Goal: Task Accomplishment & Management: Manage account settings

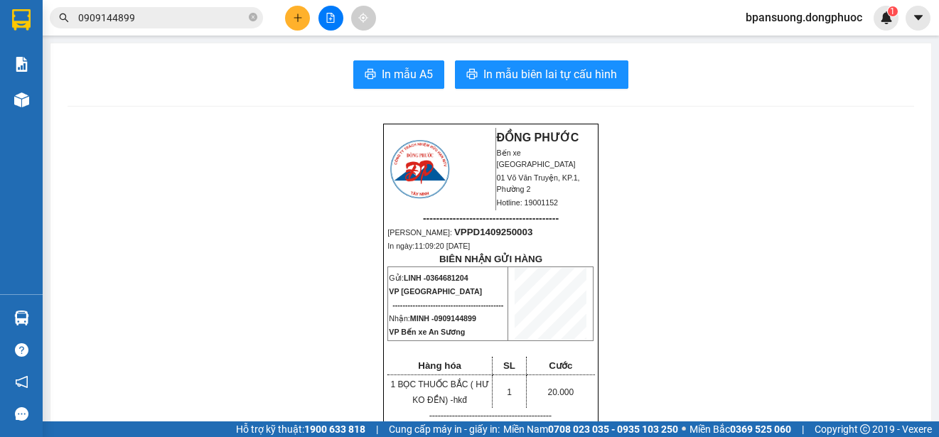
click at [222, 87] on section "Kết quả tìm kiếm ( 68 ) Bộ lọc Mã ĐH Trạng thái Món hàng Tổng cước Chưa cước Nh…" at bounding box center [469, 218] width 939 height 437
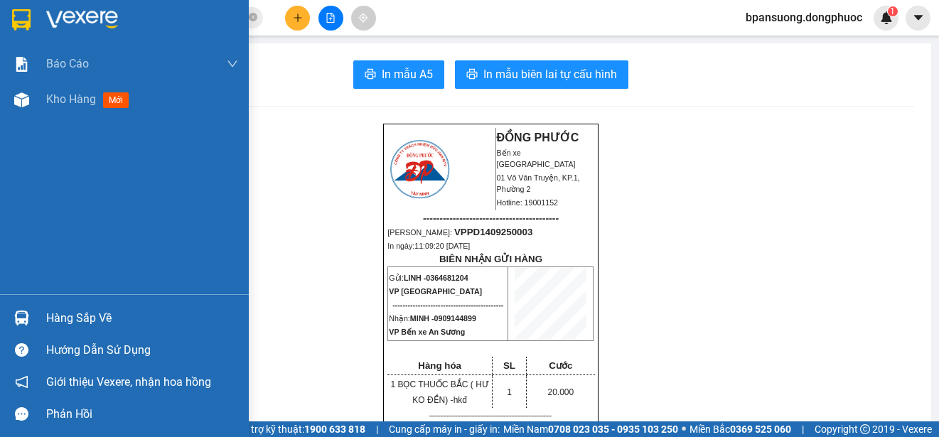
click at [14, 324] on img at bounding box center [21, 318] width 15 height 15
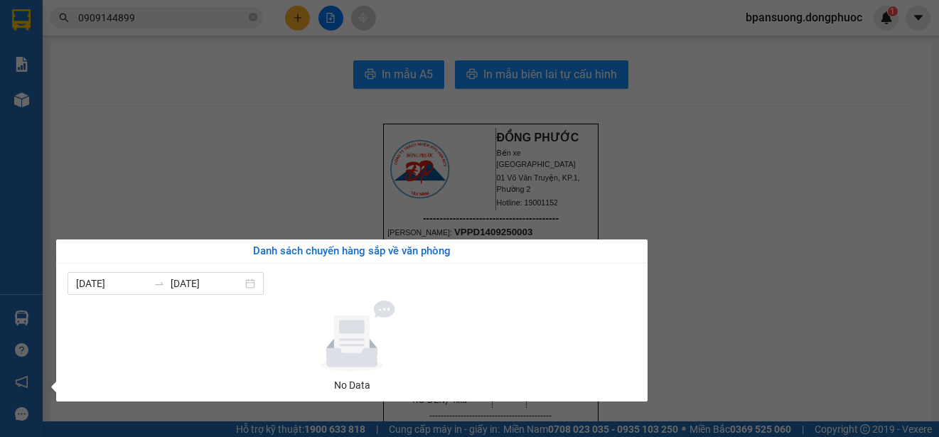
click at [254, 173] on section "Kết quả tìm kiếm ( 68 ) Bộ lọc Mã ĐH Trạng thái Món hàng Tổng cước Chưa cước Nh…" at bounding box center [469, 218] width 939 height 437
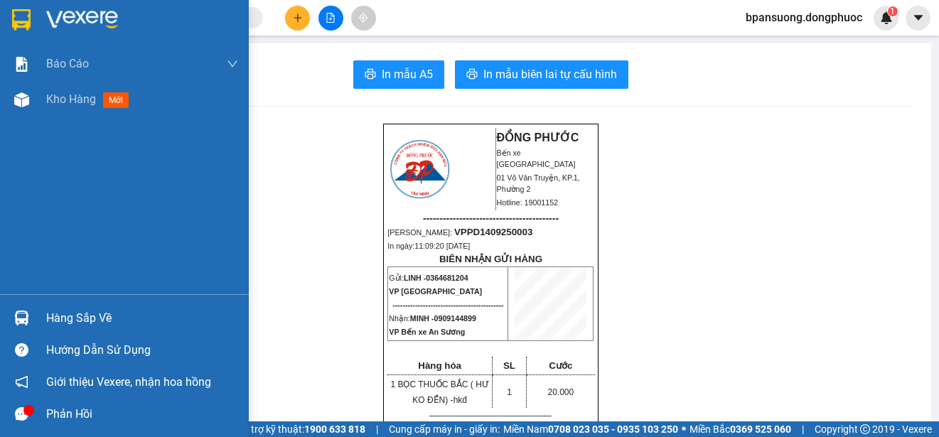
click at [33, 316] on div at bounding box center [21, 318] width 25 height 25
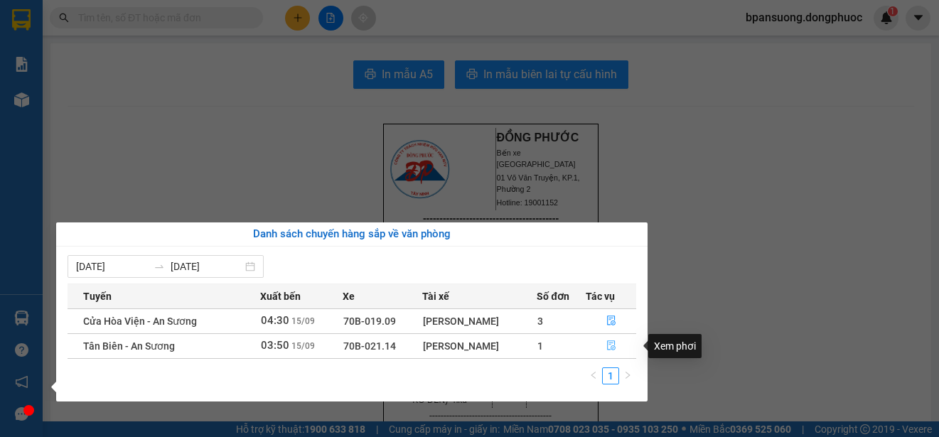
click at [605, 344] on button "button" at bounding box center [610, 346] width 49 height 23
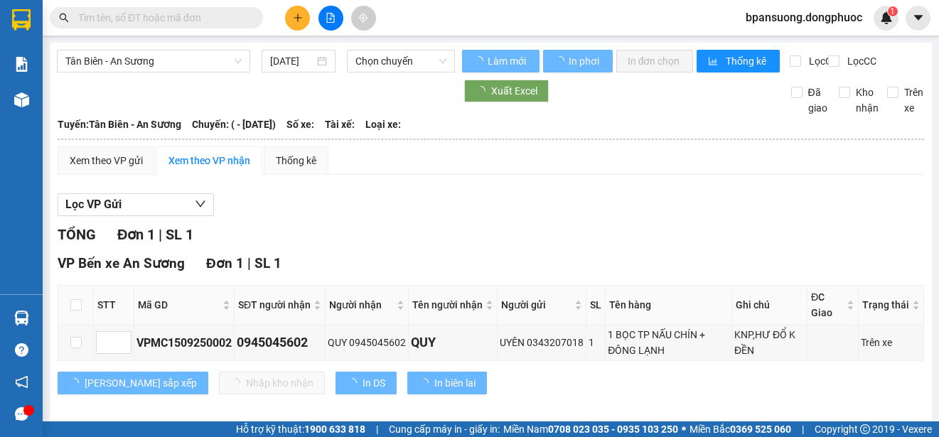
type input "15/09/2025"
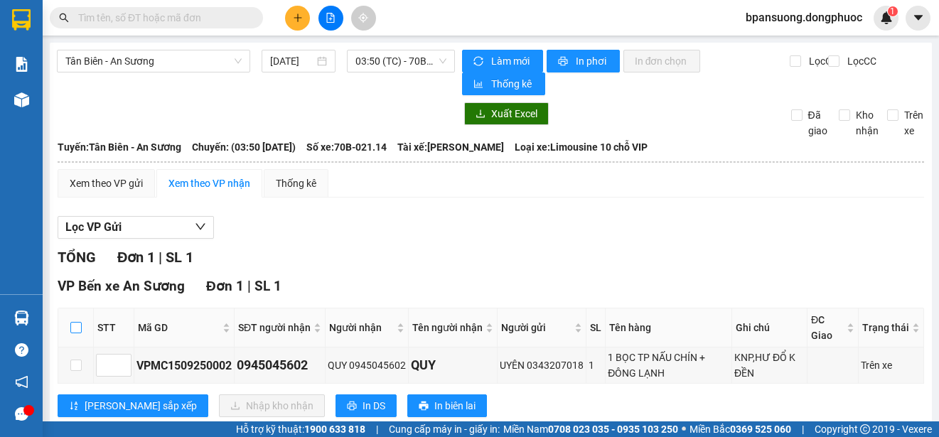
click at [70, 325] on input "checkbox" at bounding box center [75, 327] width 11 height 11
checkbox input "true"
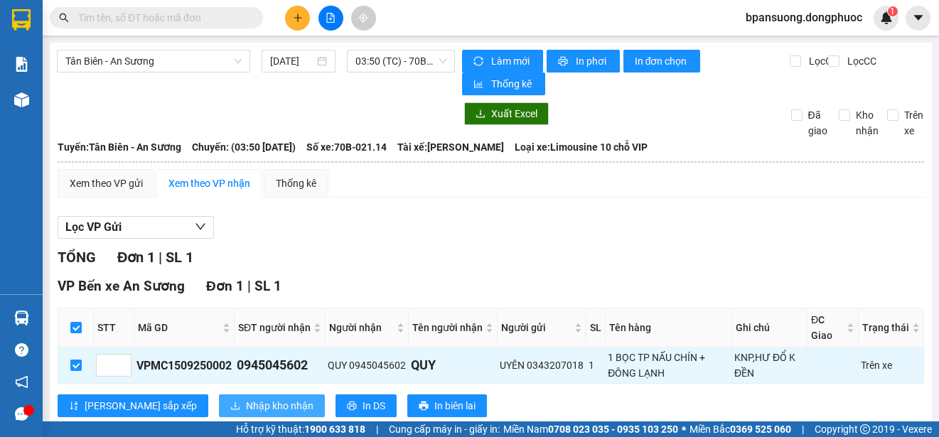
click at [246, 400] on span "Nhập kho nhận" at bounding box center [280, 406] width 68 height 16
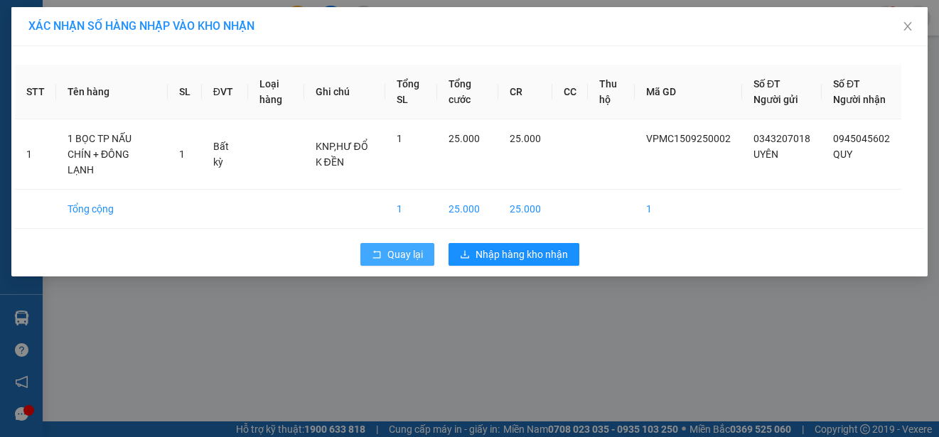
click at [386, 254] on button "Quay lại" at bounding box center [397, 254] width 74 height 23
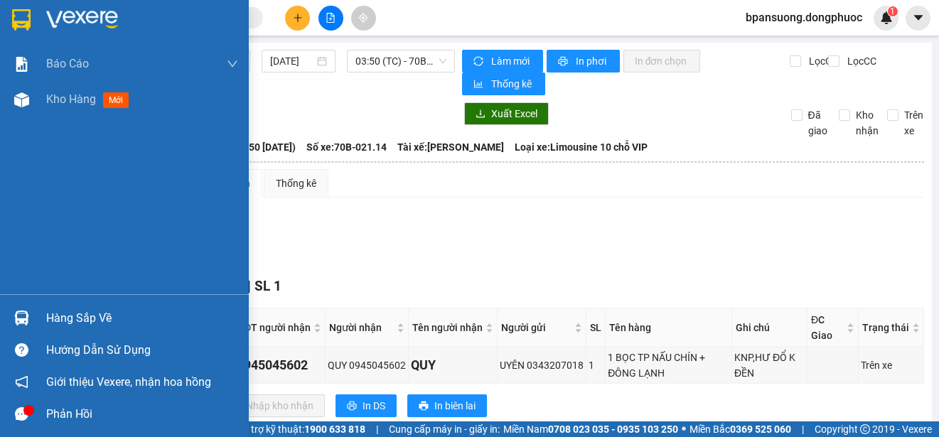
click at [17, 311] on img at bounding box center [21, 318] width 15 height 15
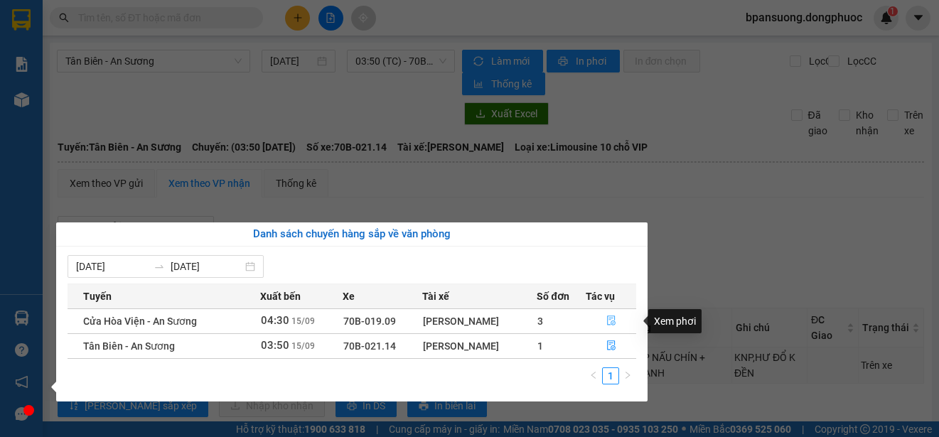
click at [610, 321] on icon "file-done" at bounding box center [611, 321] width 10 height 10
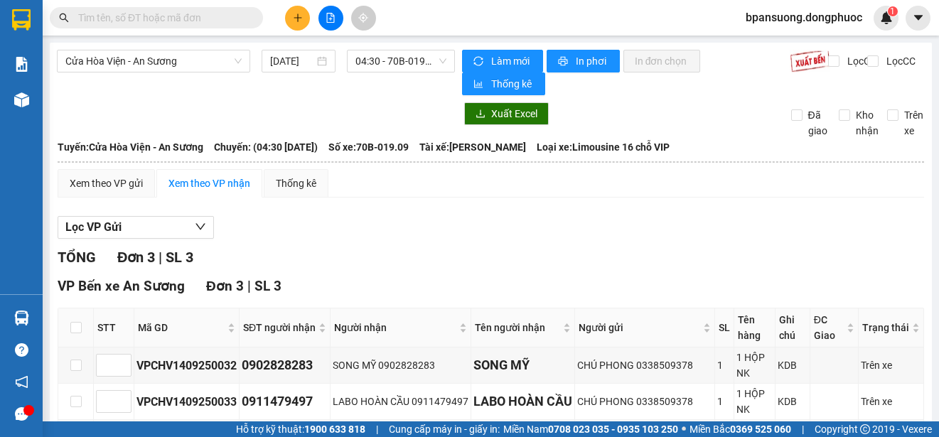
scroll to position [97, 0]
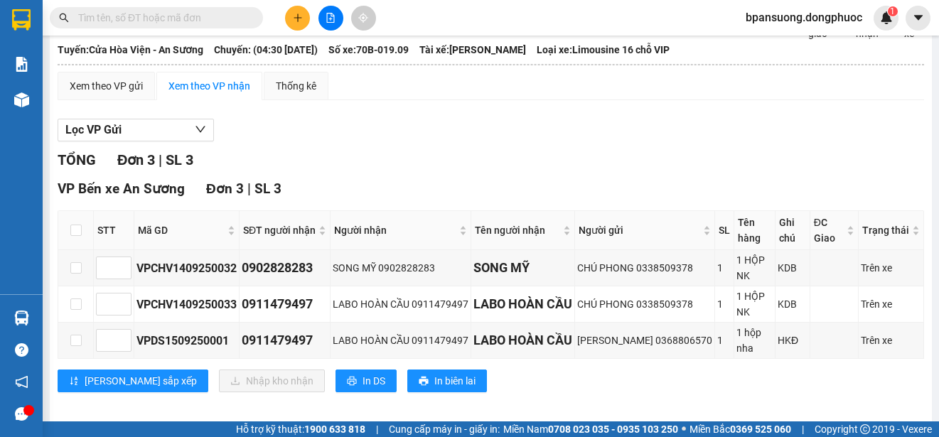
click at [68, 237] on th at bounding box center [76, 230] width 36 height 39
drag, startPoint x: 72, startPoint y: 234, endPoint x: 90, endPoint y: 266, distance: 37.2
click at [73, 234] on input "checkbox" at bounding box center [75, 230] width 11 height 11
checkbox input "true"
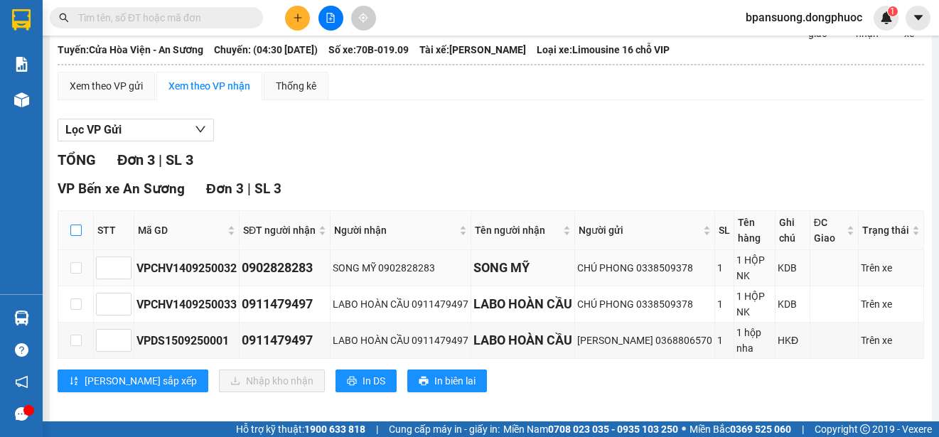
checkbox input "true"
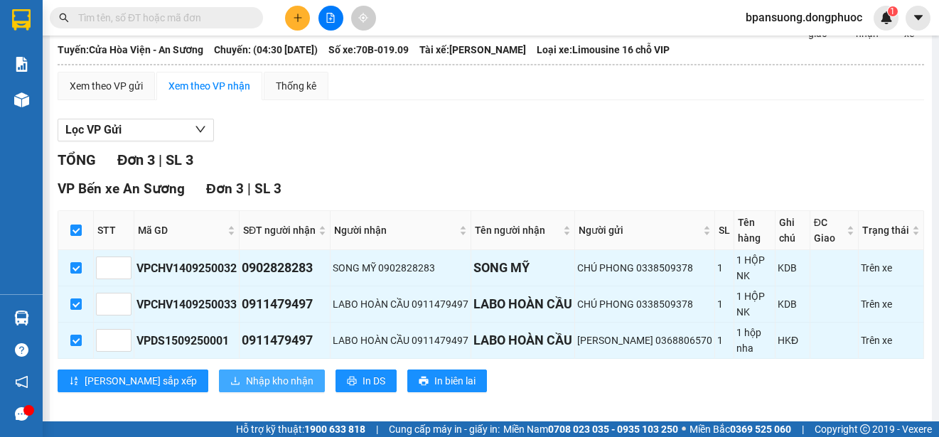
click at [246, 380] on span "Nhập kho nhận" at bounding box center [280, 381] width 68 height 16
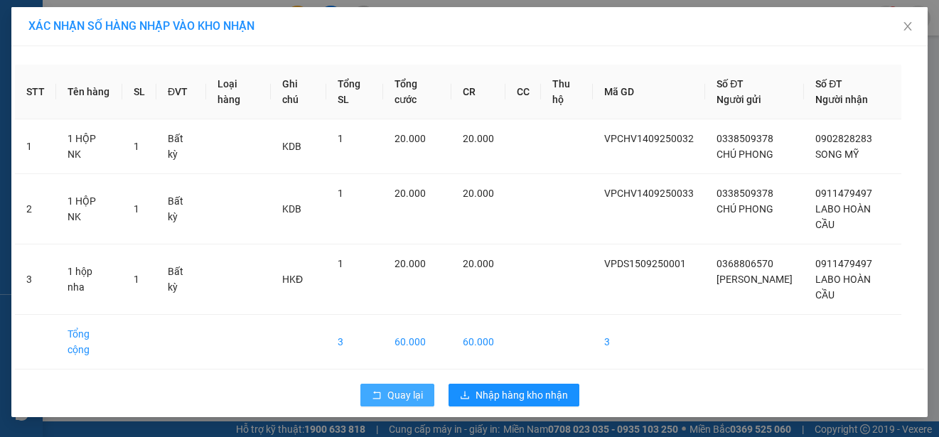
click at [404, 387] on span "Quay lại" at bounding box center [405, 395] width 36 height 16
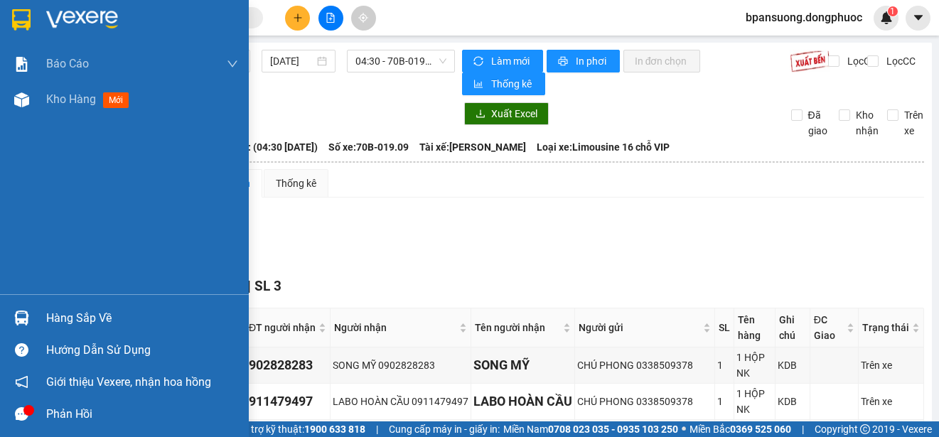
click at [25, 328] on div at bounding box center [21, 318] width 25 height 25
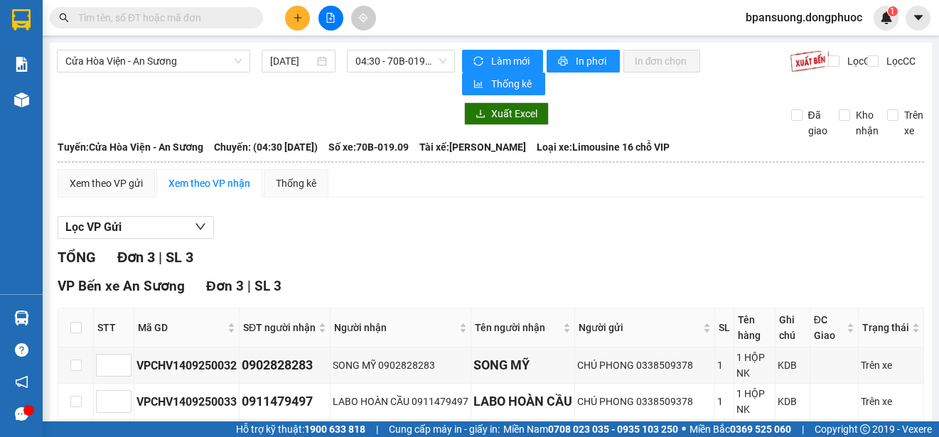
click at [794, 212] on section "Kết quả tìm kiếm ( 0 ) Bộ lọc No Data bpansuong.dongphuoc 1 Báo cáo Mẫu 1: Báo …" at bounding box center [469, 218] width 939 height 437
click at [140, 65] on span "Cửa Hòa Viện - An Sương" at bounding box center [153, 60] width 176 height 21
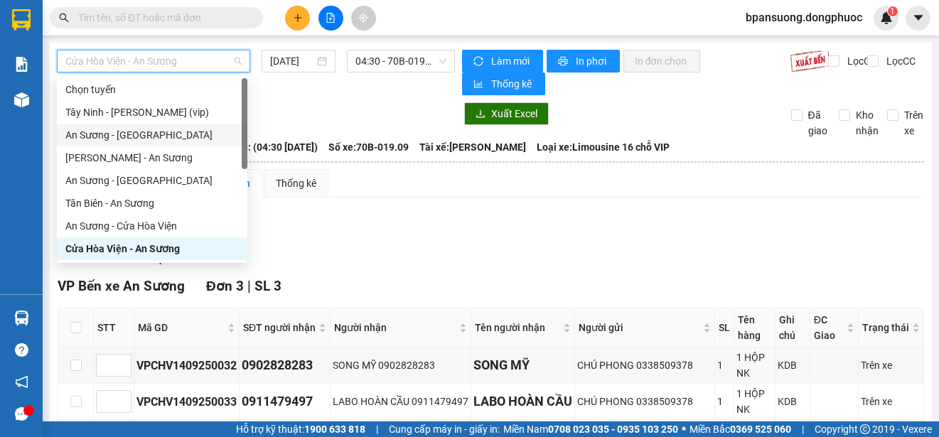
click at [144, 140] on div "An Sương - [GEOGRAPHIC_DATA]" at bounding box center [151, 135] width 173 height 16
type input "[DATE]"
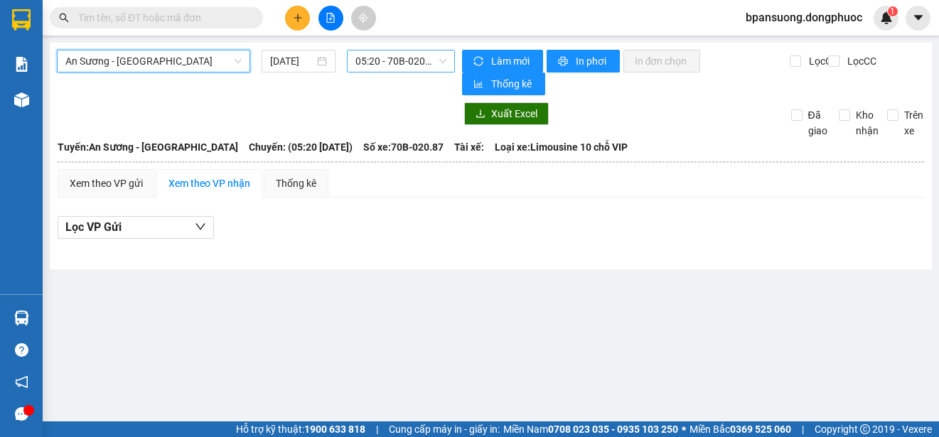
click at [404, 59] on span "05:20 - 70B-020.87" at bounding box center [400, 60] width 91 height 21
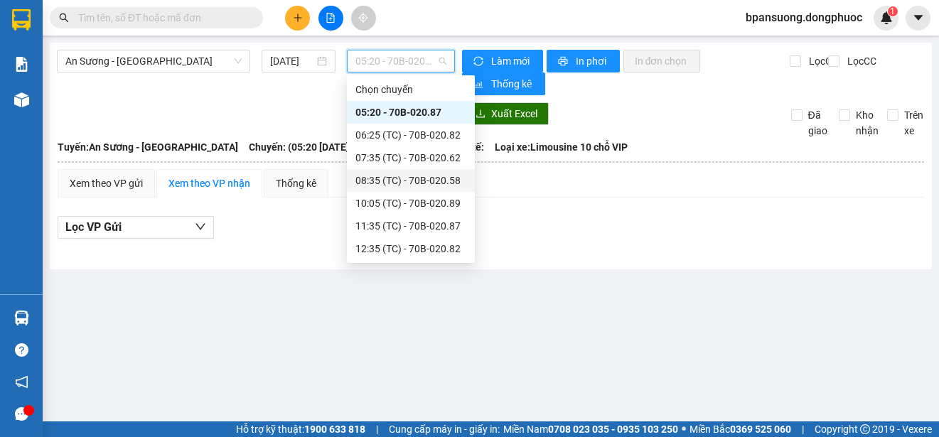
scroll to position [136, 0]
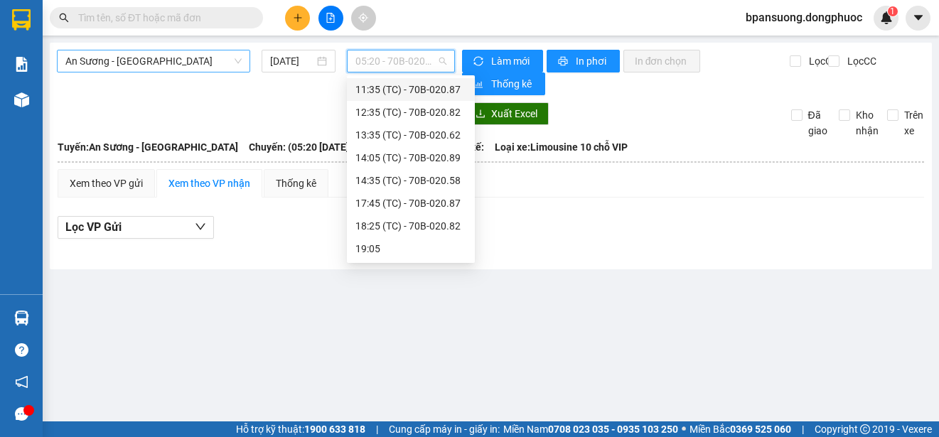
click at [168, 58] on span "An Sương - [GEOGRAPHIC_DATA]" at bounding box center [153, 60] width 176 height 21
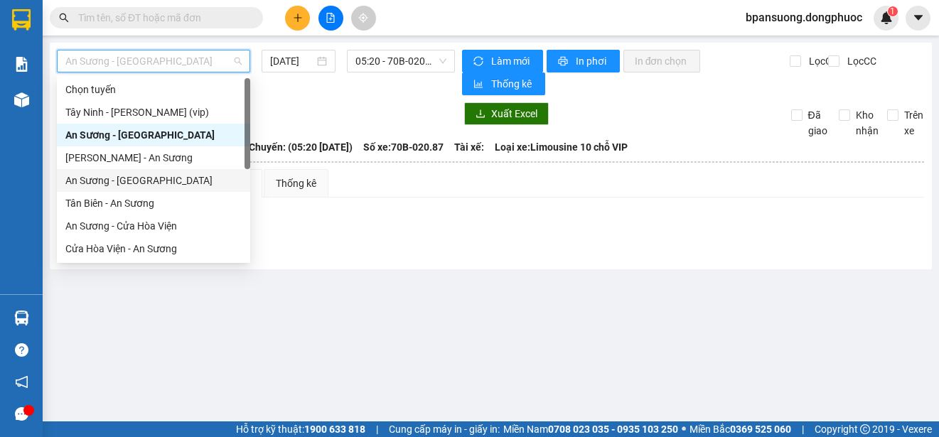
drag, startPoint x: 152, startPoint y: 176, endPoint x: 50, endPoint y: 150, distance: 105.0
click at [151, 176] on div "An Sương - [GEOGRAPHIC_DATA]" at bounding box center [153, 181] width 176 height 16
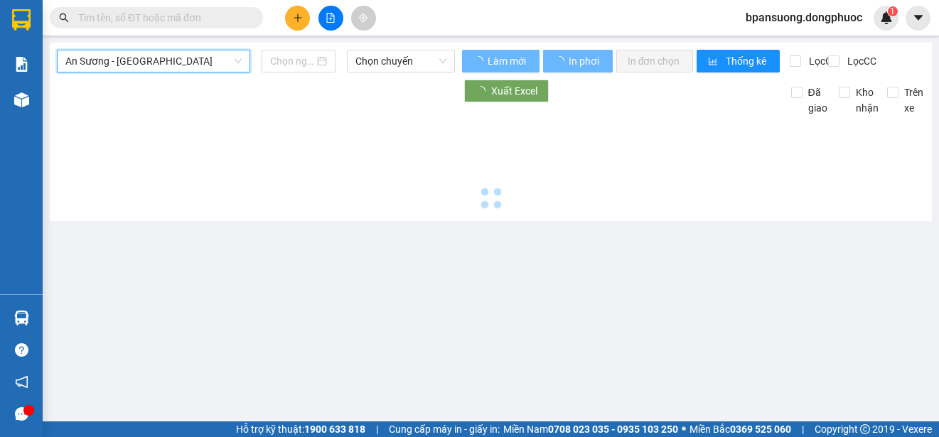
type input "[DATE]"
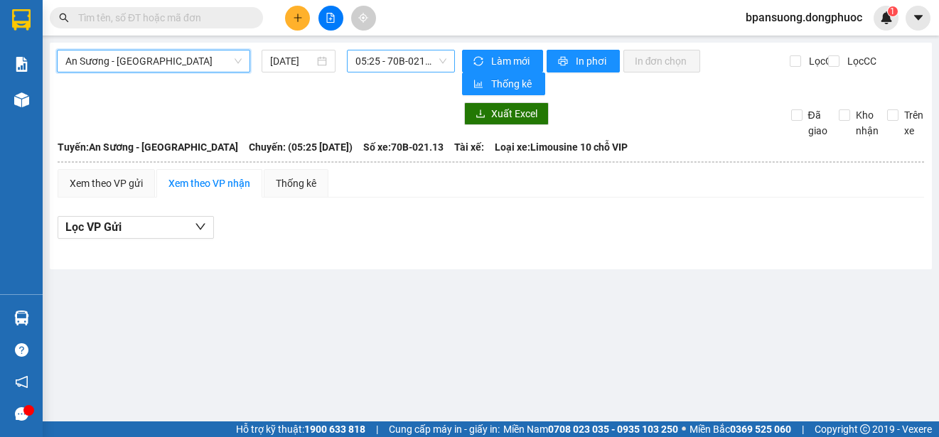
click at [402, 53] on span "05:25 - 70B-021.13" at bounding box center [400, 60] width 91 height 21
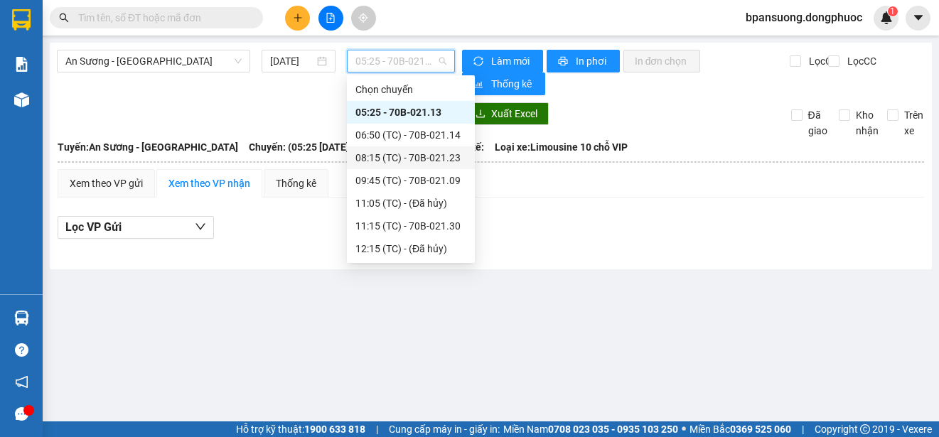
click at [145, 47] on div "An Sương - Tân Biên 15/09/2025 05:25 - 70B-021.13 Làm mới In phơi In đơn chọn T…" at bounding box center [491, 156] width 882 height 227
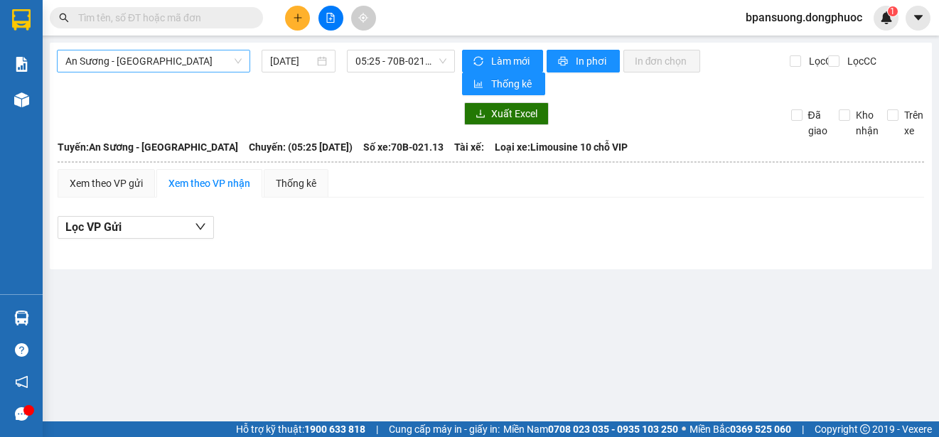
click at [148, 57] on span "An Sương - [GEOGRAPHIC_DATA]" at bounding box center [153, 60] width 176 height 21
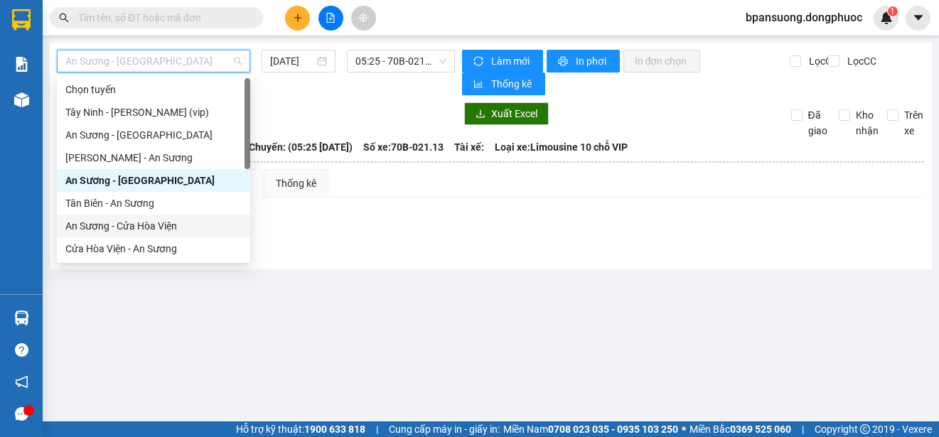
click at [123, 223] on div "An Sương - Cửa Hòa Viện" at bounding box center [153, 226] width 176 height 16
type input "[DATE]"
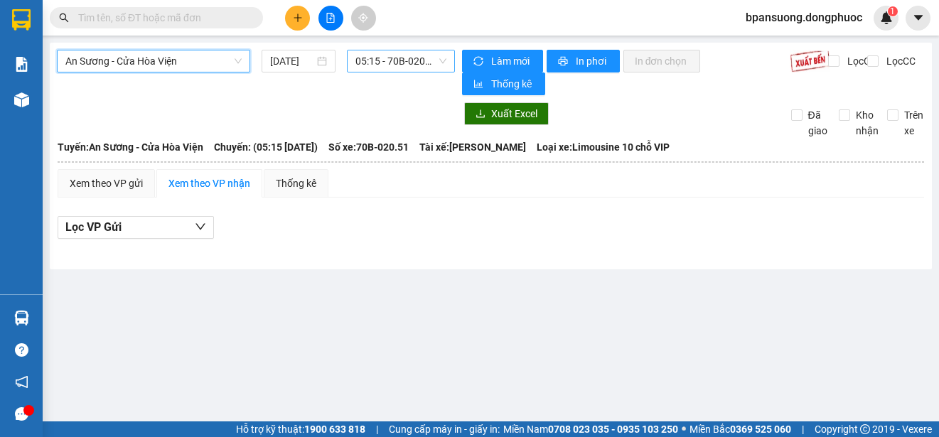
click at [384, 64] on span "05:15 - 70B-020.51" at bounding box center [400, 60] width 91 height 21
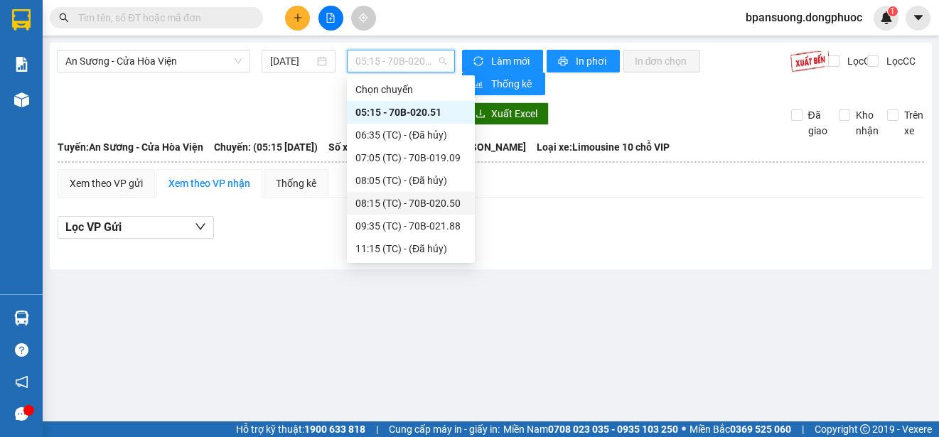
scroll to position [136, 0]
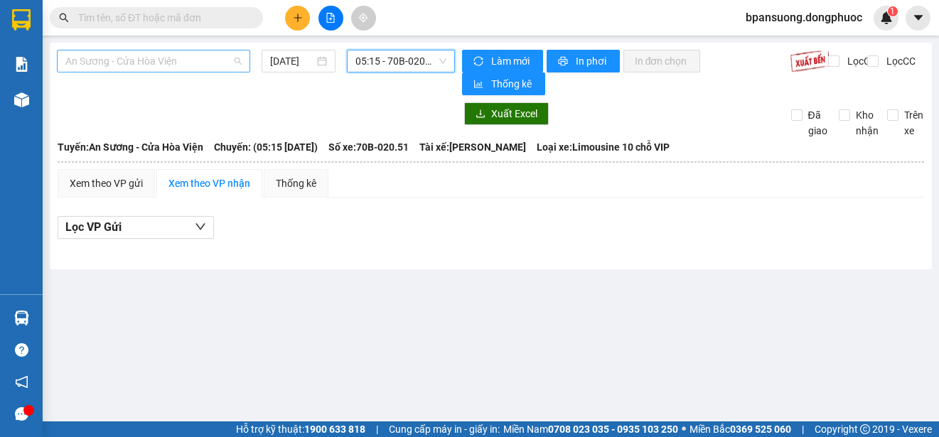
click at [132, 53] on span "An Sương - Cửa Hòa Viện" at bounding box center [153, 60] width 176 height 21
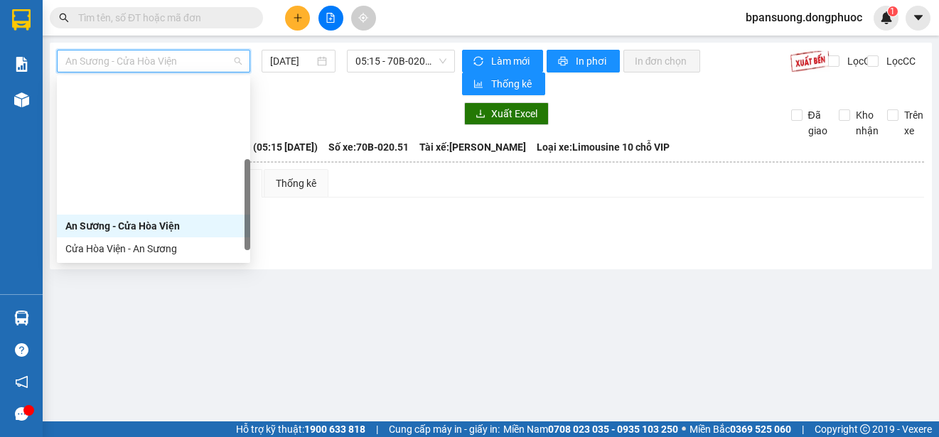
scroll to position [142, 0]
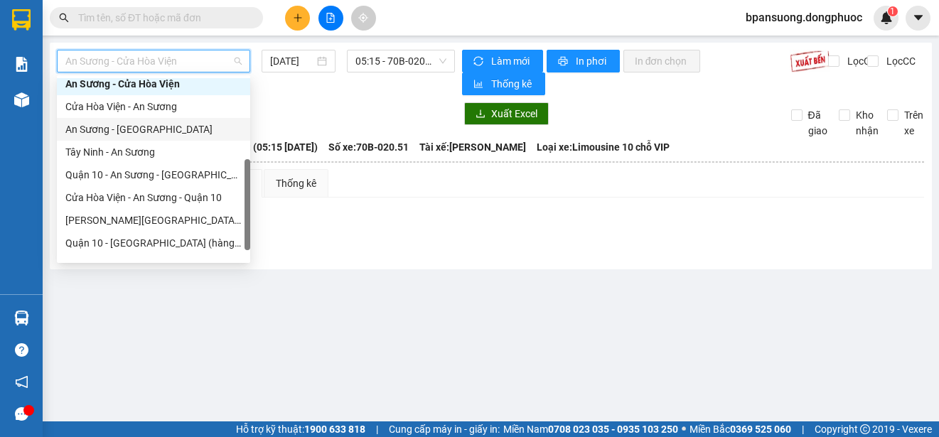
click at [119, 126] on div "An Sương - [GEOGRAPHIC_DATA]" at bounding box center [153, 130] width 176 height 16
type input "[DATE]"
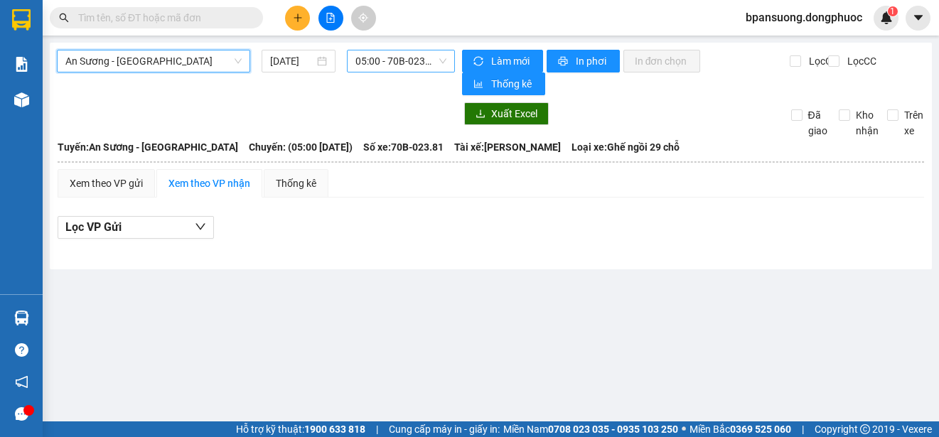
click at [428, 58] on span "05:00 - 70B-023.81" at bounding box center [400, 60] width 91 height 21
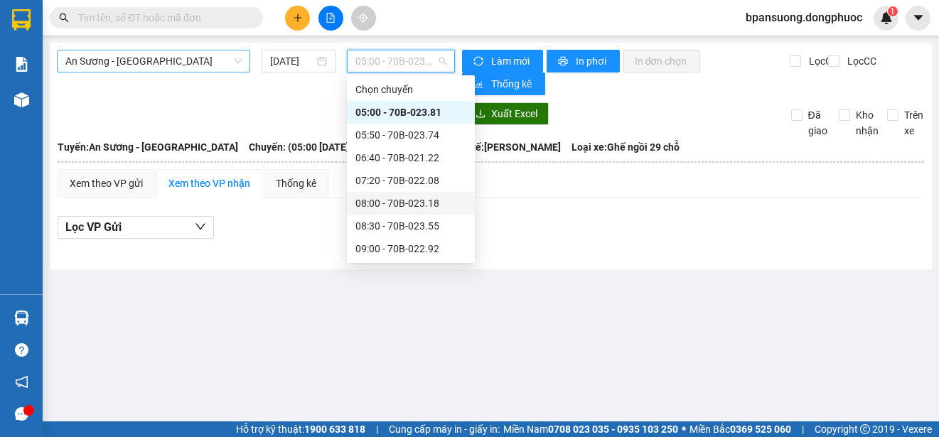
click at [129, 64] on span "An Sương - [GEOGRAPHIC_DATA]" at bounding box center [153, 60] width 176 height 21
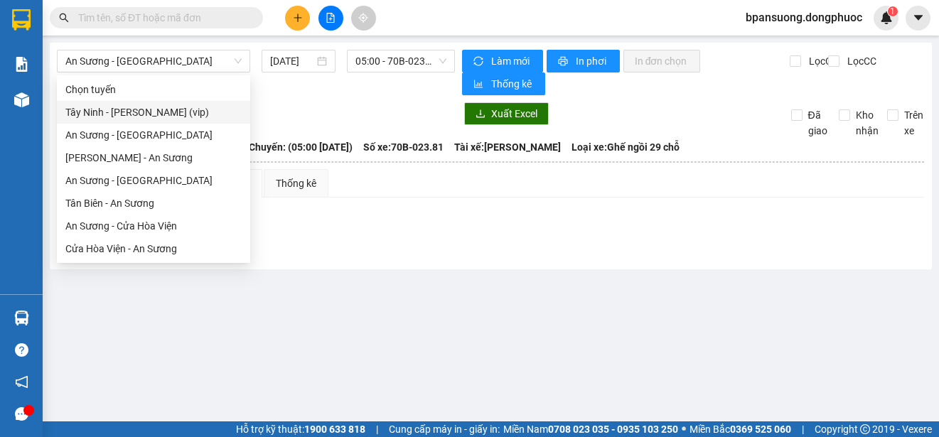
click at [364, 105] on div at bounding box center [256, 113] width 398 height 23
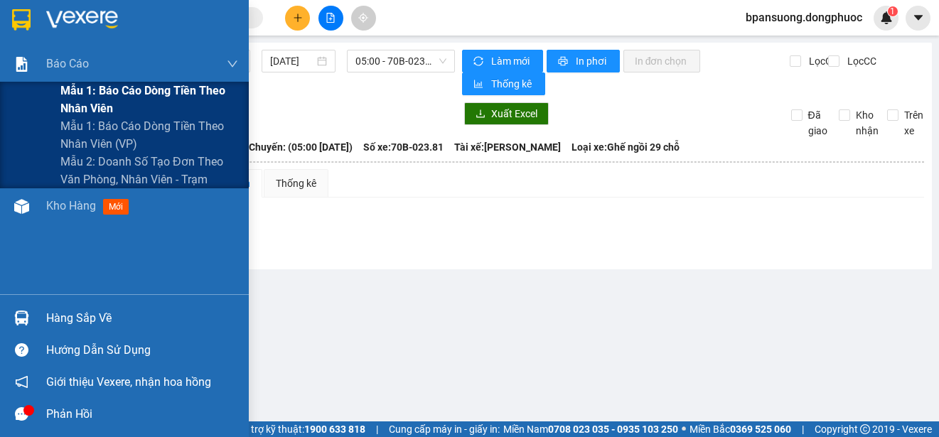
click at [9, 90] on div "Mẫu 1: Báo cáo dòng tiền theo nhân viên" at bounding box center [124, 100] width 249 height 36
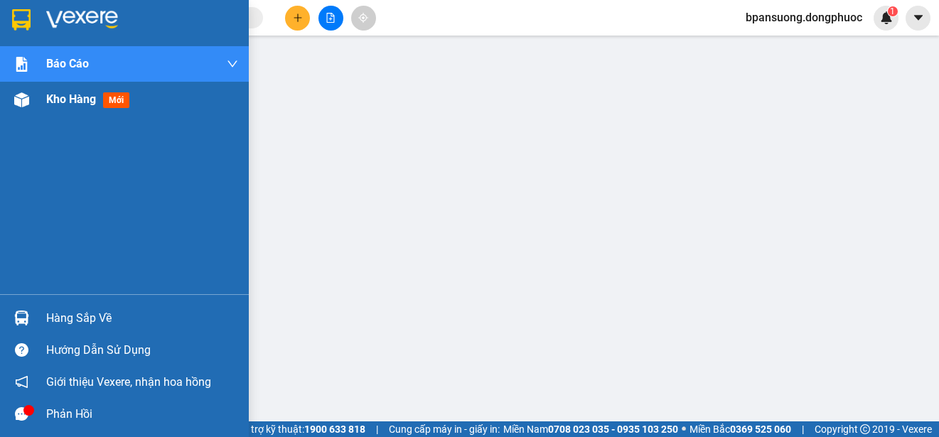
click at [95, 106] on span "Kho hàng" at bounding box center [71, 99] width 50 height 14
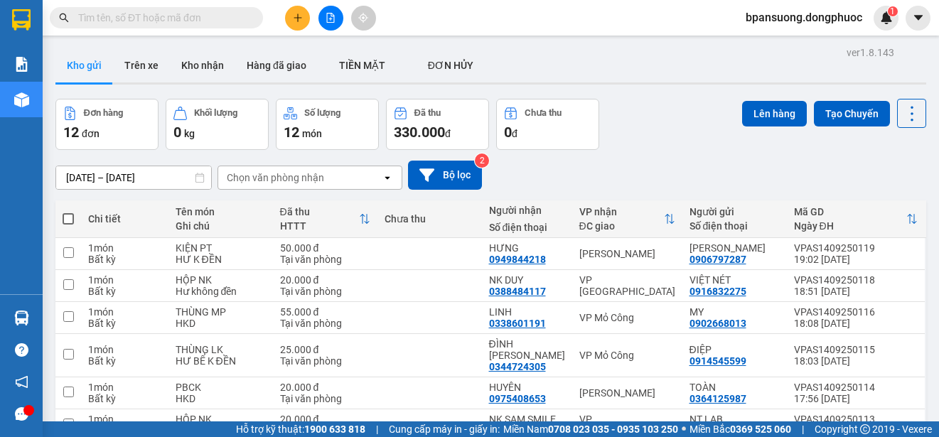
scroll to position [206, 0]
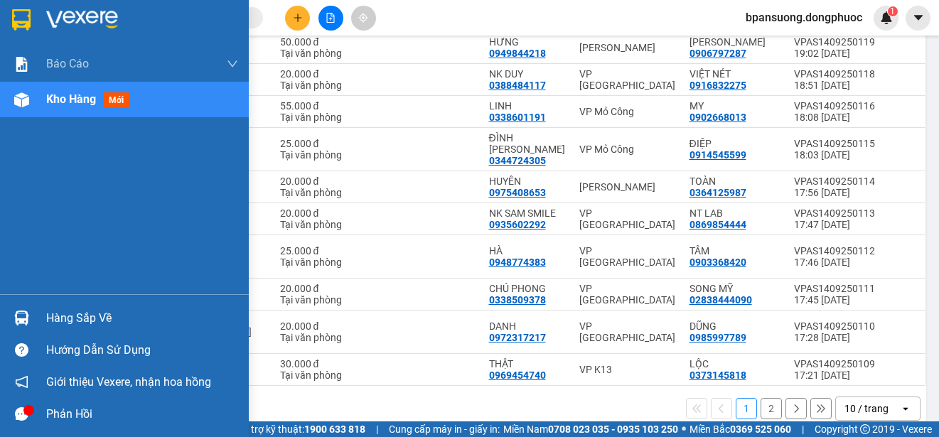
click at [17, 316] on img at bounding box center [21, 318] width 15 height 15
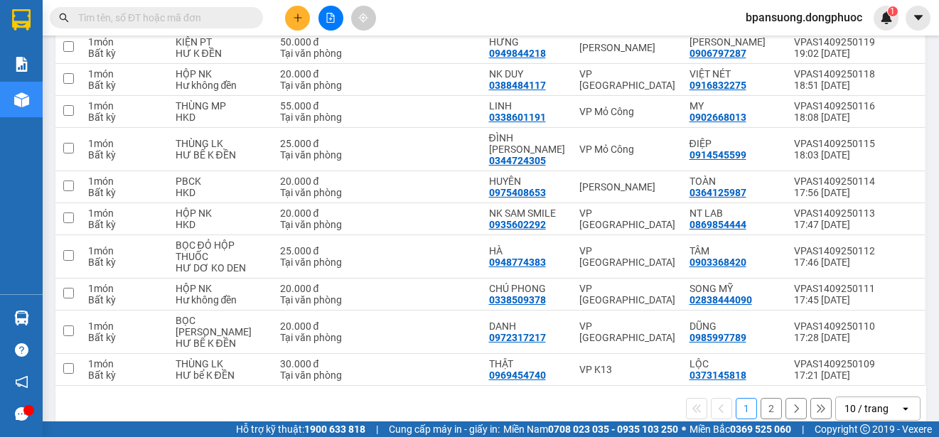
click at [131, 6] on section "Kết quả tìm kiếm ( 0 ) Bộ lọc No Data bpansuong.dongphuoc 1 Báo cáo Mẫu 1: Báo …" at bounding box center [469, 218] width 939 height 437
click at [322, 15] on button at bounding box center [330, 18] width 25 height 25
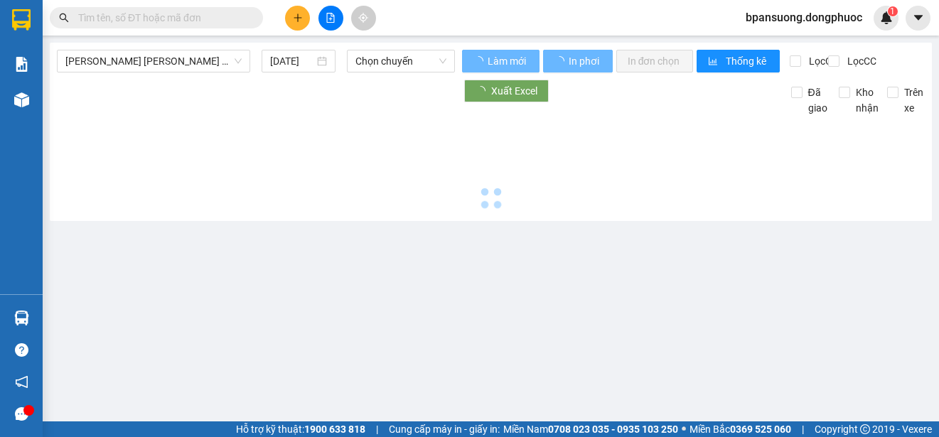
type input "[DATE]"
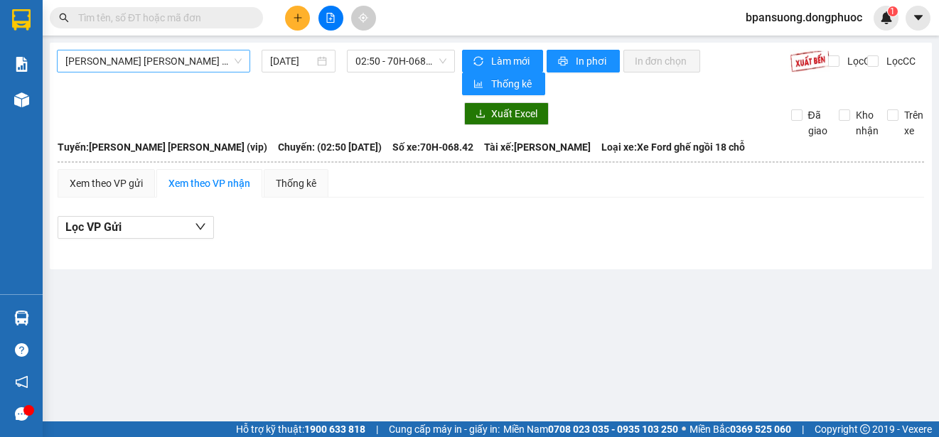
click at [108, 52] on span "Tây Ninh - [PERSON_NAME] (vip)" at bounding box center [153, 60] width 176 height 21
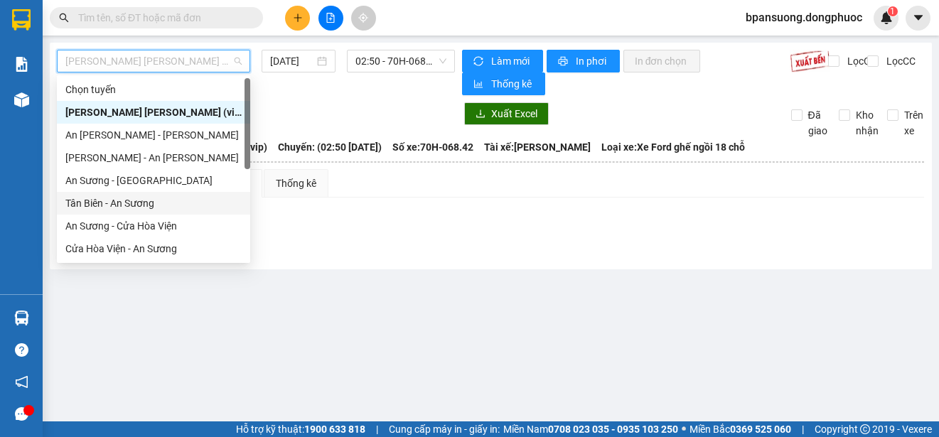
scroll to position [142, 0]
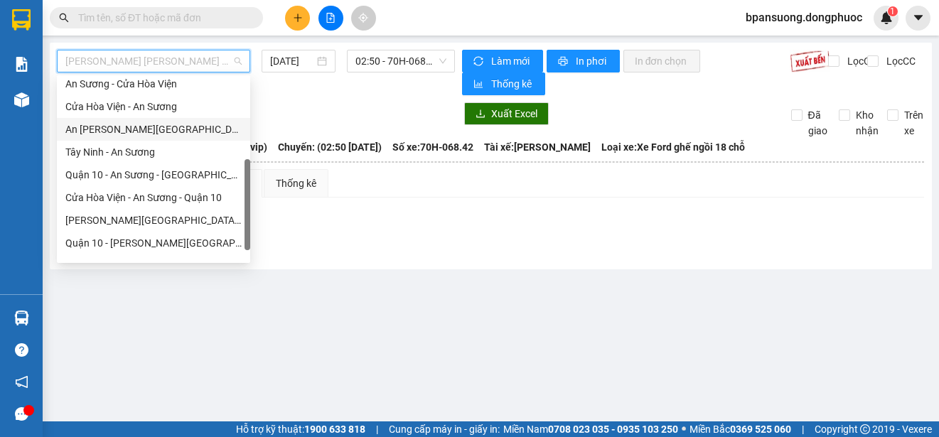
click at [122, 125] on div "An Sương - [GEOGRAPHIC_DATA]" at bounding box center [153, 130] width 176 height 16
type input "[DATE]"
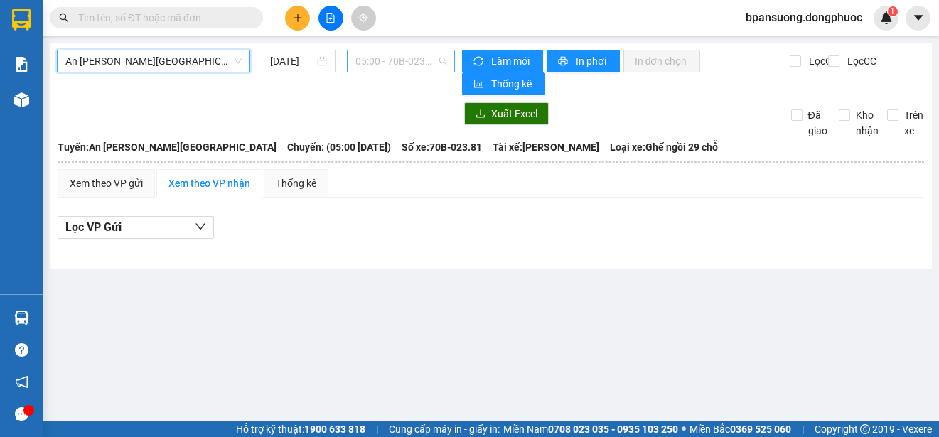
click at [399, 65] on span "05:00 - 70B-023.81" at bounding box center [400, 60] width 91 height 21
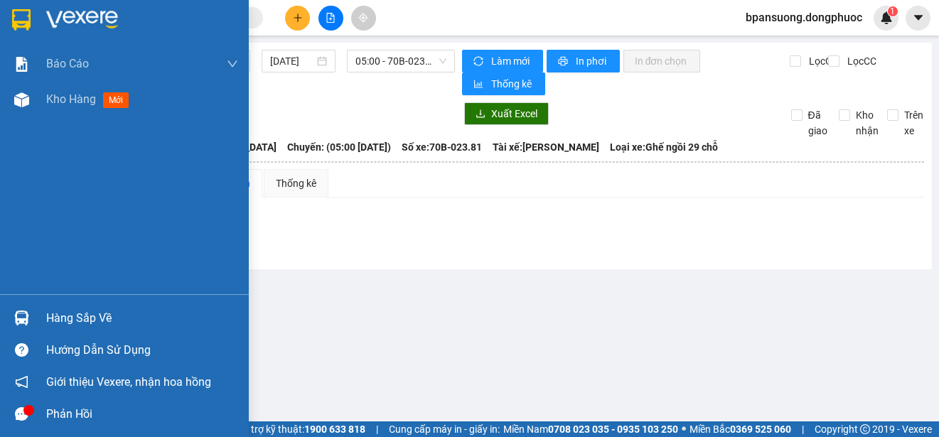
click at [21, 309] on div at bounding box center [21, 318] width 25 height 25
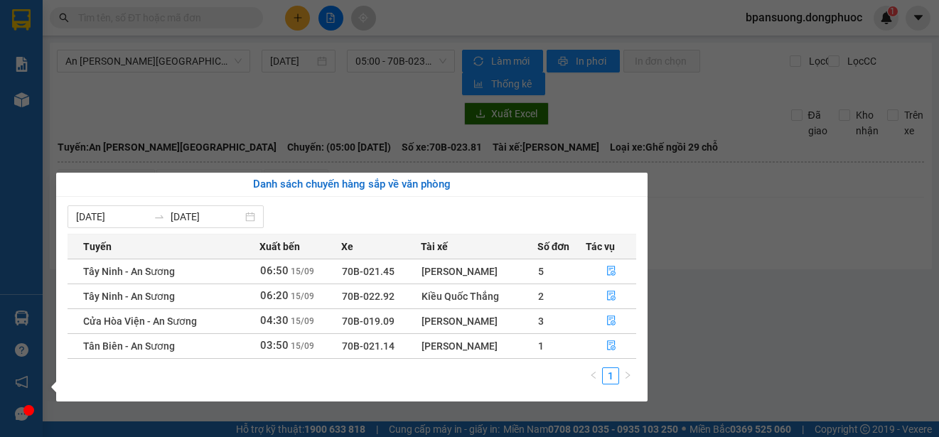
click at [707, 296] on section "Kết quả tìm kiếm ( 0 ) Bộ lọc No Data bpansuong.dongphuoc 1 Báo cáo Mẫu 1: Báo …" at bounding box center [469, 218] width 939 height 437
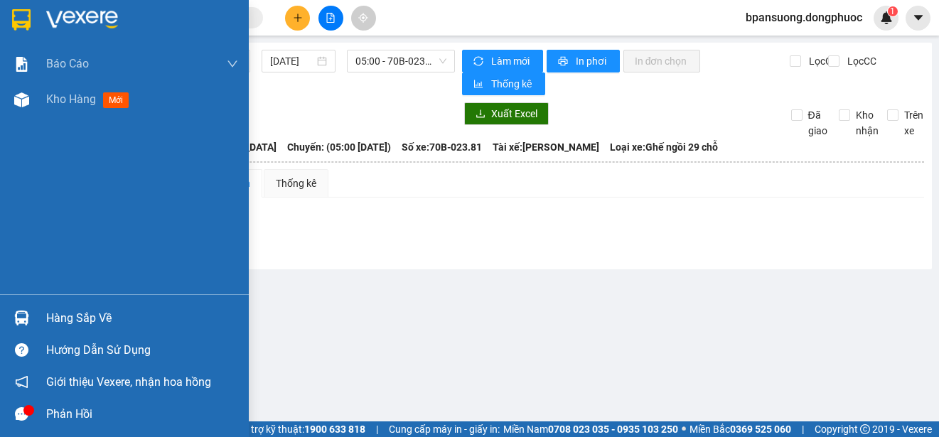
click at [18, 329] on div at bounding box center [21, 318] width 25 height 25
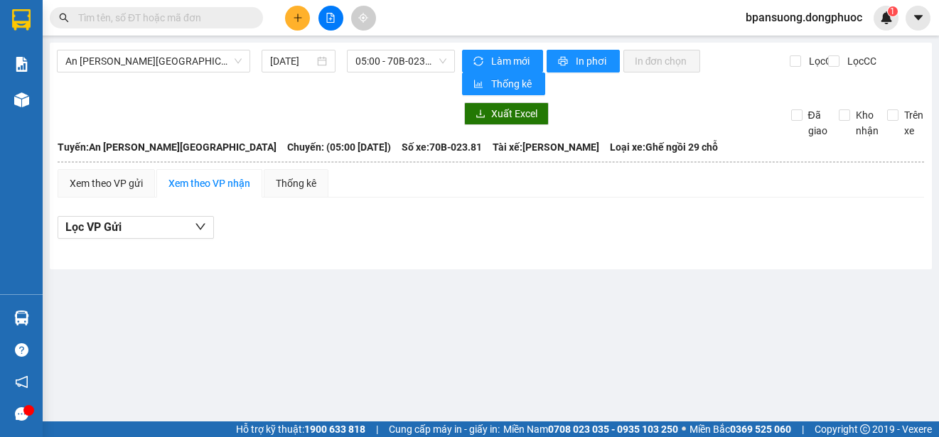
click at [791, 193] on section "Kết quả tìm kiếm ( 0 ) Bộ lọc No Data bpansuong.dongphuoc 1 Báo cáo Mẫu 1: Báo …" at bounding box center [469, 218] width 939 height 437
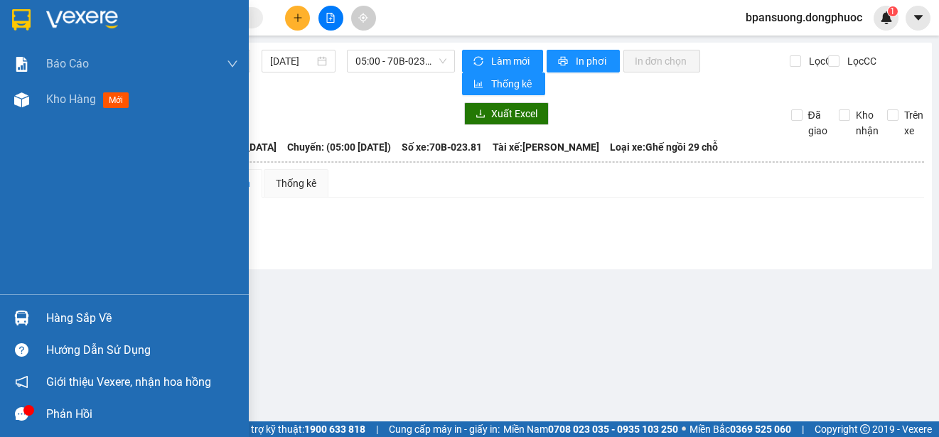
click at [22, 311] on img at bounding box center [21, 318] width 15 height 15
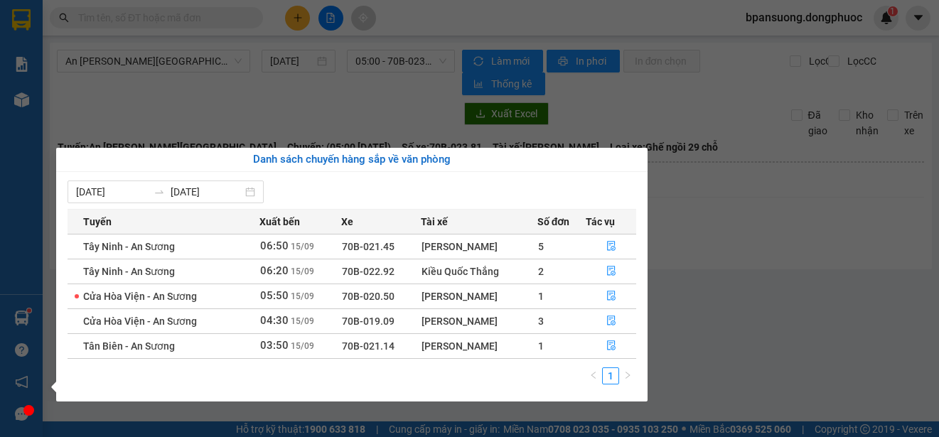
drag, startPoint x: 807, startPoint y: 285, endPoint x: 817, endPoint y: 301, distance: 18.5
click at [813, 293] on section "Kết quả tìm kiếm ( 0 ) Bộ lọc No Data bpansuong.dongphuoc 1 Báo cáo Mẫu 1: Báo …" at bounding box center [469, 218] width 939 height 437
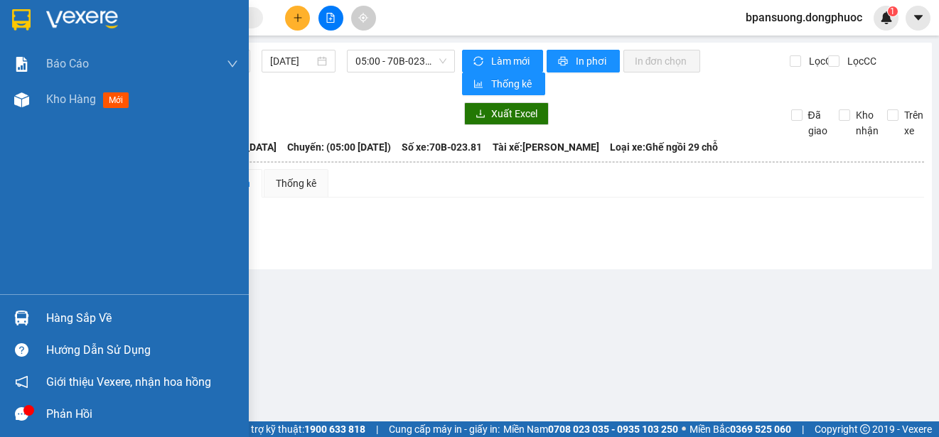
click at [10, 313] on div at bounding box center [21, 318] width 25 height 25
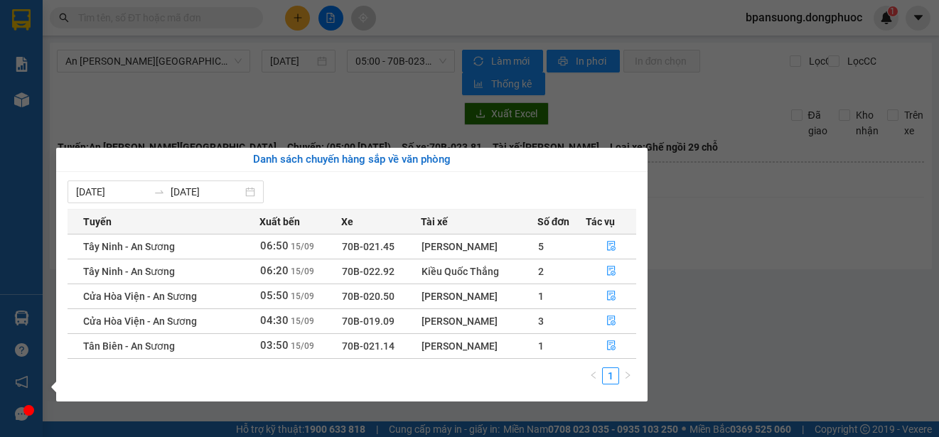
click at [763, 246] on section "Kết quả tìm kiếm ( 0 ) Bộ lọc No Data bpansuong.dongphuoc 1 Báo cáo Mẫu 1: Báo …" at bounding box center [469, 218] width 939 height 437
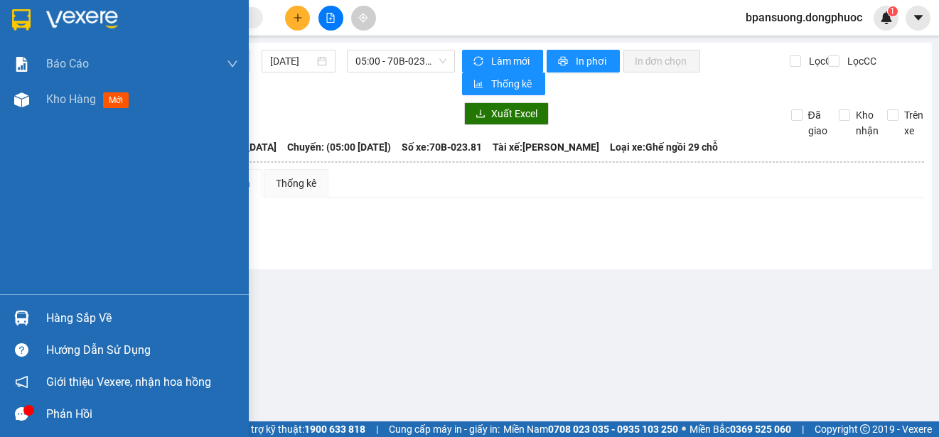
click at [26, 307] on div at bounding box center [21, 318] width 25 height 25
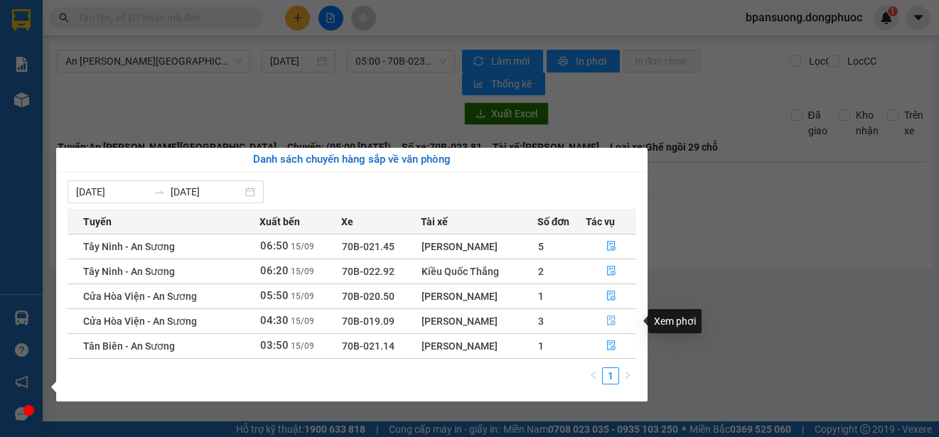
click at [615, 323] on icon "file-done" at bounding box center [611, 321] width 9 height 10
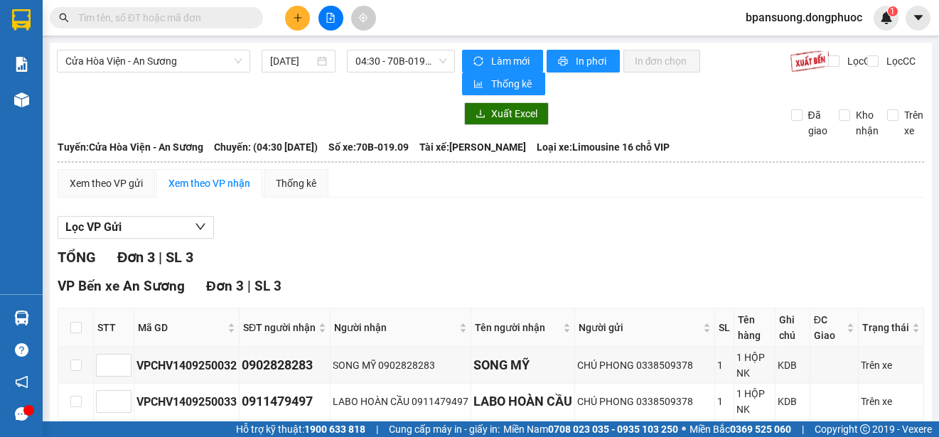
scroll to position [108, 0]
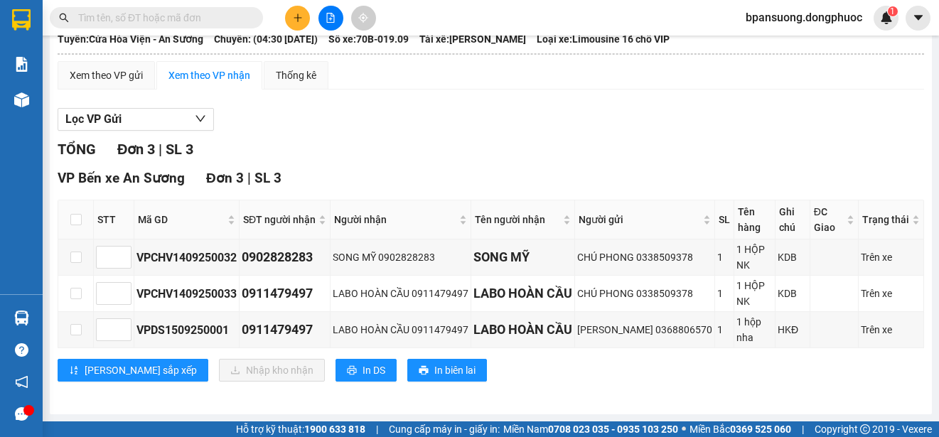
click at [68, 222] on th at bounding box center [76, 219] width 36 height 39
click at [74, 222] on input "checkbox" at bounding box center [75, 219] width 11 height 11
checkbox input "true"
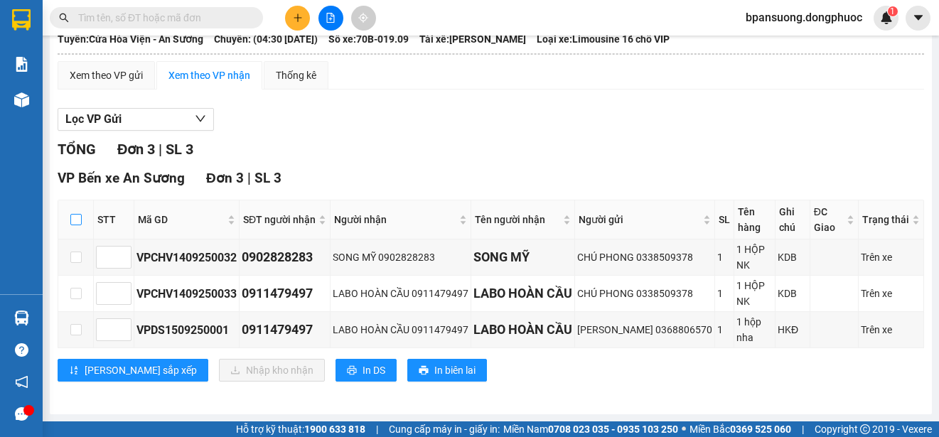
checkbox input "true"
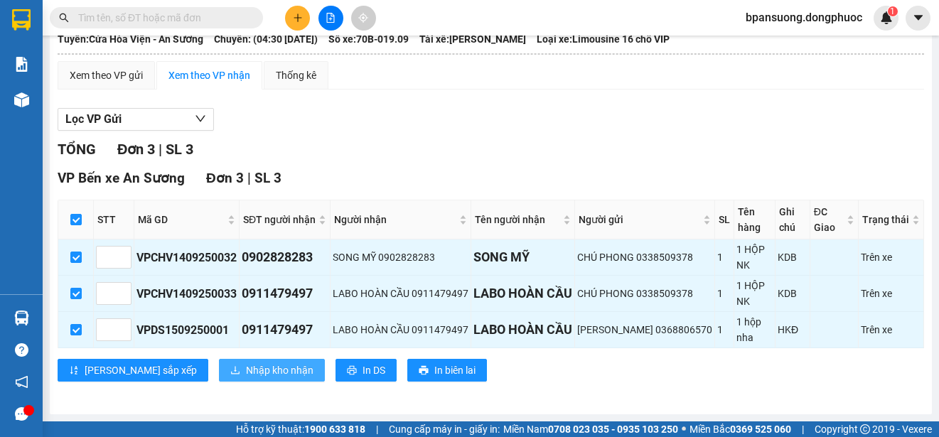
click at [246, 366] on span "Nhập kho nhận" at bounding box center [280, 370] width 68 height 16
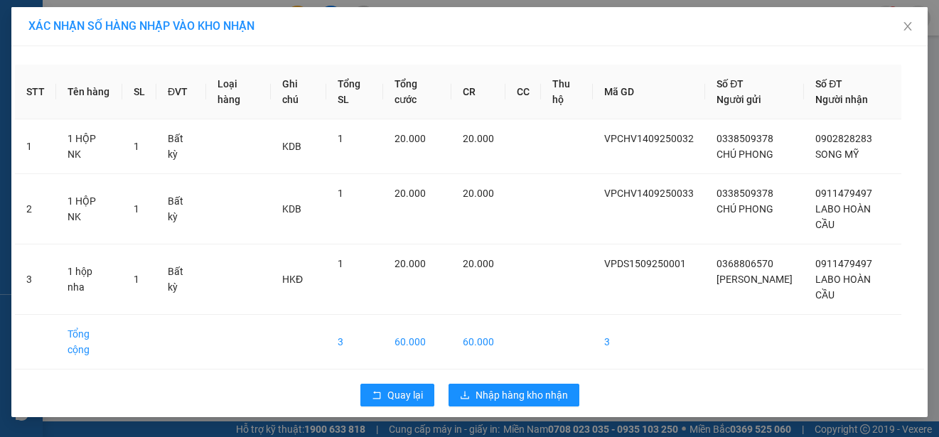
click at [389, 377] on div "Quay lại Nhập hàng kho nhận" at bounding box center [469, 395] width 909 height 37
click at [392, 387] on span "Quay lại" at bounding box center [405, 395] width 36 height 16
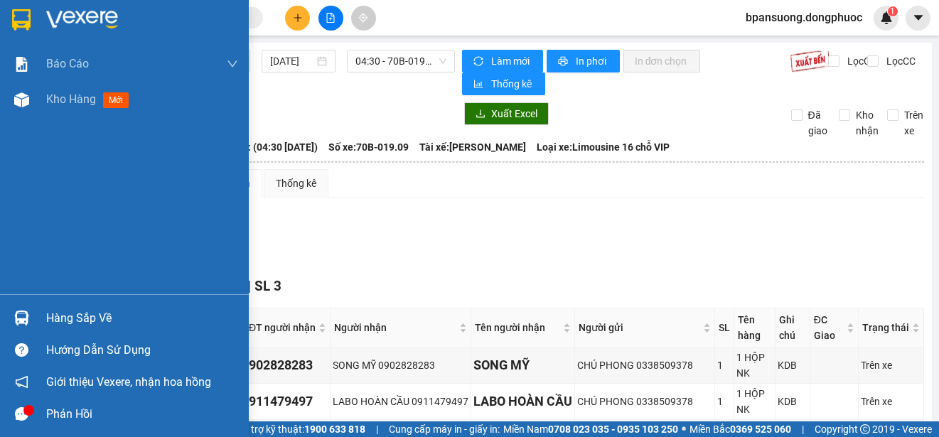
click at [6, 316] on div "Hàng sắp về" at bounding box center [124, 318] width 249 height 32
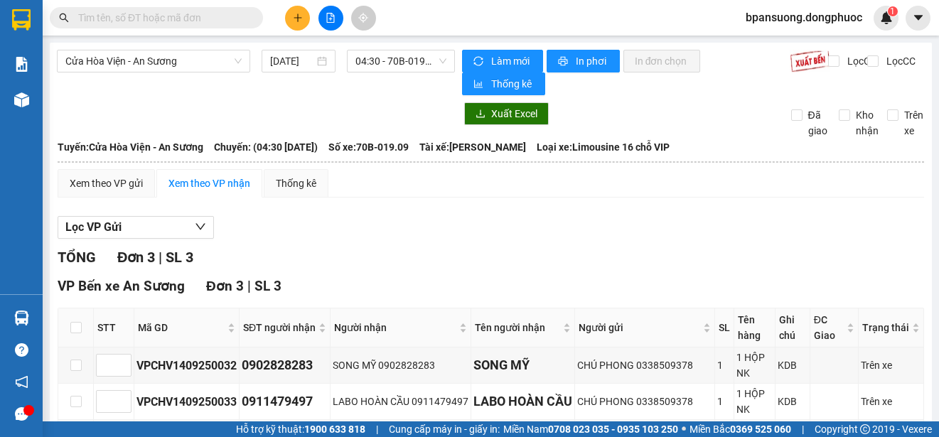
click at [783, 185] on section "Kết quả tìm kiếm ( 0 ) Bộ lọc No Data bpansuong.dongphuoc 1 Báo cáo Mẫu 1: Báo …" at bounding box center [469, 218] width 939 height 437
click at [148, 55] on span "Cửa Hòa Viện - An Sương" at bounding box center [153, 60] width 176 height 21
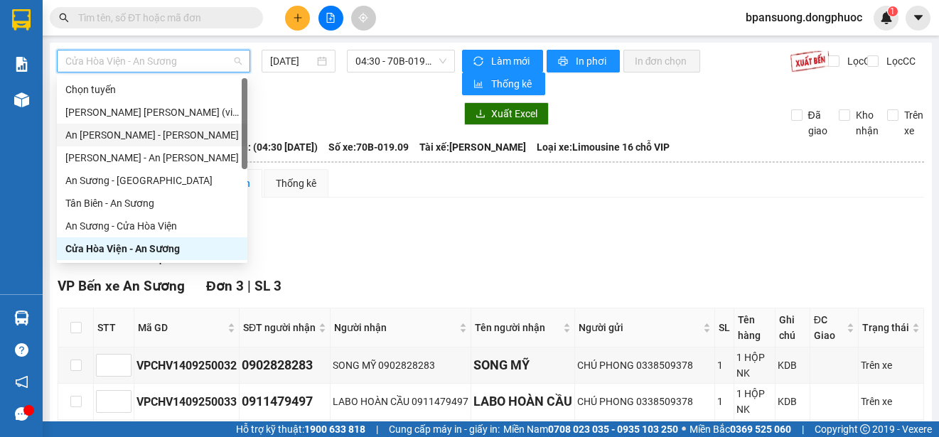
click at [147, 135] on div "An Sương - [GEOGRAPHIC_DATA]" at bounding box center [151, 135] width 173 height 16
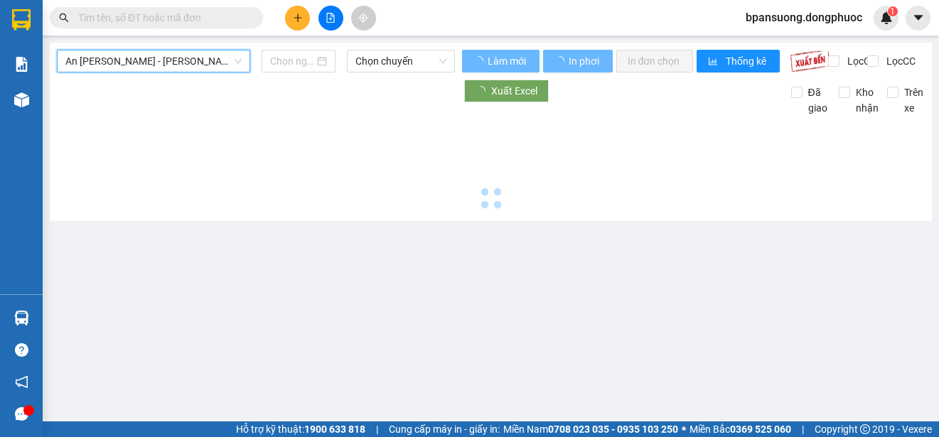
type input "[DATE]"
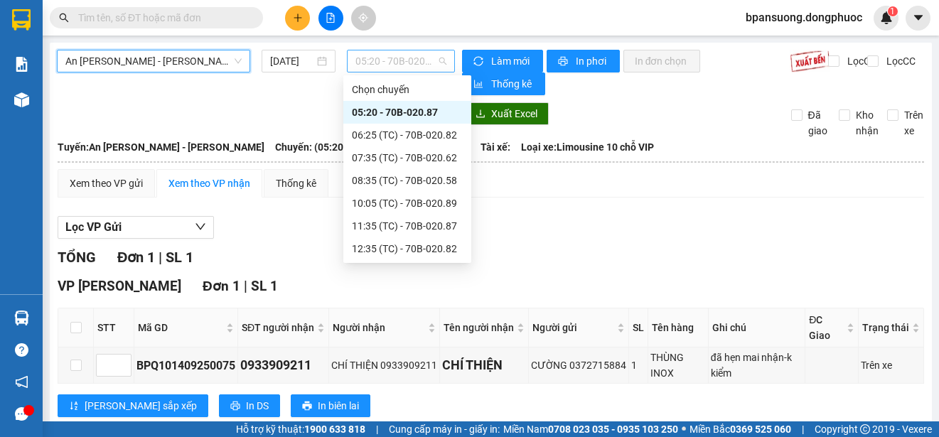
click at [387, 54] on span "05:20 - 70B-020.87" at bounding box center [400, 60] width 91 height 21
click at [136, 60] on span "An Sương - [GEOGRAPHIC_DATA]" at bounding box center [153, 60] width 176 height 21
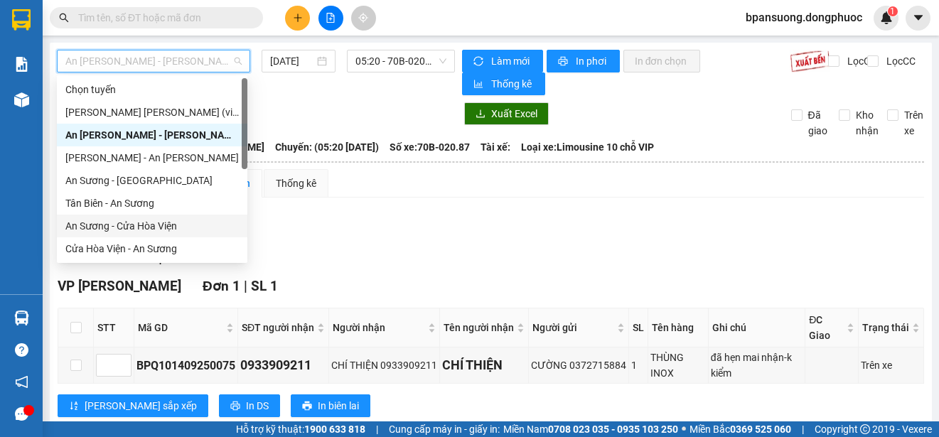
click at [143, 235] on div "An Sương - Cửa Hòa Viện" at bounding box center [152, 226] width 190 height 23
type input "[DATE]"
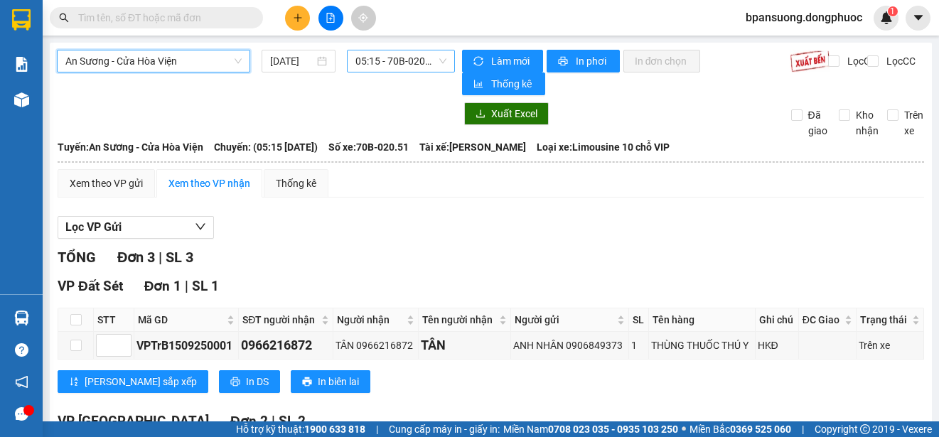
click at [382, 55] on span "05:15 - 70B-020.51" at bounding box center [400, 60] width 91 height 21
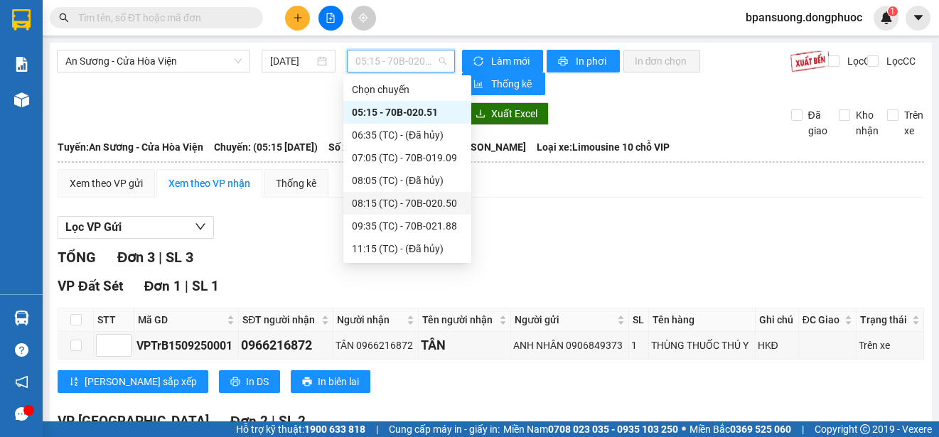
scroll to position [136, 0]
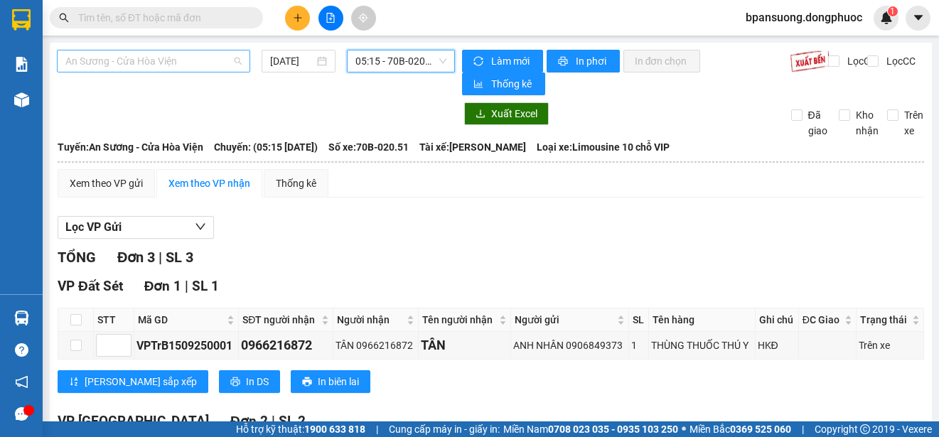
click at [135, 54] on span "An Sương - Cửa Hòa Viện" at bounding box center [153, 60] width 176 height 21
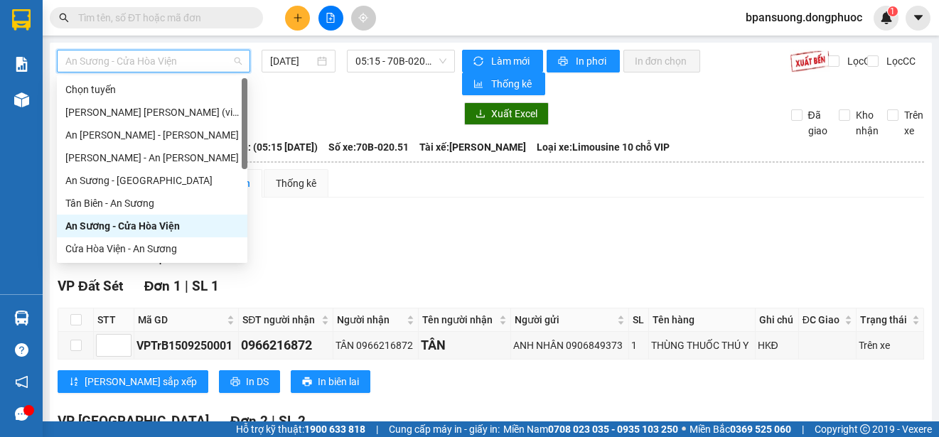
scroll to position [142, 0]
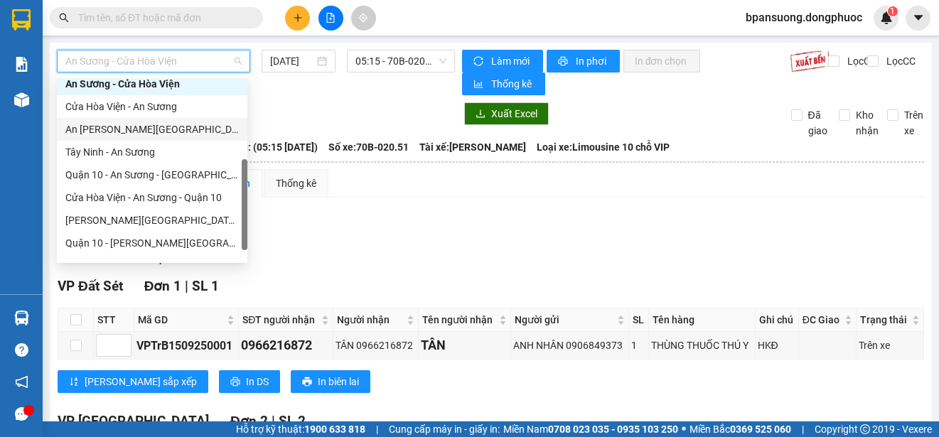
click at [153, 128] on div "An Sương - [GEOGRAPHIC_DATA]" at bounding box center [151, 130] width 173 height 16
type input "[DATE]"
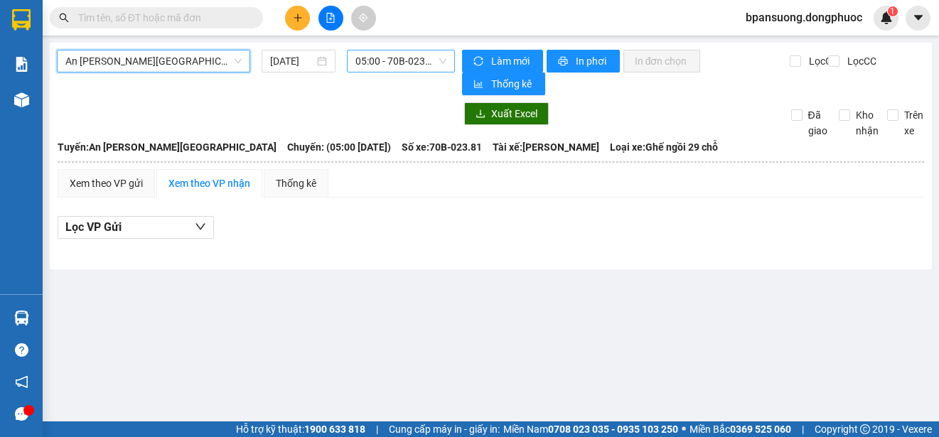
click at [402, 66] on span "05:00 - 70B-023.81" at bounding box center [400, 60] width 91 height 21
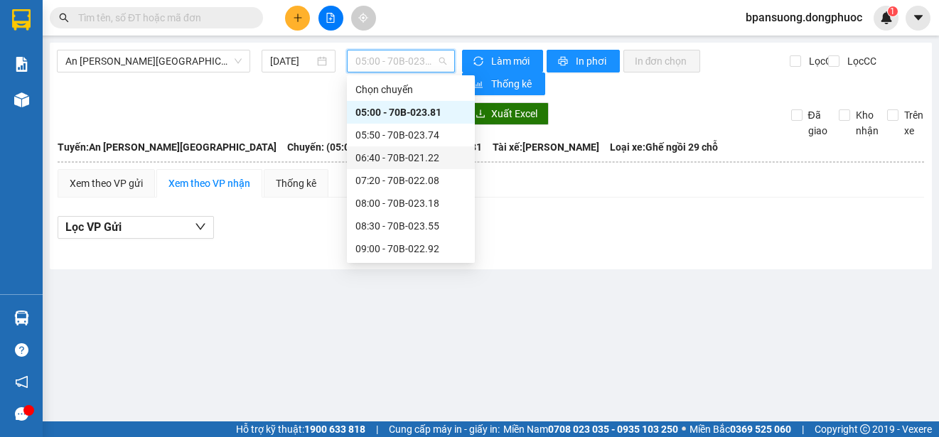
click at [573, 190] on div "Xem theo VP gửi Xem theo VP nhận Thống kê" at bounding box center [491, 183] width 866 height 28
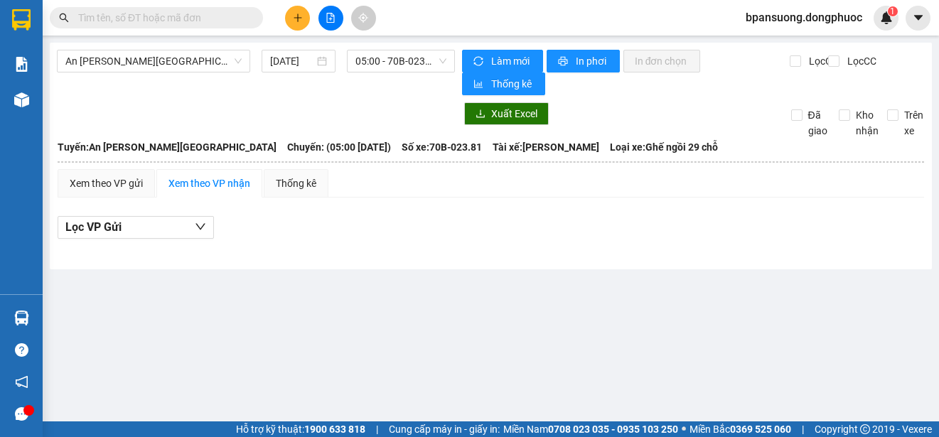
click at [567, 240] on div "Lọc VP Gửi" at bounding box center [491, 231] width 866 height 45
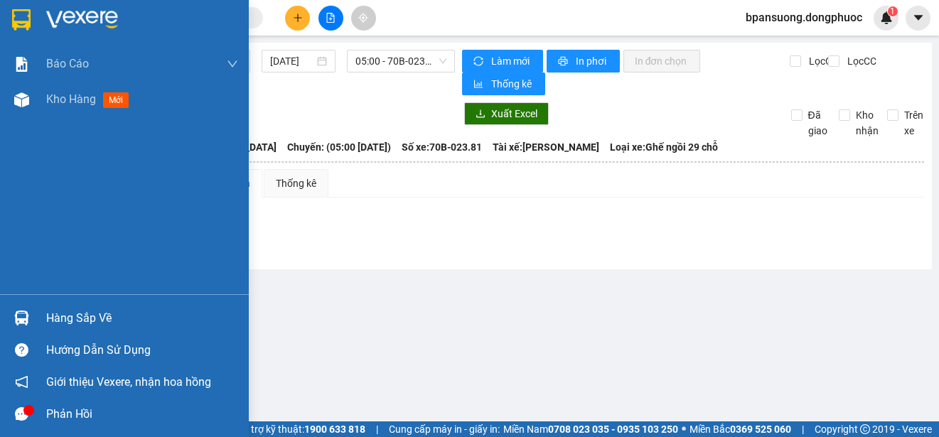
click at [37, 325] on div "Hàng sắp về" at bounding box center [124, 318] width 249 height 32
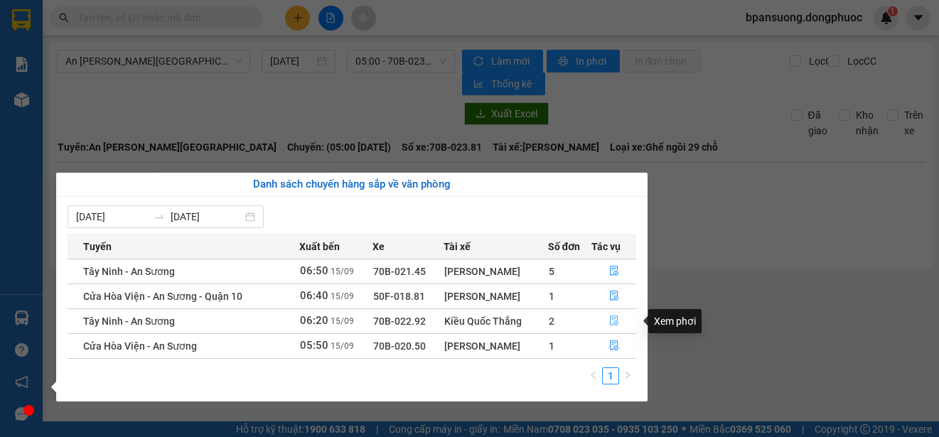
click at [598, 311] on button "button" at bounding box center [613, 321] width 43 height 23
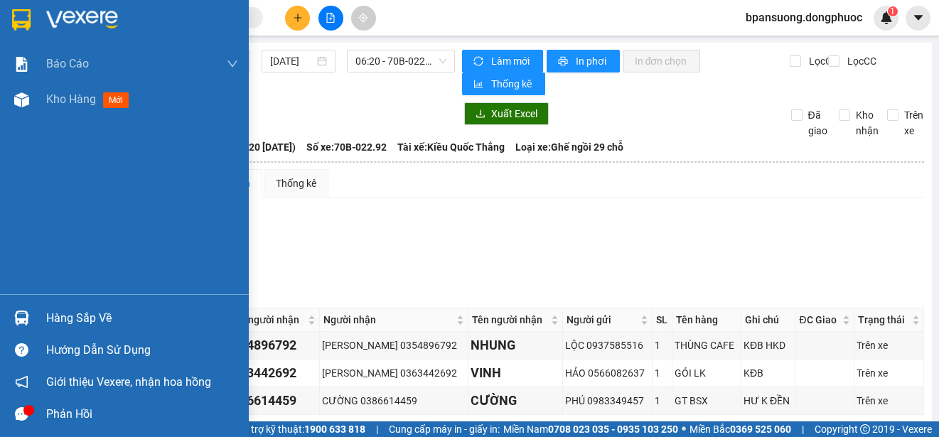
click at [30, 330] on div at bounding box center [21, 318] width 25 height 25
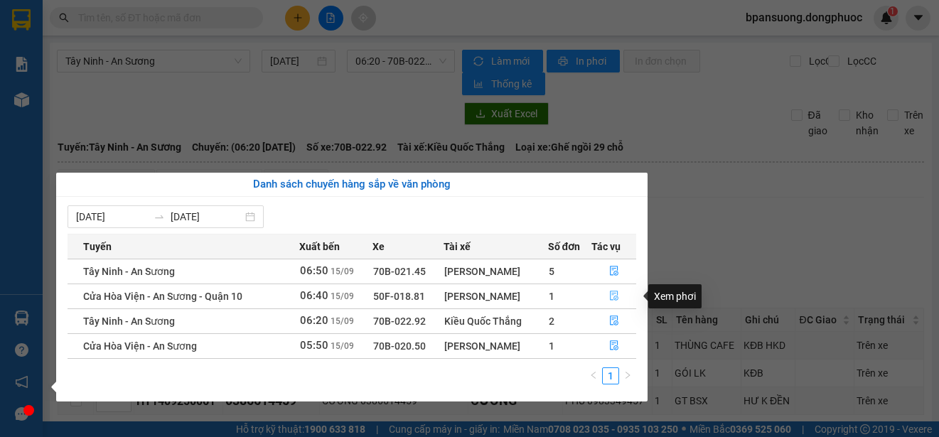
click at [616, 291] on icon "file-done" at bounding box center [614, 296] width 9 height 10
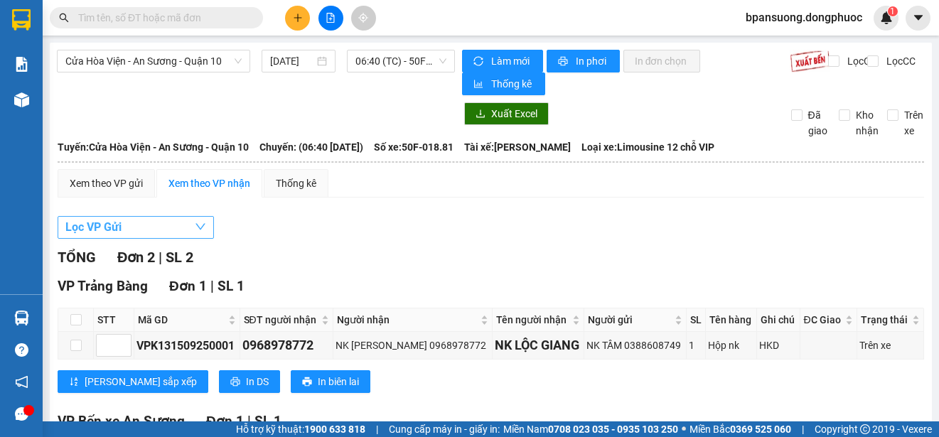
scroll to position [146, 0]
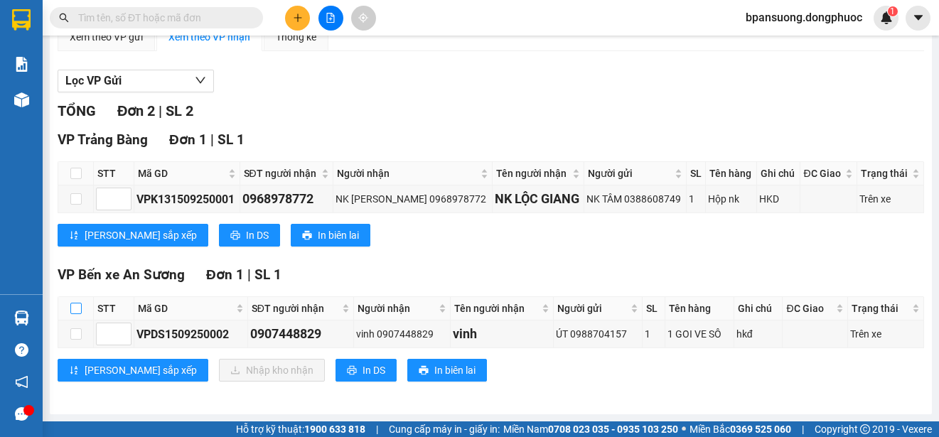
click at [80, 310] on input "checkbox" at bounding box center [75, 308] width 11 height 11
checkbox input "true"
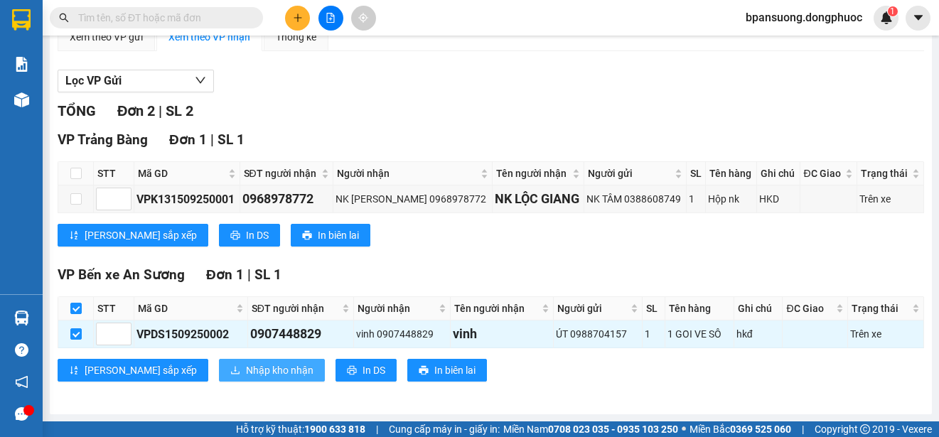
click at [246, 367] on span "Nhập kho nhận" at bounding box center [280, 370] width 68 height 16
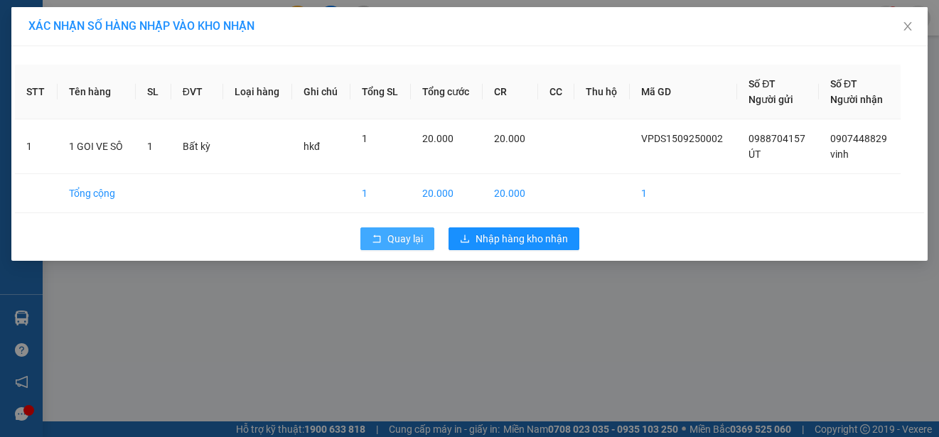
click at [404, 237] on span "Quay lại" at bounding box center [405, 239] width 36 height 16
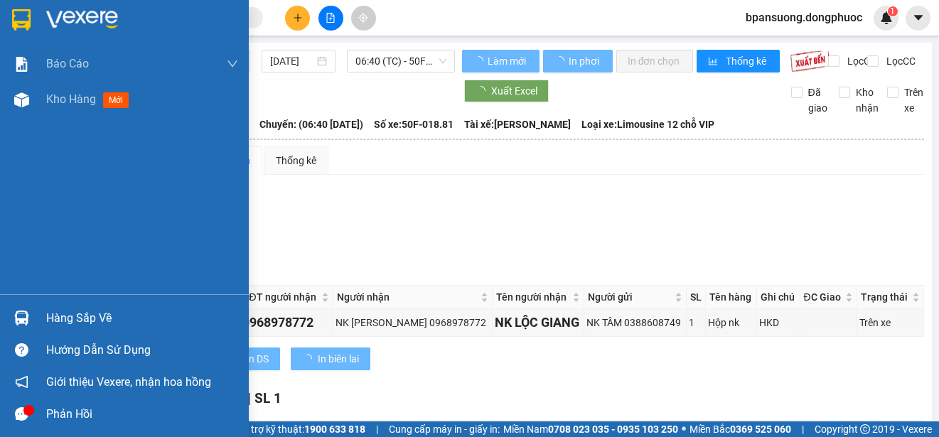
click at [12, 317] on div at bounding box center [21, 318] width 25 height 25
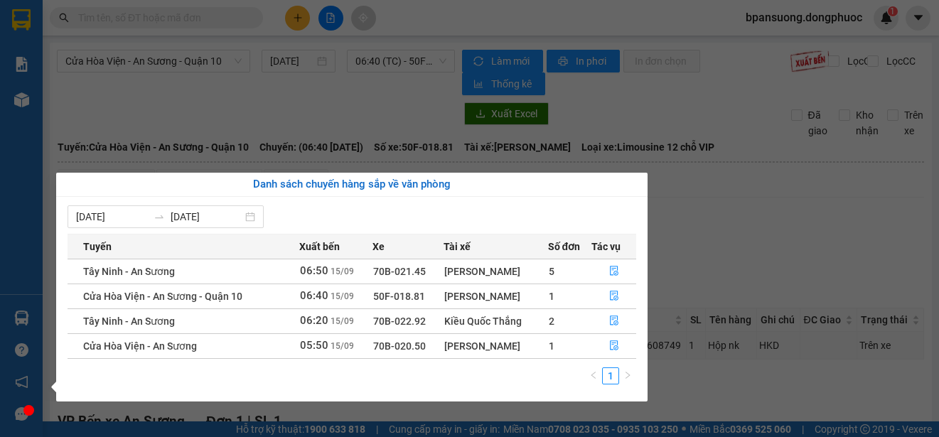
click at [723, 243] on section "Kết quả tìm kiếm ( 0 ) Bộ lọc No Data bpansuong.dongphuoc 1 Báo cáo Mẫu 1: Báo …" at bounding box center [469, 218] width 939 height 437
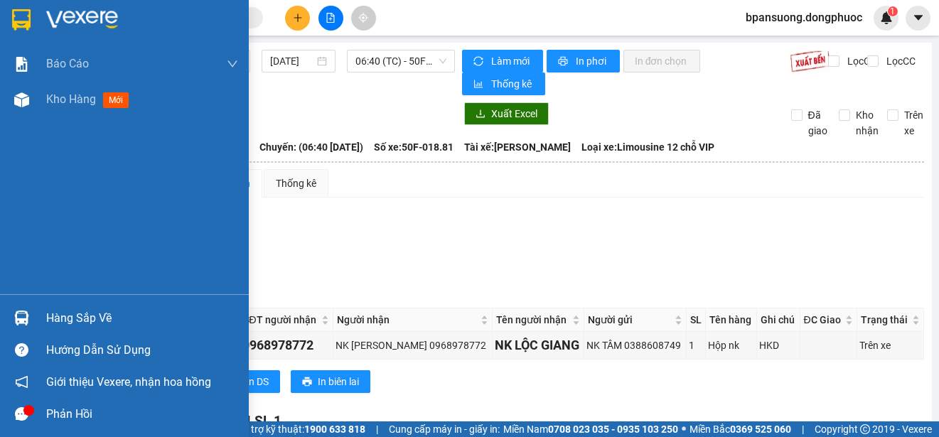
click at [9, 323] on div at bounding box center [21, 318] width 25 height 25
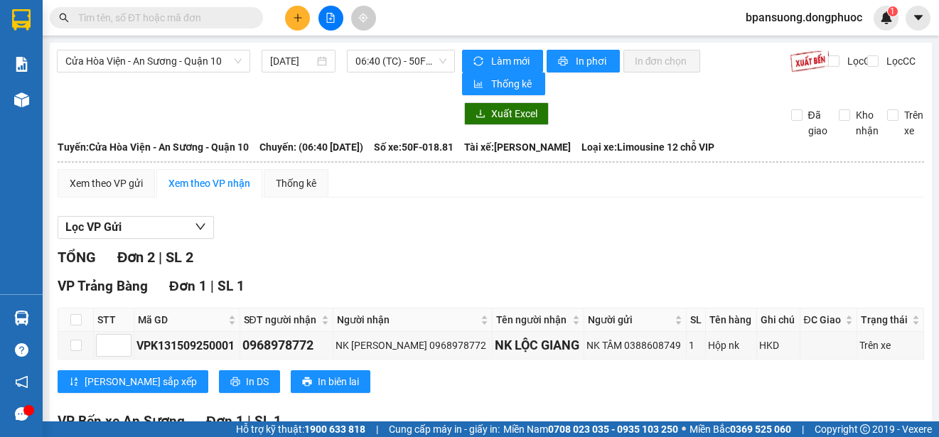
click at [757, 237] on section "Kết quả tìm kiếm ( 0 ) Bộ lọc No Data bpansuong.dongphuoc 1 Báo cáo Mẫu 1: Báo …" at bounding box center [469, 218] width 939 height 437
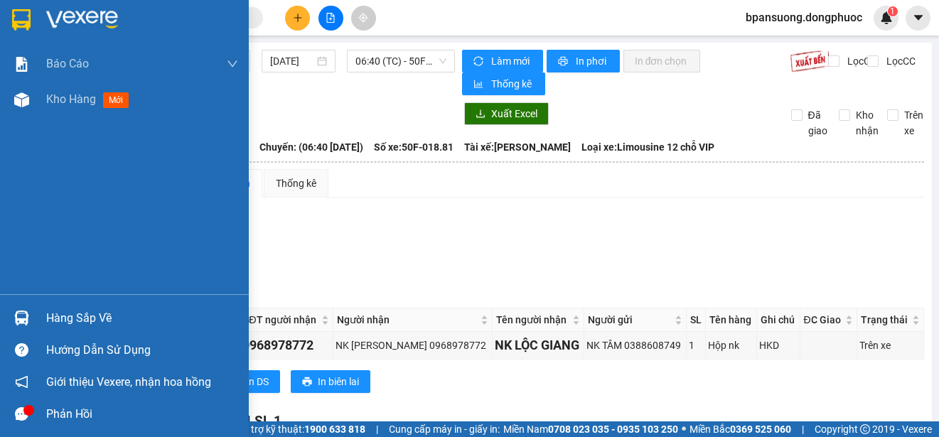
click at [24, 320] on img at bounding box center [21, 318] width 15 height 15
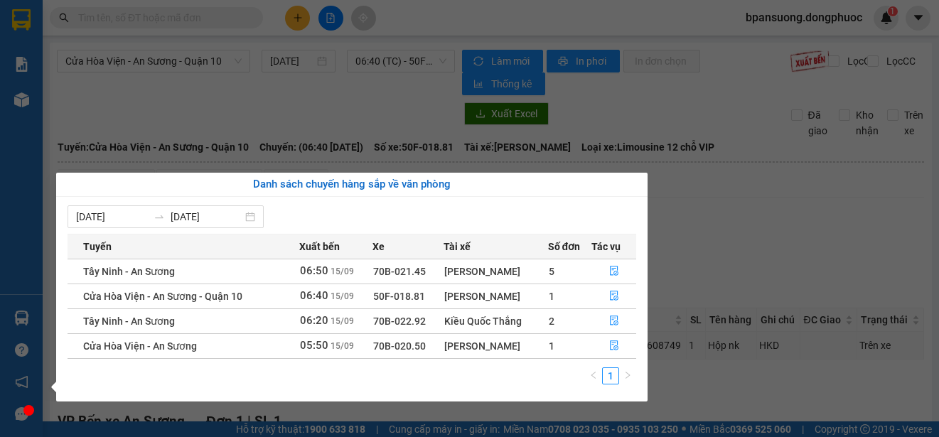
drag, startPoint x: 804, startPoint y: 173, endPoint x: 807, endPoint y: 203, distance: 30.7
click at [807, 203] on section "Kết quả tìm kiếm ( 0 ) Bộ lọc No Data bpansuong.dongphuoc 1 Báo cáo Mẫu 1: Báo …" at bounding box center [469, 218] width 939 height 437
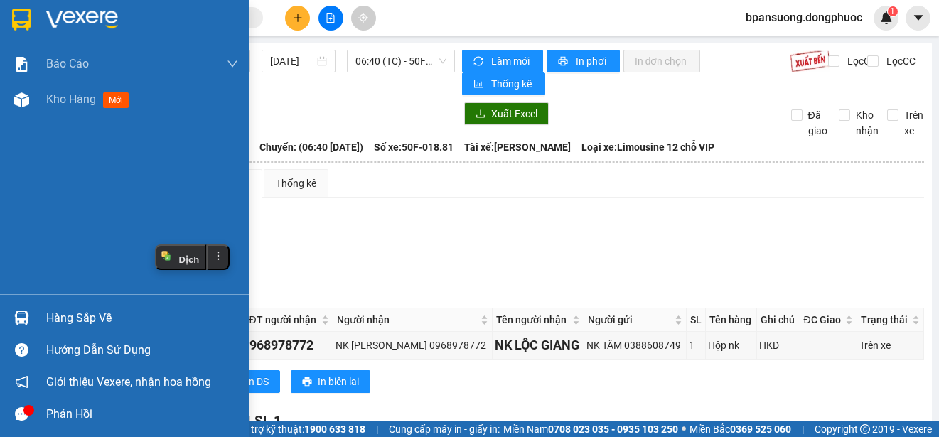
click at [25, 313] on img at bounding box center [21, 318] width 15 height 15
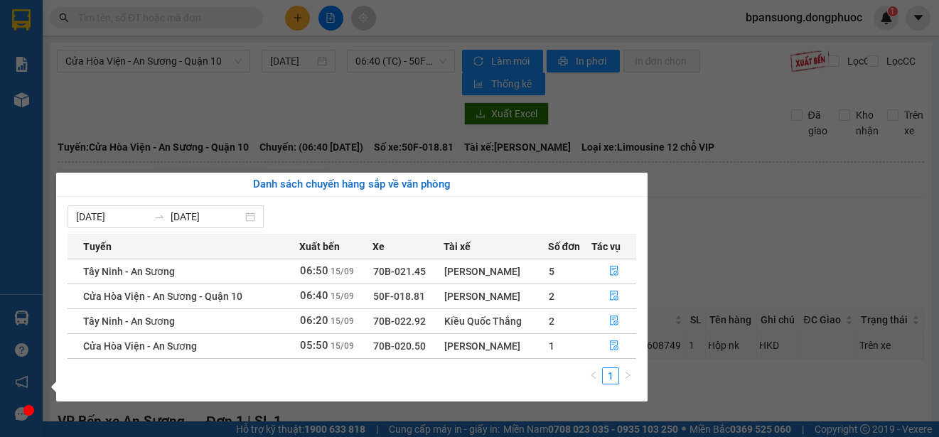
click at [743, 254] on section "Kết quả tìm kiếm ( 0 ) Bộ lọc No Data bpansuong.dongphuoc 1 Báo cáo Mẫu 1: Báo …" at bounding box center [469, 218] width 939 height 437
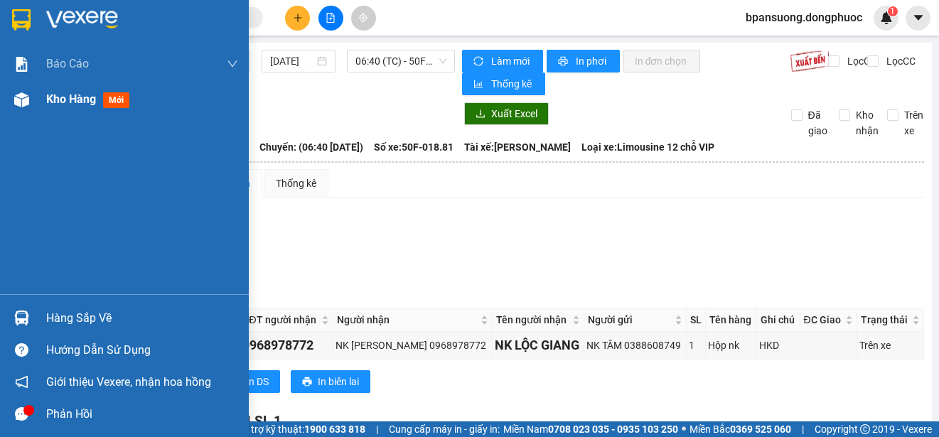
click at [21, 92] on img at bounding box center [21, 99] width 15 height 15
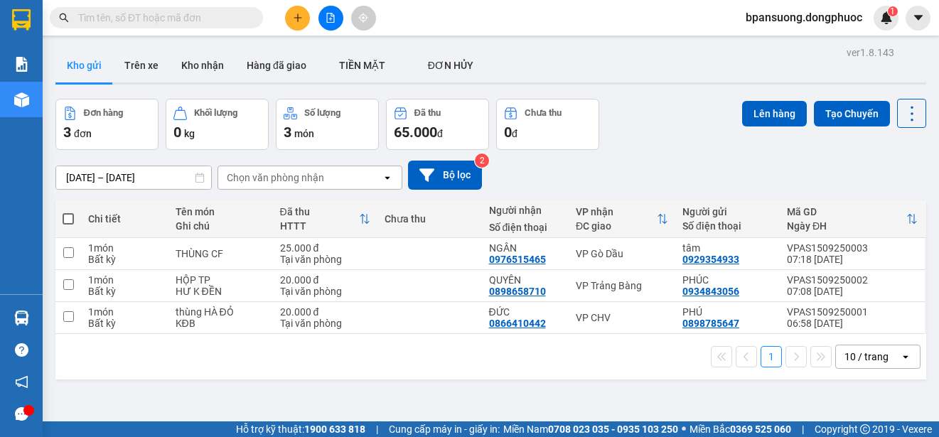
scroll to position [65, 0]
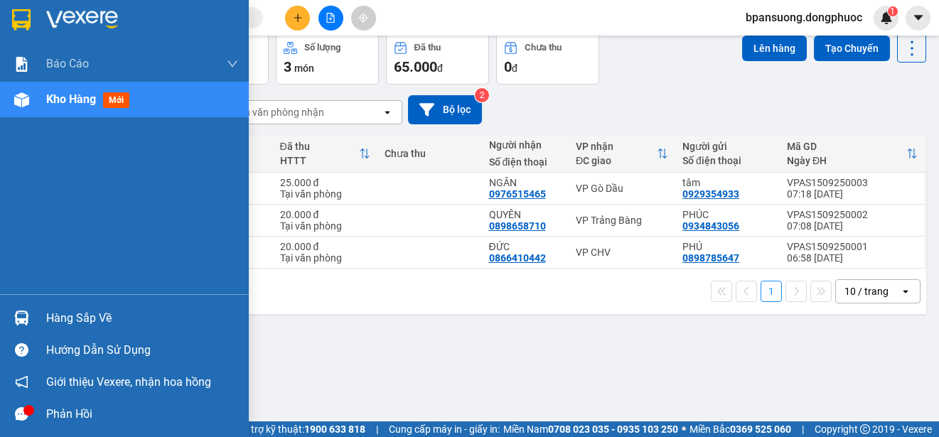
click at [17, 327] on div at bounding box center [21, 318] width 25 height 25
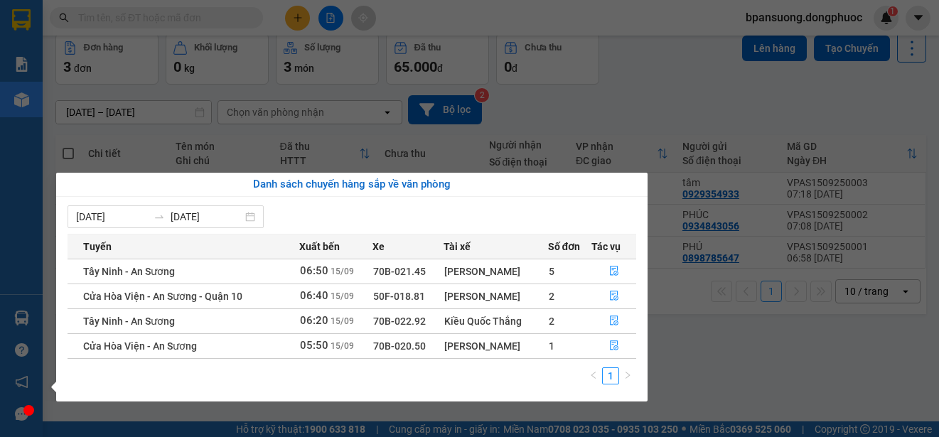
drag, startPoint x: 679, startPoint y: 109, endPoint x: 659, endPoint y: 72, distance: 41.0
click at [679, 107] on section "Kết quả tìm kiếm ( 0 ) Bộ lọc No Data bpansuong.dongphuoc 1 Báo cáo Mẫu 1: Báo …" at bounding box center [469, 218] width 939 height 437
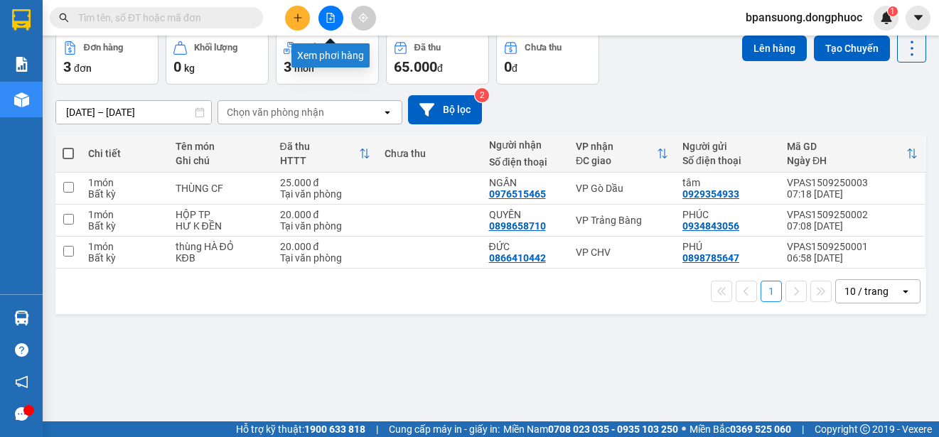
click at [325, 19] on button at bounding box center [330, 18] width 25 height 25
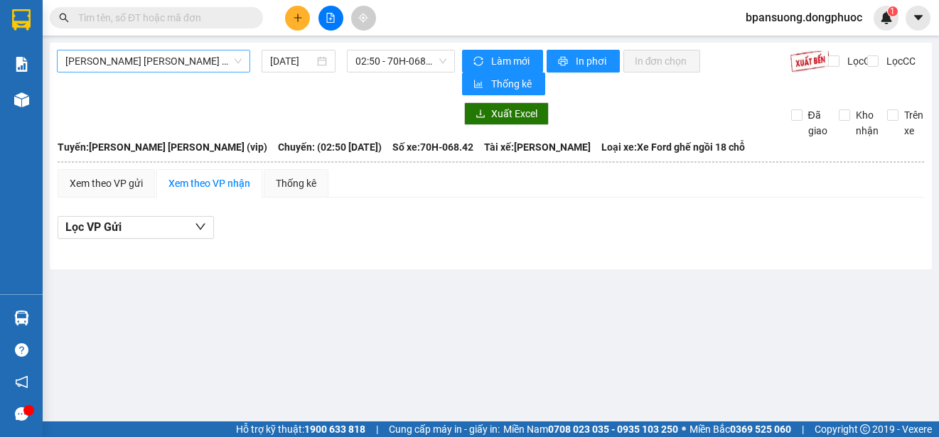
click at [183, 57] on span "Tây Ninh - [PERSON_NAME] (vip)" at bounding box center [153, 60] width 176 height 21
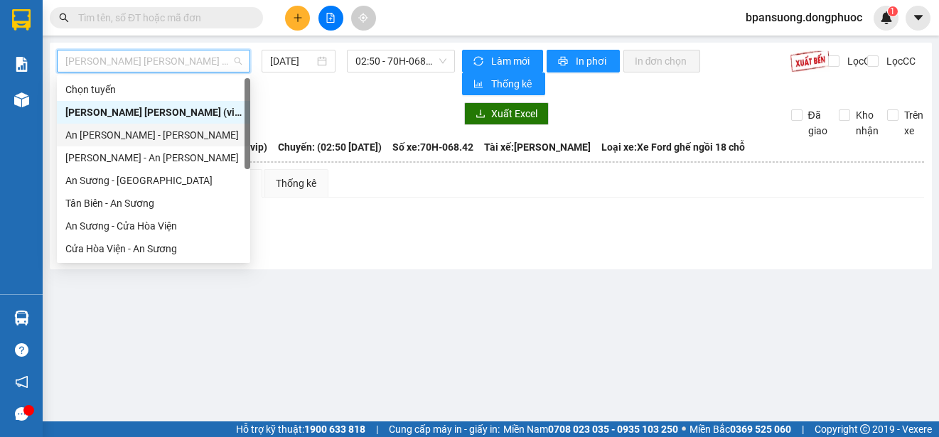
click at [161, 134] on div "An Sương - [GEOGRAPHIC_DATA]" at bounding box center [153, 135] width 176 height 16
type input "[DATE]"
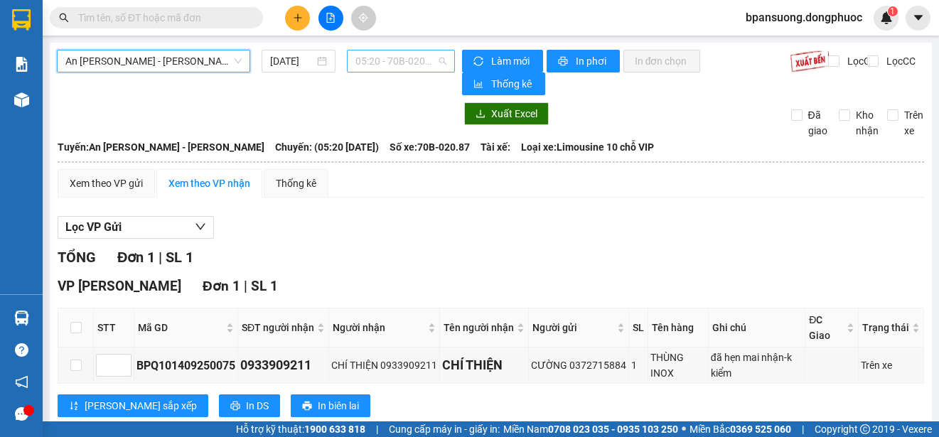
click at [397, 63] on span "05:20 - 70B-020.87" at bounding box center [400, 60] width 91 height 21
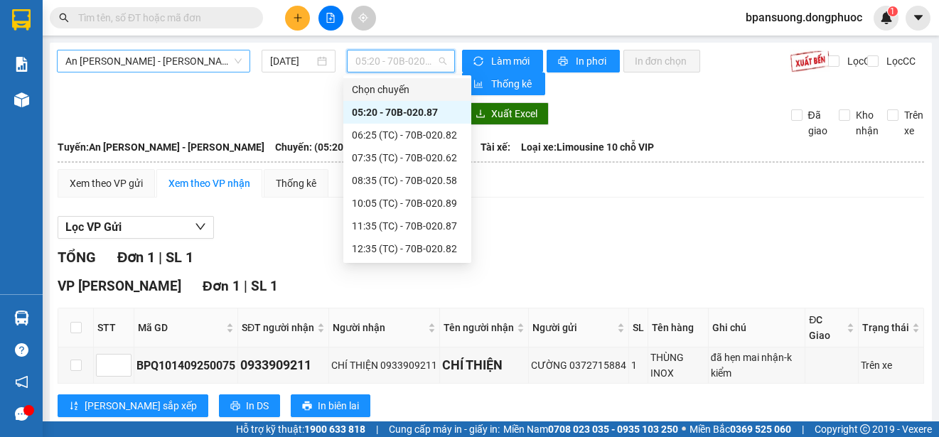
click at [180, 63] on span "An Sương - [GEOGRAPHIC_DATA]" at bounding box center [153, 60] width 176 height 21
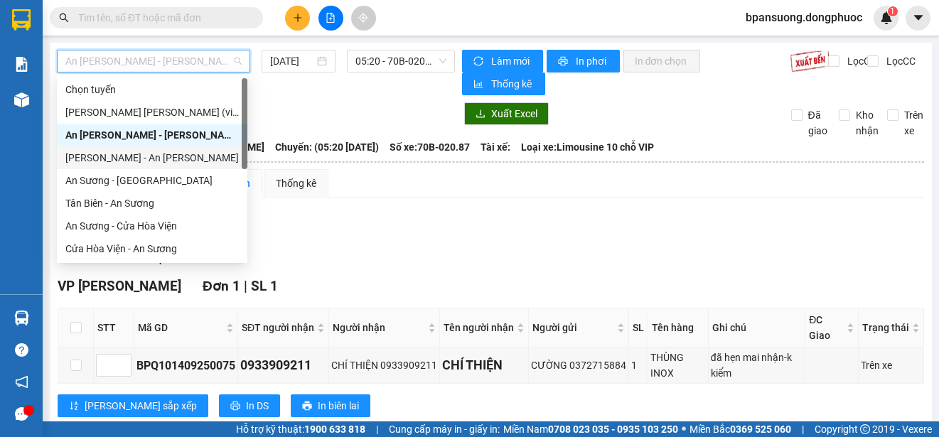
scroll to position [142, 0]
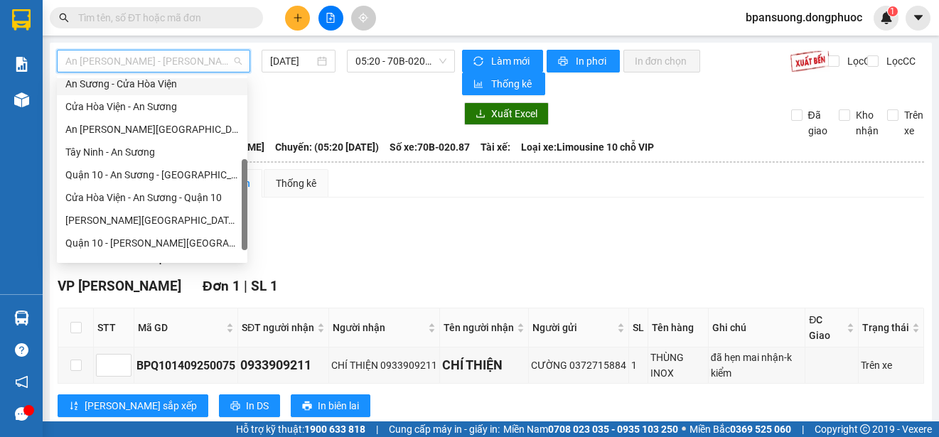
click at [161, 85] on div "An Sương - Cửa Hòa Viện" at bounding box center [151, 84] width 173 height 16
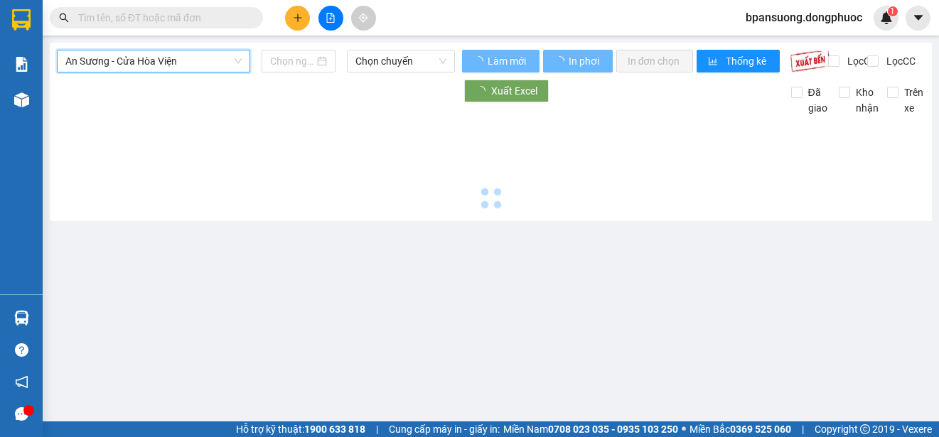
type input "[DATE]"
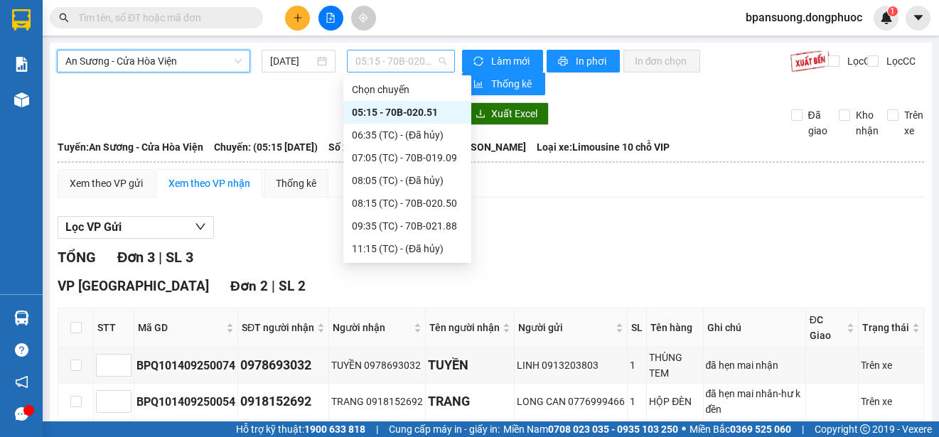
click at [424, 64] on span "05:15 - 70B-020.51" at bounding box center [400, 60] width 91 height 21
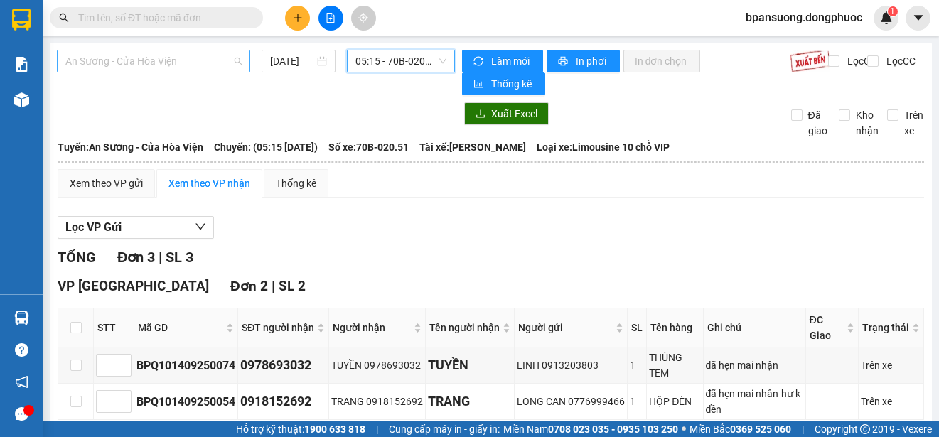
click at [157, 68] on span "An Sương - Cửa Hòa Viện" at bounding box center [153, 60] width 176 height 21
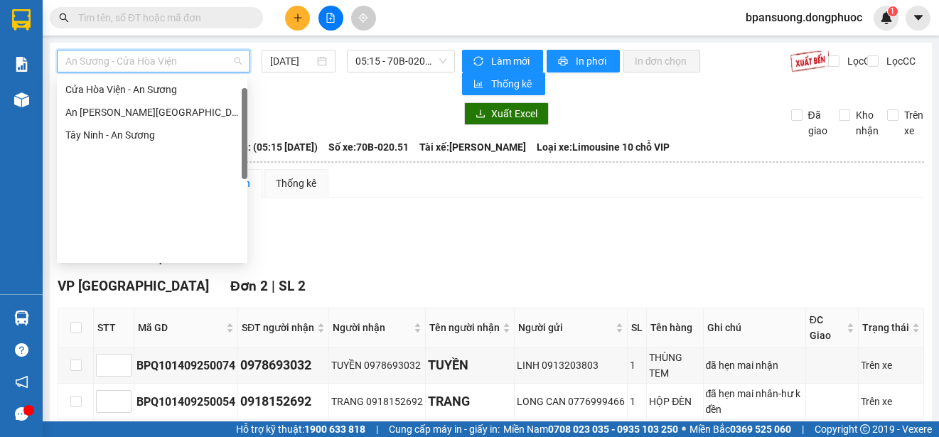
scroll to position [17, 0]
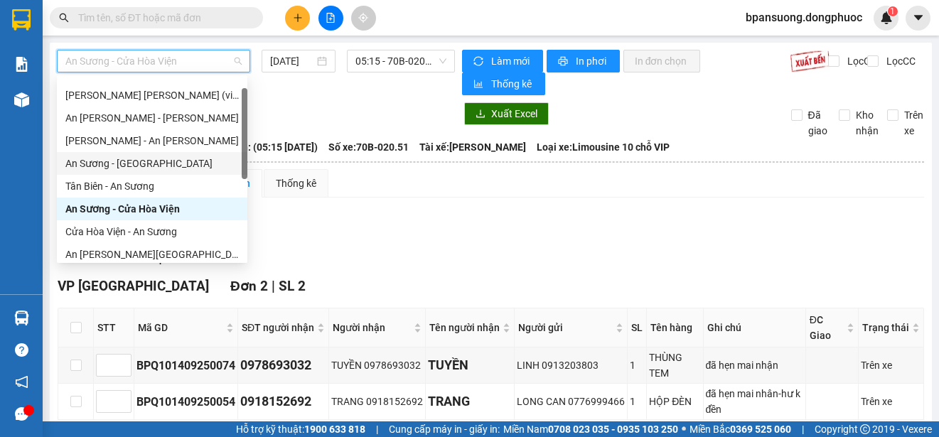
click at [141, 158] on div "An Sương - [GEOGRAPHIC_DATA]" at bounding box center [151, 164] width 173 height 16
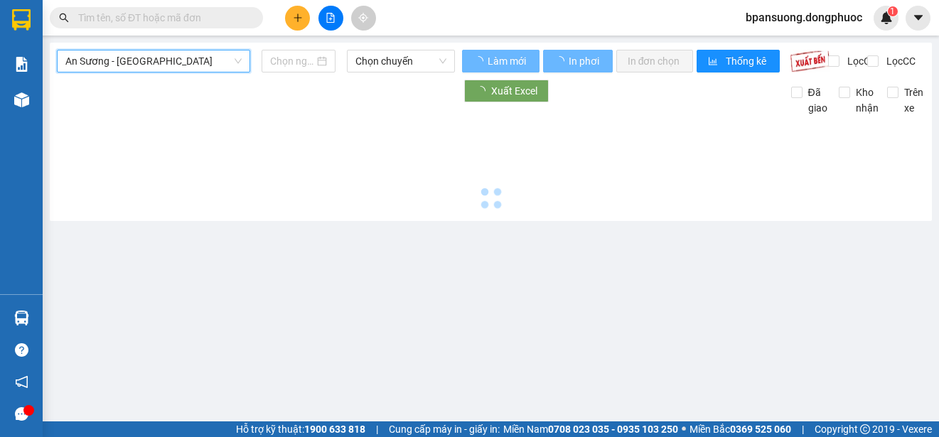
type input "[DATE]"
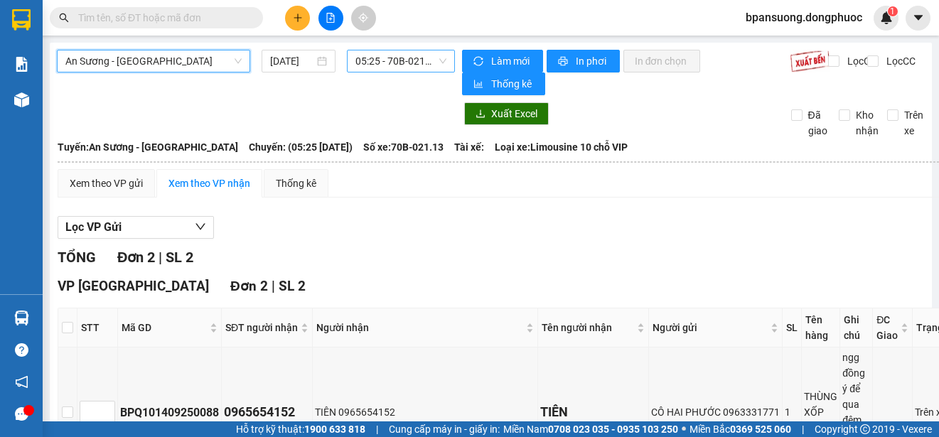
click at [378, 58] on span "05:25 - 70B-021.13" at bounding box center [400, 60] width 91 height 21
click at [119, 63] on span "An Sương - [GEOGRAPHIC_DATA]" at bounding box center [153, 60] width 176 height 21
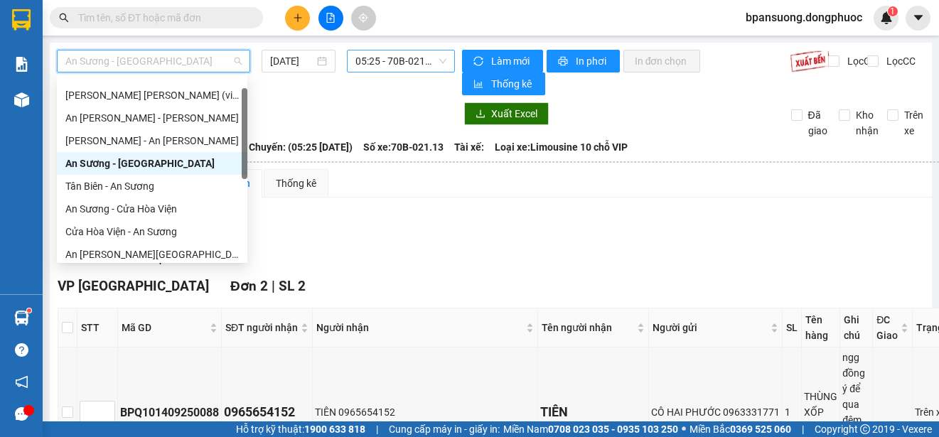
click at [387, 58] on span "05:25 - 70B-021.13" at bounding box center [400, 60] width 91 height 21
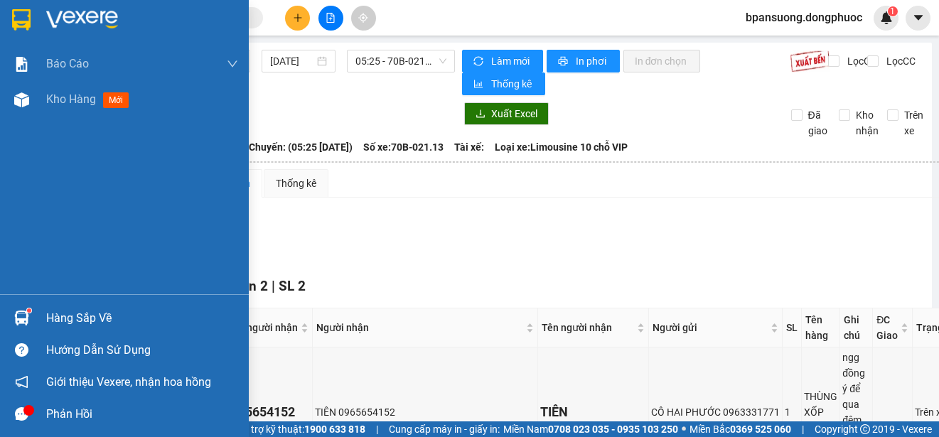
click at [26, 310] on div at bounding box center [21, 318] width 25 height 25
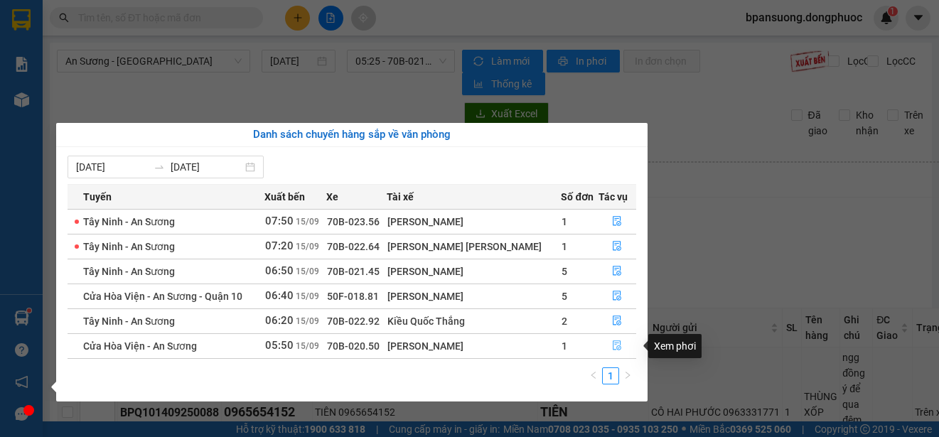
click at [615, 347] on icon "file-done" at bounding box center [617, 345] width 10 height 10
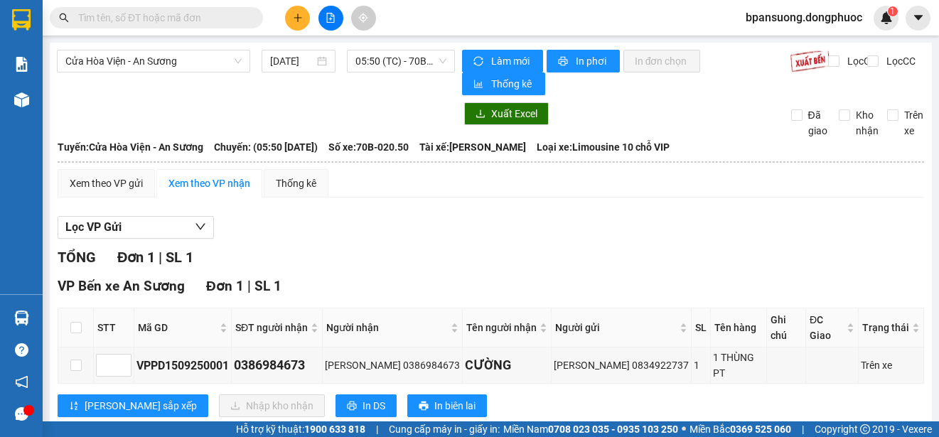
scroll to position [1, 0]
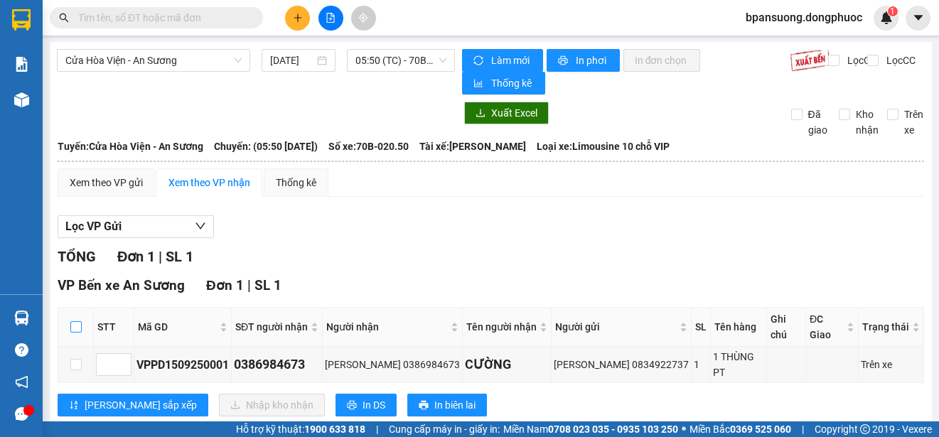
click at [77, 321] on input "checkbox" at bounding box center [75, 326] width 11 height 11
checkbox input "true"
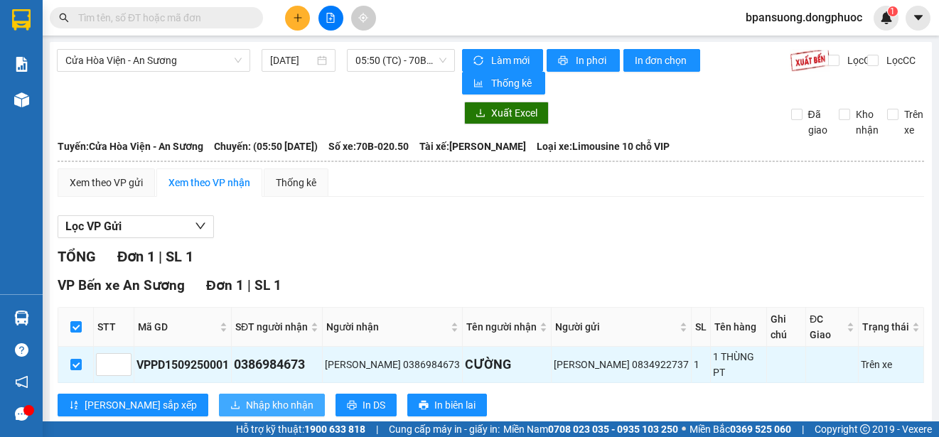
click at [219, 394] on button "Nhập kho nhận" at bounding box center [272, 405] width 106 height 23
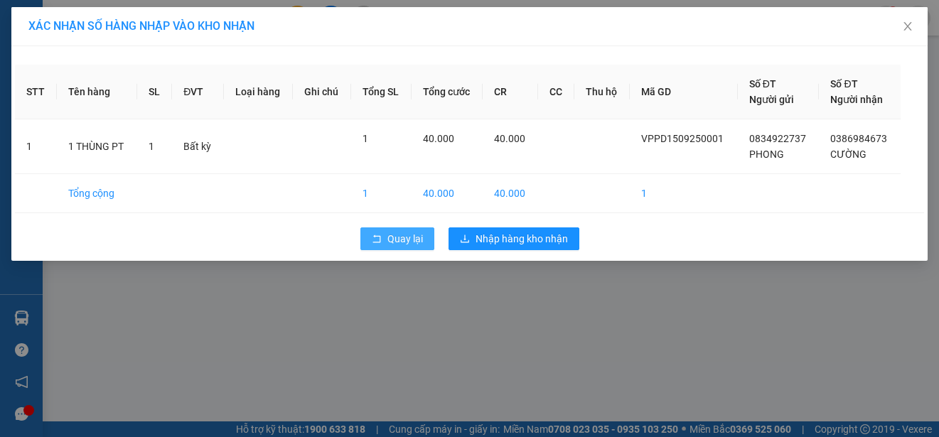
click at [409, 246] on span "Quay lại" at bounding box center [405, 239] width 36 height 16
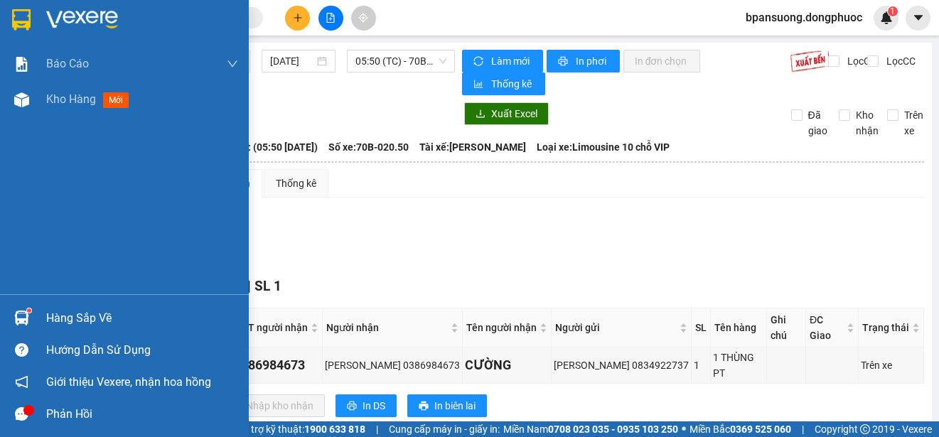
click at [33, 322] on div at bounding box center [21, 318] width 25 height 25
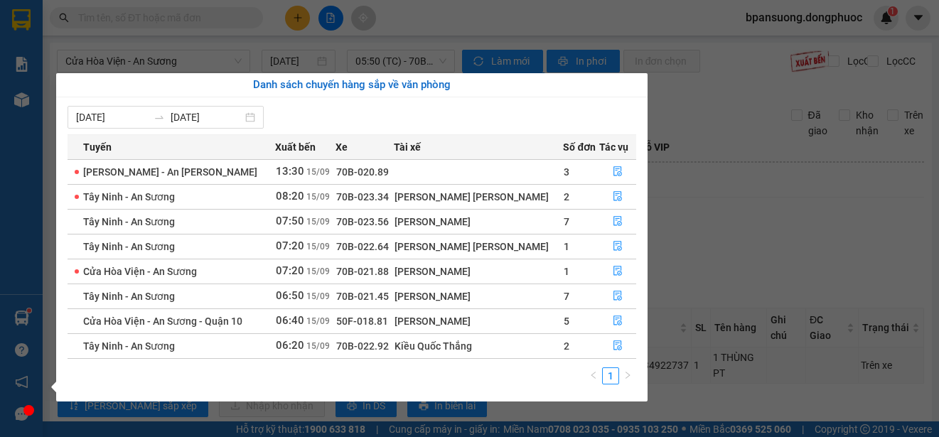
drag, startPoint x: 828, startPoint y: 240, endPoint x: 799, endPoint y: 217, distance: 36.4
click at [821, 237] on section "Kết quả tìm kiếm ( 0 ) Bộ lọc No Data bpansuong.dongphuoc 1 Báo cáo Mẫu 1: Báo …" at bounding box center [469, 218] width 939 height 437
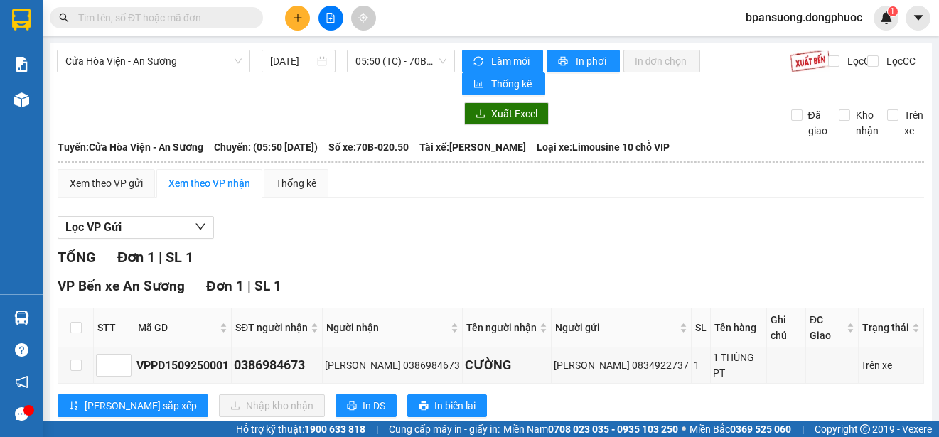
click at [166, 49] on div "Cửa Hòa Viện - An Sương 15/09/2025 05:50 (TC) - 70B-020.50 Làm mới In phơi In đ…" at bounding box center [491, 246] width 882 height 407
click at [167, 68] on span "Cửa Hòa Viện - An Sương" at bounding box center [153, 60] width 176 height 21
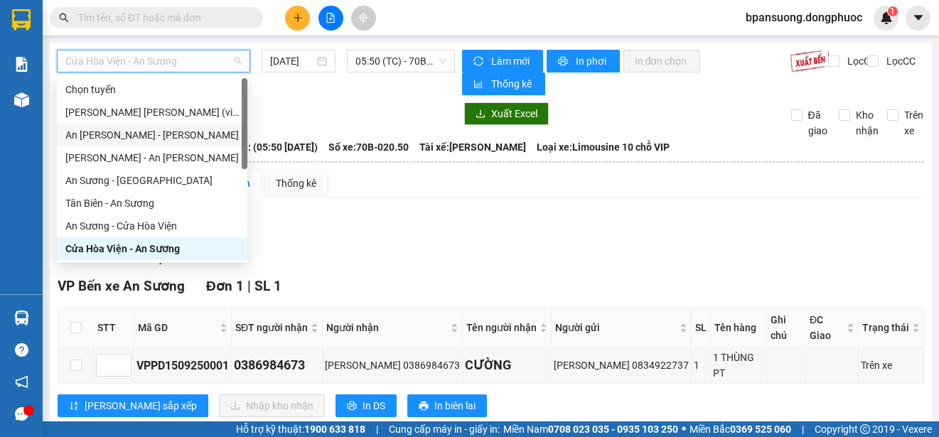
click at [168, 131] on div "An Sương - [GEOGRAPHIC_DATA]" at bounding box center [151, 135] width 173 height 16
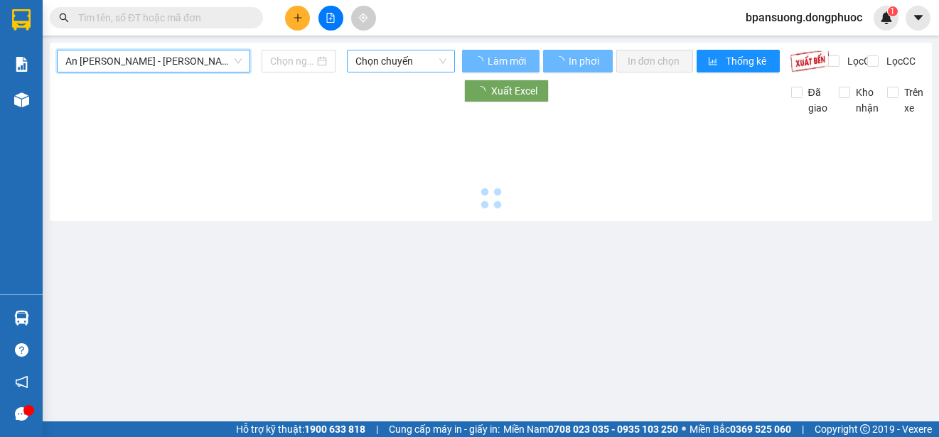
type input "[DATE]"
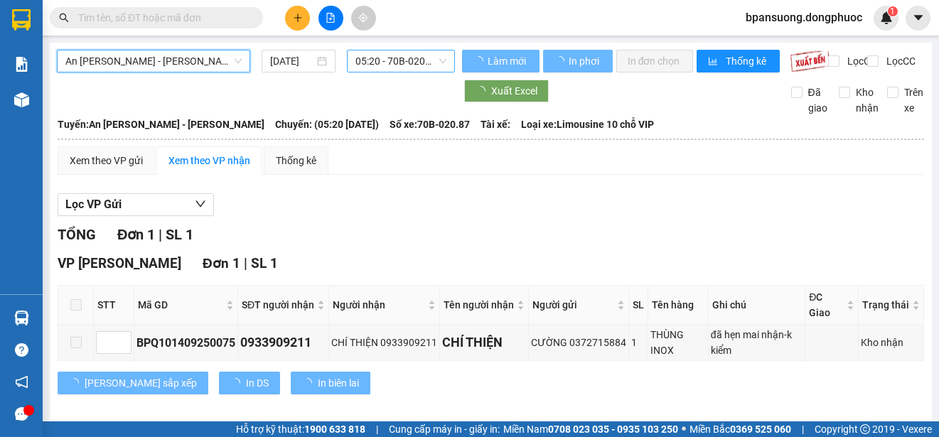
click at [416, 59] on span "05:20 - 70B-020.87" at bounding box center [400, 60] width 91 height 21
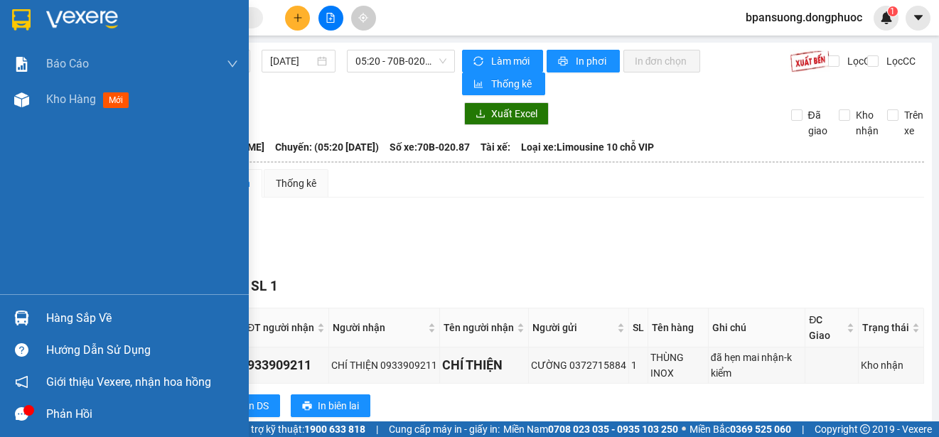
click at [23, 316] on img at bounding box center [21, 318] width 15 height 15
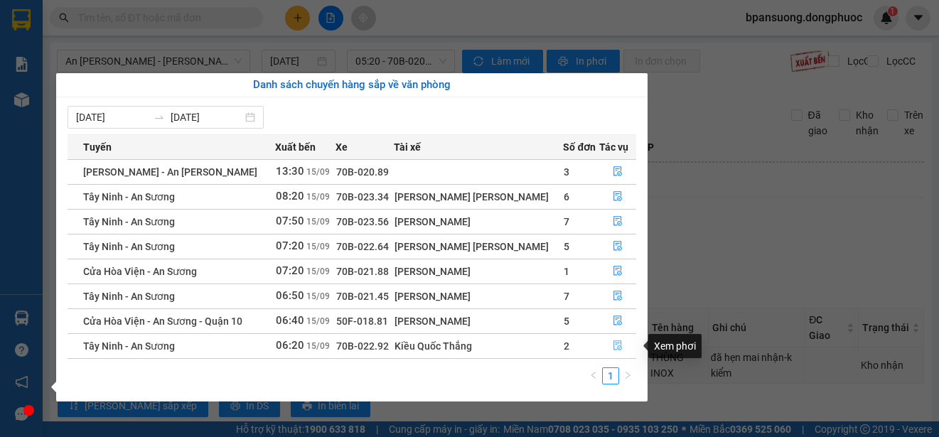
click at [613, 343] on icon "file-done" at bounding box center [617, 346] width 9 height 10
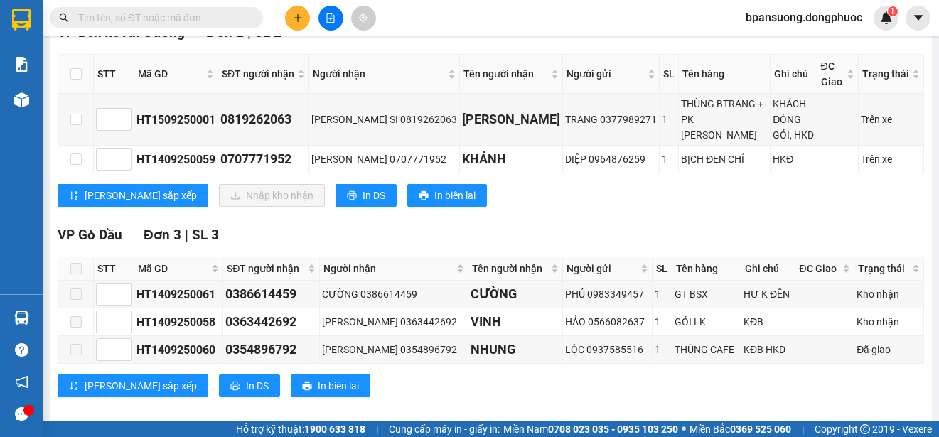
scroll to position [112, 0]
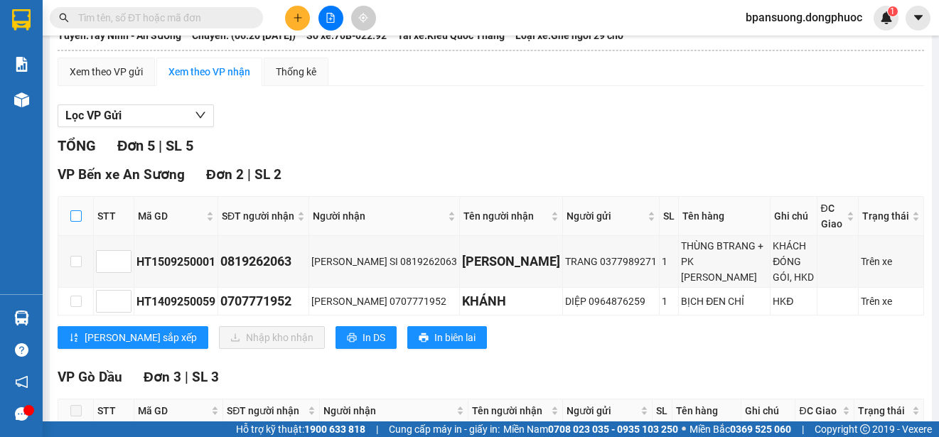
click at [80, 212] on input "checkbox" at bounding box center [75, 215] width 11 height 11
checkbox input "true"
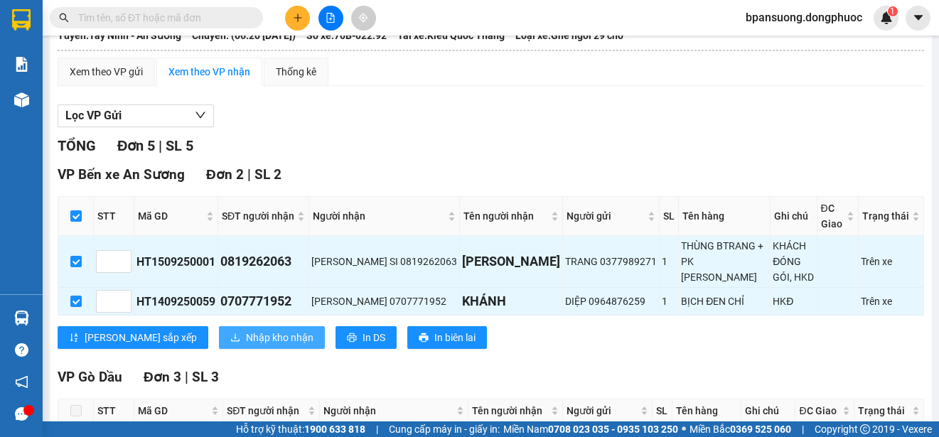
click at [246, 330] on span "Nhập kho nhận" at bounding box center [280, 338] width 68 height 16
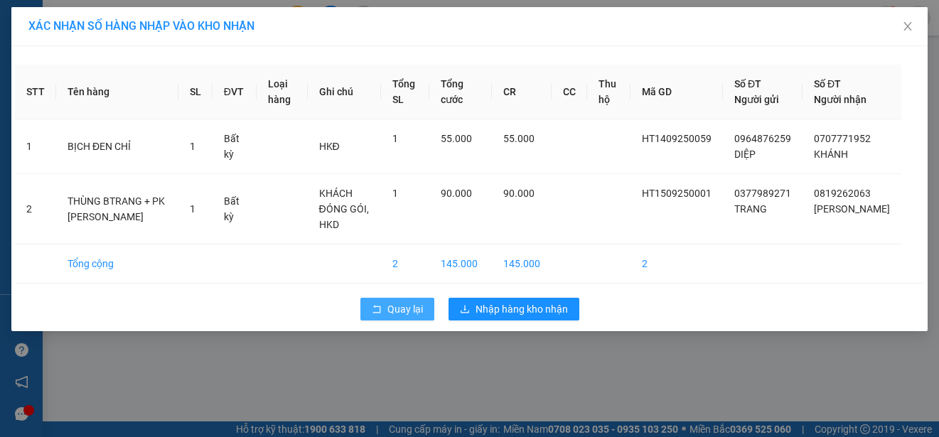
click at [399, 306] on span "Quay lại" at bounding box center [405, 309] width 36 height 16
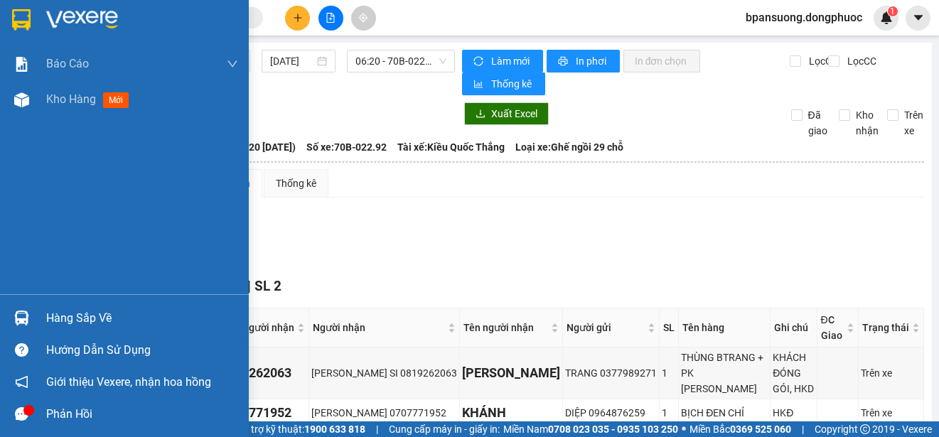
click at [26, 324] on img at bounding box center [21, 318] width 15 height 15
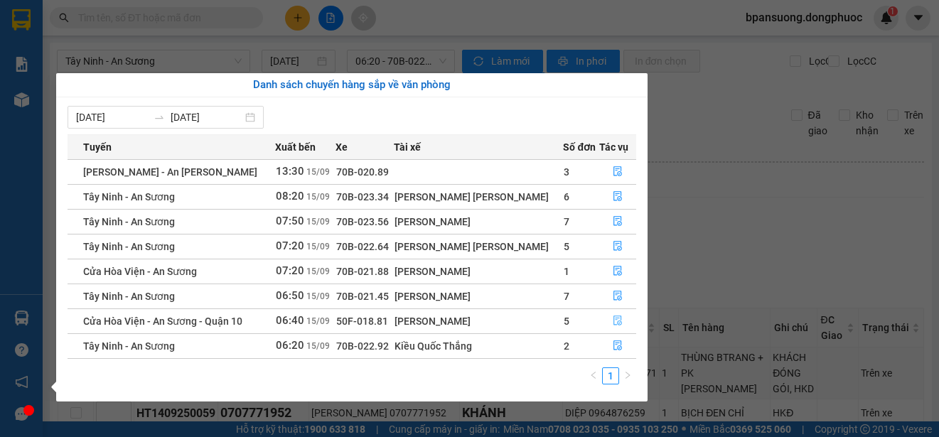
click at [613, 318] on icon "file-done" at bounding box center [617, 321] width 9 height 10
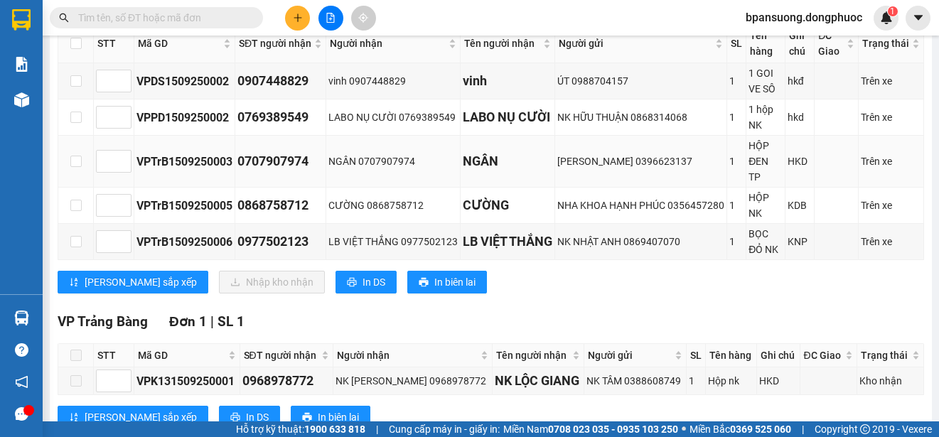
scroll to position [142, 0]
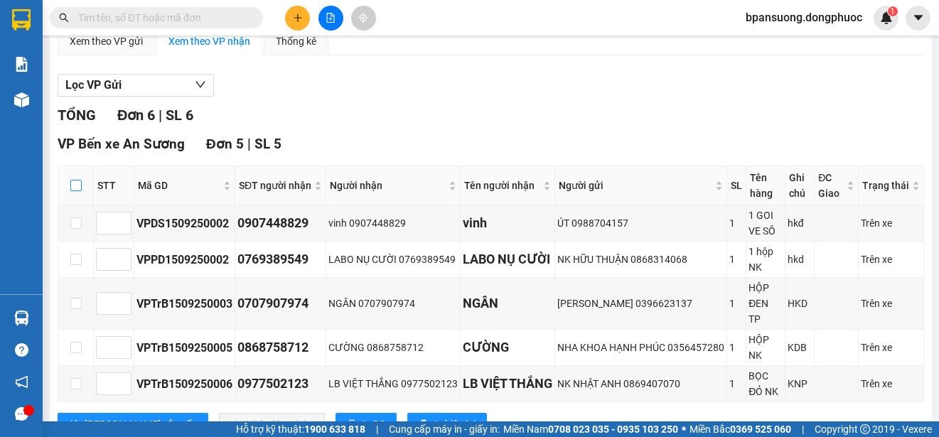
click at [72, 188] on input "checkbox" at bounding box center [75, 185] width 11 height 11
checkbox input "true"
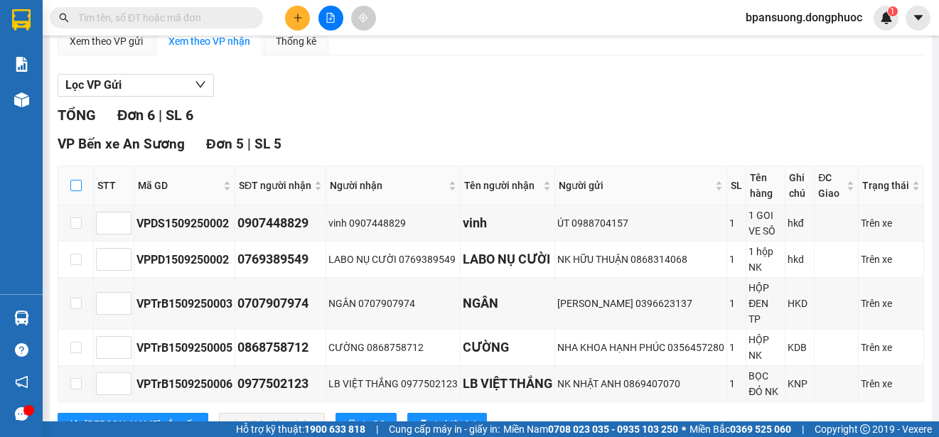
checkbox input "true"
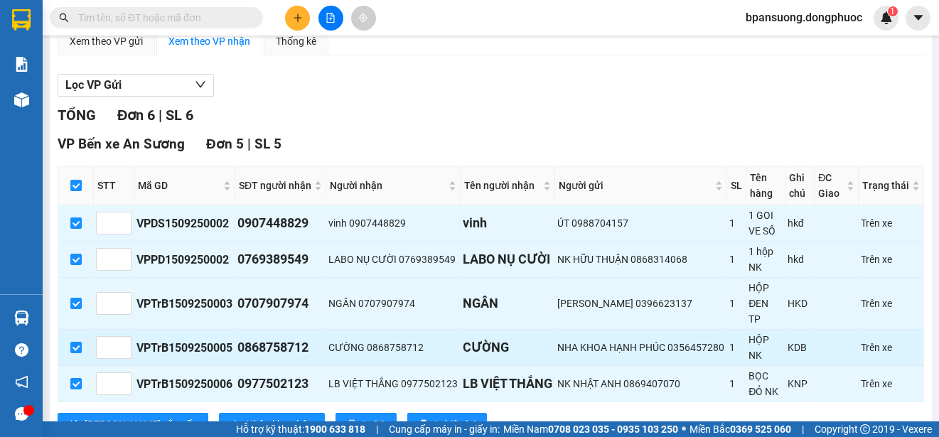
scroll to position [284, 0]
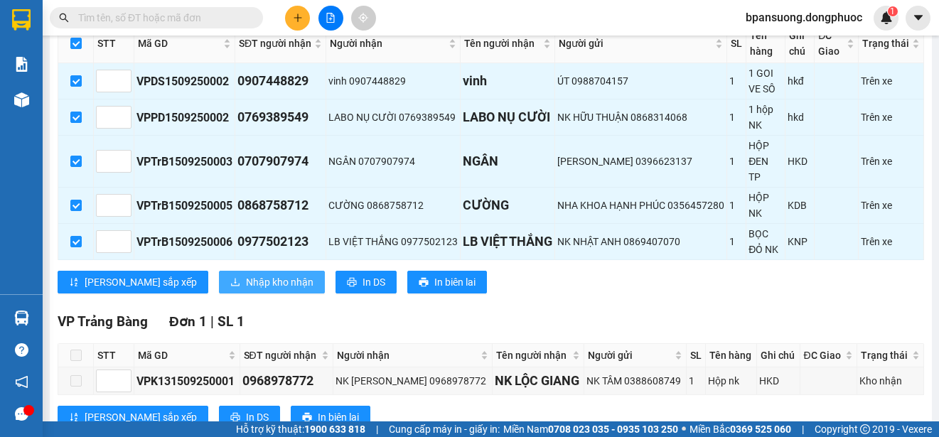
click at [246, 290] on span "Nhập kho nhận" at bounding box center [280, 282] width 68 height 16
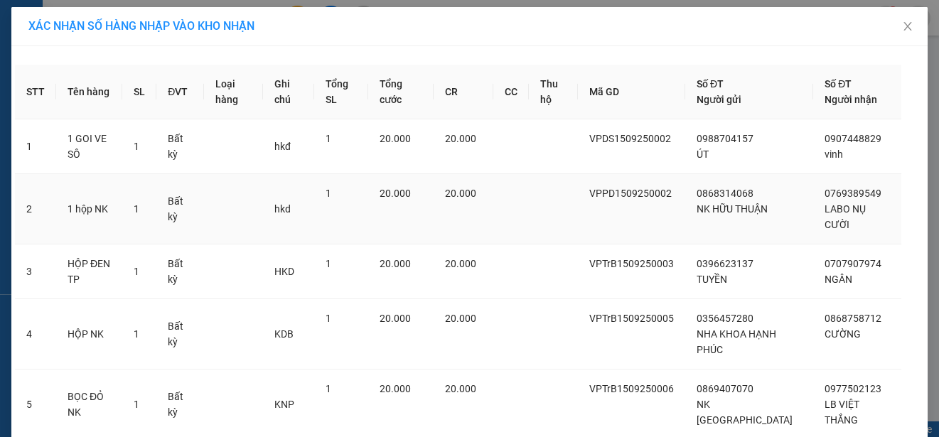
scroll to position [107, 0]
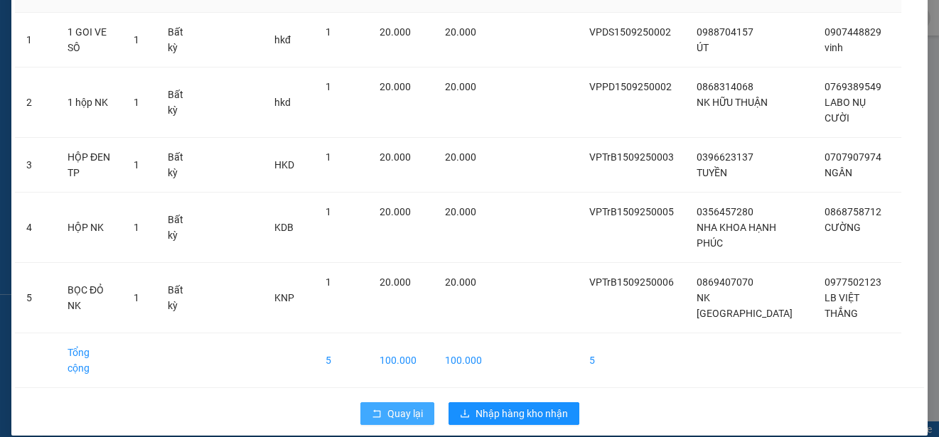
click at [387, 406] on span "Quay lại" at bounding box center [405, 414] width 36 height 16
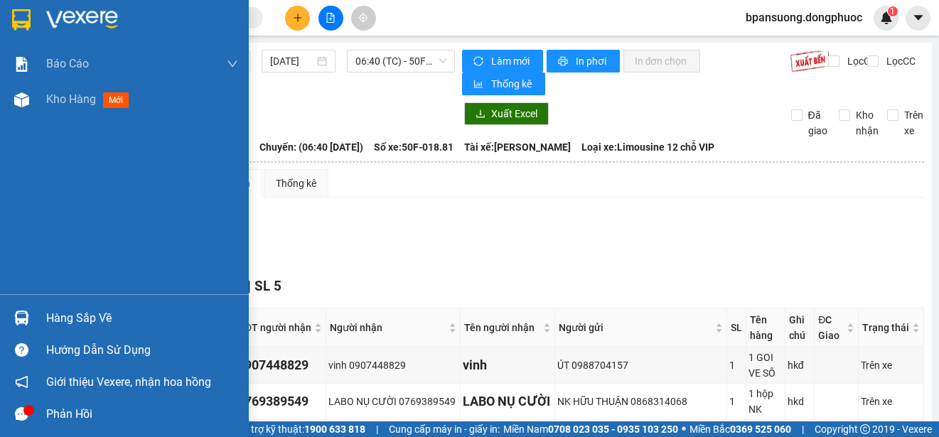
click at [15, 312] on img at bounding box center [21, 318] width 15 height 15
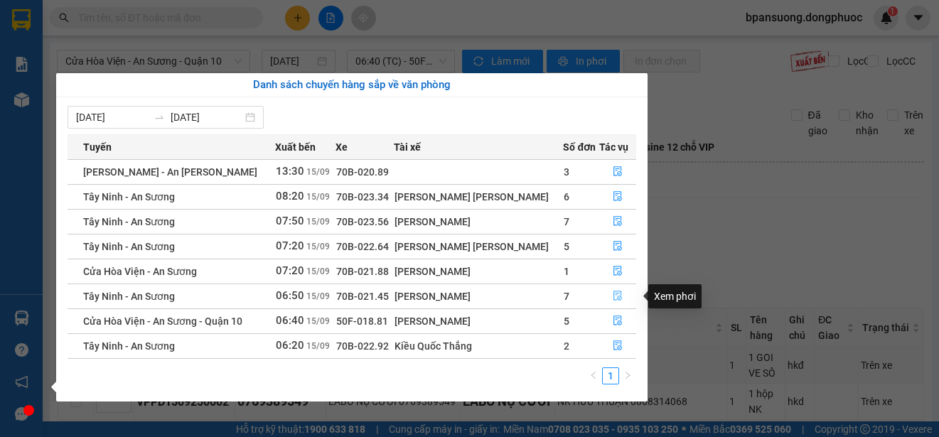
click at [616, 289] on button "button" at bounding box center [618, 296] width 36 height 23
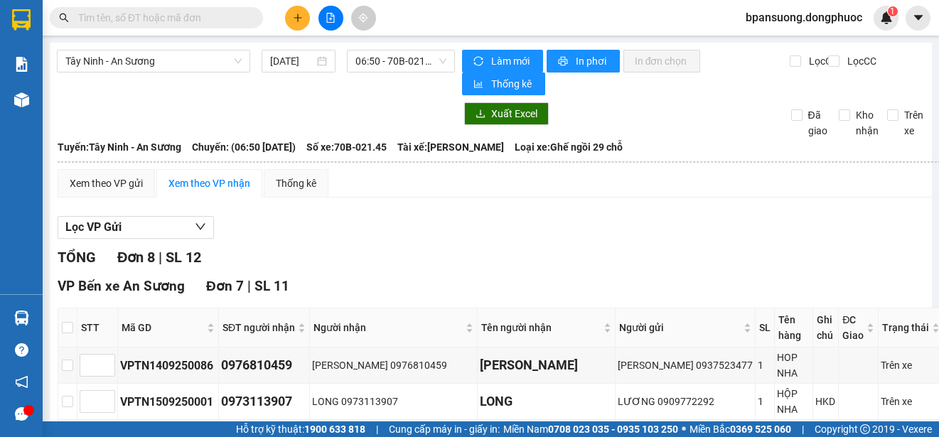
scroll to position [142, 0]
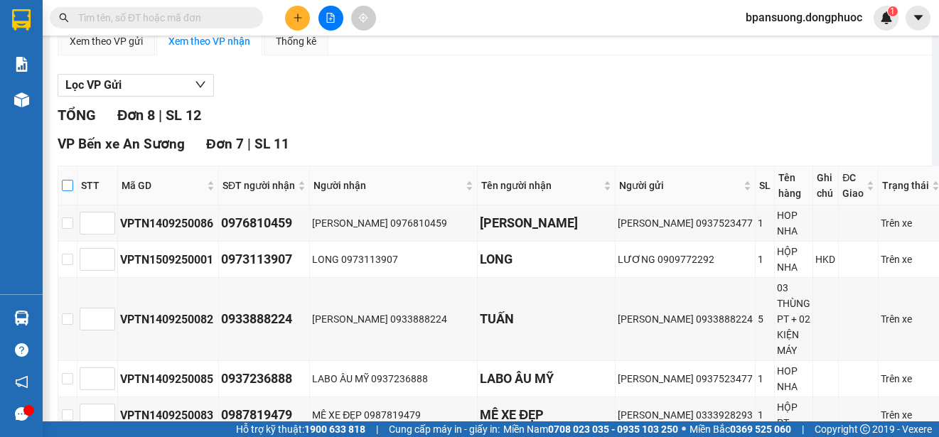
click at [73, 192] on label at bounding box center [67, 186] width 11 height 16
click at [73, 191] on input "checkbox" at bounding box center [67, 185] width 11 height 11
checkbox input "true"
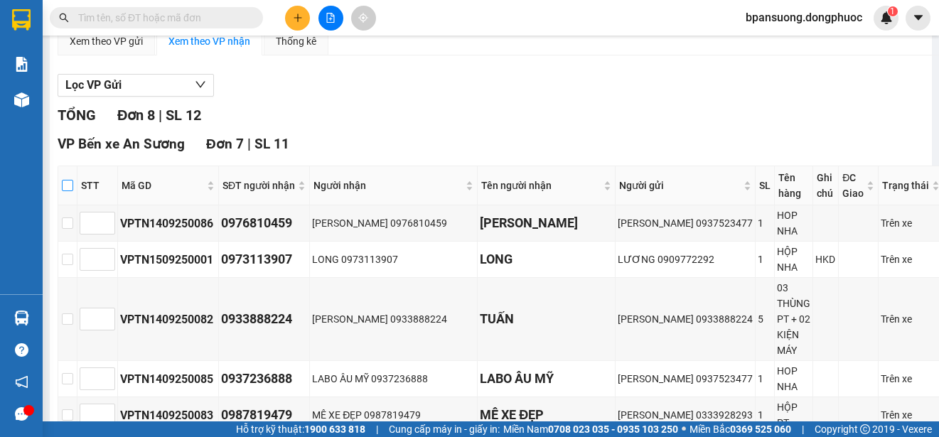
checkbox input "true"
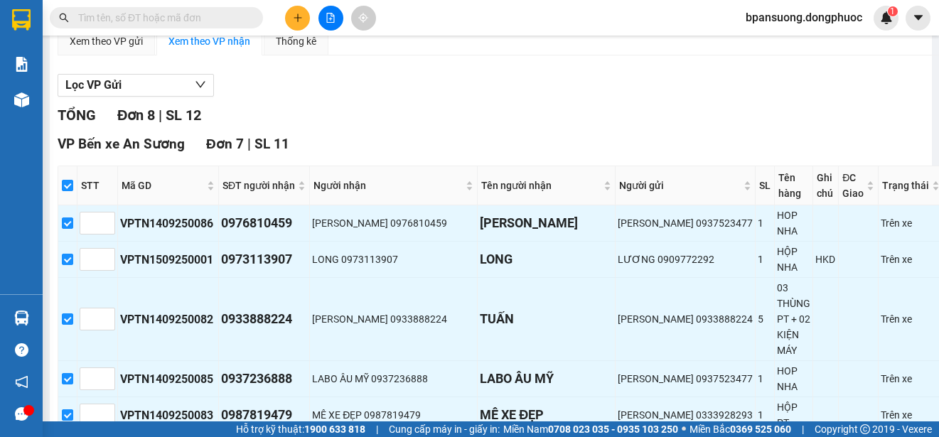
scroll to position [418, 0]
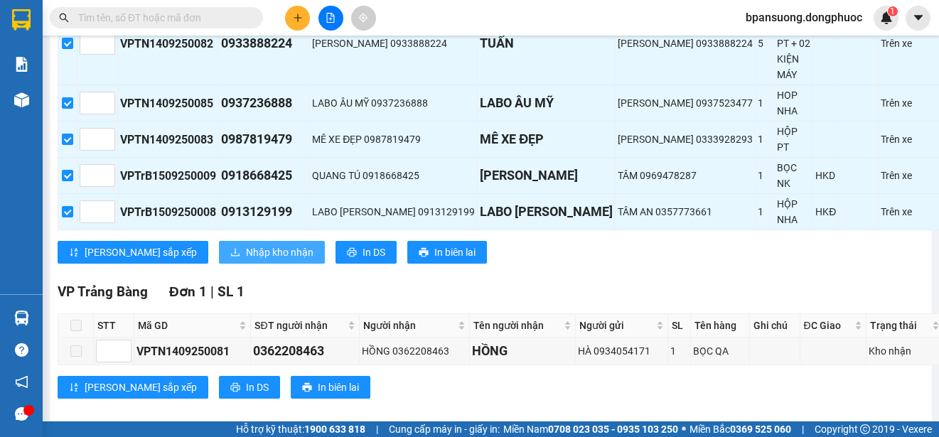
click at [246, 244] on span "Nhập kho nhận" at bounding box center [280, 252] width 68 height 16
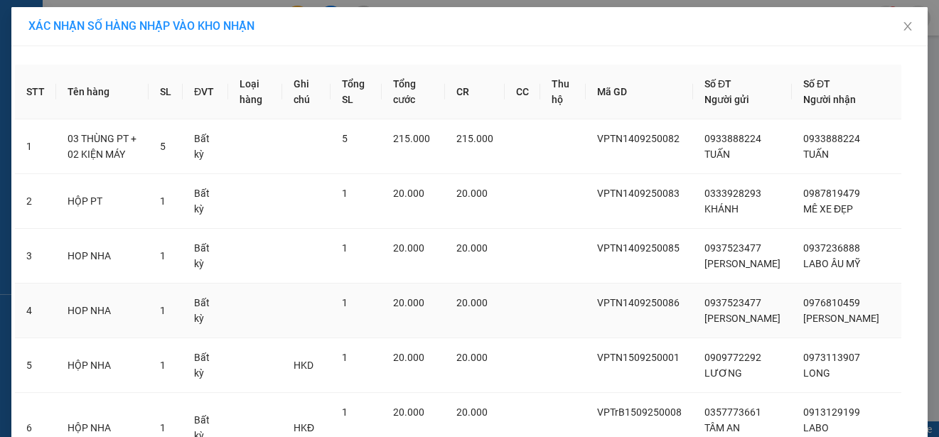
scroll to position [185, 0]
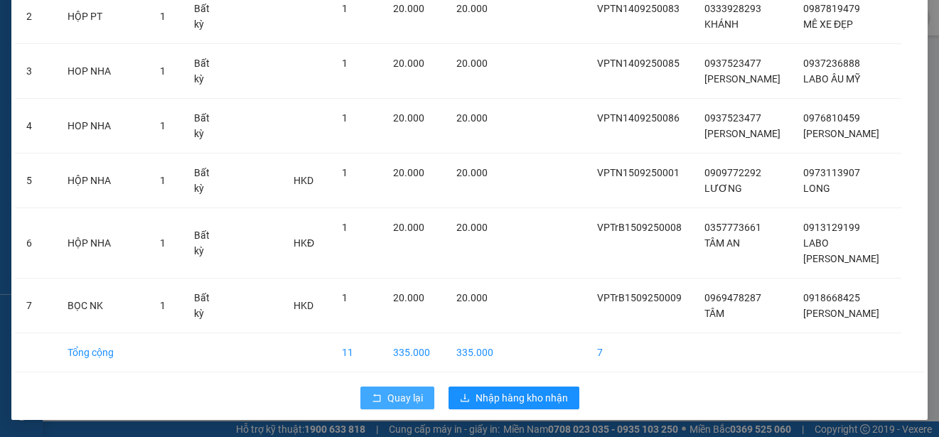
click at [414, 396] on span "Quay lại" at bounding box center [405, 398] width 36 height 16
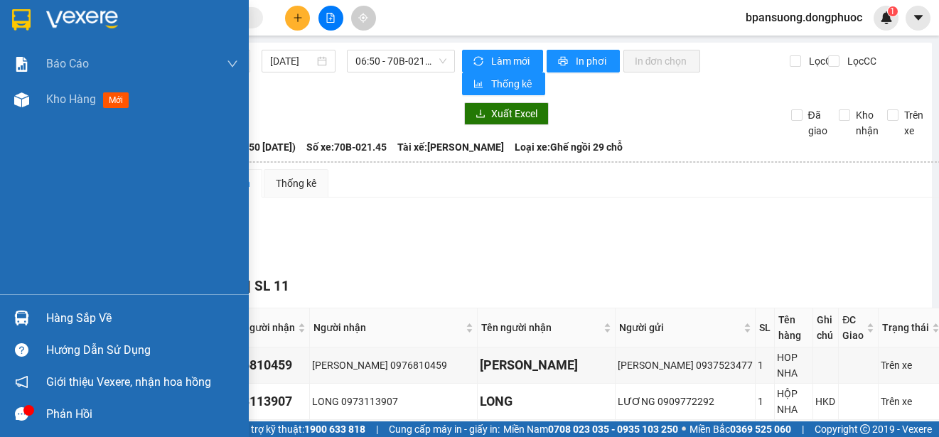
click at [35, 305] on div "Hàng sắp về" at bounding box center [124, 318] width 249 height 32
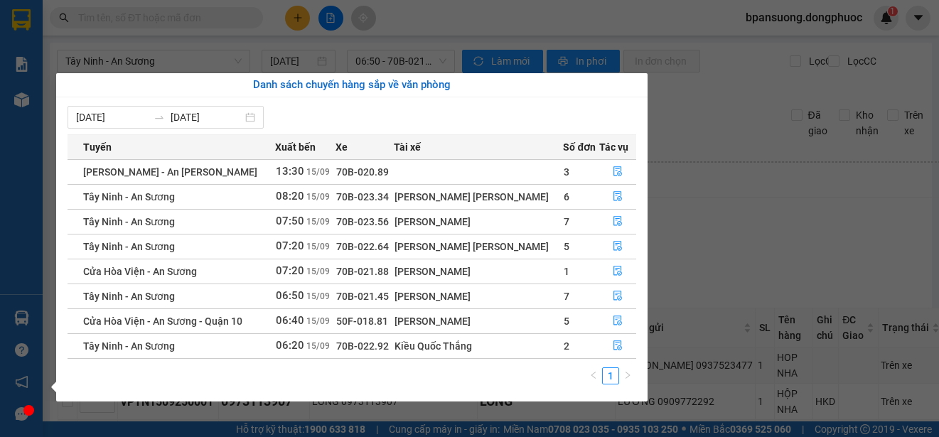
click at [750, 237] on section "Kết quả tìm kiếm ( 0 ) Bộ lọc No Data bpansuong.dongphuoc 1 Báo cáo Mẫu 1: Báo …" at bounding box center [469, 218] width 939 height 437
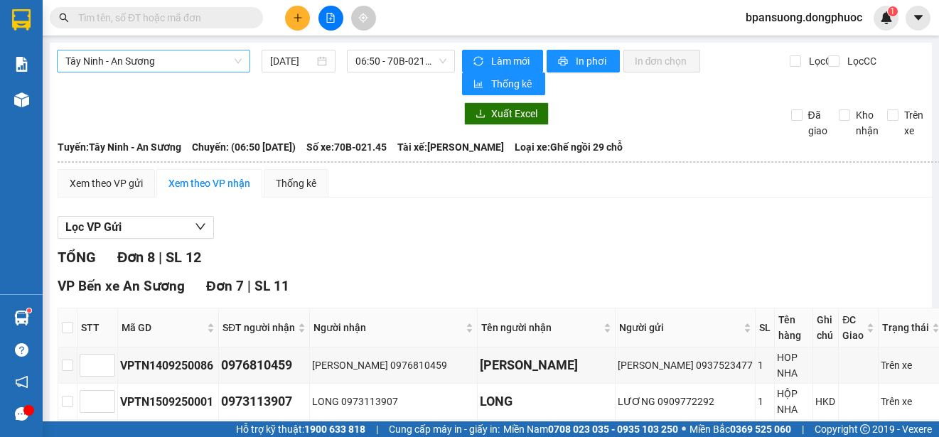
click at [155, 65] on span "Tây Ninh - An Sương" at bounding box center [153, 60] width 176 height 21
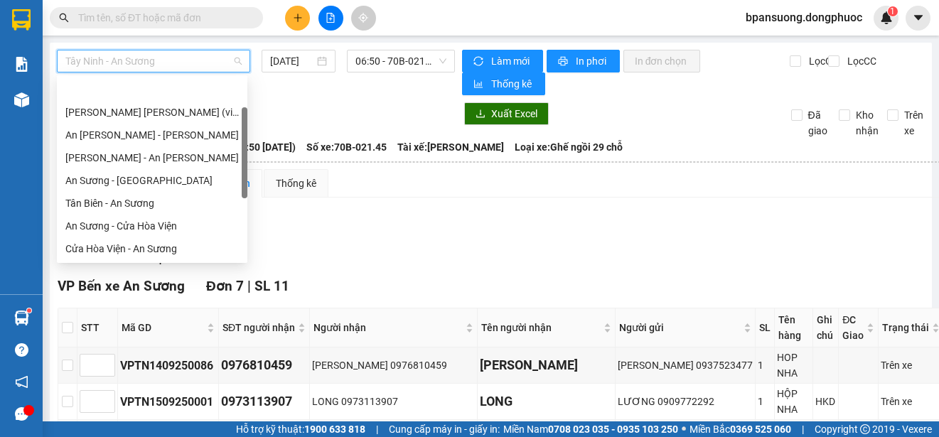
scroll to position [45, 0]
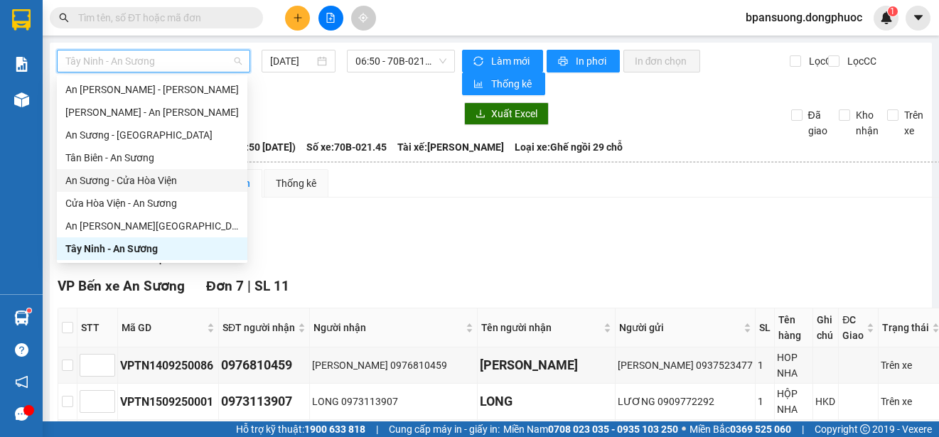
drag, startPoint x: 137, startPoint y: 179, endPoint x: 173, endPoint y: 110, distance: 77.5
click at [136, 179] on div "An Sương - Cửa Hòa Viện" at bounding box center [151, 181] width 173 height 16
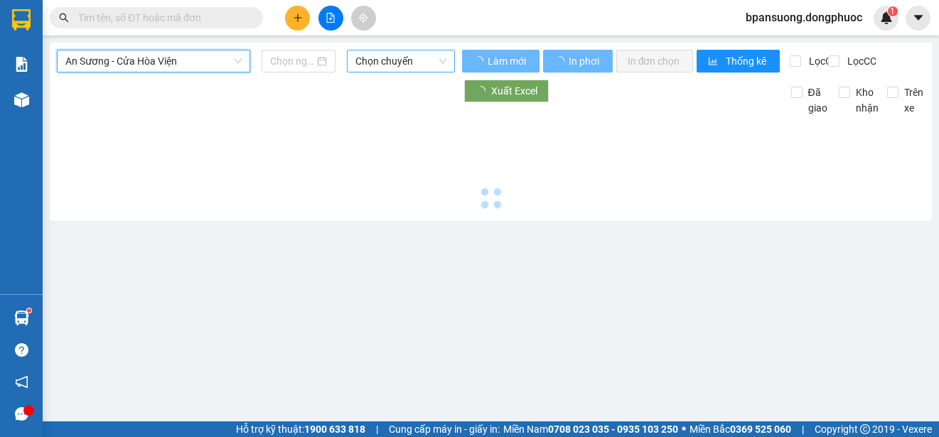
type input "[DATE]"
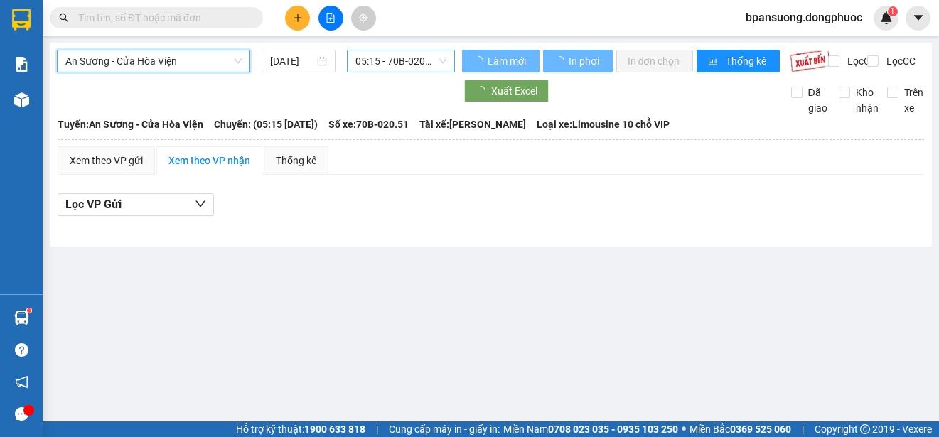
click at [385, 61] on span "05:15 - 70B-020.51" at bounding box center [400, 60] width 91 height 21
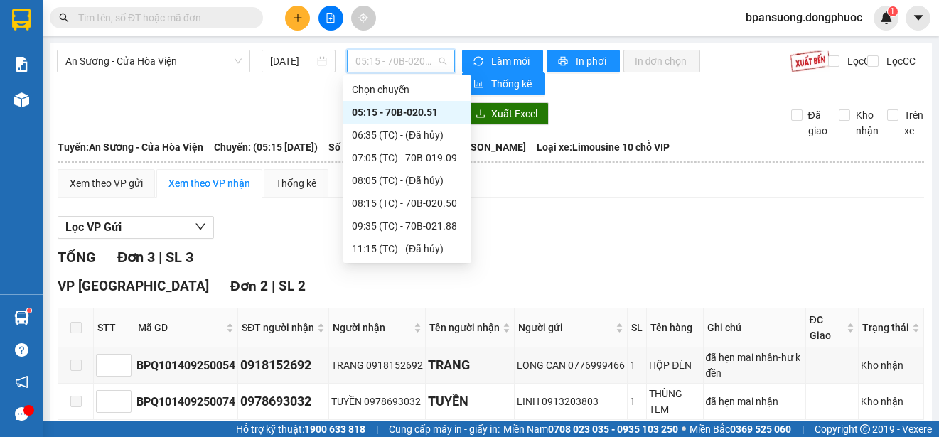
scroll to position [136, 0]
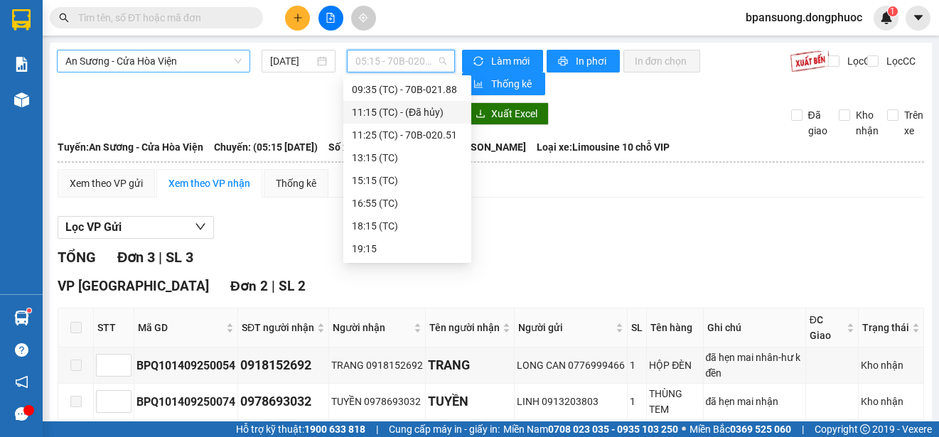
click at [113, 54] on span "An Sương - Cửa Hòa Viện" at bounding box center [153, 60] width 176 height 21
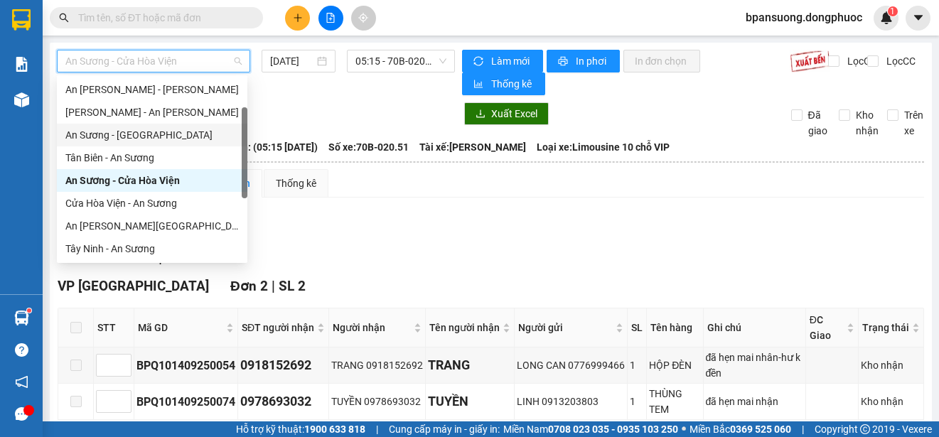
click at [131, 134] on div "An Sương - [GEOGRAPHIC_DATA]" at bounding box center [151, 135] width 173 height 16
type input "[DATE]"
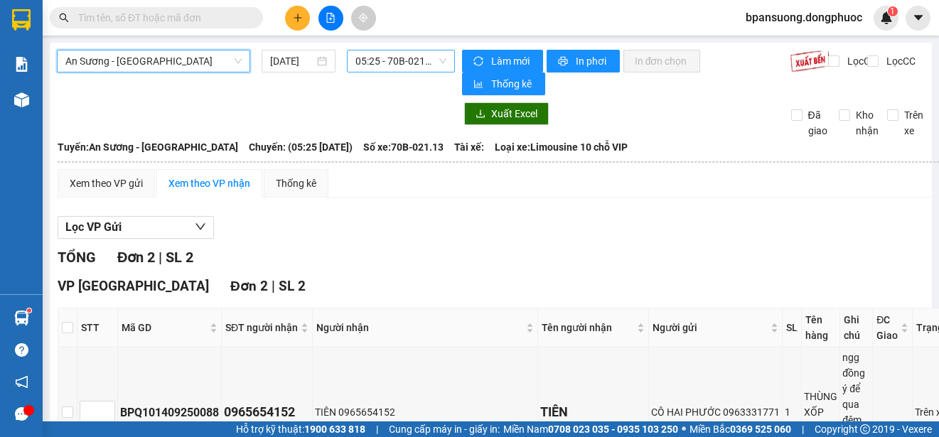
click at [397, 55] on span "05:25 - 70B-021.13" at bounding box center [400, 60] width 91 height 21
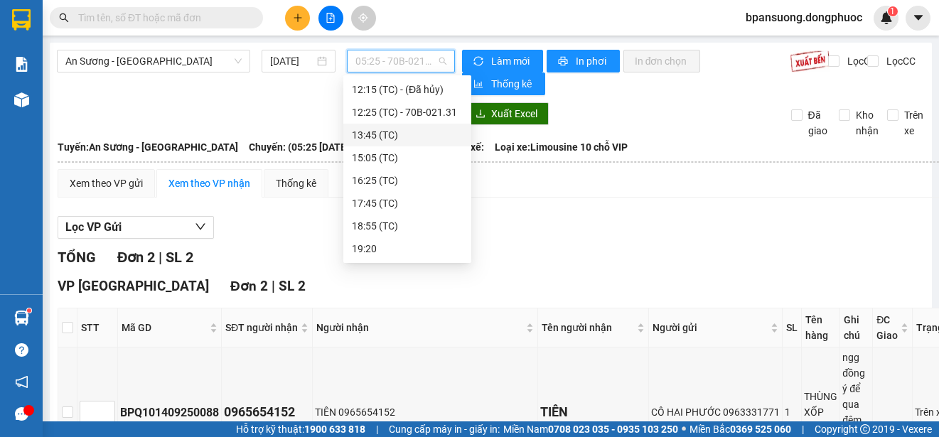
scroll to position [17, 0]
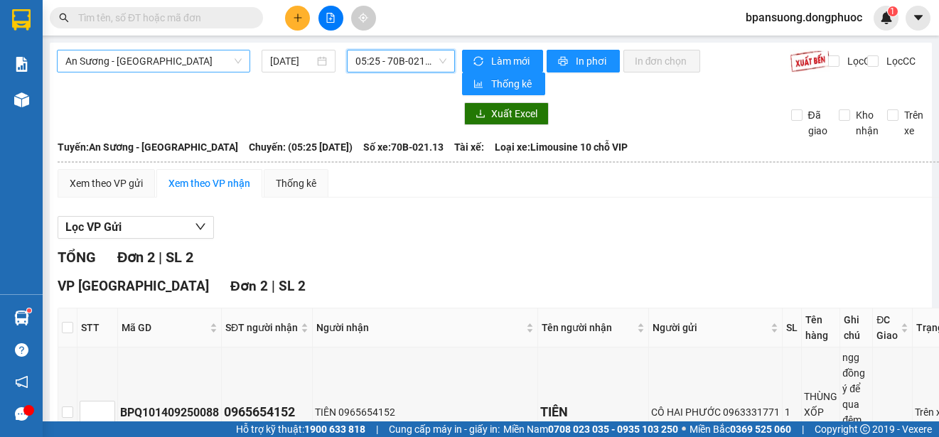
click at [144, 64] on span "An Sương - [GEOGRAPHIC_DATA]" at bounding box center [153, 60] width 176 height 21
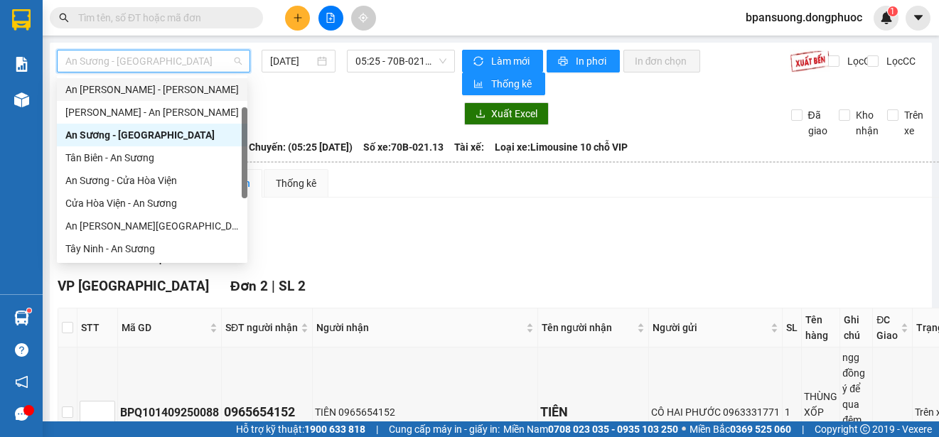
click at [155, 90] on div "An Sương - [GEOGRAPHIC_DATA]" at bounding box center [151, 90] width 173 height 16
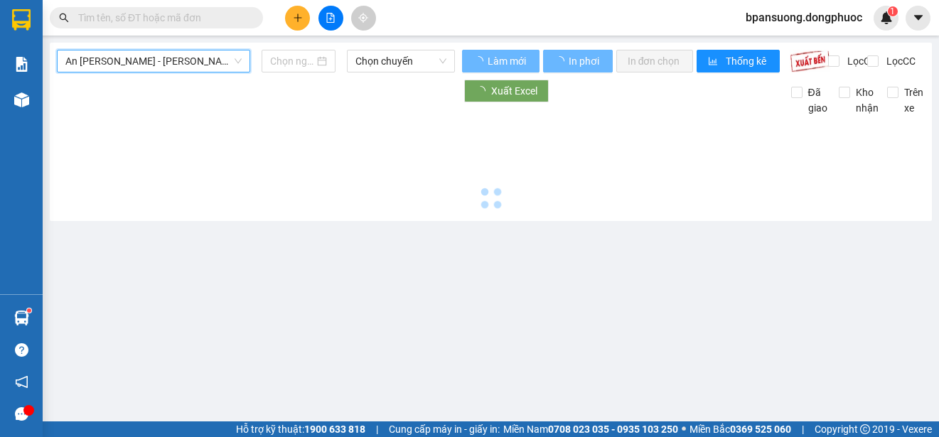
type input "[DATE]"
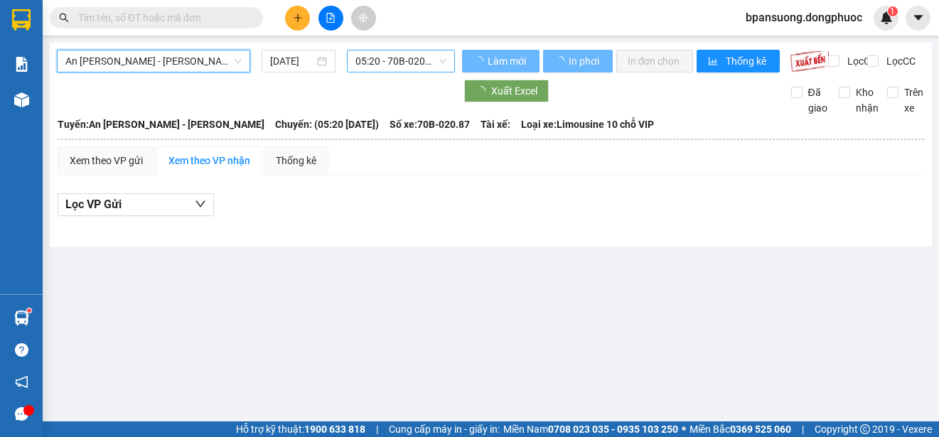
click at [415, 51] on span "05:20 - 70B-020.87" at bounding box center [400, 60] width 91 height 21
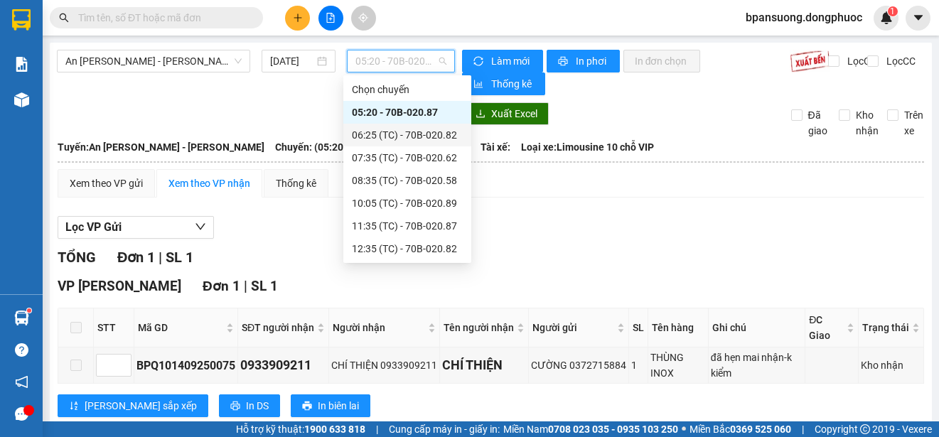
click at [576, 208] on div "Xem theo VP gửi Xem theo VP nhận Thống kê Lọc VP Gửi TỔNG Đơn 1 | SL 1 VP Long…" at bounding box center [491, 302] width 866 height 266
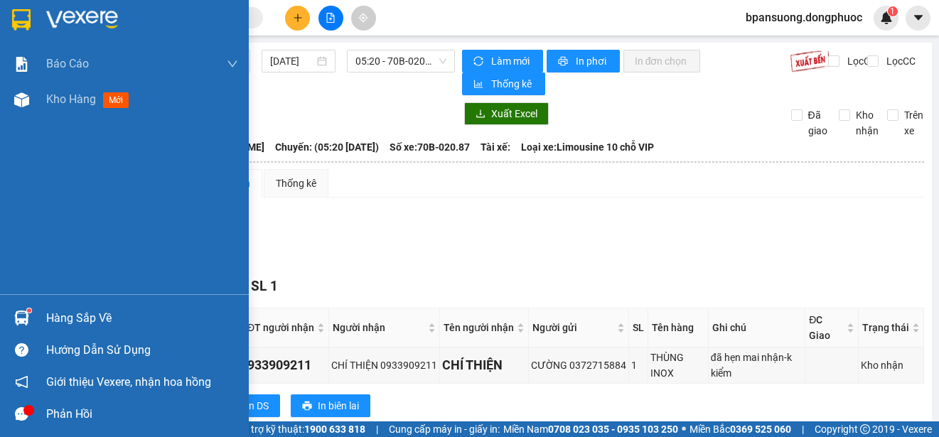
click at [35, 303] on div "Hàng sắp về" at bounding box center [124, 318] width 249 height 32
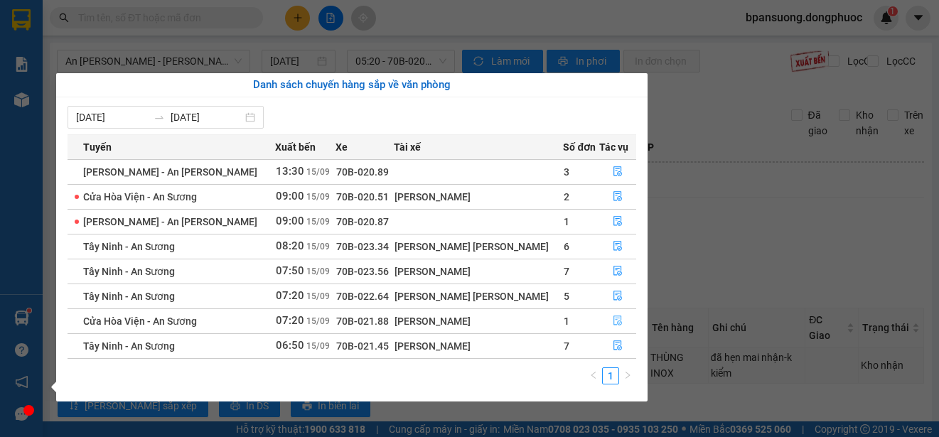
drag, startPoint x: 618, startPoint y: 314, endPoint x: 612, endPoint y: 321, distance: 9.1
click at [616, 318] on button "button" at bounding box center [618, 321] width 36 height 23
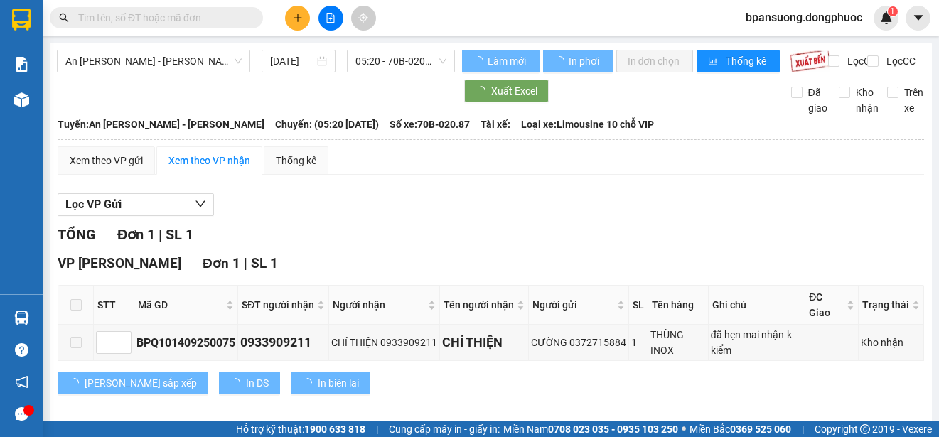
scroll to position [25, 0]
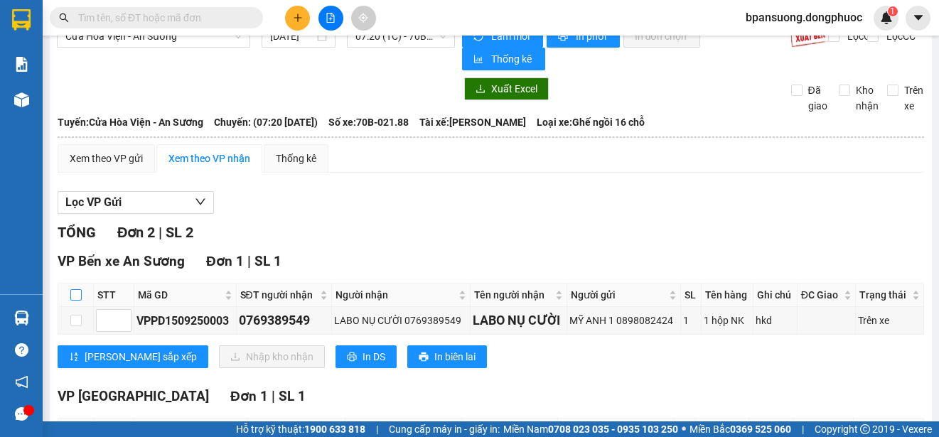
click at [75, 299] on input "checkbox" at bounding box center [75, 294] width 11 height 11
checkbox input "true"
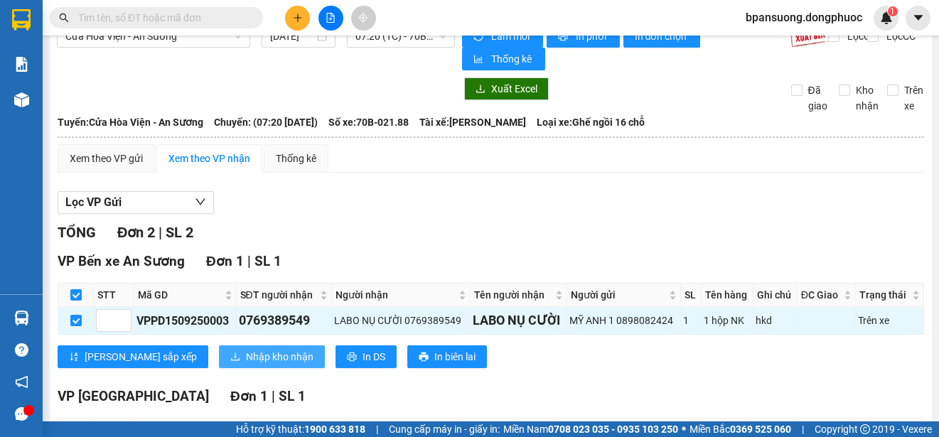
click at [246, 356] on span "Nhập kho nhận" at bounding box center [280, 357] width 68 height 16
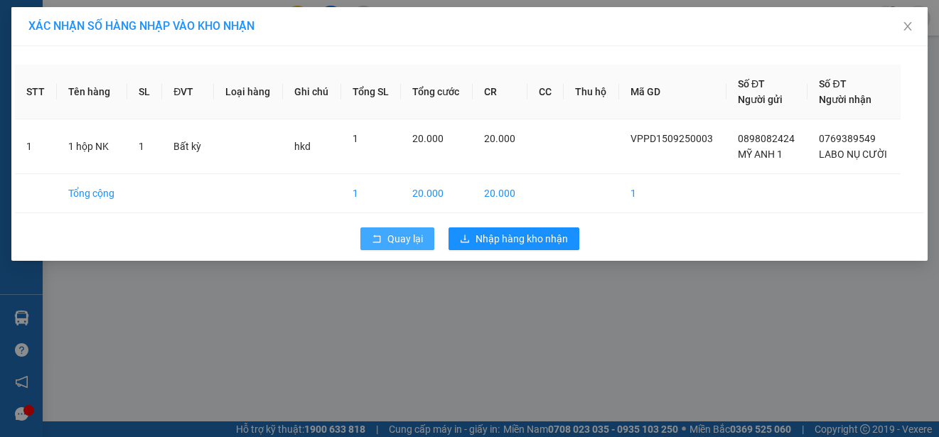
click at [407, 232] on span "Quay lại" at bounding box center [405, 239] width 36 height 16
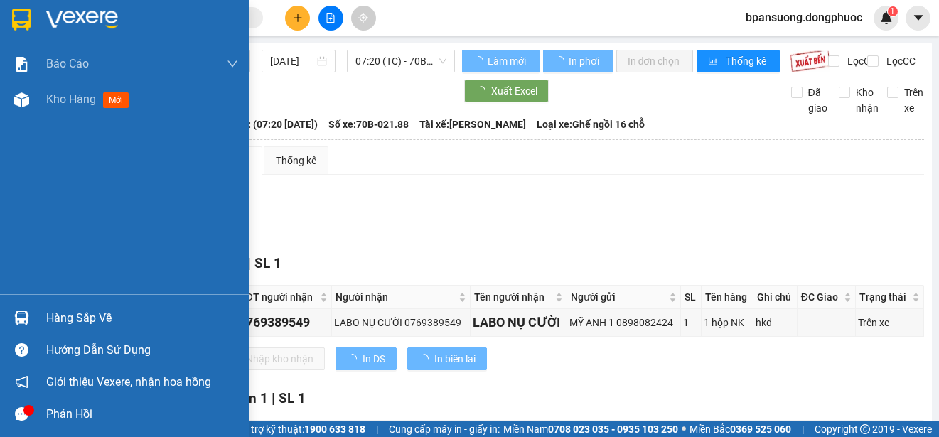
click at [35, 316] on div "Hàng sắp về" at bounding box center [124, 318] width 249 height 32
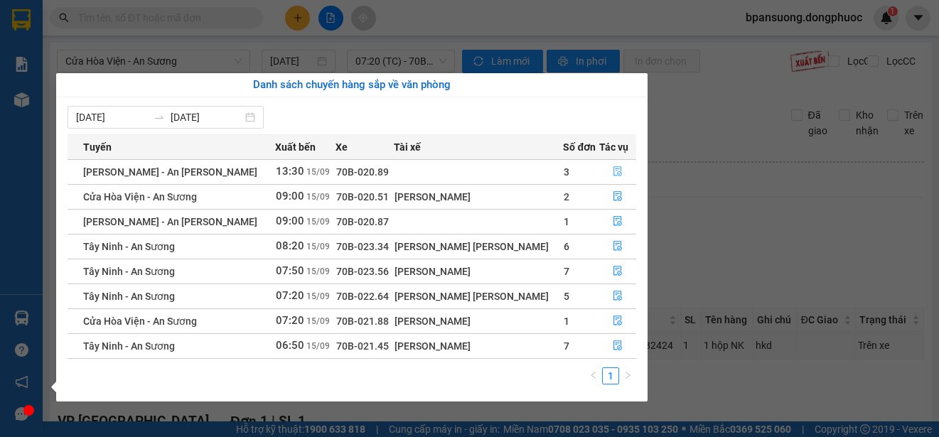
click at [613, 171] on icon "file-done" at bounding box center [618, 171] width 10 height 10
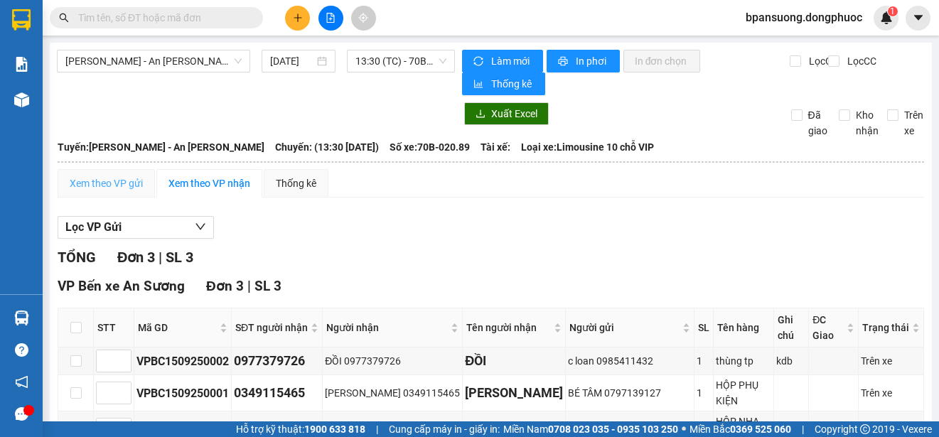
scroll to position [67, 0]
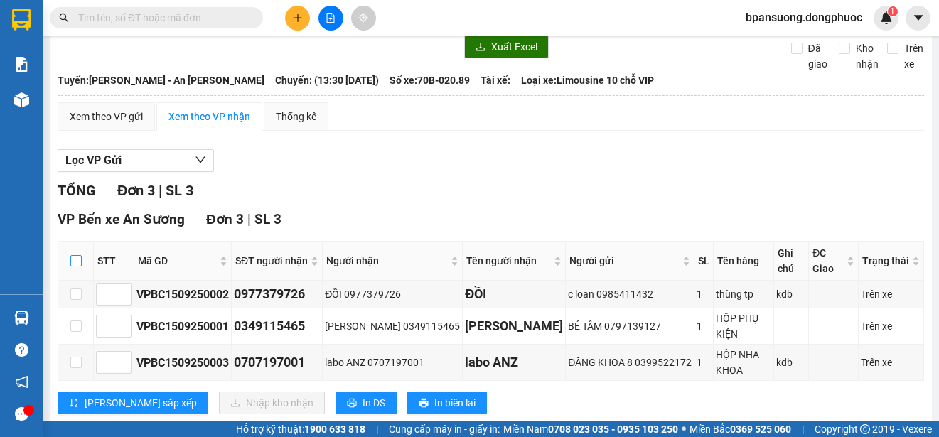
drag, startPoint x: 75, startPoint y: 256, endPoint x: 155, endPoint y: 322, distance: 103.5
click at [75, 257] on input "checkbox" at bounding box center [75, 260] width 11 height 11
checkbox input "true"
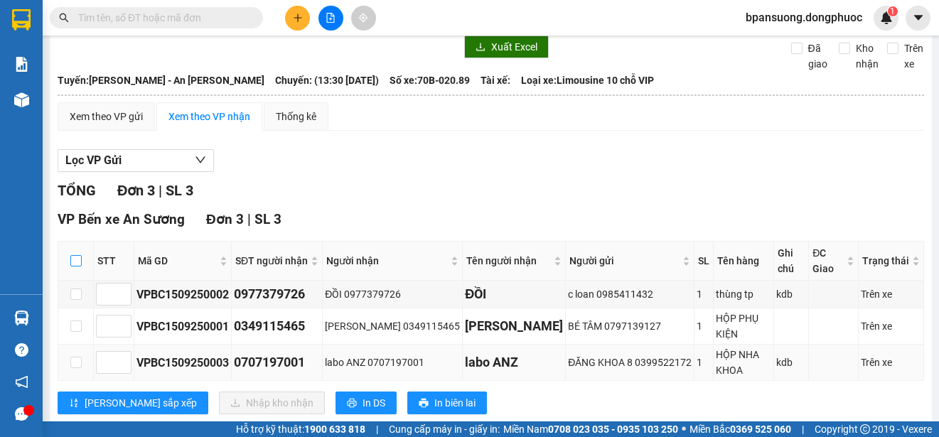
checkbox input "true"
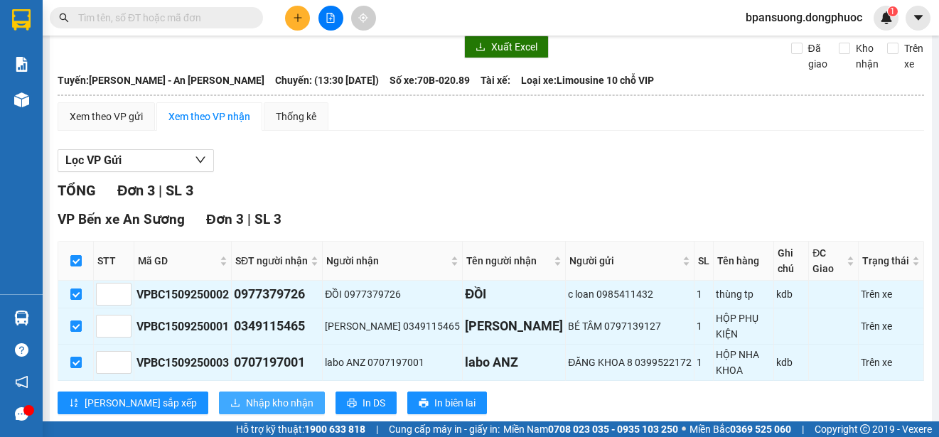
click at [246, 395] on span "Nhập kho nhận" at bounding box center [280, 403] width 68 height 16
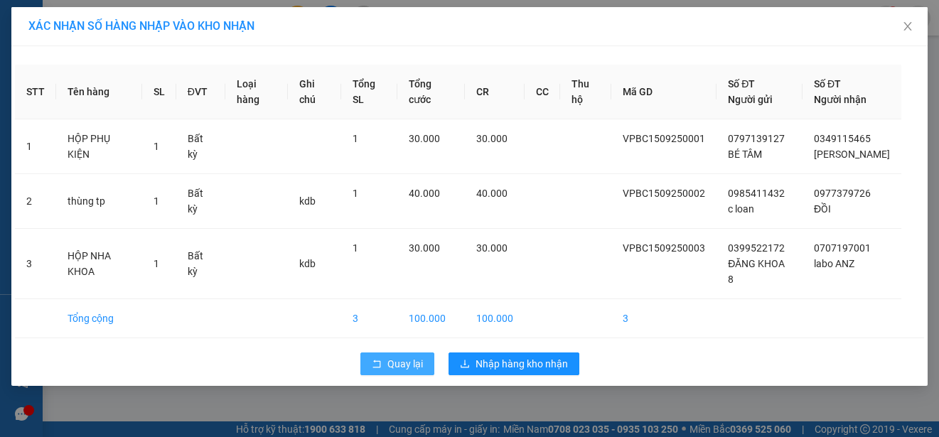
click at [402, 356] on span "Quay lại" at bounding box center [405, 364] width 36 height 16
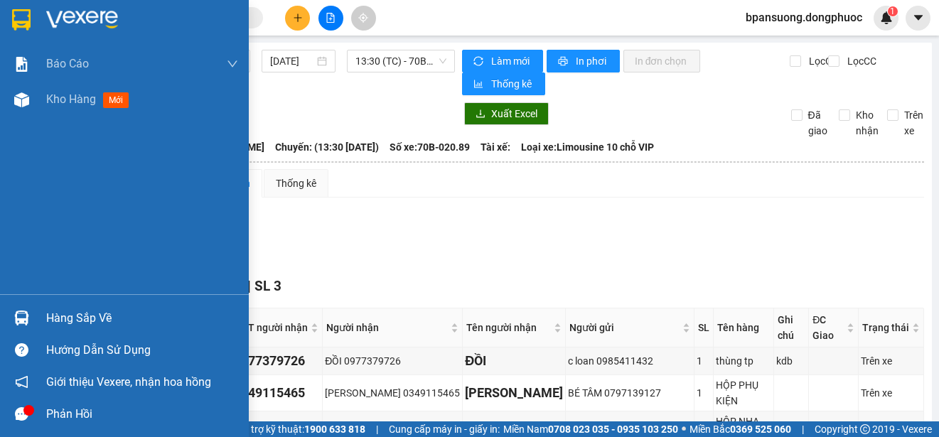
click at [21, 330] on div at bounding box center [21, 318] width 25 height 25
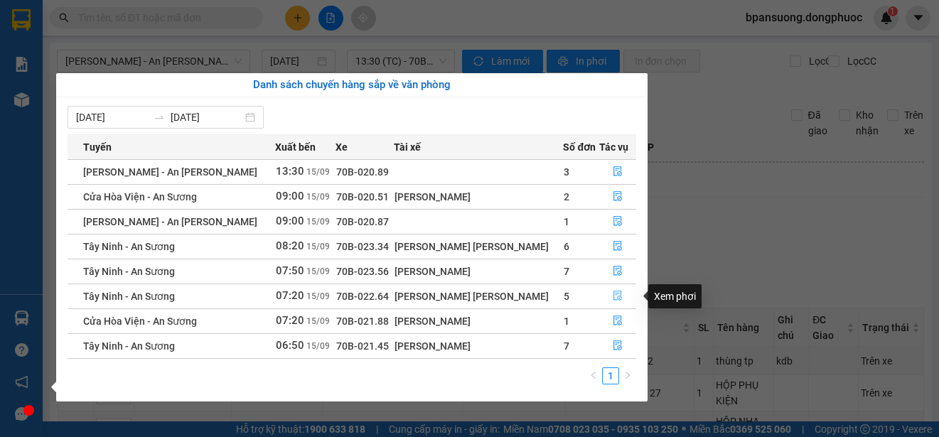
click at [613, 298] on icon "file-done" at bounding box center [617, 296] width 9 height 10
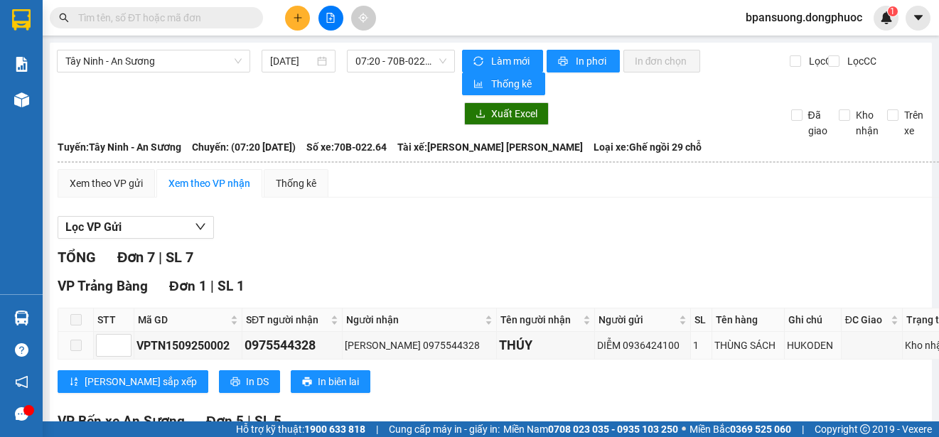
scroll to position [284, 0]
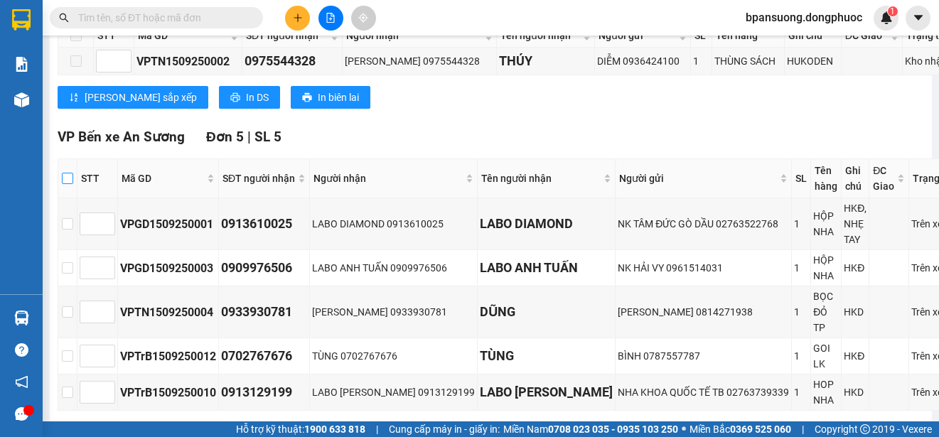
click at [71, 179] on input "checkbox" at bounding box center [67, 178] width 11 height 11
checkbox input "true"
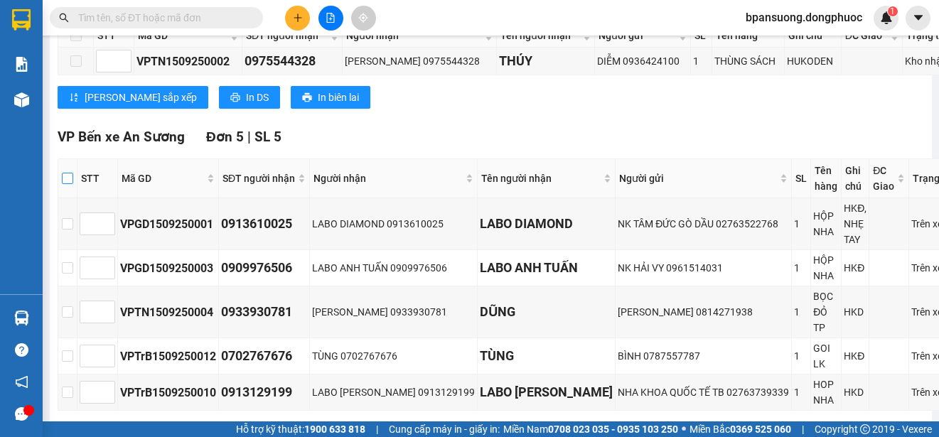
checkbox input "true"
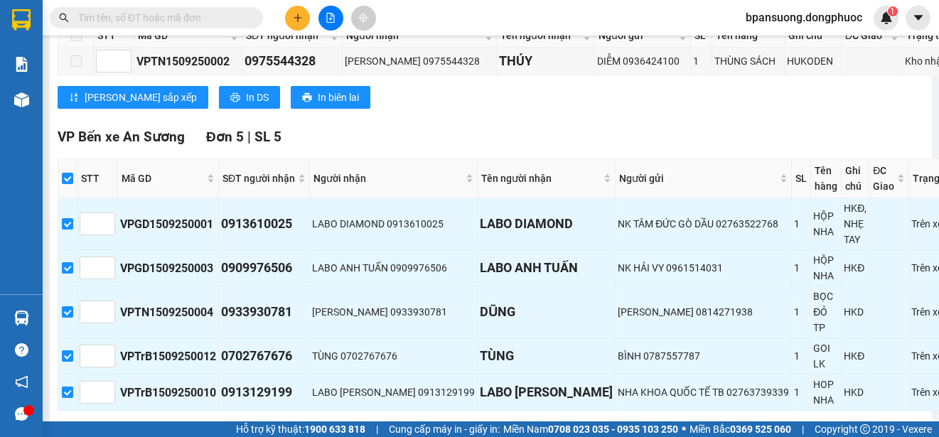
scroll to position [493, 0]
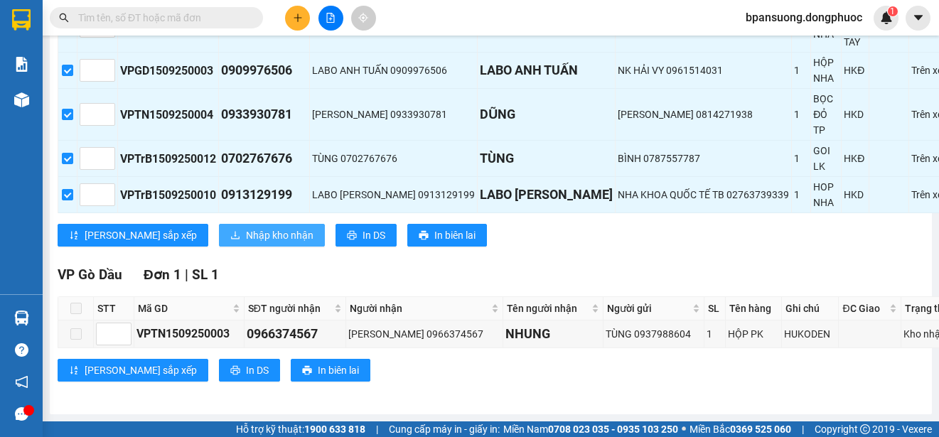
click at [246, 227] on span "Nhập kho nhận" at bounding box center [280, 235] width 68 height 16
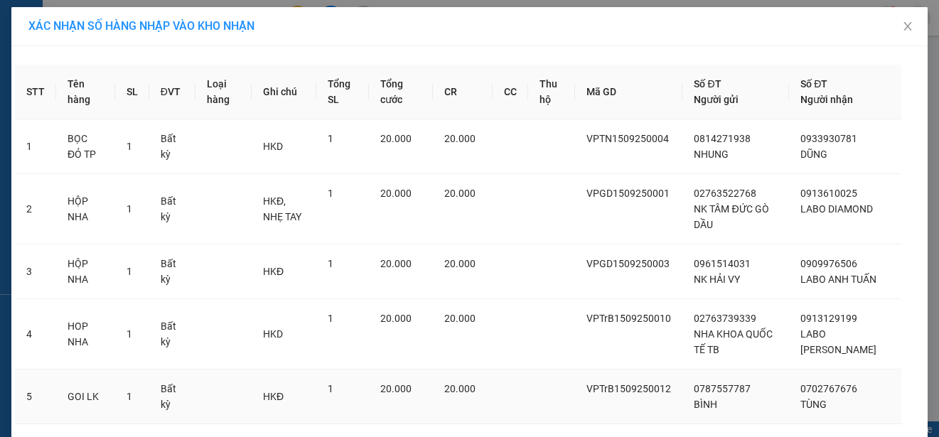
scroll to position [107, 0]
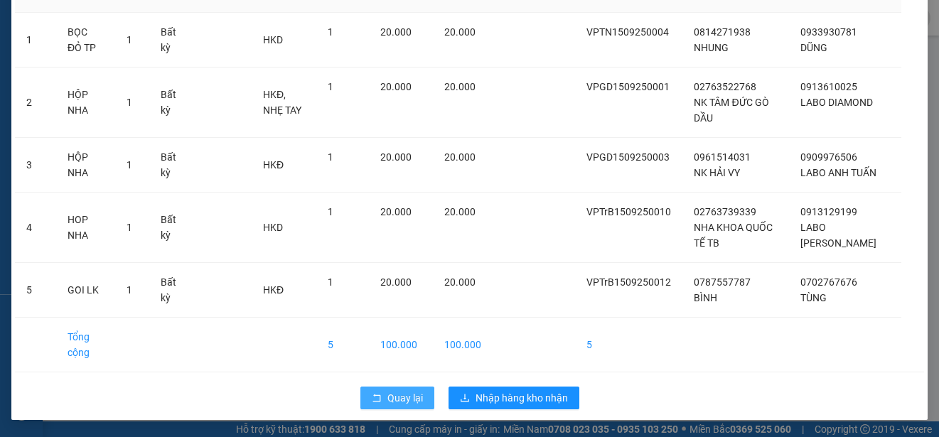
click at [394, 394] on span "Quay lại" at bounding box center [405, 398] width 36 height 16
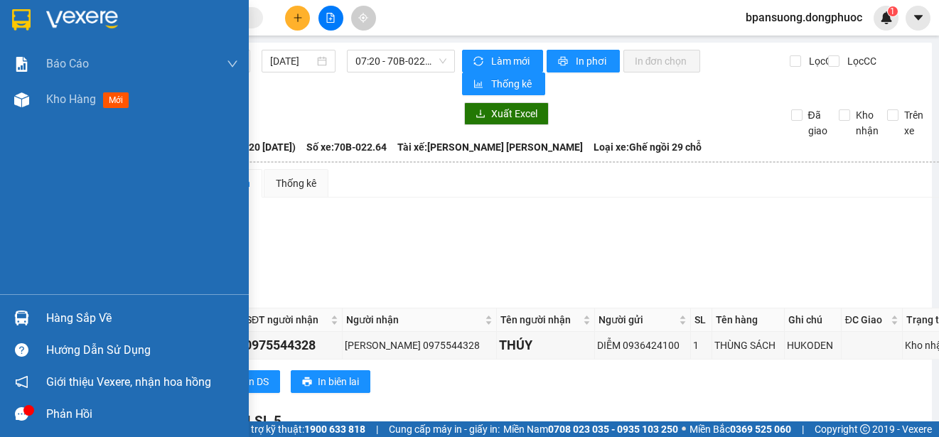
click at [15, 311] on img at bounding box center [21, 318] width 15 height 15
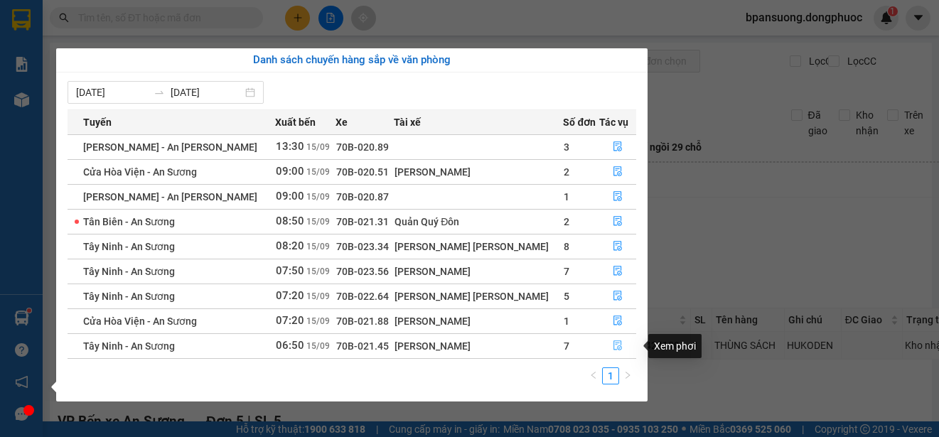
click at [613, 345] on icon "file-done" at bounding box center [618, 345] width 10 height 10
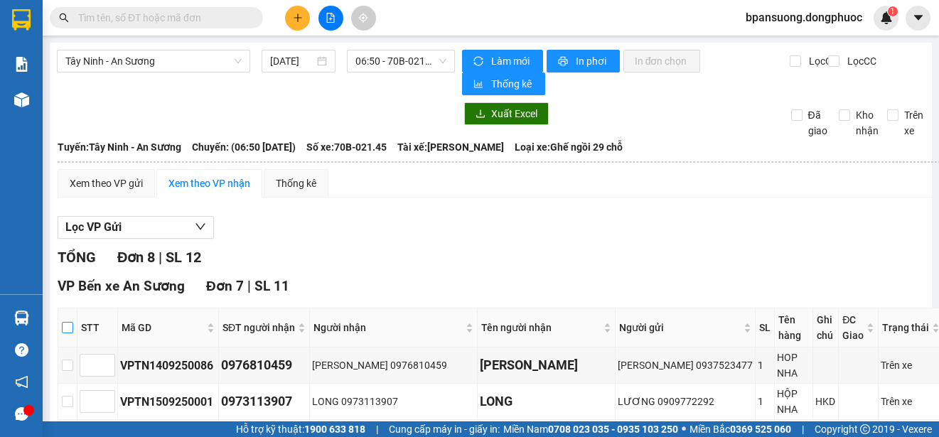
click at [73, 328] on input "checkbox" at bounding box center [67, 327] width 11 height 11
checkbox input "true"
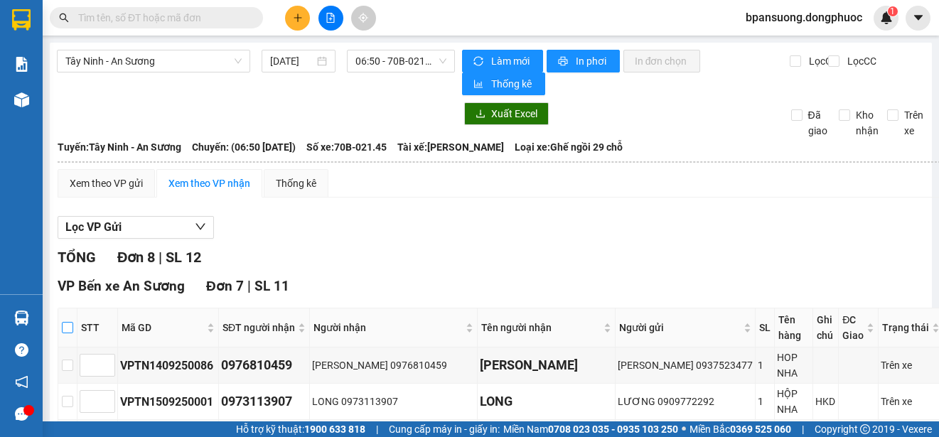
checkbox input "true"
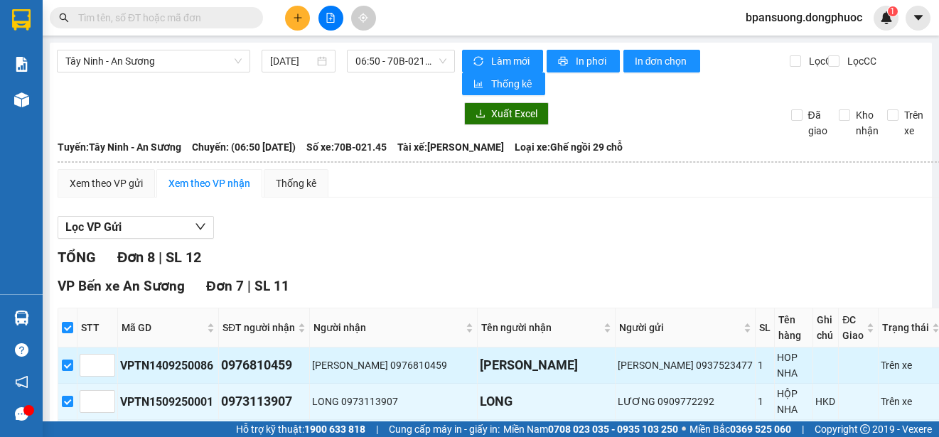
scroll to position [418, 0]
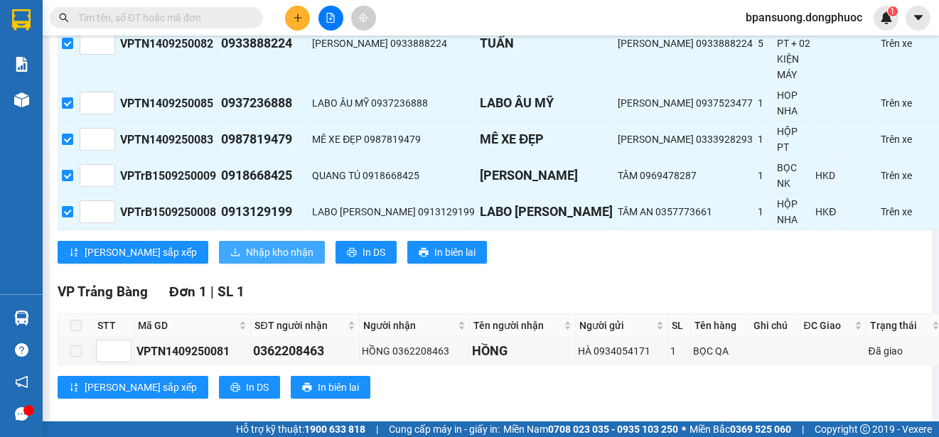
drag, startPoint x: 209, startPoint y: 223, endPoint x: 203, endPoint y: 240, distance: 18.0
click at [210, 223] on div "VP Bến xe An Sương Đơn 7 | SL 11 STT Mã GD SĐT người nhận Người nhận Tên người …" at bounding box center [501, 66] width 886 height 416
click at [246, 244] on span "Nhập kho nhận" at bounding box center [280, 252] width 68 height 16
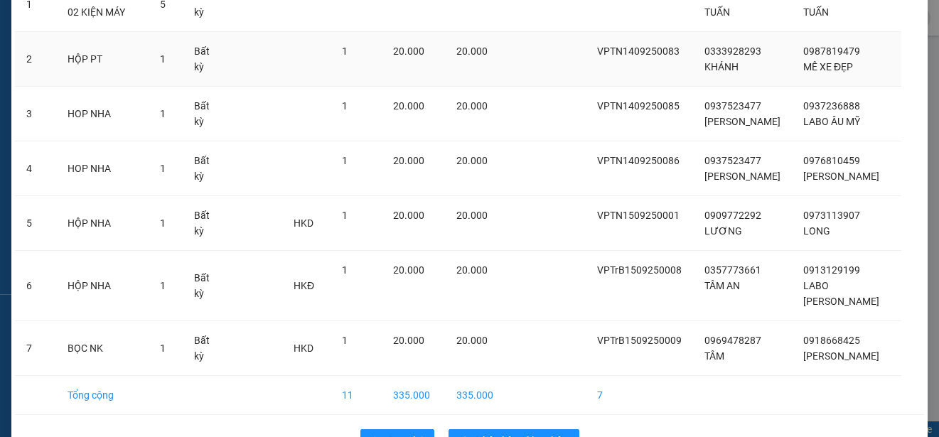
scroll to position [185, 0]
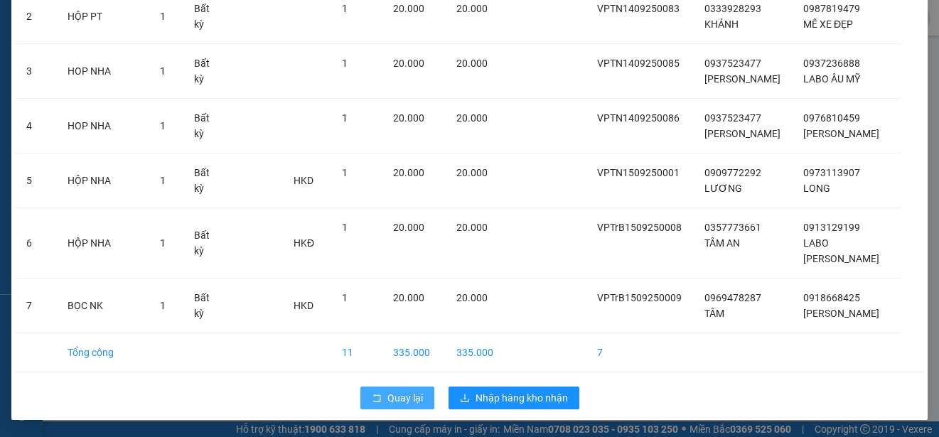
click at [374, 389] on button "Quay lại" at bounding box center [397, 398] width 74 height 23
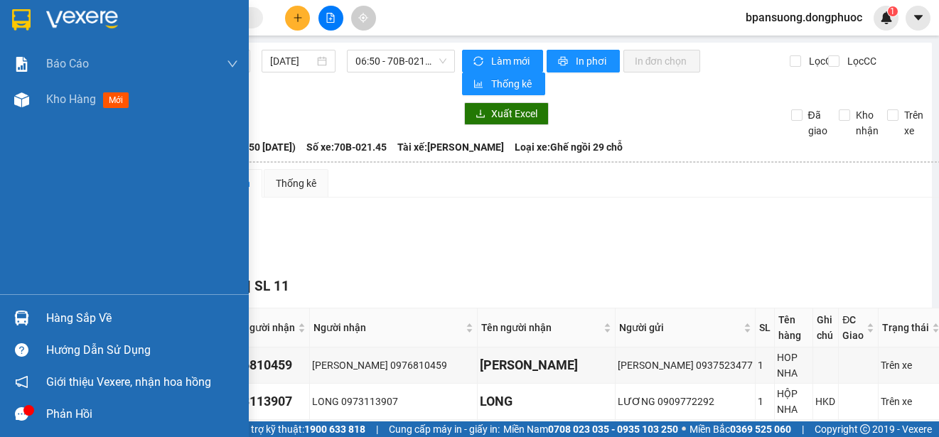
click at [41, 316] on div "Hàng sắp về" at bounding box center [124, 318] width 249 height 32
click at [18, 311] on div "Báo cáo Mẫu 1: Báo cáo dòng tiền theo nhân viên Mẫu 1: Báo cáo dòng tiền theo n…" at bounding box center [124, 218] width 249 height 437
click at [19, 321] on img at bounding box center [21, 318] width 15 height 15
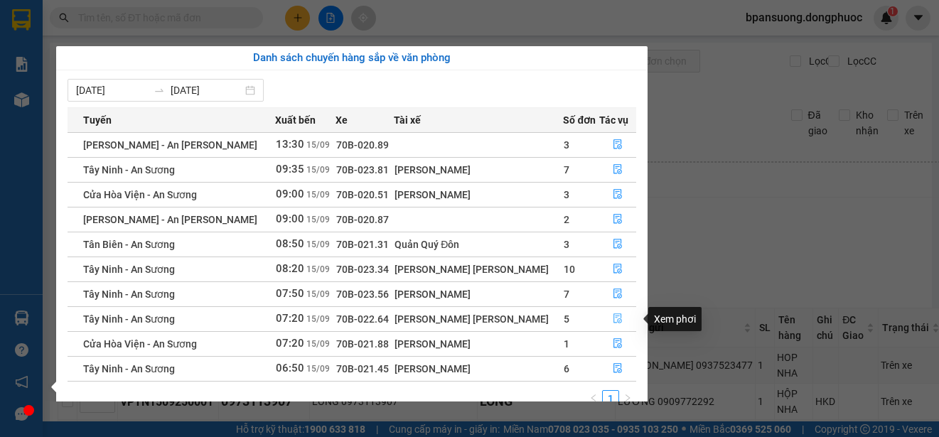
click at [615, 327] on button "button" at bounding box center [618, 319] width 36 height 23
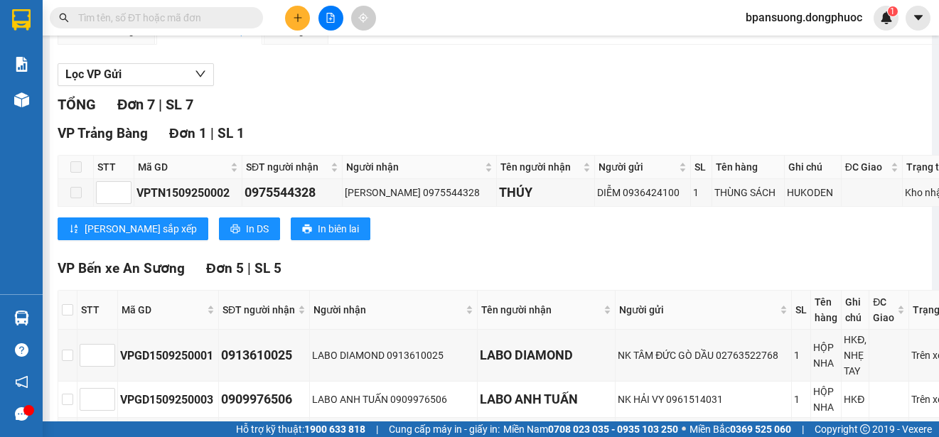
scroll to position [295, 0]
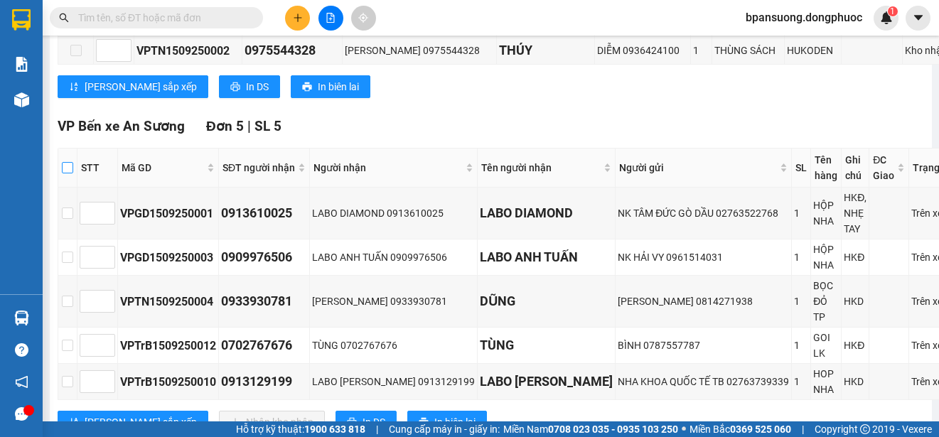
click at [62, 173] on input "checkbox" at bounding box center [67, 167] width 11 height 11
checkbox input "true"
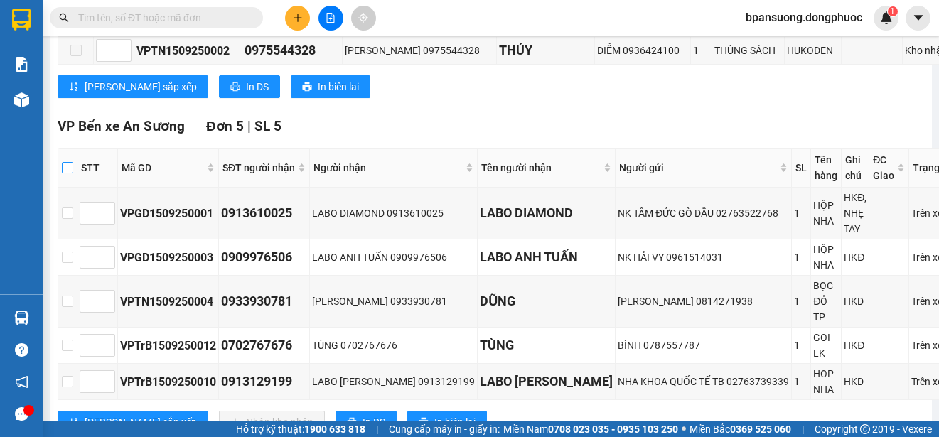
checkbox input "true"
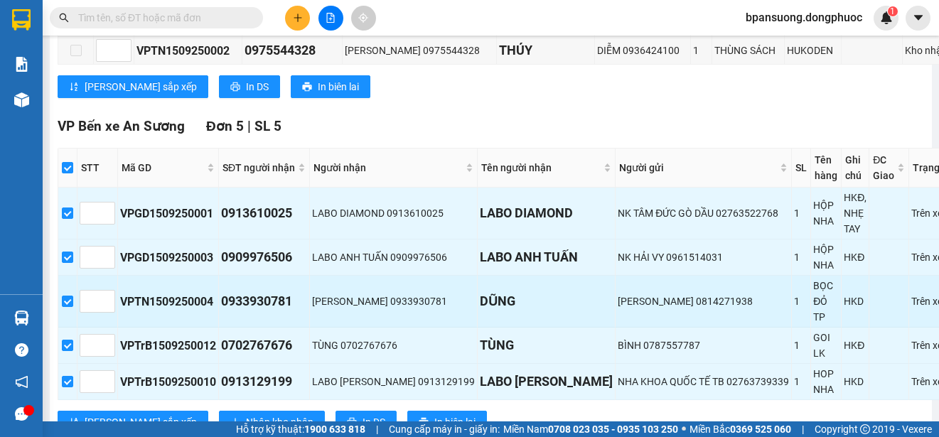
scroll to position [437, 0]
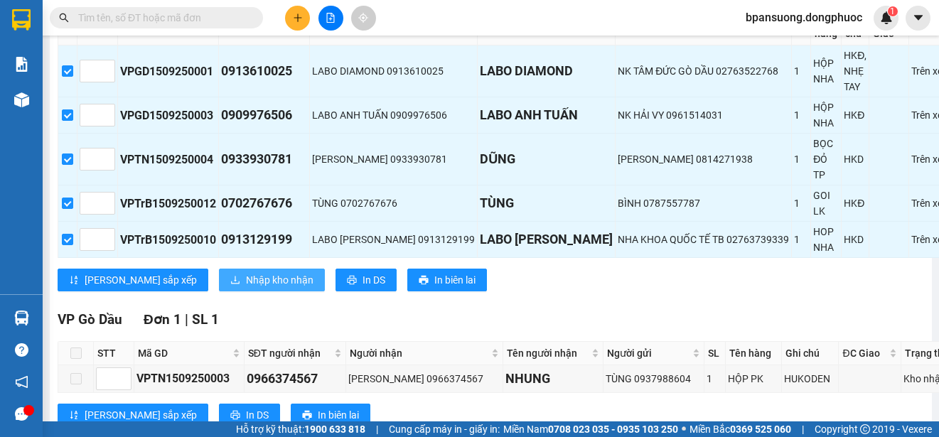
click at [219, 270] on button "Nhập kho nhận" at bounding box center [272, 280] width 106 height 23
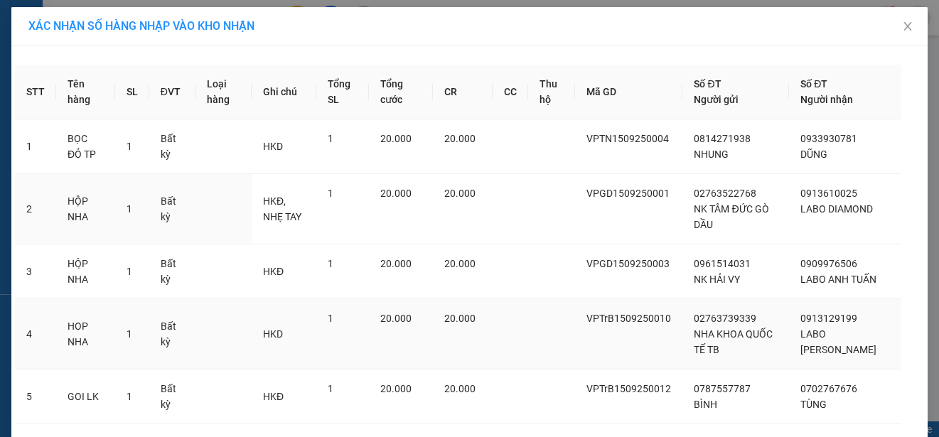
scroll to position [107, 0]
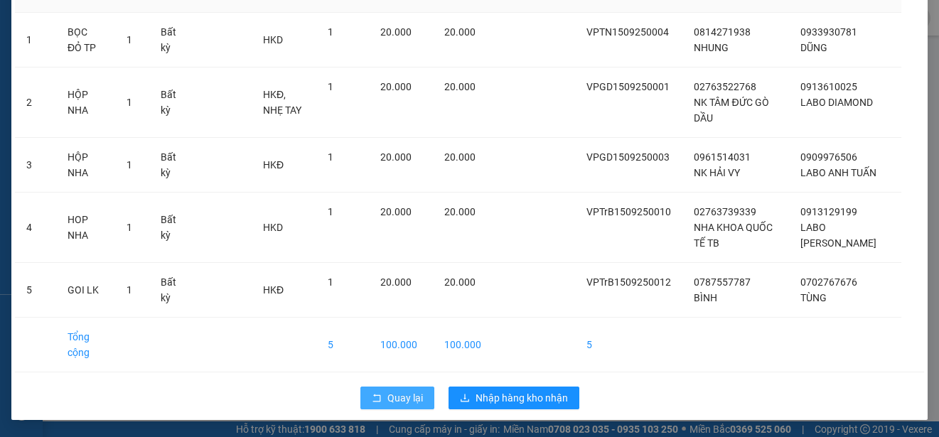
click at [380, 400] on button "Quay lại" at bounding box center [397, 398] width 74 height 23
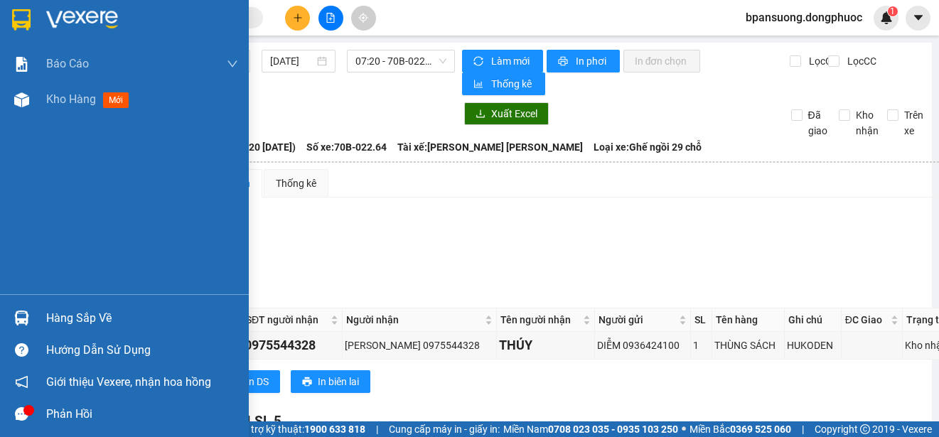
click at [17, 317] on img at bounding box center [21, 318] width 15 height 15
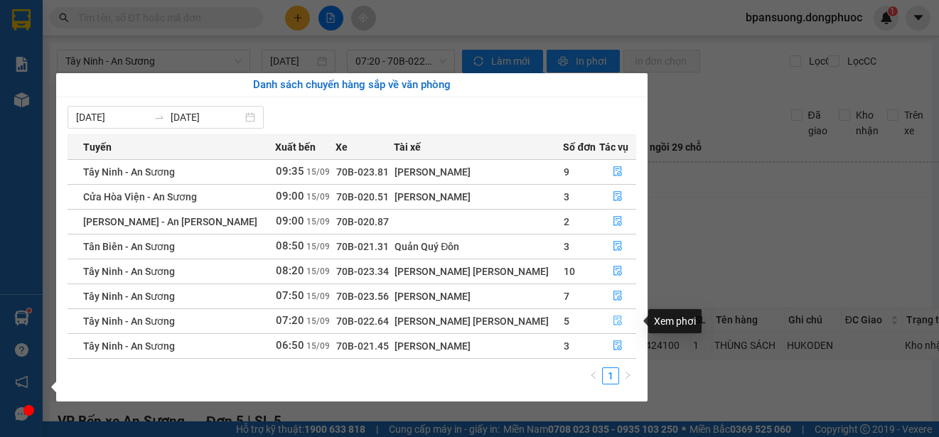
drag, startPoint x: 613, startPoint y: 320, endPoint x: 497, endPoint y: 308, distance: 115.7
click at [613, 320] on icon "file-done" at bounding box center [618, 321] width 10 height 10
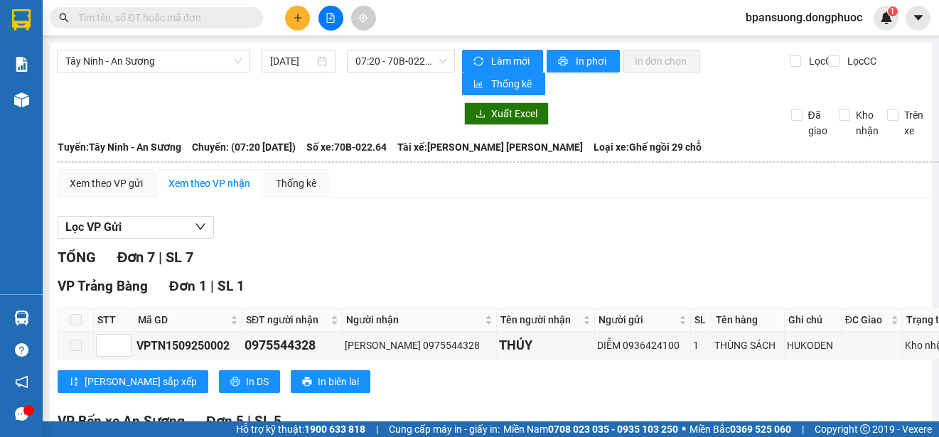
scroll to position [142, 0]
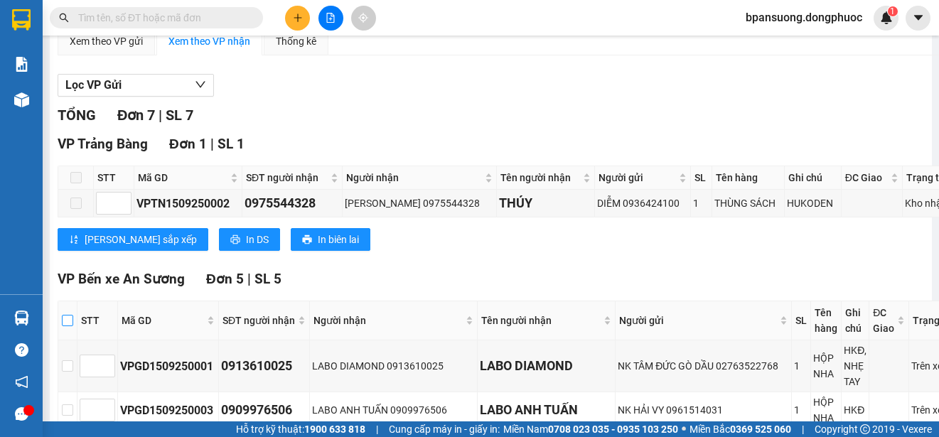
click at [66, 321] on input "checkbox" at bounding box center [67, 320] width 11 height 11
checkbox input "true"
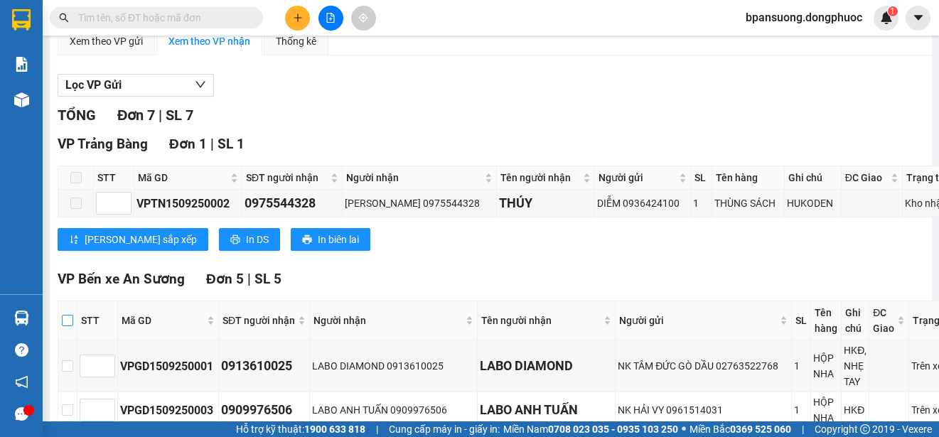
checkbox input "true"
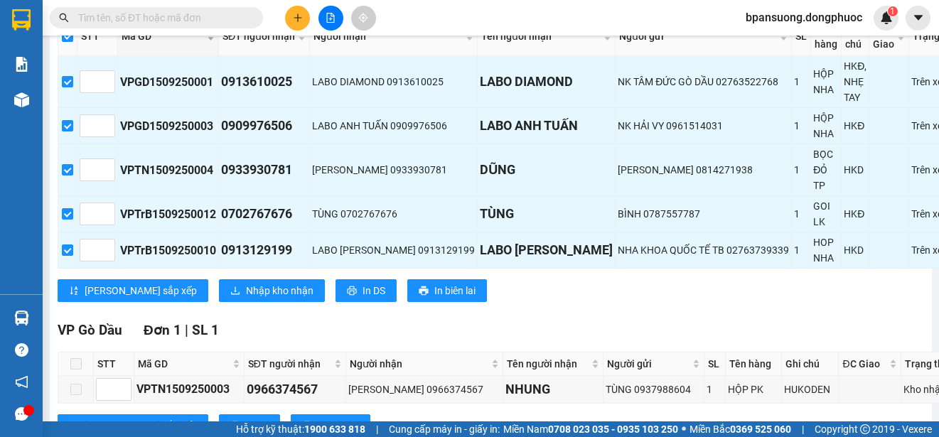
scroll to position [493, 0]
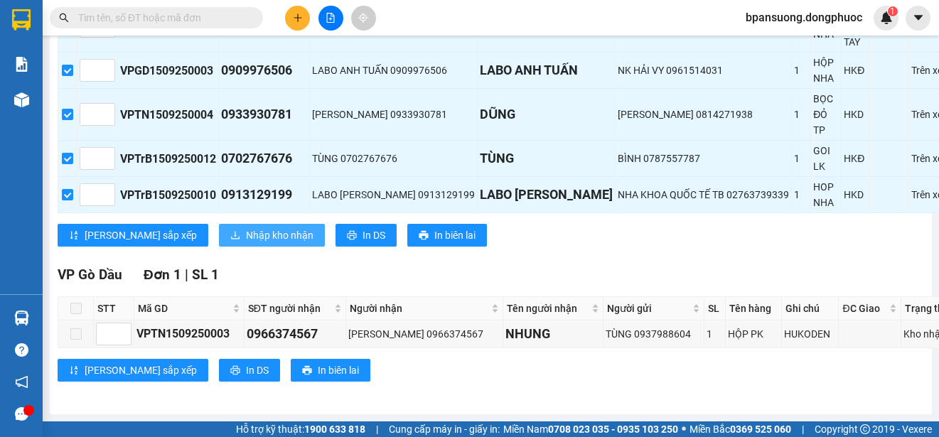
click at [246, 229] on span "Nhập kho nhận" at bounding box center [280, 235] width 68 height 16
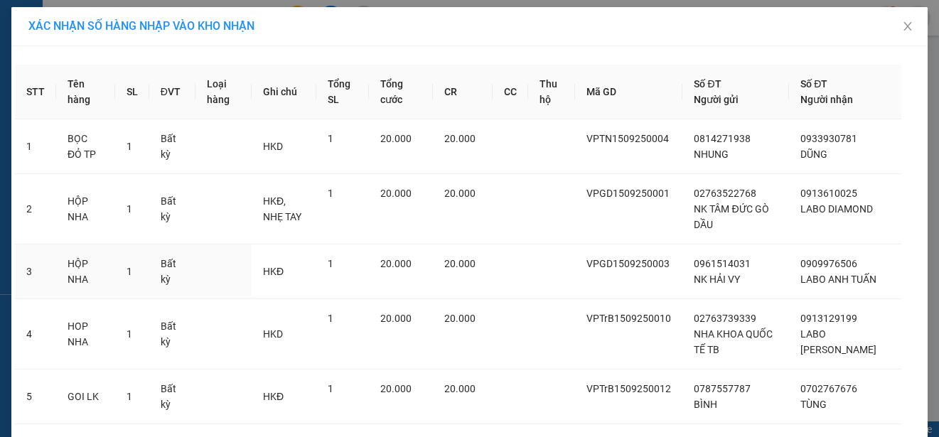
scroll to position [107, 0]
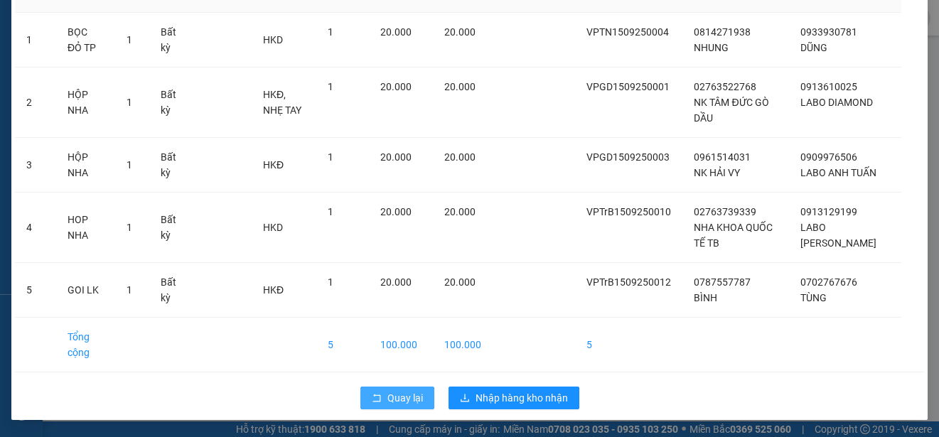
click at [372, 395] on icon "rollback" at bounding box center [376, 398] width 8 height 8
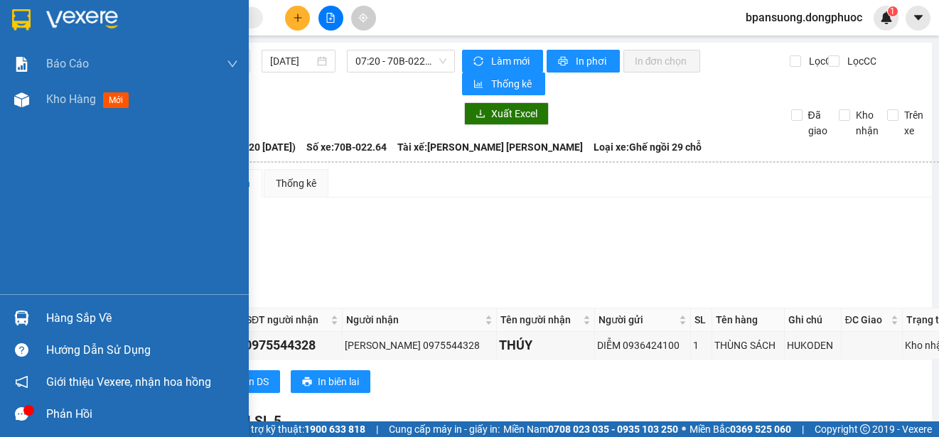
click at [32, 313] on div at bounding box center [21, 318] width 25 height 25
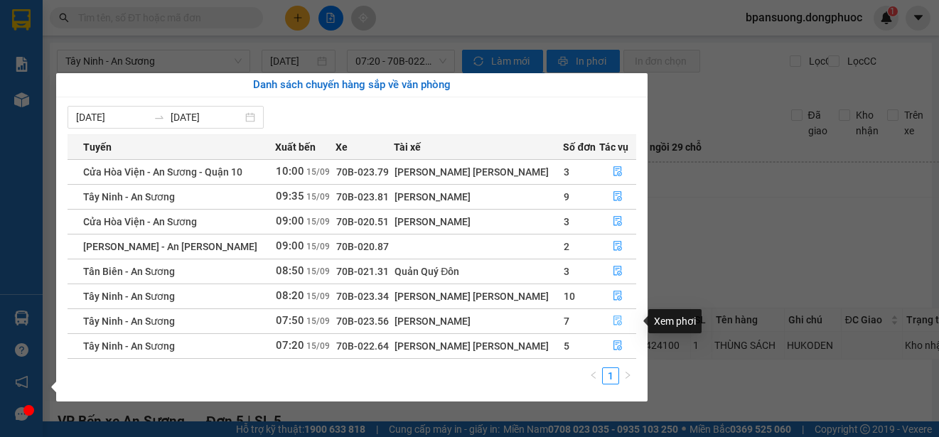
click at [621, 318] on button "button" at bounding box center [618, 321] width 36 height 23
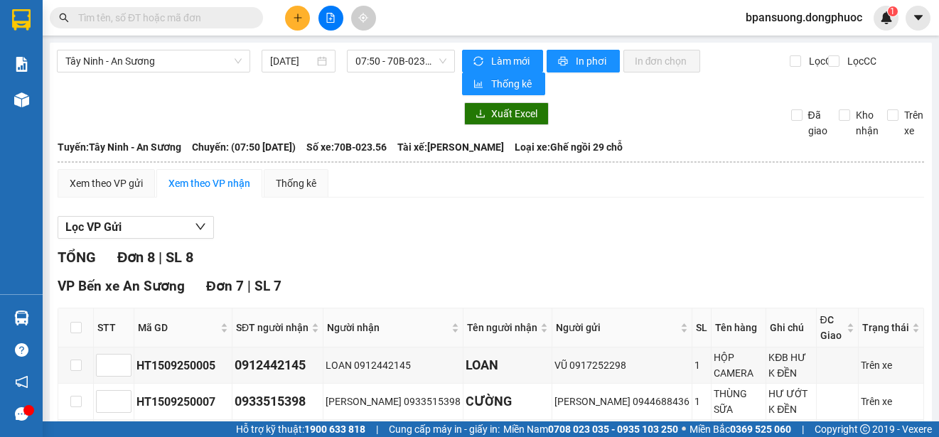
scroll to position [142, 0]
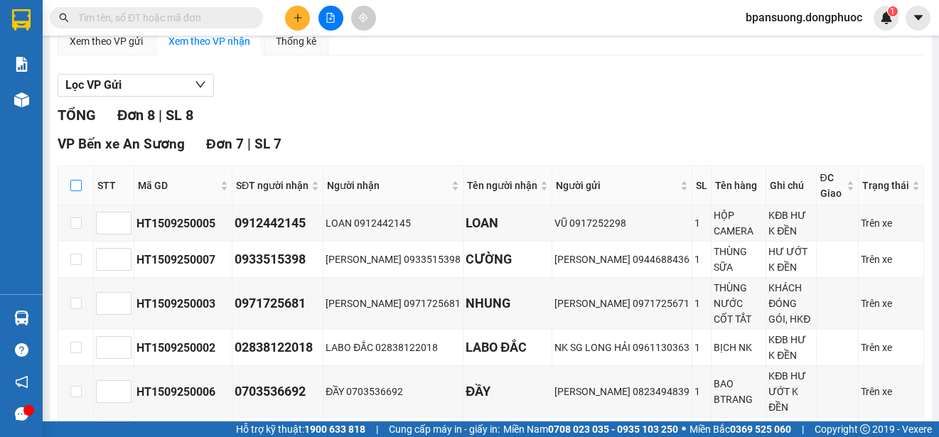
click at [72, 192] on label at bounding box center [75, 186] width 11 height 16
click at [72, 191] on input "checkbox" at bounding box center [75, 185] width 11 height 11
checkbox input "true"
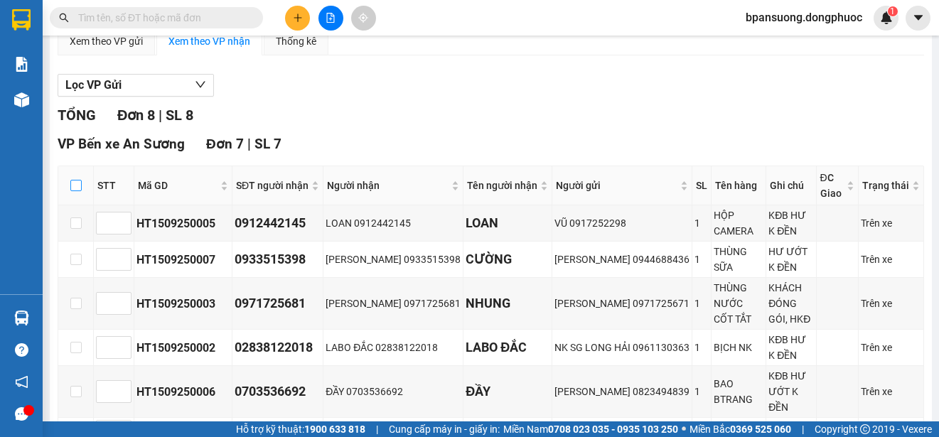
checkbox input "true"
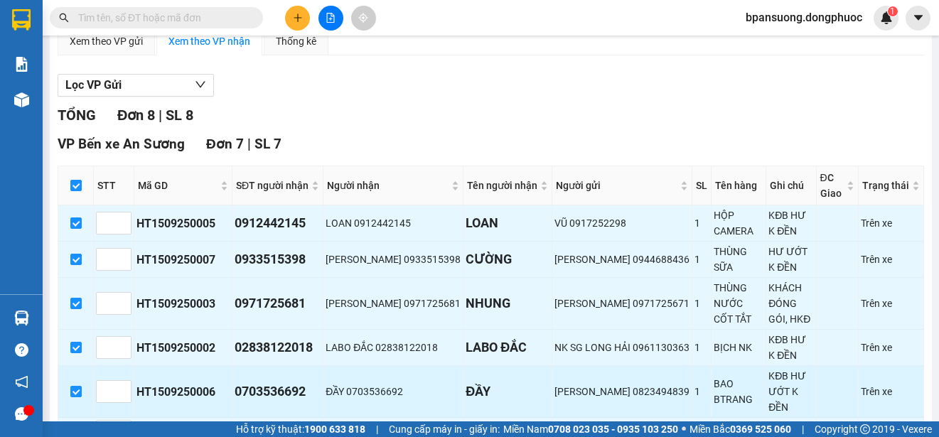
scroll to position [284, 0]
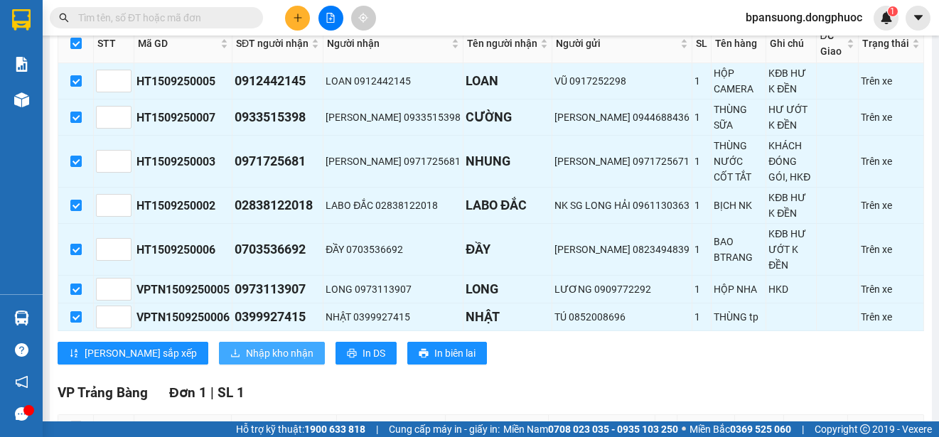
click at [246, 345] on span "Nhập kho nhận" at bounding box center [280, 353] width 68 height 16
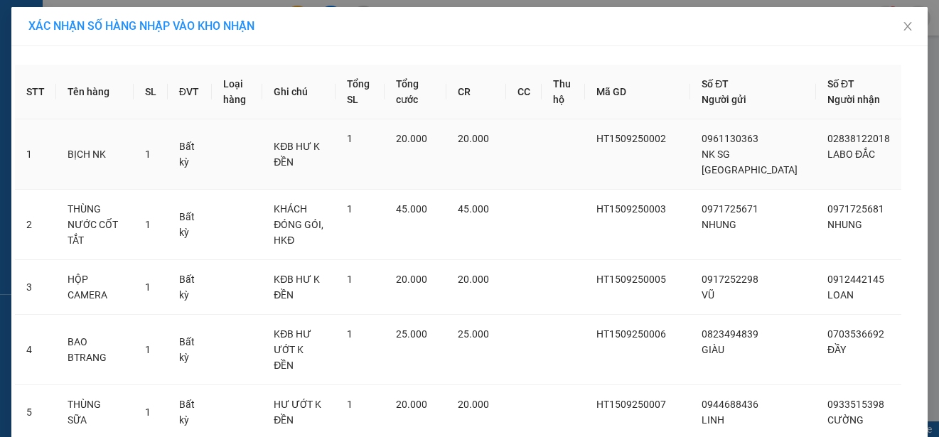
scroll to position [185, 0]
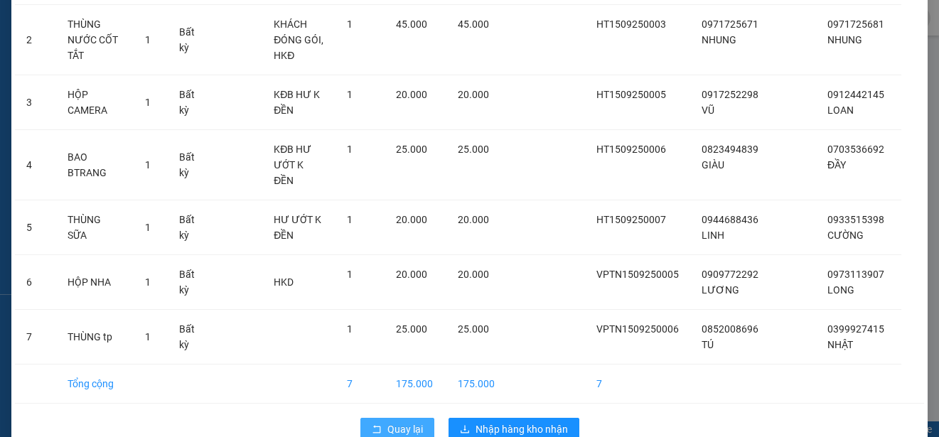
click at [372, 418] on button "Quay lại" at bounding box center [397, 429] width 74 height 23
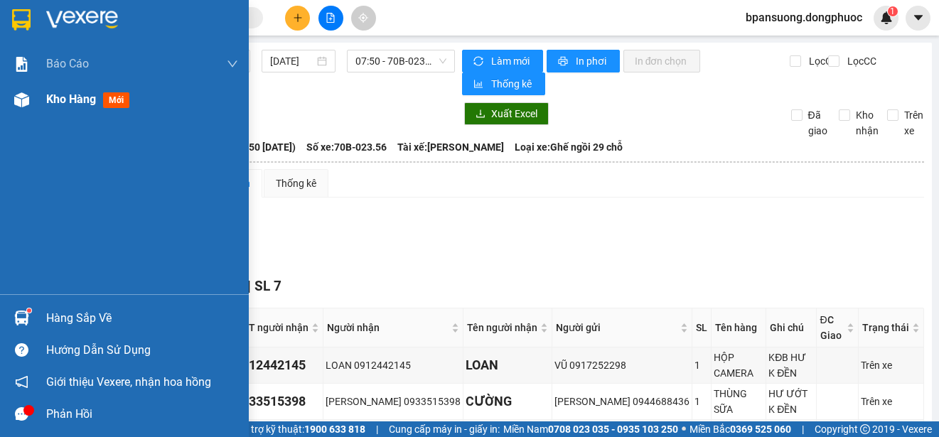
click at [25, 101] on img at bounding box center [21, 99] width 15 height 15
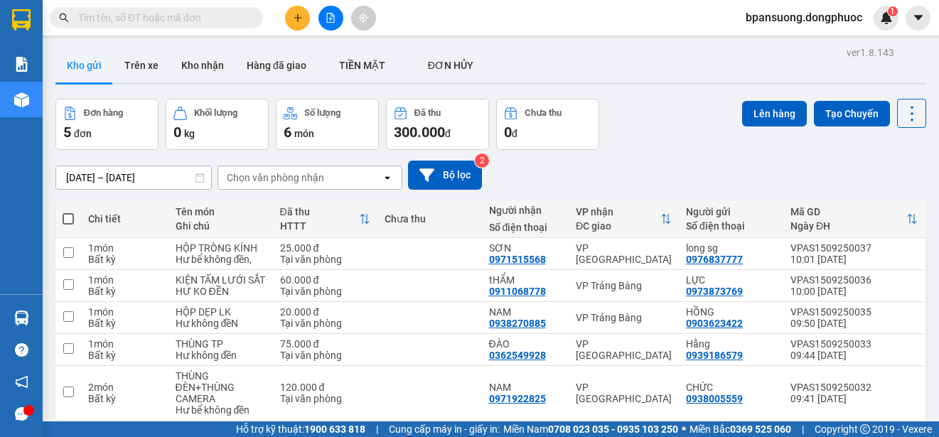
click at [701, 62] on section "Kết quả tìm kiếm ( 0 ) Bộ lọc No Data bpansuong.dongphuoc 1 Báo cáo Mẫu 1: Báo …" at bounding box center [469, 218] width 939 height 437
click at [332, 15] on icon "file-add" at bounding box center [330, 18] width 10 height 10
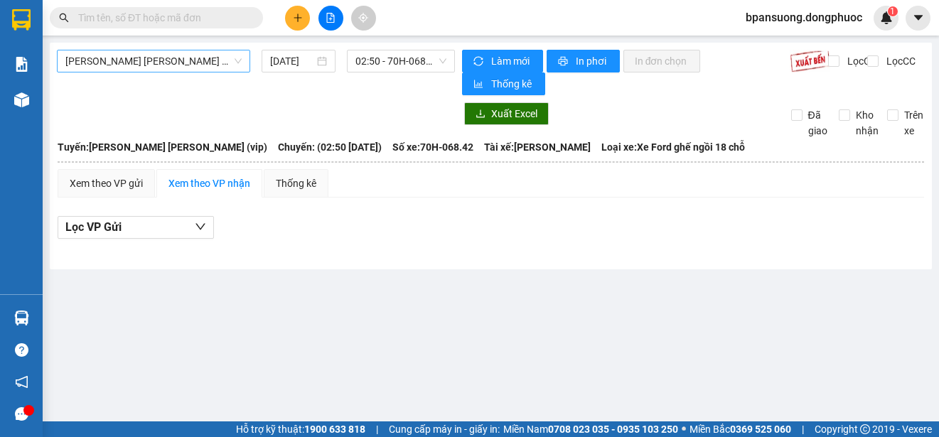
click at [167, 63] on span "Tây Ninh - [PERSON_NAME] (vip)" at bounding box center [153, 60] width 176 height 21
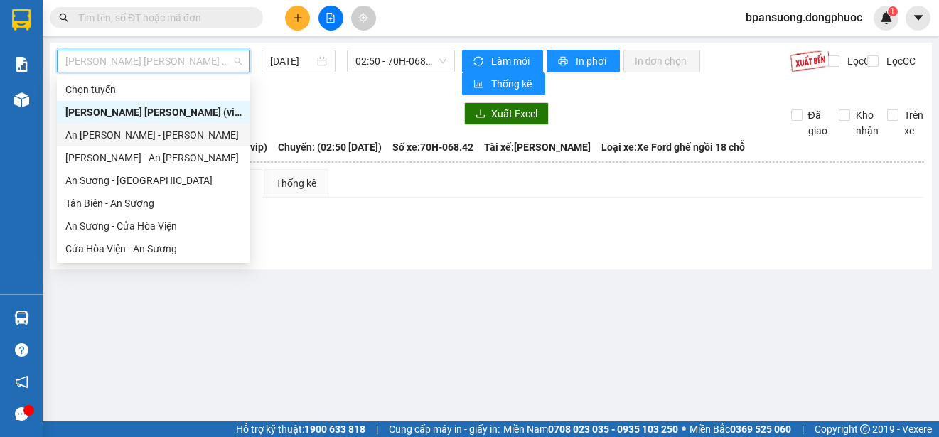
click at [127, 134] on div "An Sương - [GEOGRAPHIC_DATA]" at bounding box center [153, 135] width 176 height 16
type input "[DATE]"
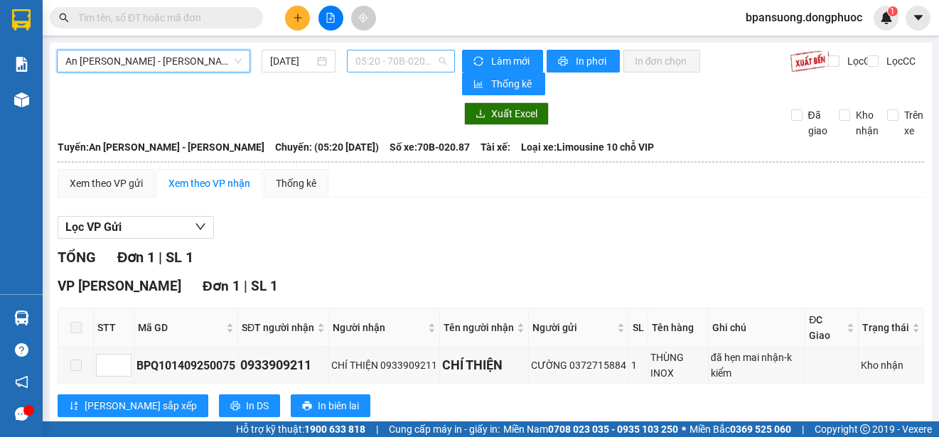
click at [382, 54] on span "05:20 - 70B-020.87" at bounding box center [400, 60] width 91 height 21
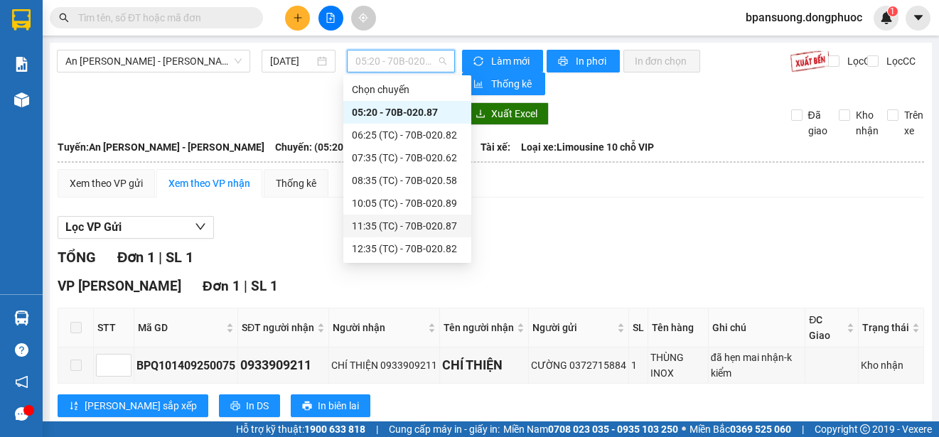
click at [665, 216] on div "Lọc VP Gửi" at bounding box center [491, 227] width 866 height 23
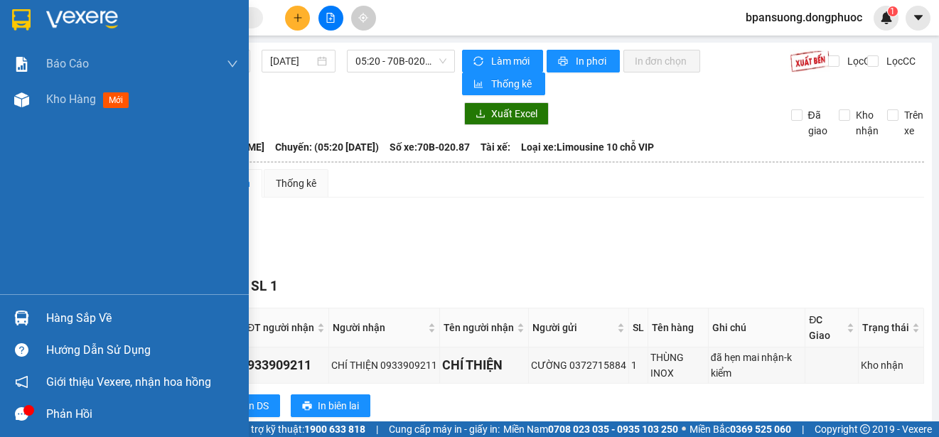
click at [24, 324] on img at bounding box center [21, 318] width 15 height 15
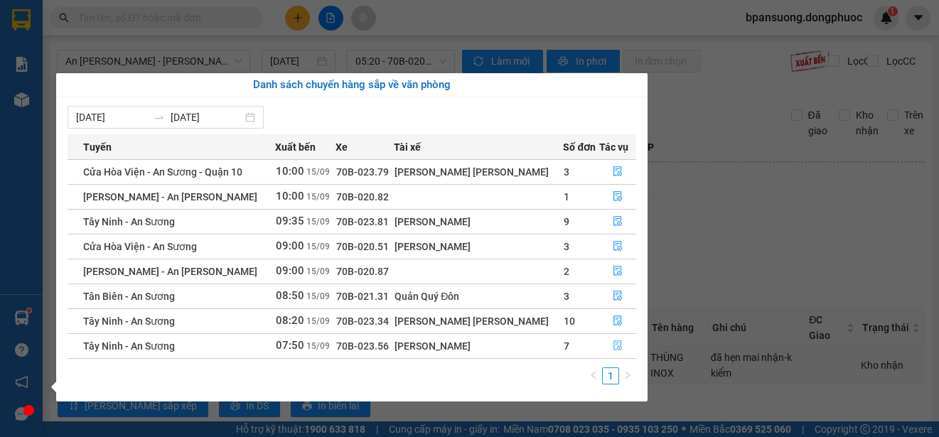
click at [613, 343] on icon "file-done" at bounding box center [618, 345] width 10 height 10
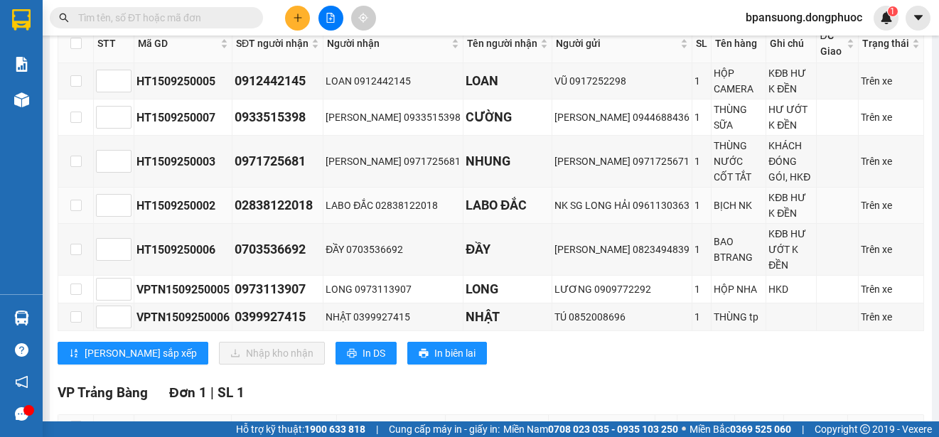
scroll to position [142, 0]
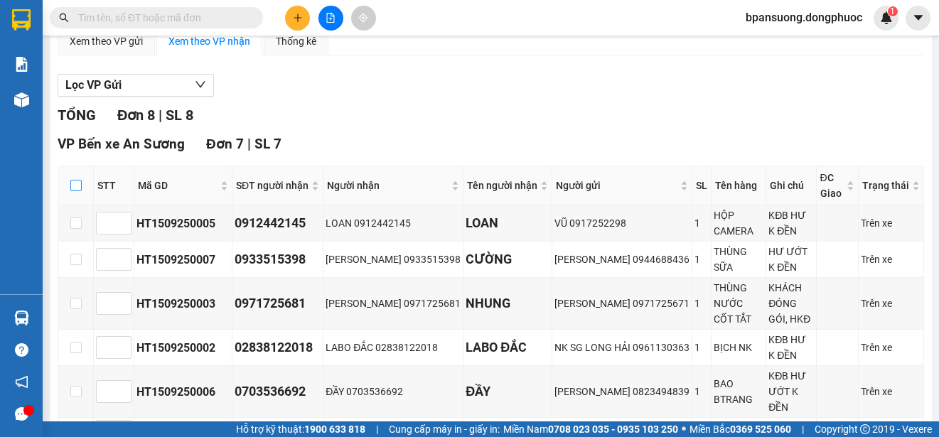
click at [76, 185] on input "checkbox" at bounding box center [75, 185] width 11 height 11
checkbox input "true"
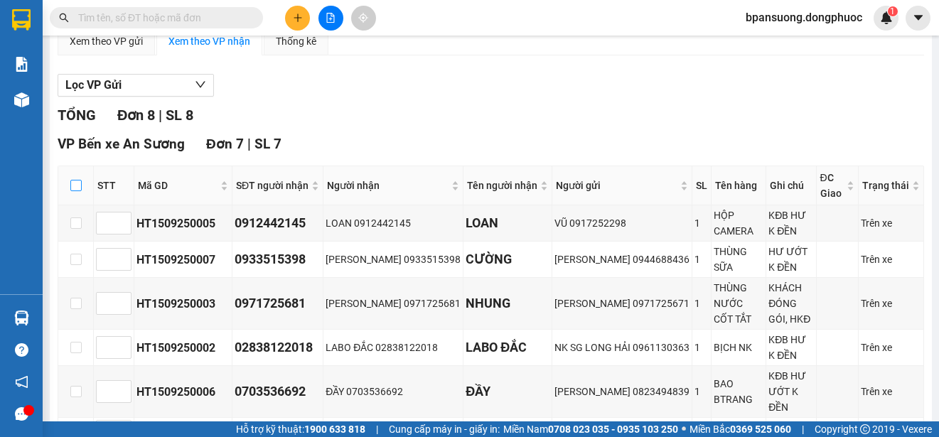
checkbox input "true"
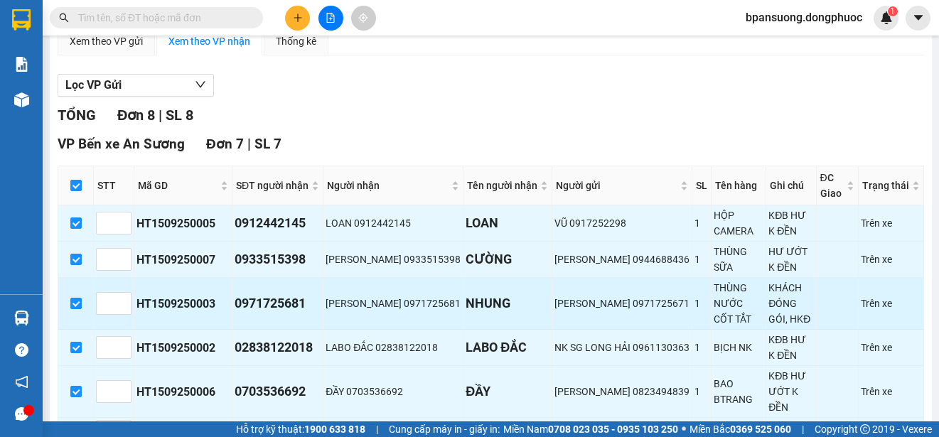
scroll to position [387, 0]
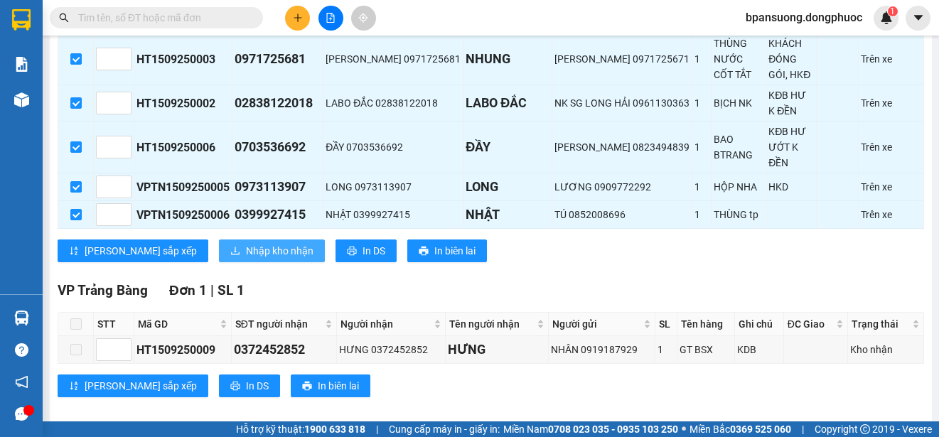
click at [246, 243] on span "Nhập kho nhận" at bounding box center [280, 251] width 68 height 16
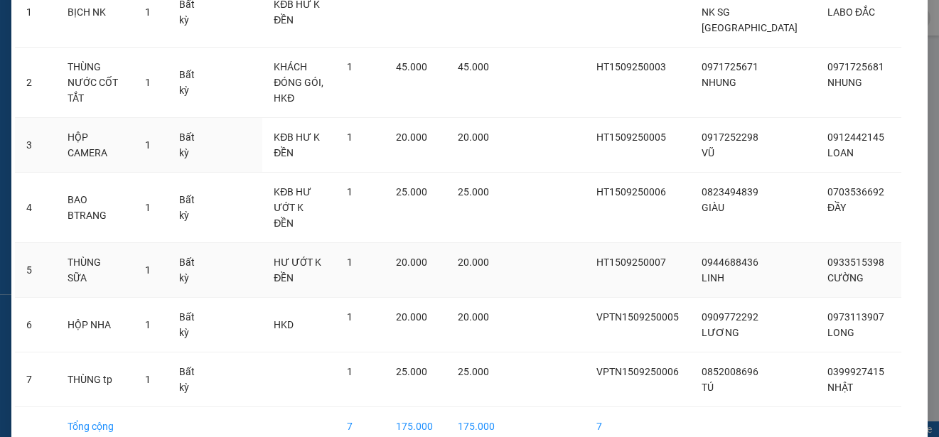
scroll to position [185, 0]
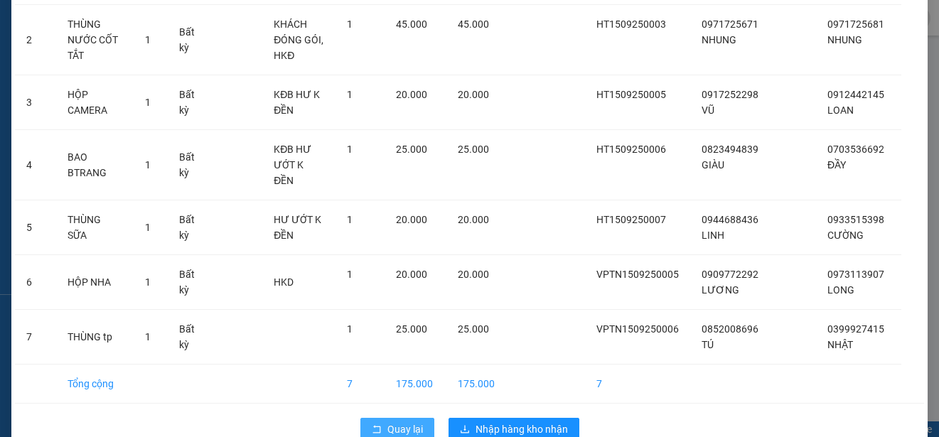
click at [394, 421] on span "Quay lại" at bounding box center [405, 429] width 36 height 16
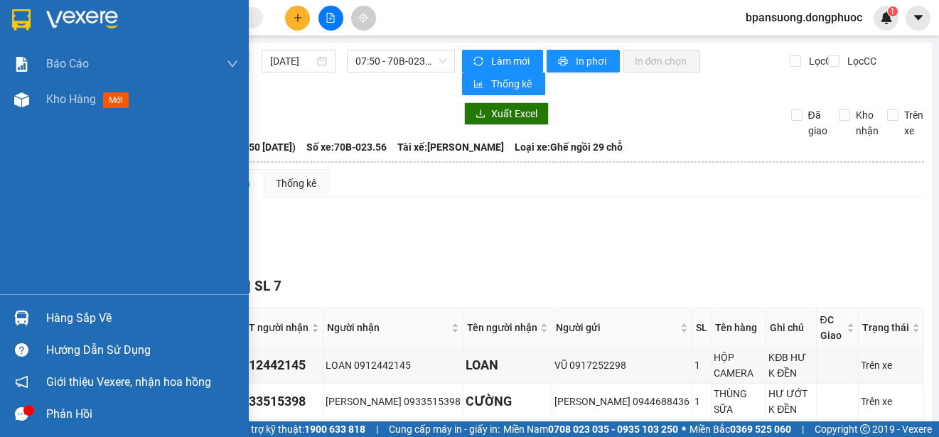
click at [10, 314] on div at bounding box center [21, 318] width 25 height 25
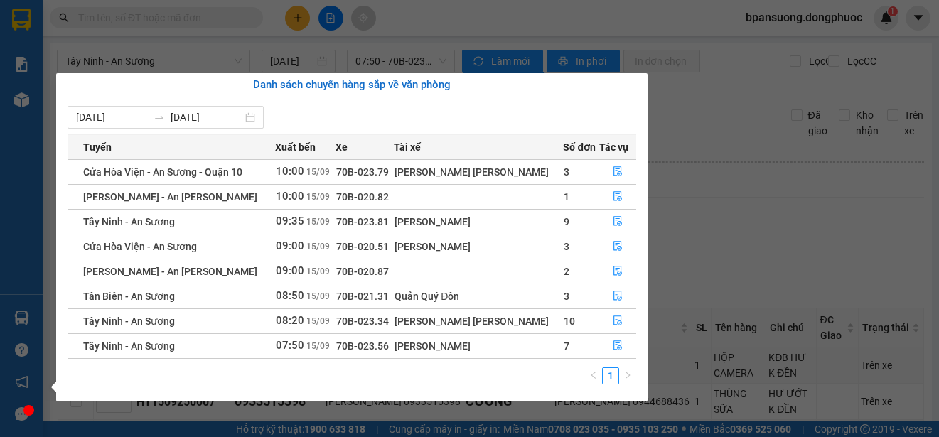
click at [733, 210] on section "Kết quả tìm kiếm ( 0 ) Bộ lọc No Data bpansuong.dongphuoc 1 Báo cáo Mẫu 1: Báo …" at bounding box center [469, 218] width 939 height 437
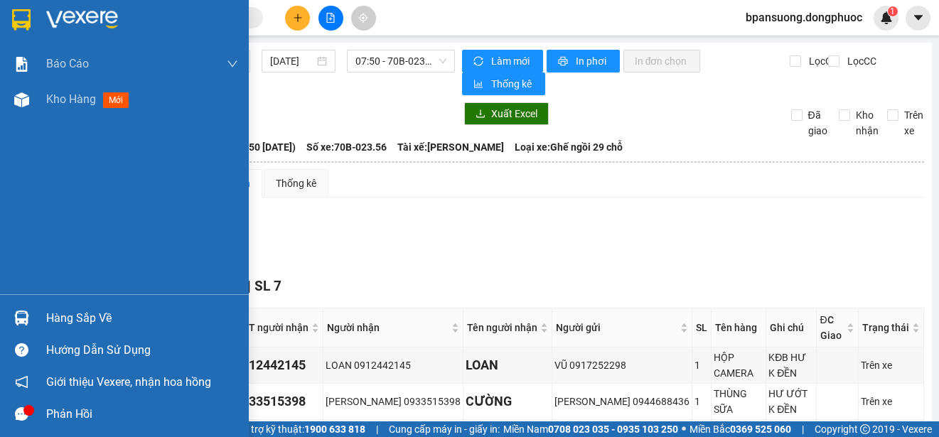
click at [9, 326] on div at bounding box center [21, 318] width 25 height 25
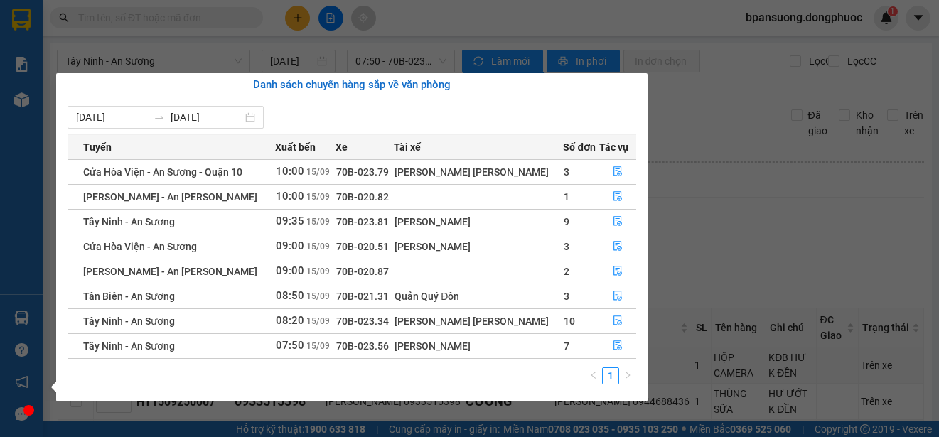
drag, startPoint x: 394, startPoint y: 35, endPoint x: 330, endPoint y: 38, distance: 64.1
click at [394, 34] on section "Kết quả tìm kiếm ( 0 ) Bộ lọc No Data bpansuong.dongphuoc 1 Báo cáo Mẫu 1: Báo …" at bounding box center [469, 218] width 939 height 437
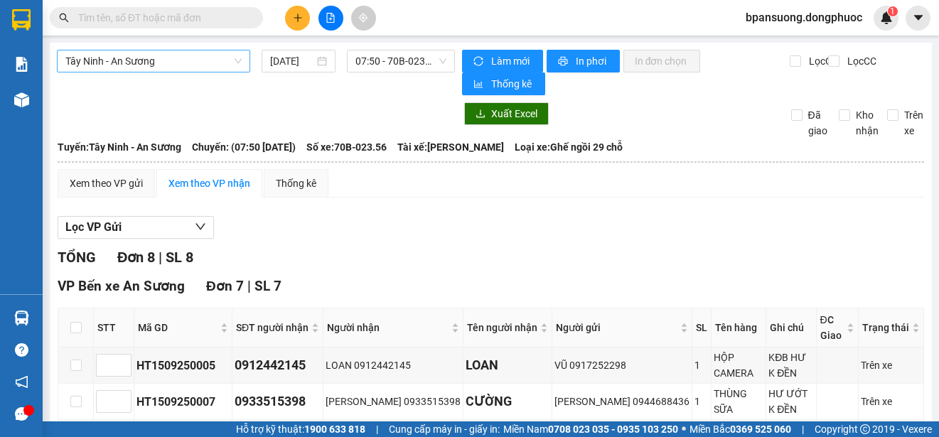
click at [189, 65] on span "Tây Ninh - An Sương" at bounding box center [153, 60] width 176 height 21
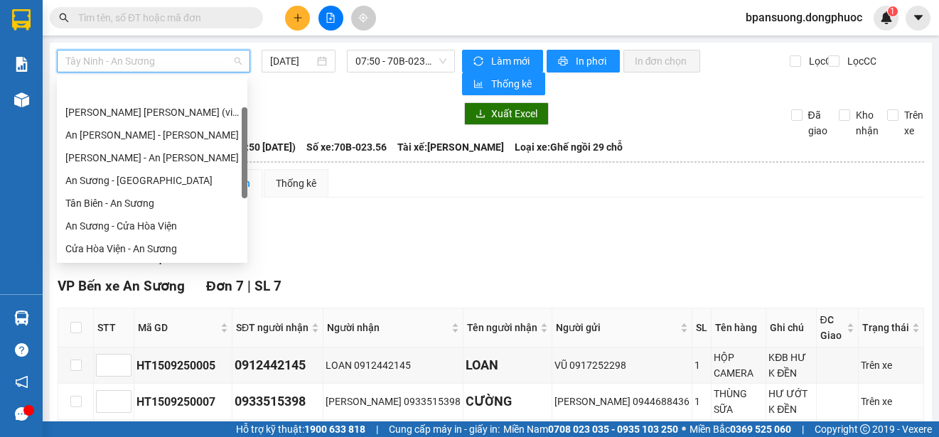
scroll to position [45, 0]
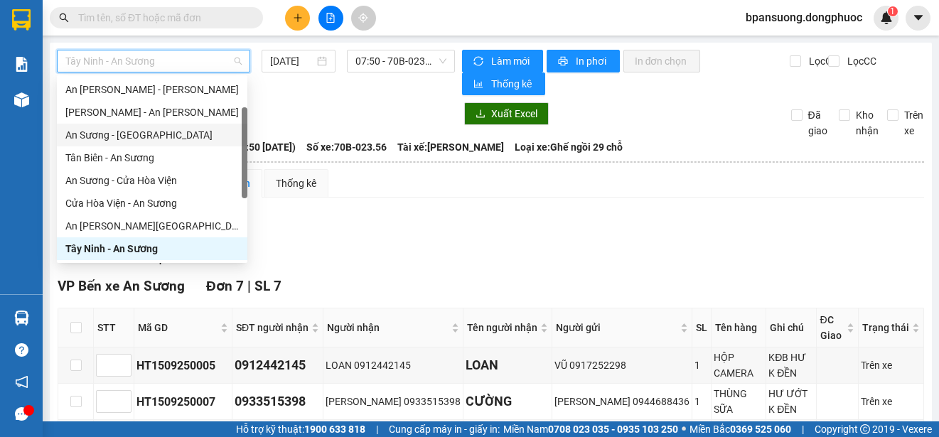
click at [160, 132] on div "An Sương - [GEOGRAPHIC_DATA]" at bounding box center [151, 135] width 173 height 16
type input "[DATE]"
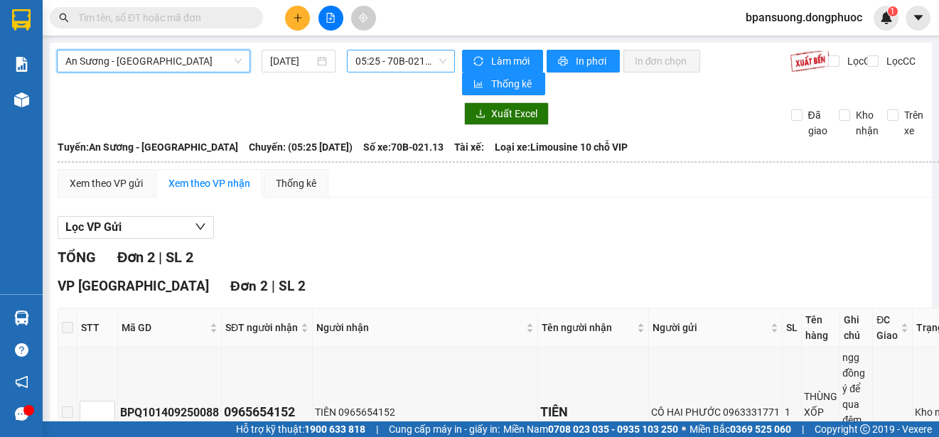
click at [367, 60] on span "05:25 - 70B-021.13" at bounding box center [400, 60] width 91 height 21
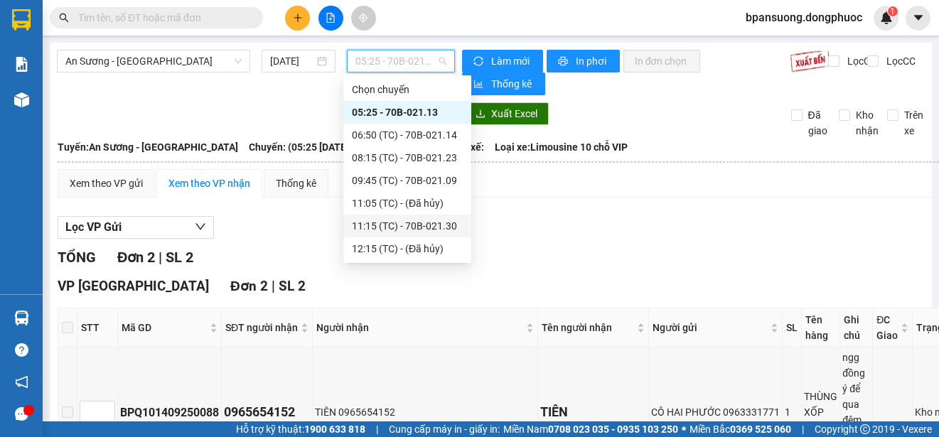
click at [677, 236] on div "Lọc VP Gửi" at bounding box center [518, 227] width 920 height 23
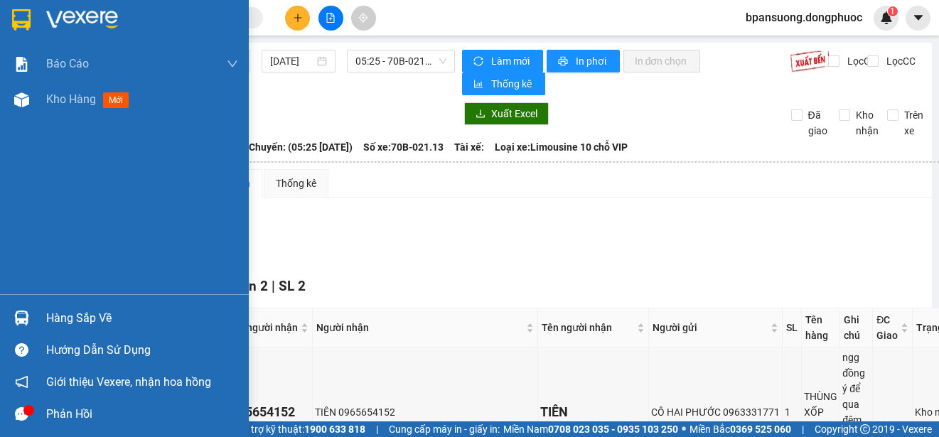
click at [22, 316] on img at bounding box center [21, 318] width 15 height 15
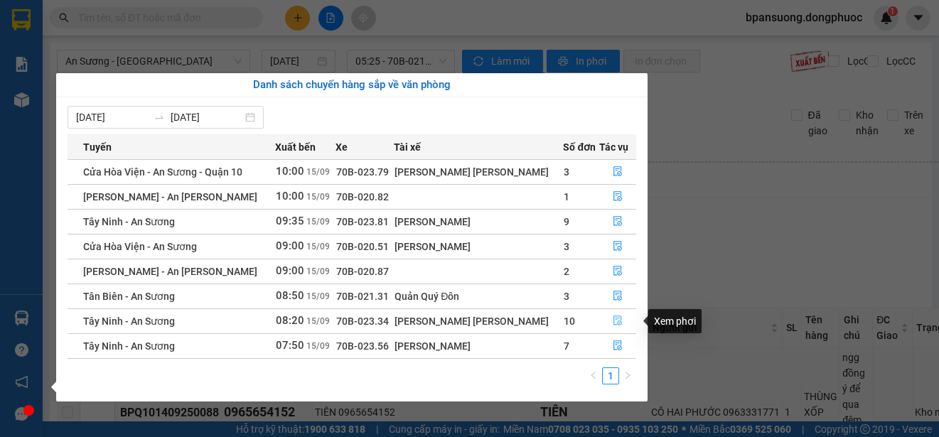
click at [621, 319] on button "button" at bounding box center [618, 321] width 36 height 23
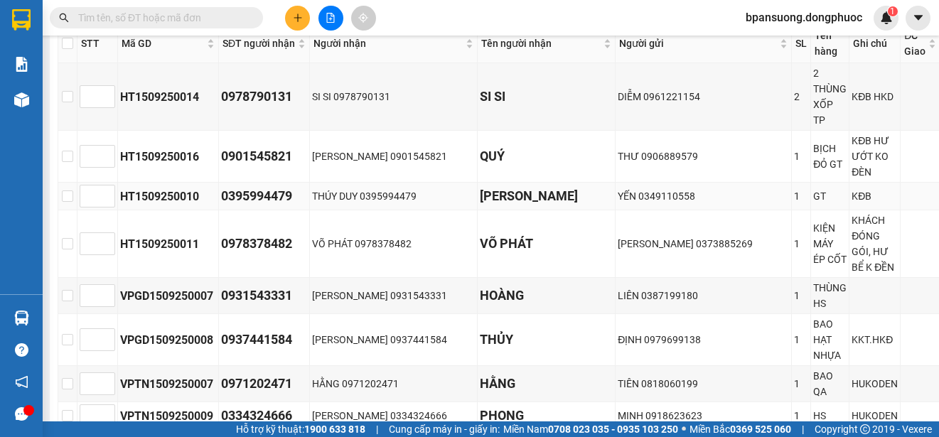
scroll to position [142, 0]
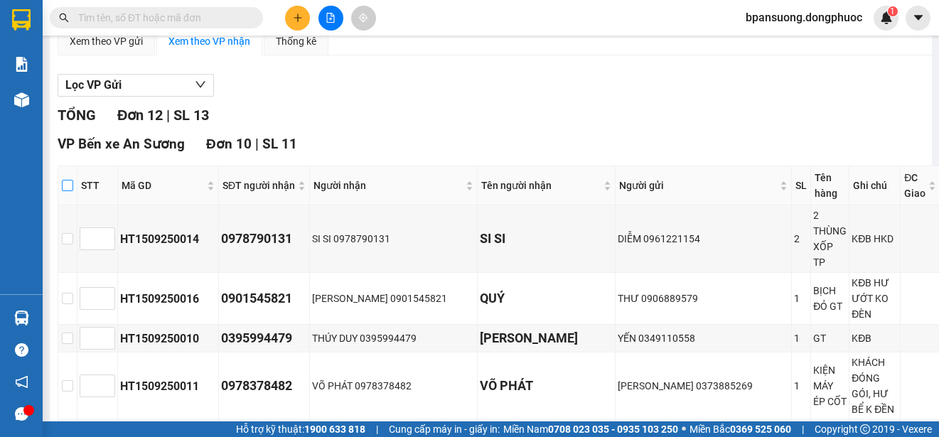
click at [65, 190] on input "checkbox" at bounding box center [67, 185] width 11 height 11
checkbox input "true"
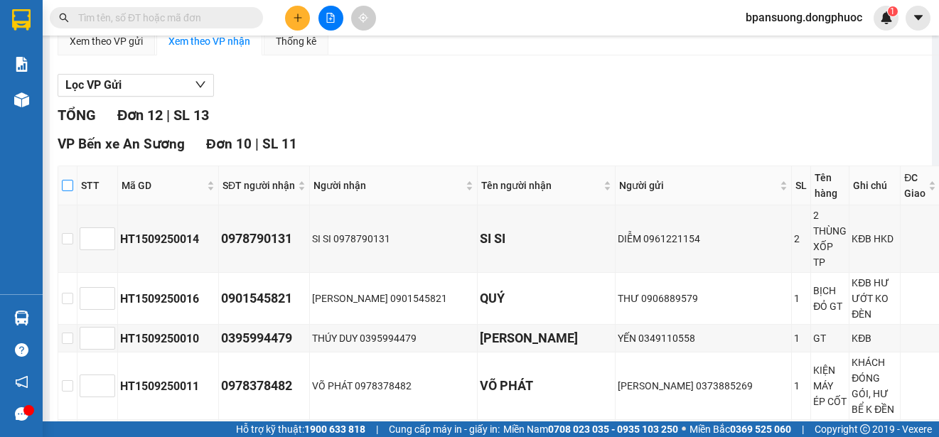
checkbox input "true"
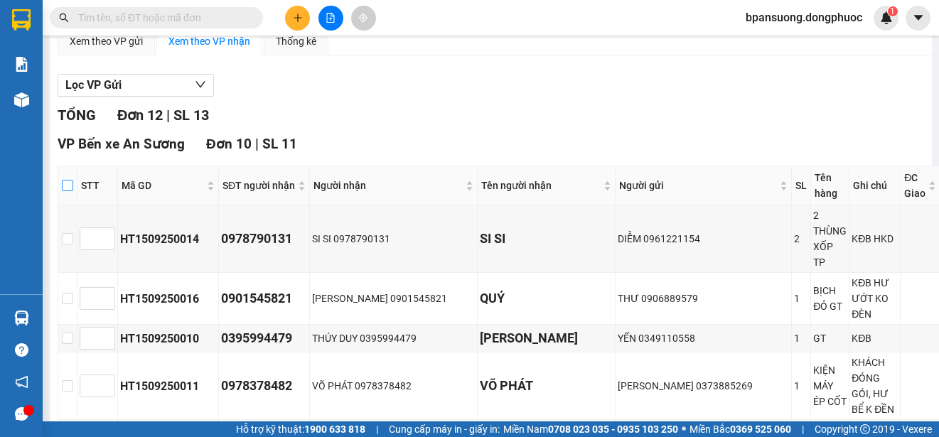
checkbox input "true"
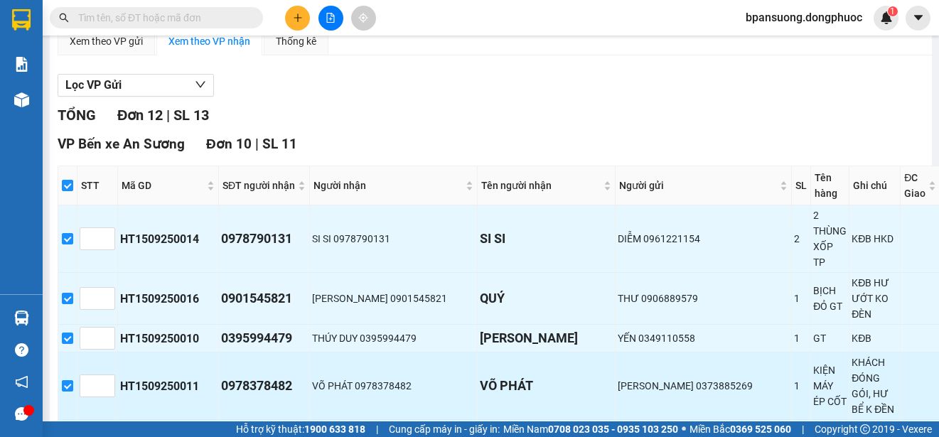
scroll to position [426, 0]
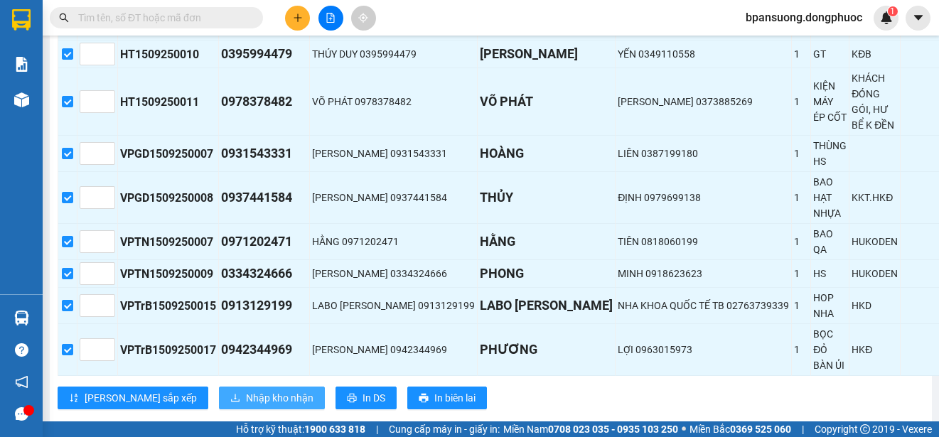
click at [246, 390] on span "Nhập kho nhận" at bounding box center [280, 398] width 68 height 16
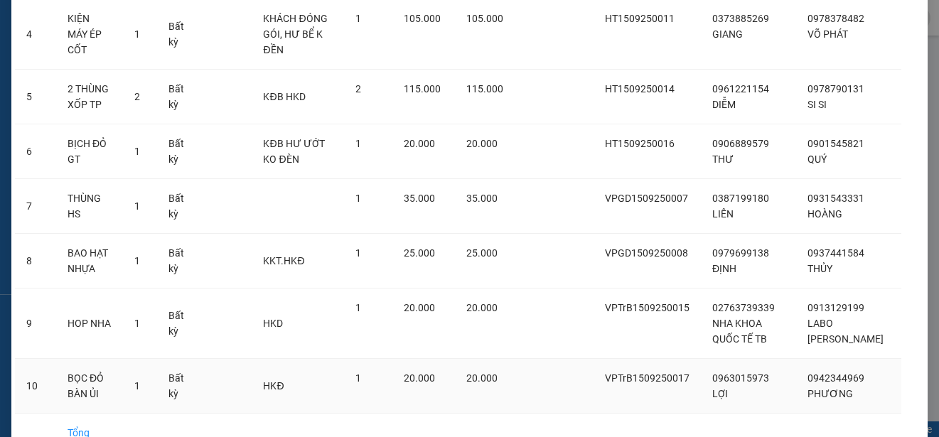
scroll to position [349, 0]
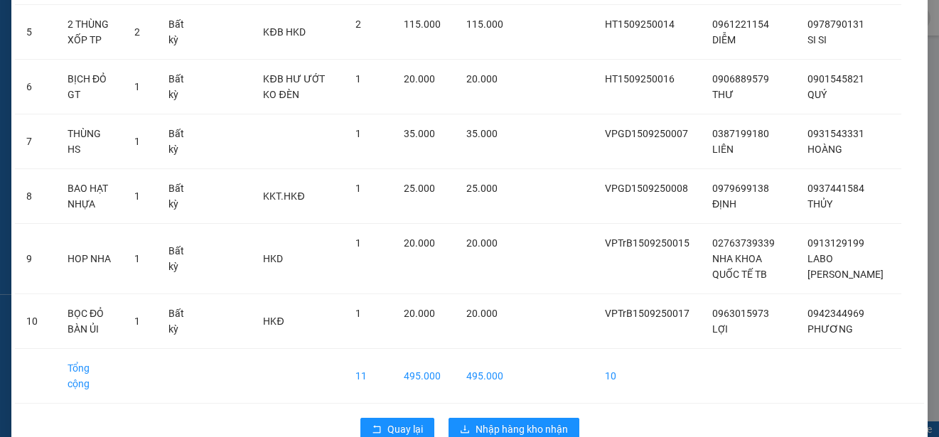
drag, startPoint x: 369, startPoint y: 374, endPoint x: 367, endPoint y: 384, distance: 10.2
click at [368, 378] on div "STT Tên hàng SL ĐVT Loại hàng Ghi chú Tổng SL Tổng cước CR CC Thu hộ Mã GD Số Đ…" at bounding box center [469, 74] width 916 height 754
click at [364, 418] on button "Quay lại" at bounding box center [397, 429] width 74 height 23
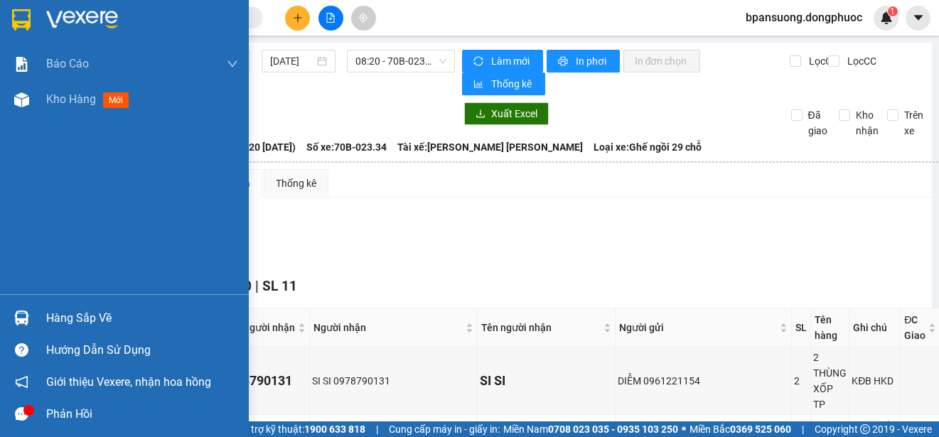
click at [14, 311] on img at bounding box center [21, 318] width 15 height 15
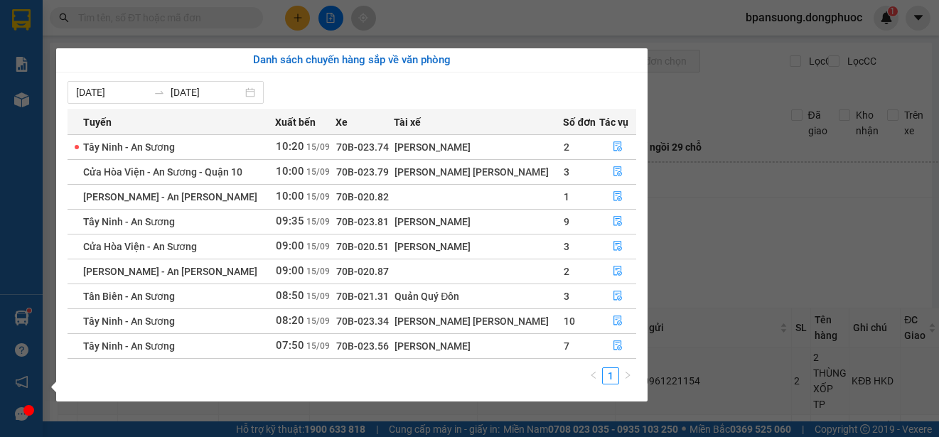
click at [274, 316] on td "Tây Ninh - An Sương" at bounding box center [171, 320] width 207 height 25
drag, startPoint x: 532, startPoint y: 266, endPoint x: 519, endPoint y: 291, distance: 28.3
click at [521, 291] on tbody "Tây Ninh - An Sương 10:20 15/09 70B-023.74 Hà Thanh Tâm 2 Cửa Hòa Viện - An Sươ…" at bounding box center [352, 246] width 569 height 224
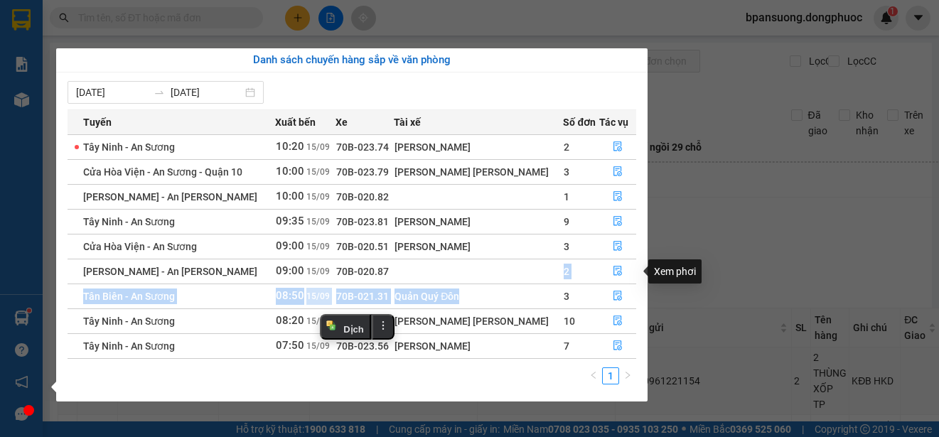
click at [563, 264] on td "2" at bounding box center [581, 271] width 36 height 25
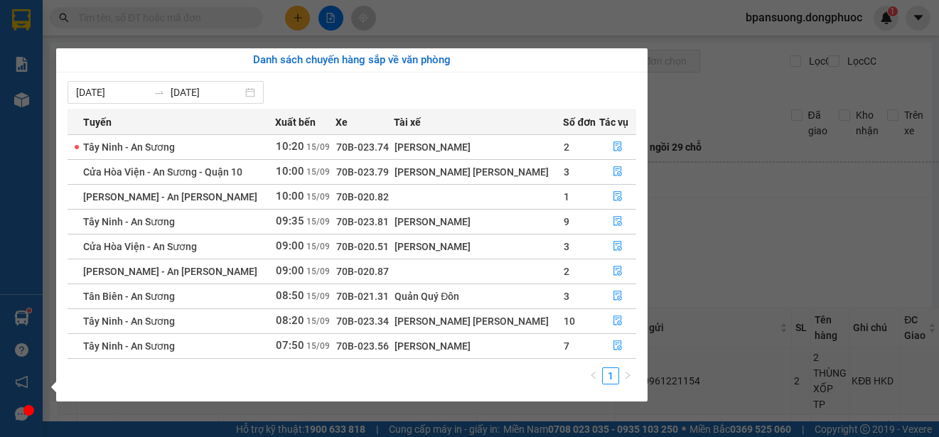
click at [163, 18] on section "Kết quả tìm kiếm ( 0 ) Bộ lọc No Data bpansuong.dongphuoc 1 Báo cáo Mẫu 1: Báo …" at bounding box center [469, 218] width 939 height 437
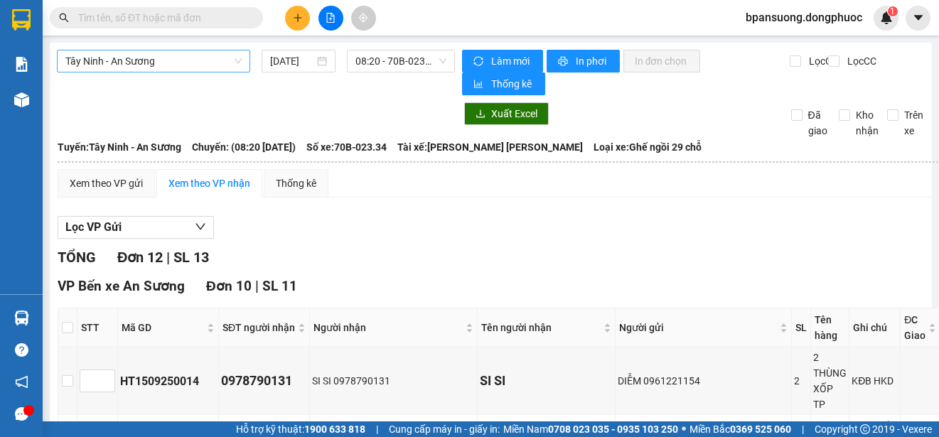
click at [136, 58] on span "Tây Ninh - An Sương" at bounding box center [153, 60] width 176 height 21
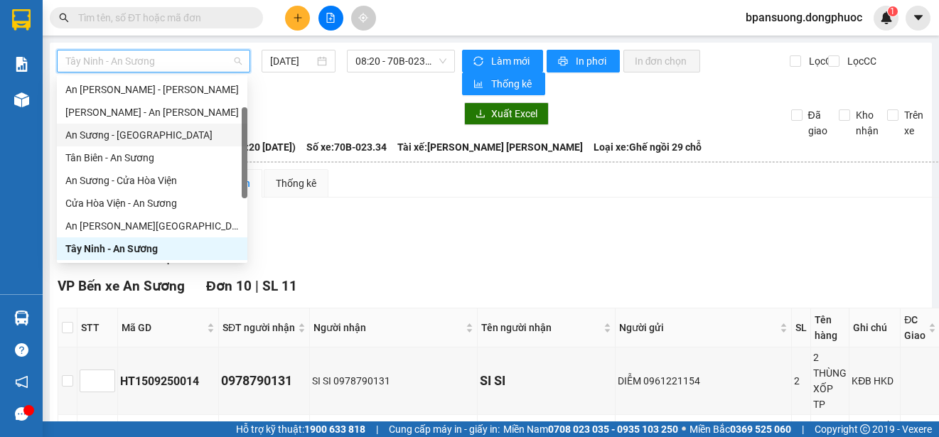
click at [170, 126] on div "An Sương - [GEOGRAPHIC_DATA]" at bounding box center [152, 135] width 190 height 23
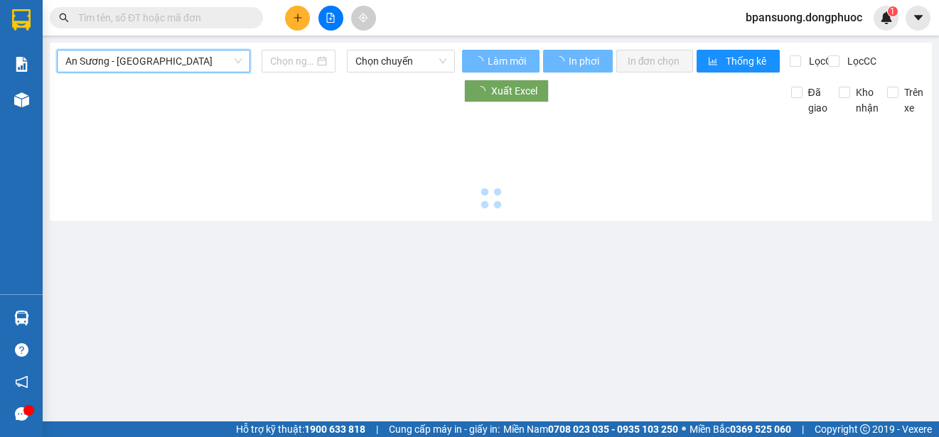
type input "[DATE]"
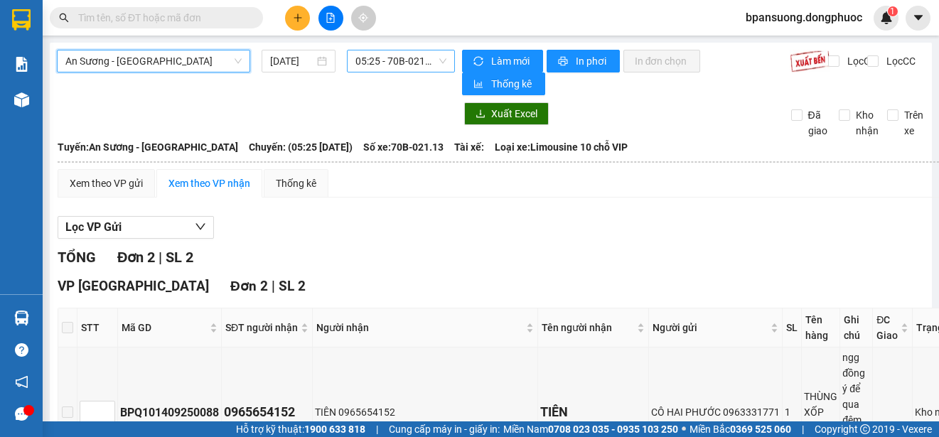
click at [404, 58] on span "05:25 - 70B-021.13" at bounding box center [400, 60] width 91 height 21
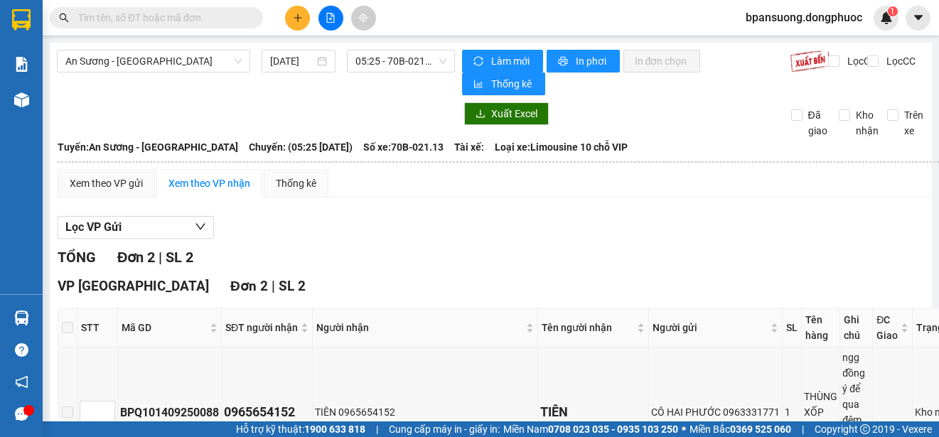
click at [686, 225] on div "Lọc VP Gửi" at bounding box center [518, 227] width 920 height 23
click at [131, 58] on span "An Sương - [GEOGRAPHIC_DATA]" at bounding box center [153, 60] width 176 height 21
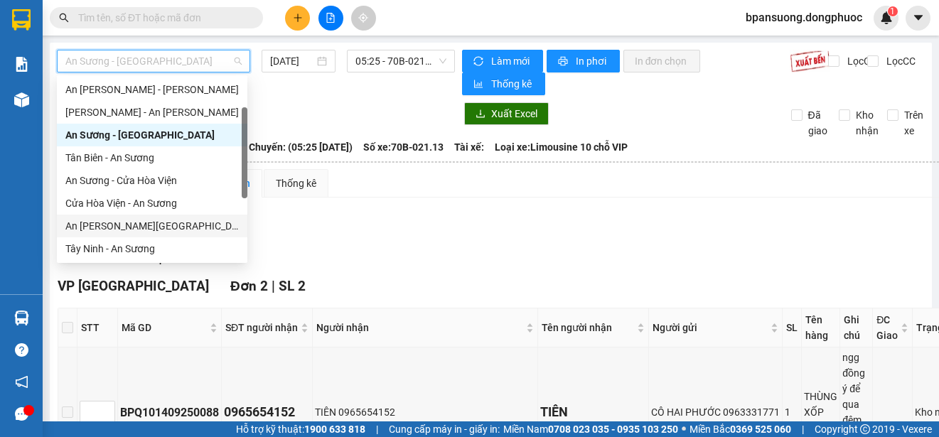
click at [154, 231] on div "An Sương - [GEOGRAPHIC_DATA]" at bounding box center [151, 226] width 173 height 16
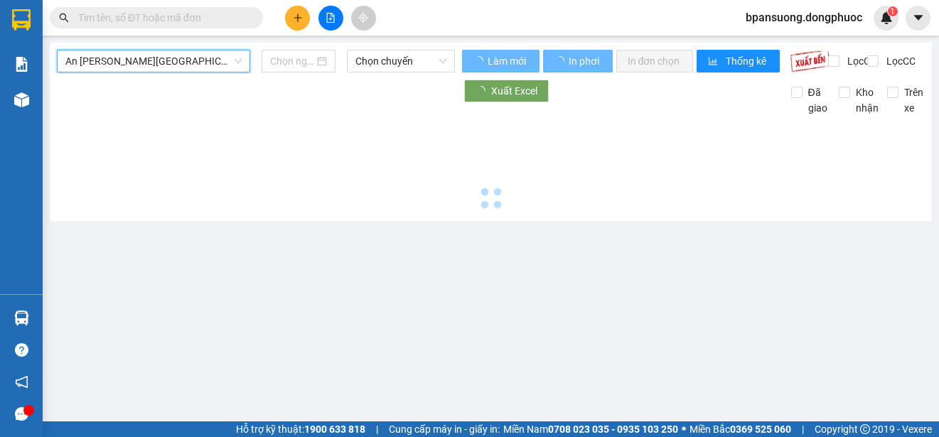
type input "[DATE]"
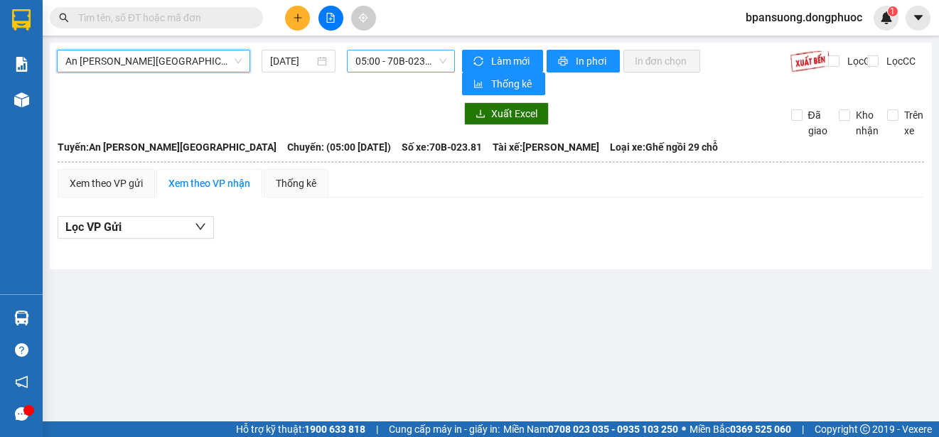
click at [404, 56] on span "05:00 - 70B-023.81" at bounding box center [400, 60] width 91 height 21
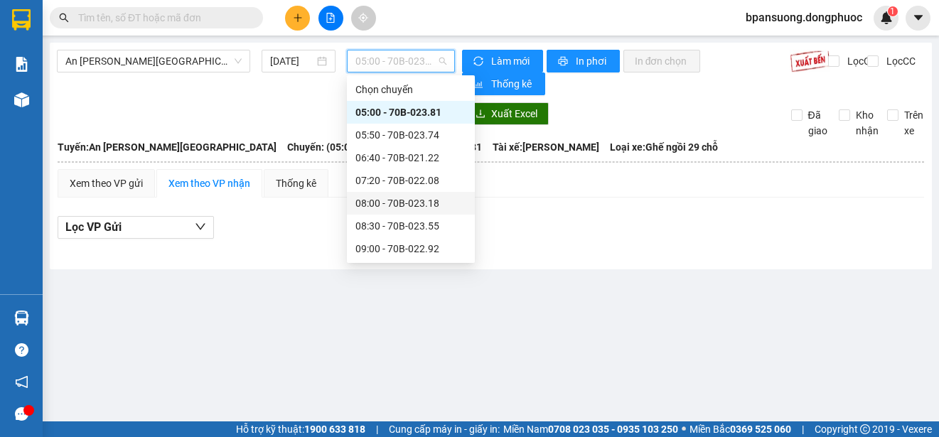
scroll to position [142, 0]
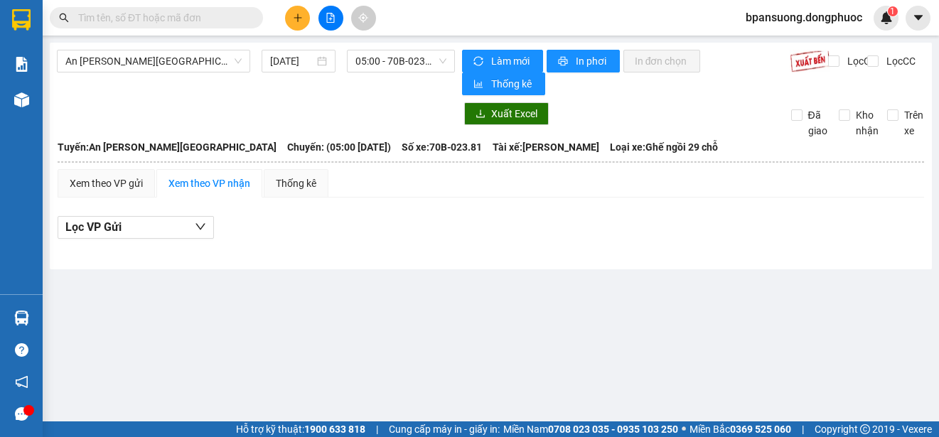
click at [623, 220] on div "Lọc VP Gửi" at bounding box center [491, 227] width 866 height 23
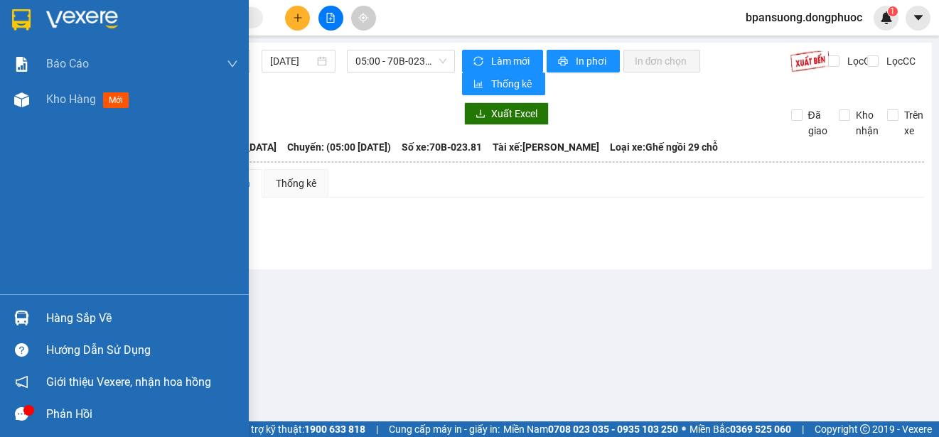
click at [19, 313] on img at bounding box center [21, 318] width 15 height 15
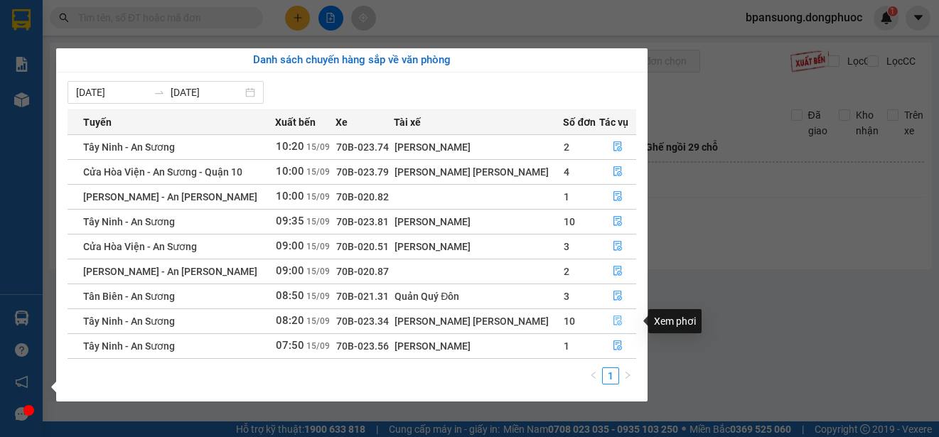
drag, startPoint x: 614, startPoint y: 312, endPoint x: 431, endPoint y: 313, distance: 182.6
click at [611, 313] on button "button" at bounding box center [618, 321] width 36 height 23
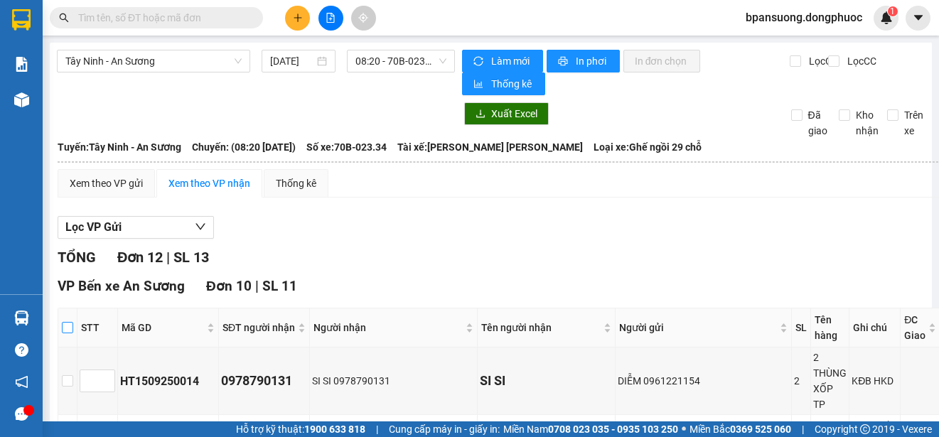
click at [70, 324] on input "checkbox" at bounding box center [67, 327] width 11 height 11
checkbox input "true"
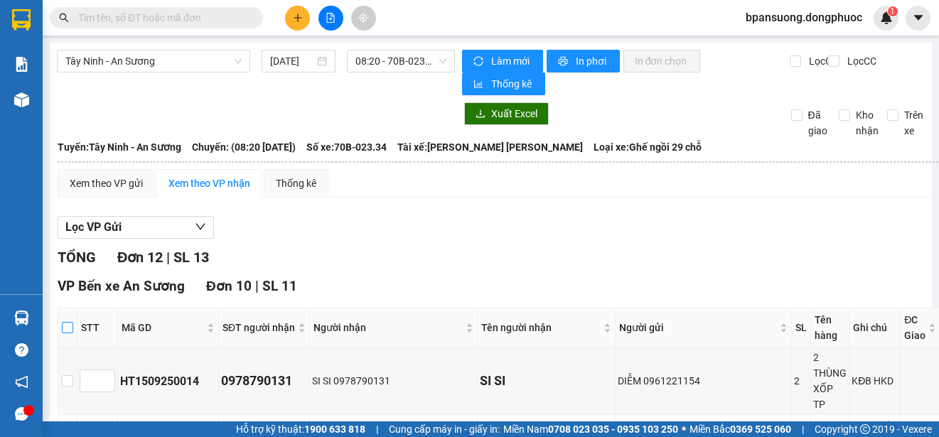
checkbox input "true"
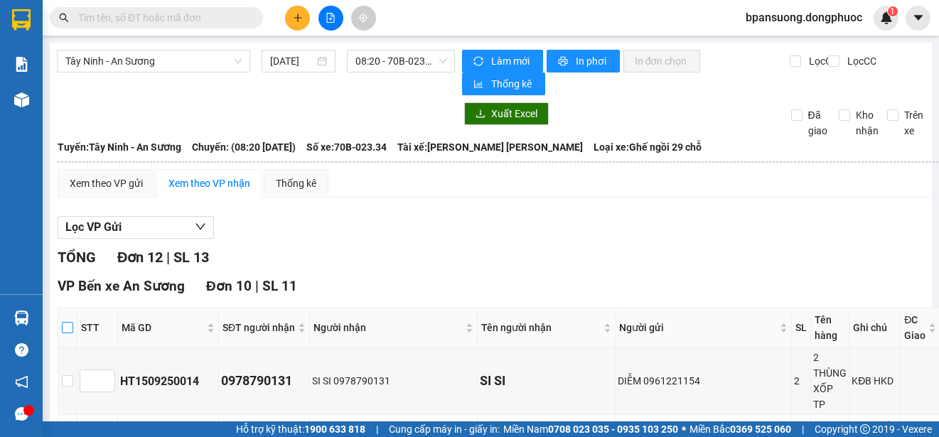
checkbox input "true"
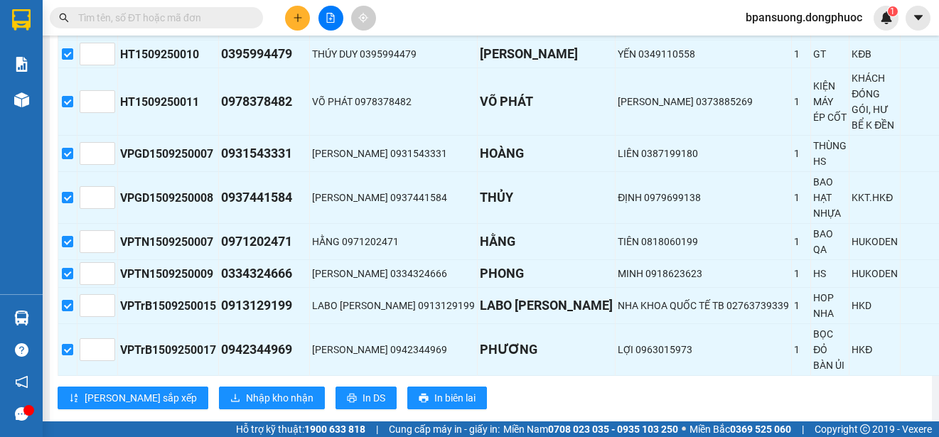
scroll to position [569, 0]
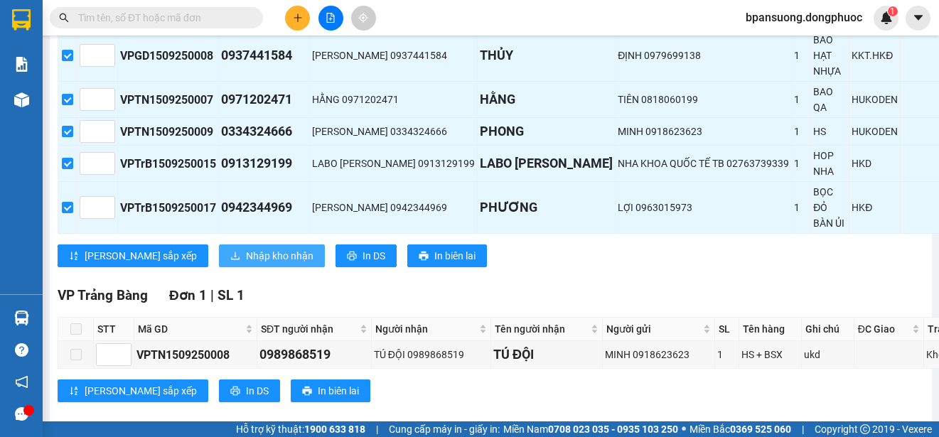
click at [246, 248] on span "Nhập kho nhận" at bounding box center [280, 256] width 68 height 16
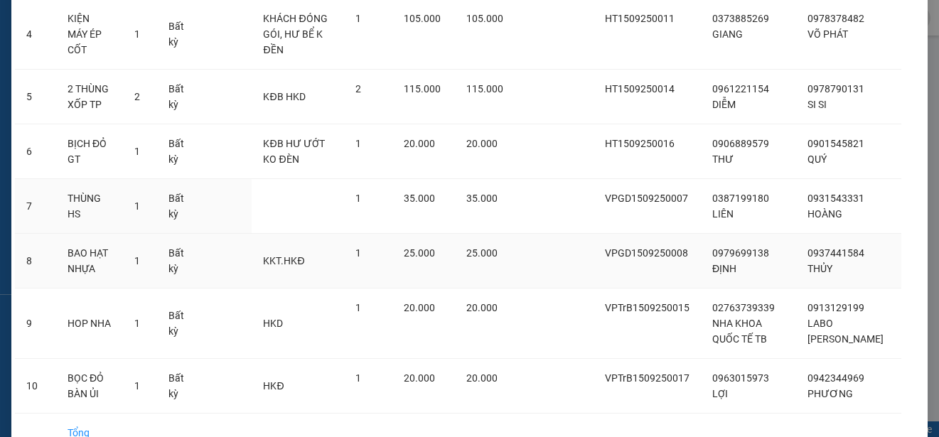
scroll to position [349, 0]
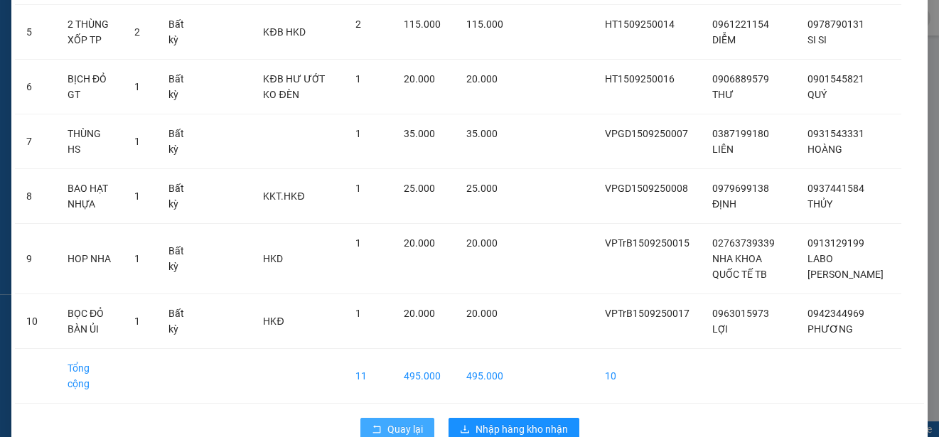
click at [408, 421] on span "Quay lại" at bounding box center [405, 429] width 36 height 16
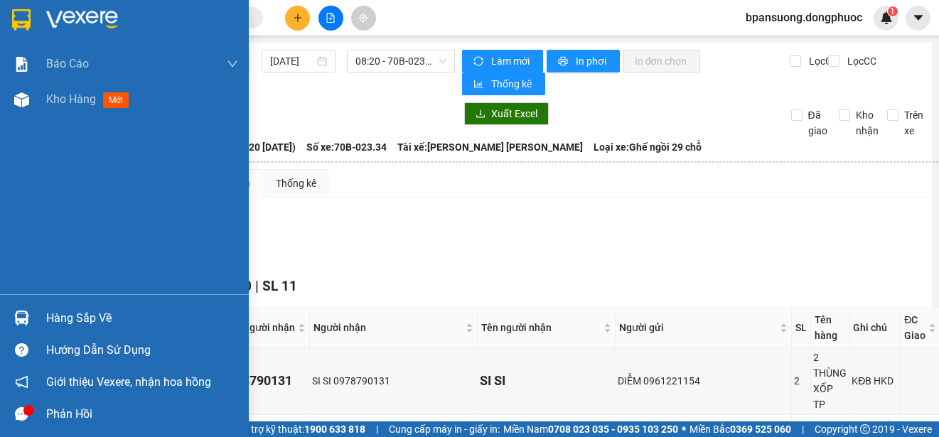
click at [17, 318] on img at bounding box center [21, 318] width 15 height 15
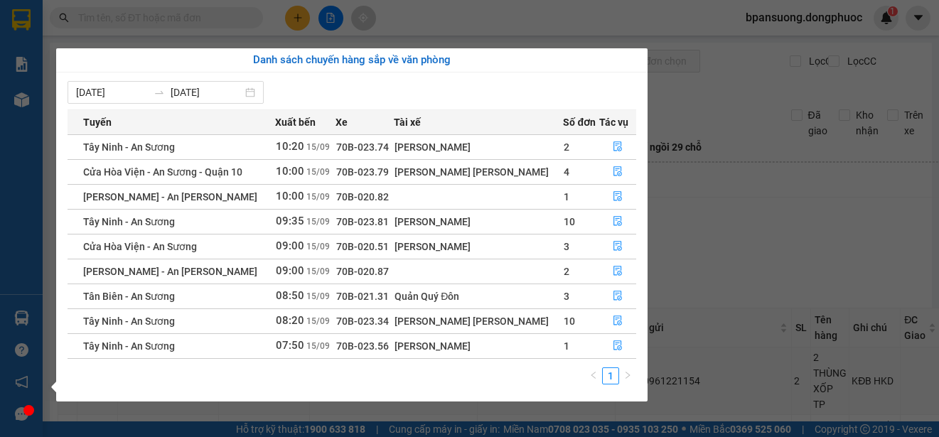
click at [60, 54] on div "Danh sách chuyến hàng sắp về văn phòng" at bounding box center [351, 60] width 591 height 24
click at [36, 15] on div "Báo cáo Mẫu 1: Báo cáo dòng tiền theo nhân viên Mẫu 1: Báo cáo dòng tiền theo n…" at bounding box center [21, 218] width 43 height 437
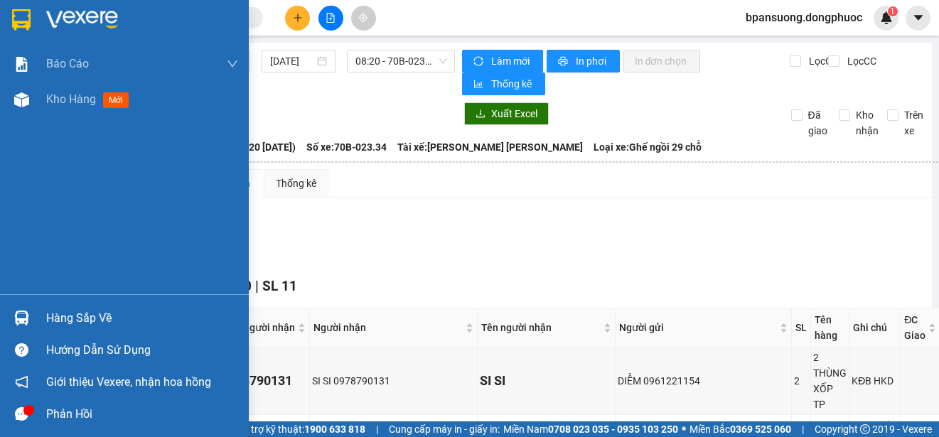
click at [32, 12] on div at bounding box center [21, 19] width 25 height 25
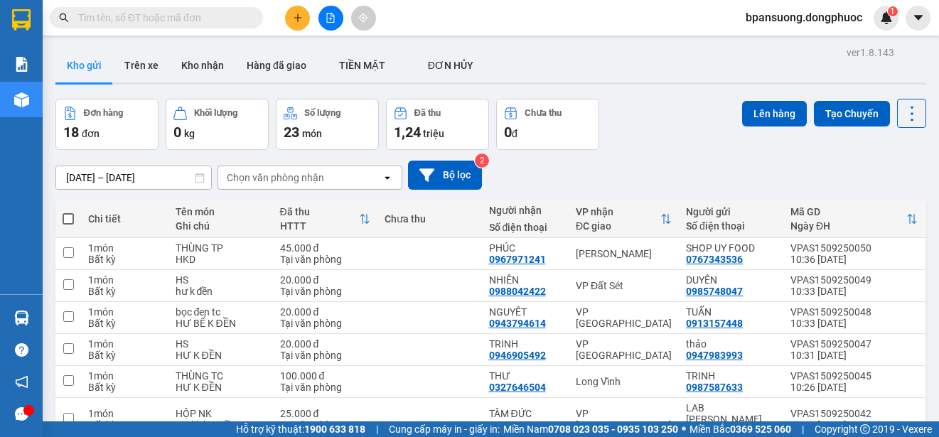
click at [65, 224] on span at bounding box center [68, 218] width 11 height 11
click at [68, 212] on input "checkbox" at bounding box center [68, 212] width 0 height 0
checkbox input "true"
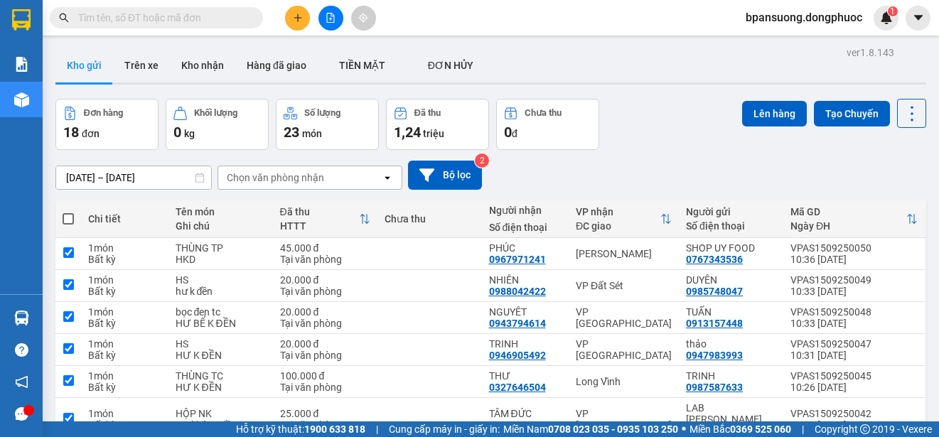
checkbox input "true"
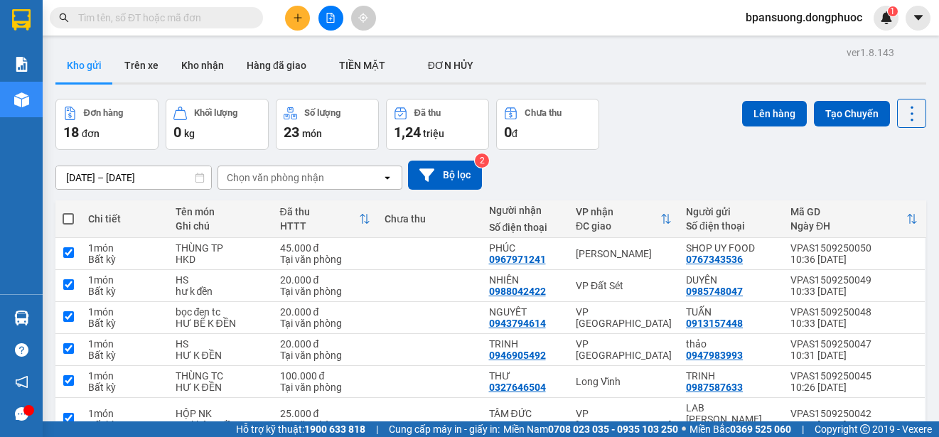
checkbox input "true"
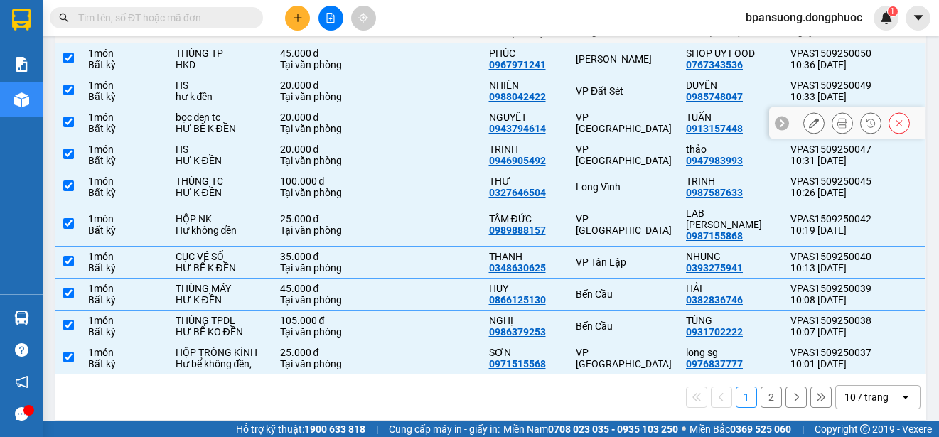
scroll to position [53, 0]
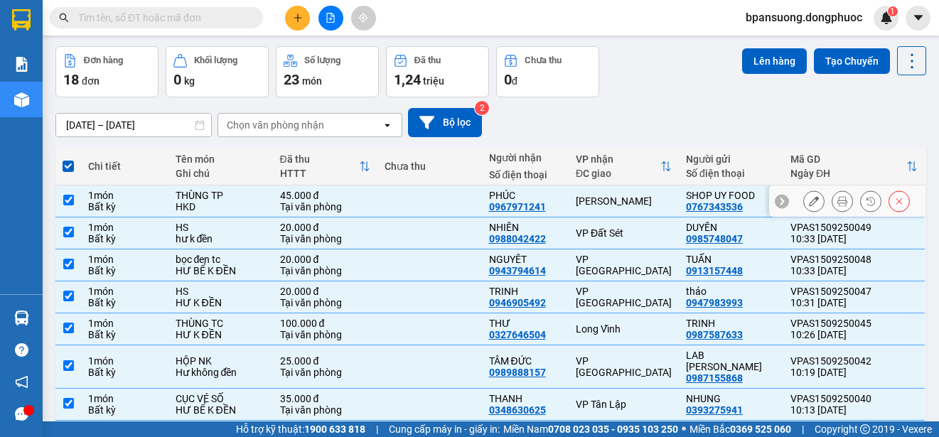
click at [362, 205] on div "Tại văn phòng" at bounding box center [325, 206] width 90 height 11
checkbox input "false"
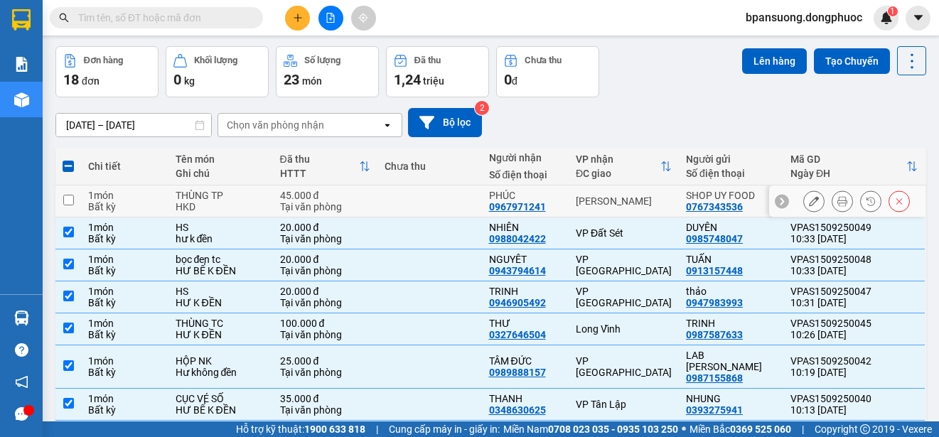
scroll to position [195, 0]
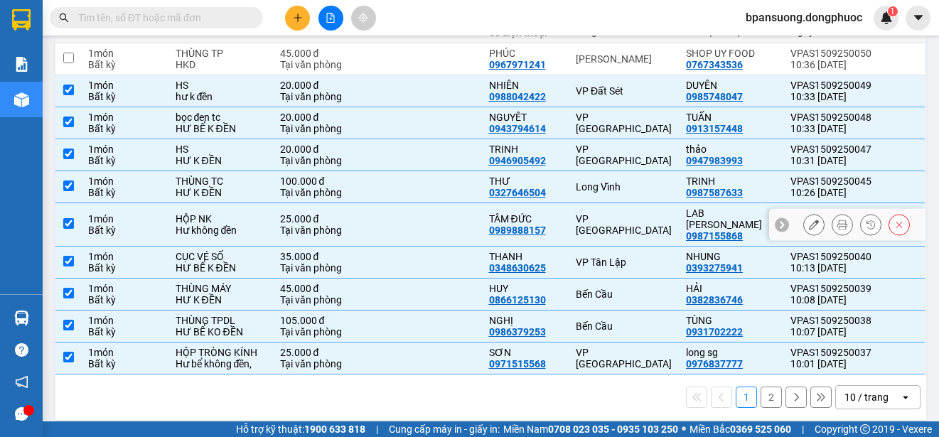
click at [561, 223] on td "TÂM ĐỨC 0989888157" at bounding box center [525, 224] width 87 height 43
checkbox input "false"
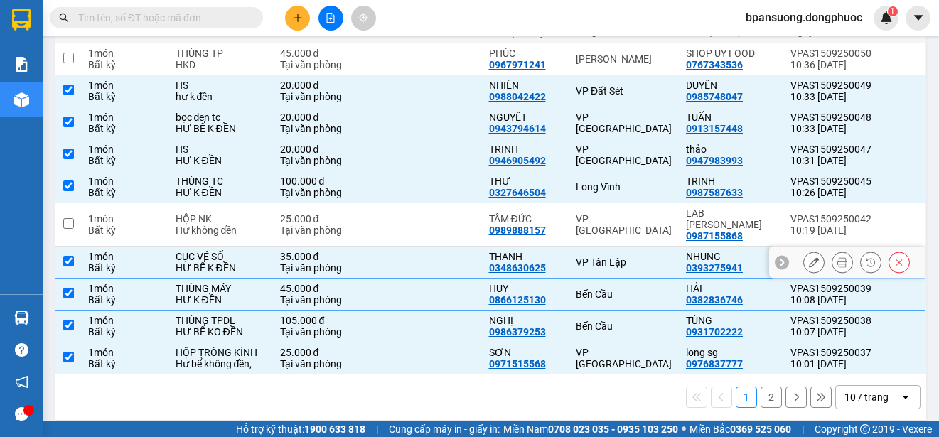
click at [569, 247] on td "VP Tân Lập" at bounding box center [624, 263] width 110 height 32
checkbox input "false"
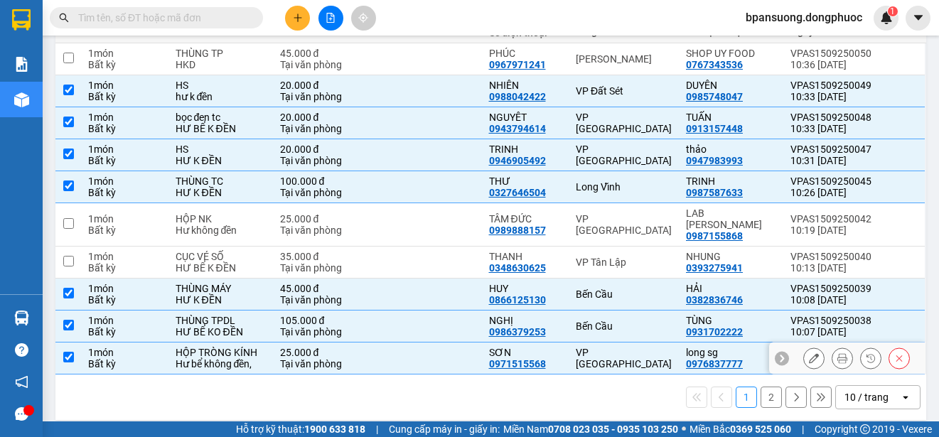
click at [596, 347] on div "VP [GEOGRAPHIC_DATA]" at bounding box center [624, 358] width 96 height 23
checkbox input "false"
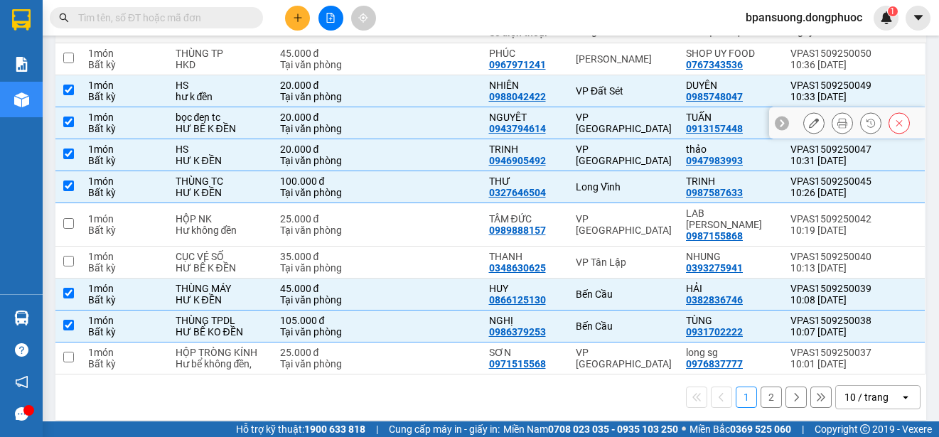
click at [592, 124] on div "VP [GEOGRAPHIC_DATA]" at bounding box center [624, 123] width 96 height 23
checkbox input "false"
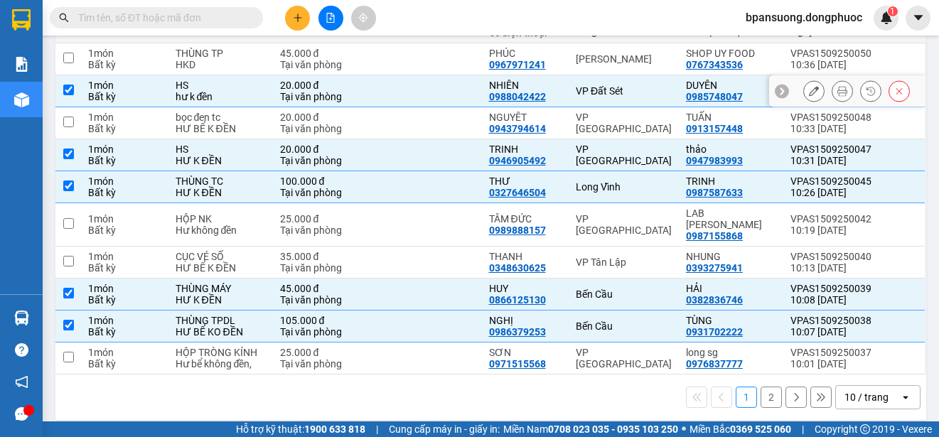
click at [584, 91] on div "VP Đất Sét" at bounding box center [624, 90] width 96 height 11
checkbox input "false"
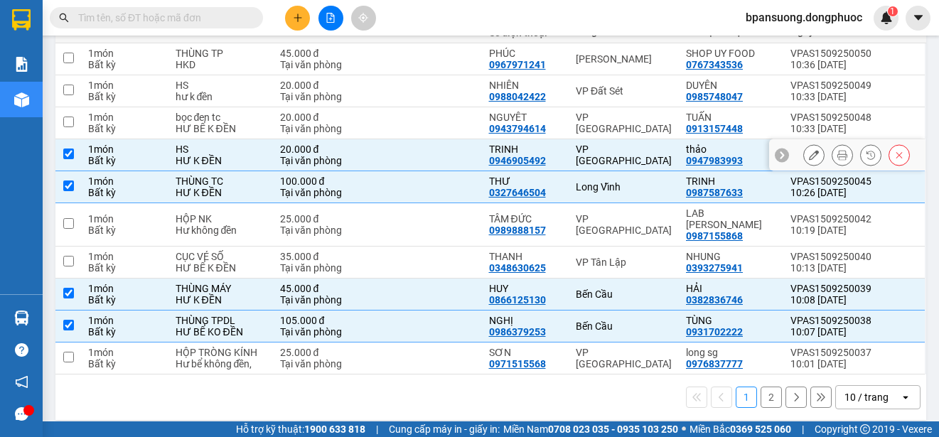
click at [591, 150] on div "VP [GEOGRAPHIC_DATA]" at bounding box center [624, 155] width 96 height 23
checkbox input "false"
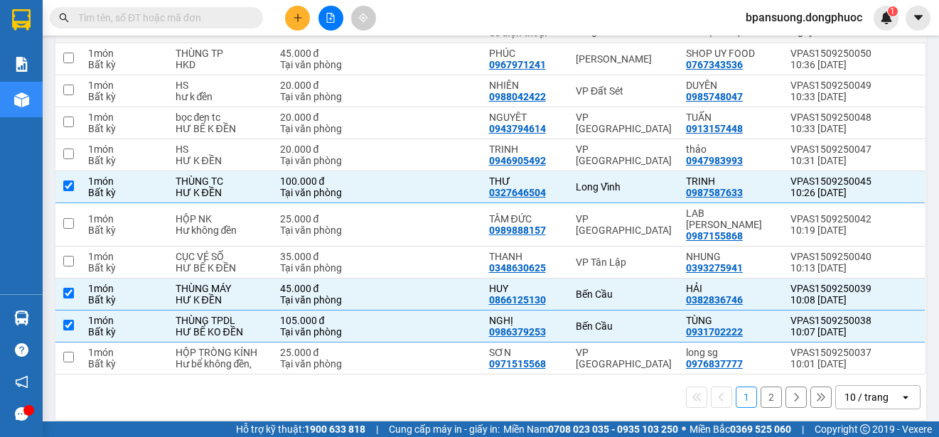
click at [862, 390] on div "10 / trang" at bounding box center [866, 397] width 44 height 14
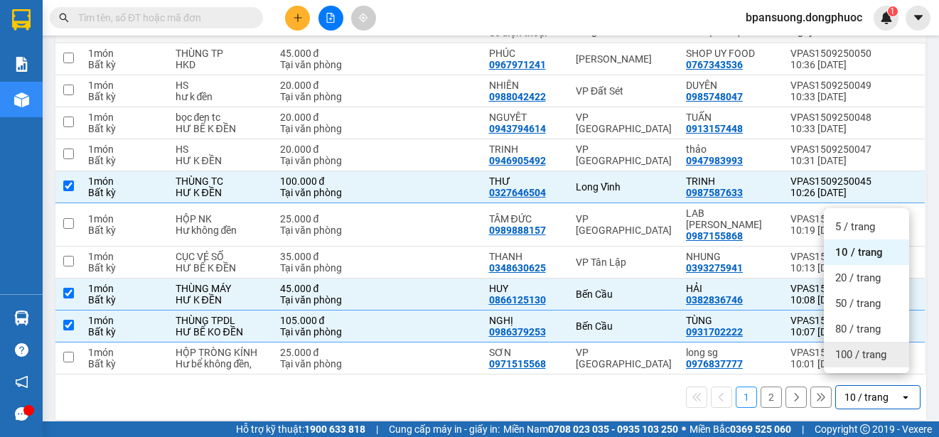
click at [840, 359] on span "100 / trang" at bounding box center [860, 354] width 51 height 14
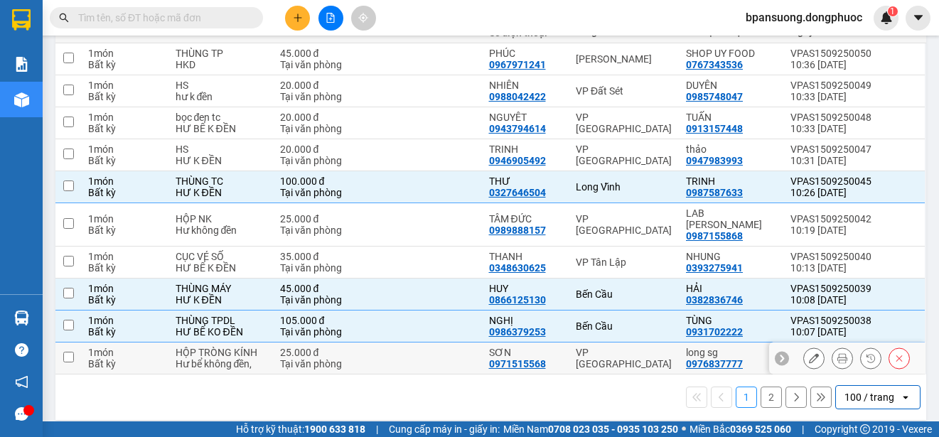
checkbox input "false"
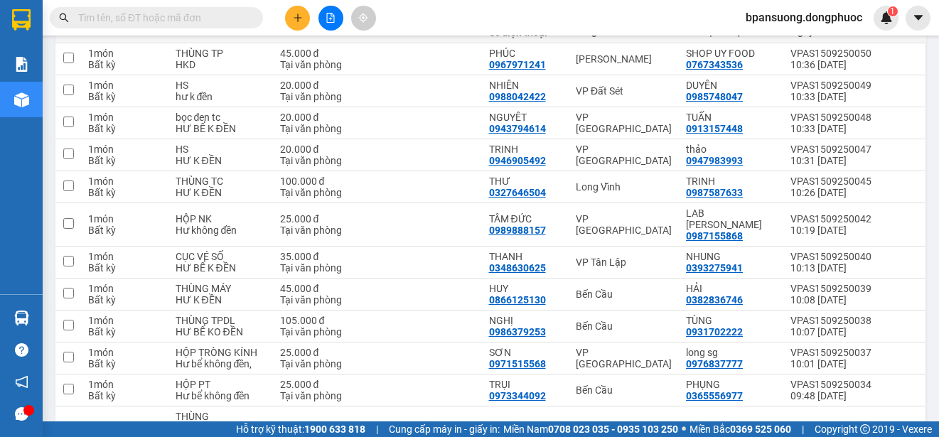
scroll to position [0, 0]
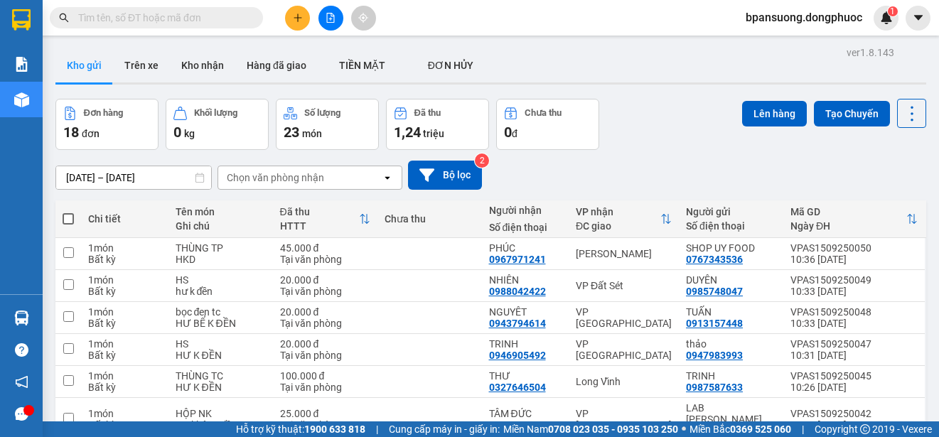
click at [72, 219] on span at bounding box center [68, 218] width 11 height 11
click at [68, 212] on input "checkbox" at bounding box center [68, 212] width 0 height 0
checkbox input "true"
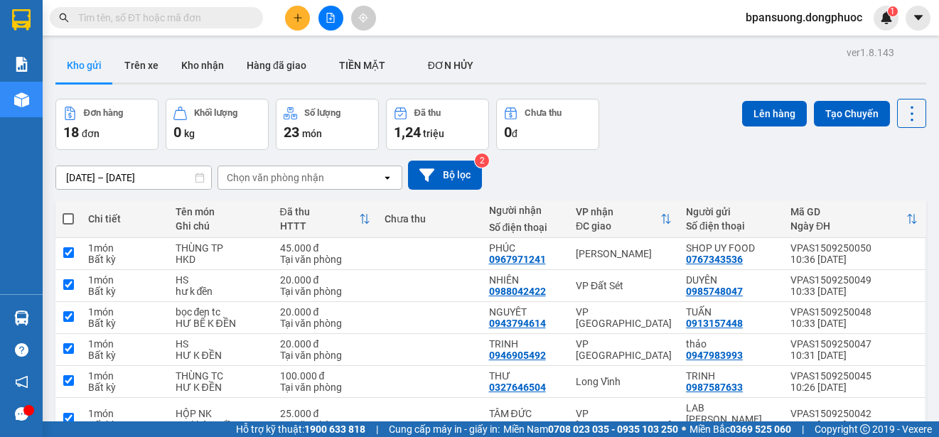
checkbox input "true"
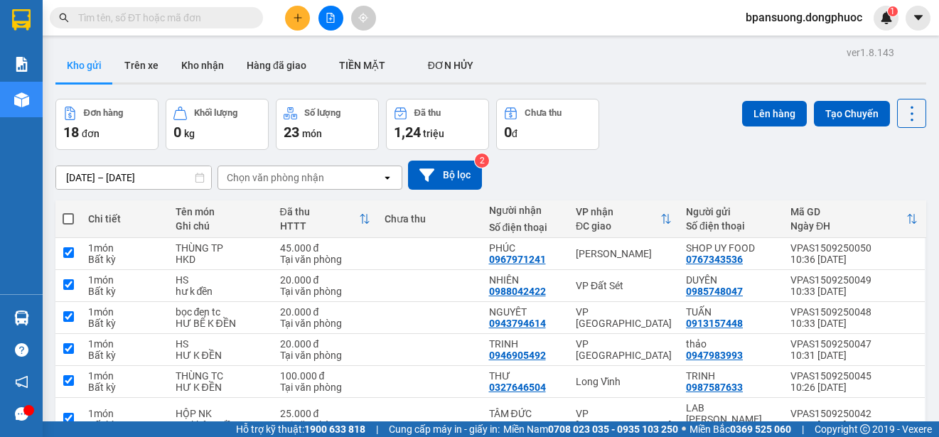
checkbox input "true"
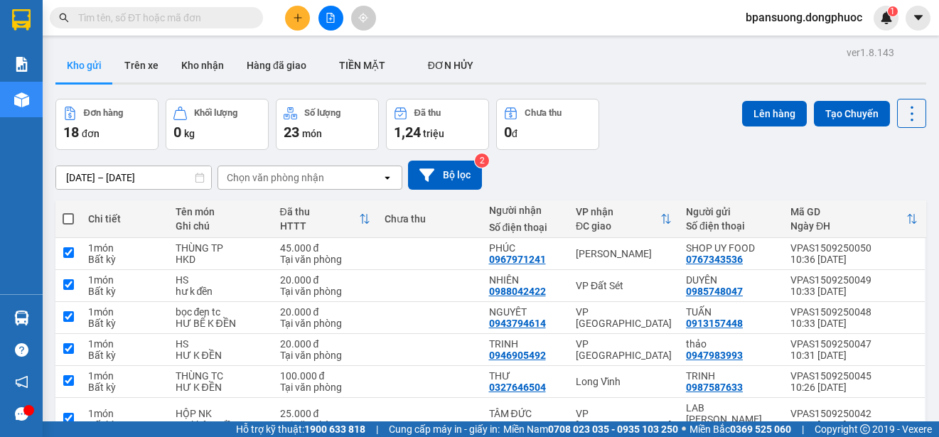
checkbox input "true"
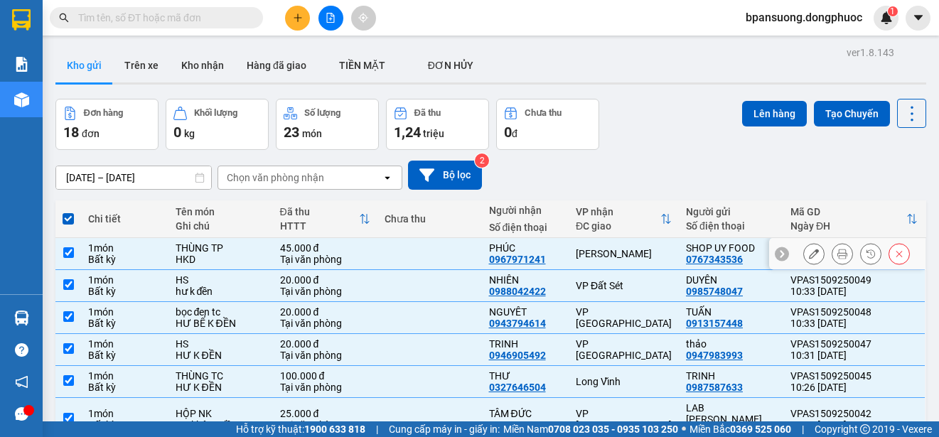
scroll to position [142, 0]
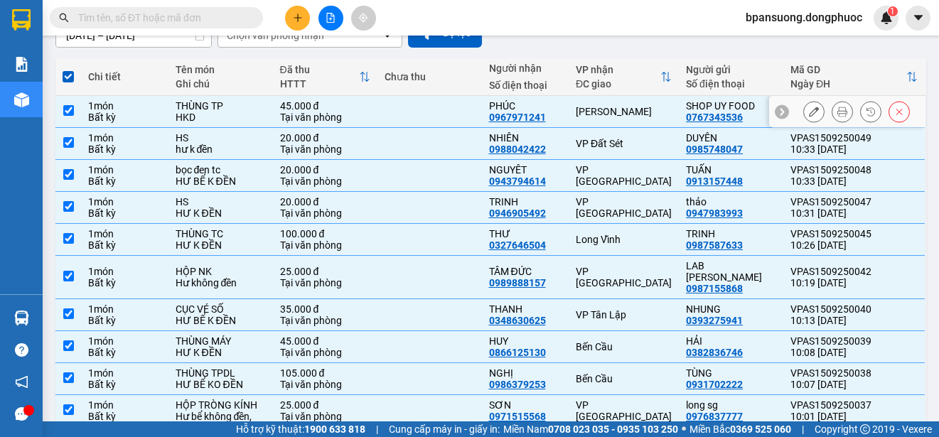
click at [377, 114] on td at bounding box center [429, 112] width 104 height 32
checkbox input "false"
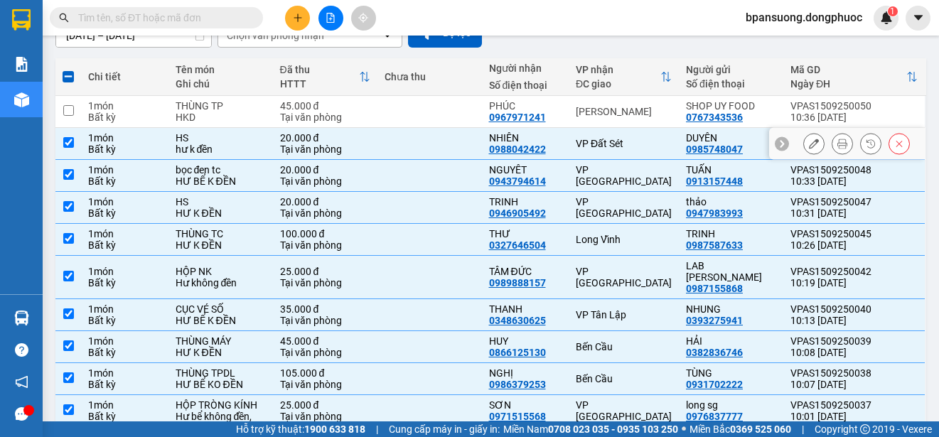
click at [380, 150] on td at bounding box center [429, 144] width 104 height 32
checkbox input "false"
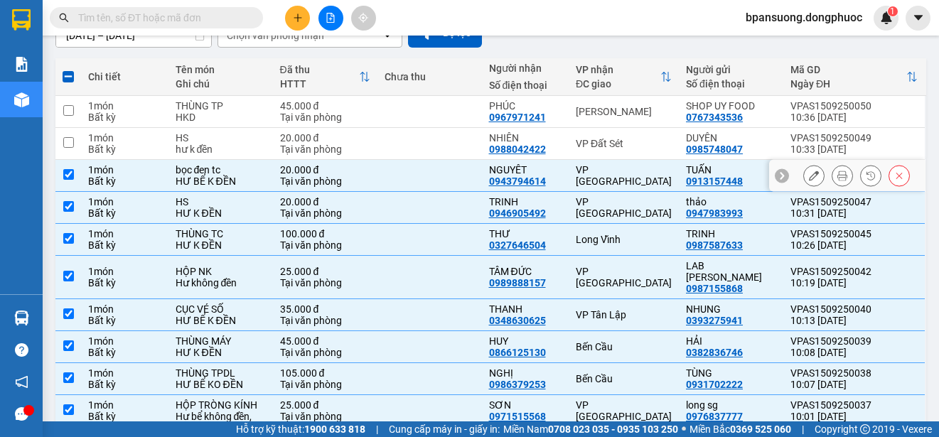
click at [387, 175] on td at bounding box center [429, 176] width 104 height 32
checkbox input "false"
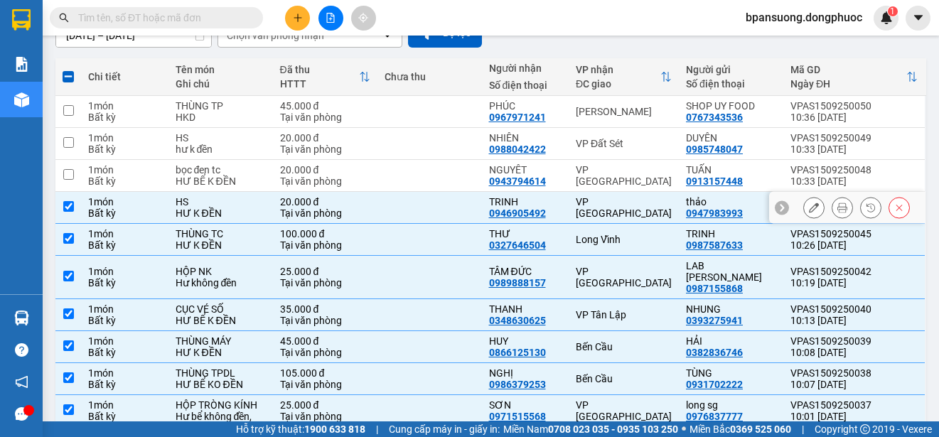
click at [398, 216] on td at bounding box center [429, 208] width 104 height 32
checkbox input "false"
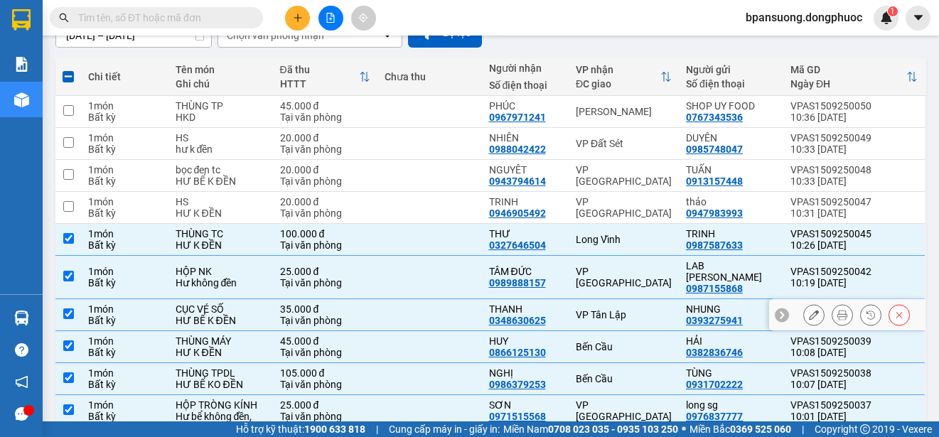
scroll to position [284, 0]
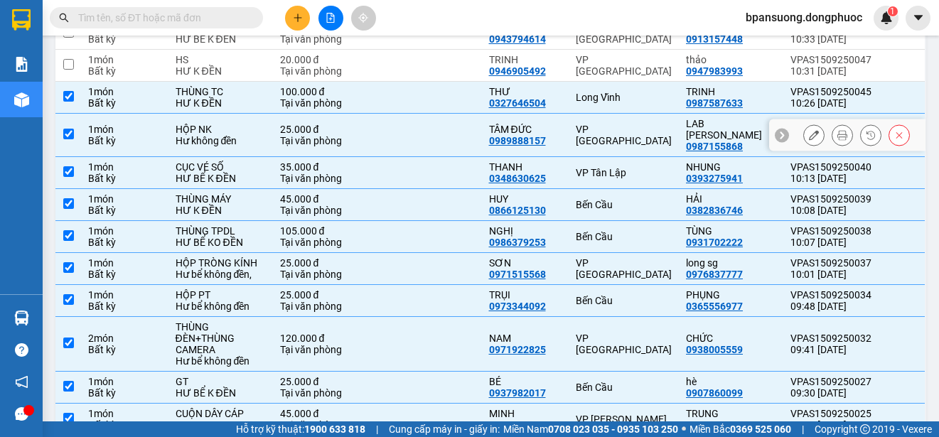
click at [448, 138] on td at bounding box center [429, 135] width 104 height 43
checkbox input "false"
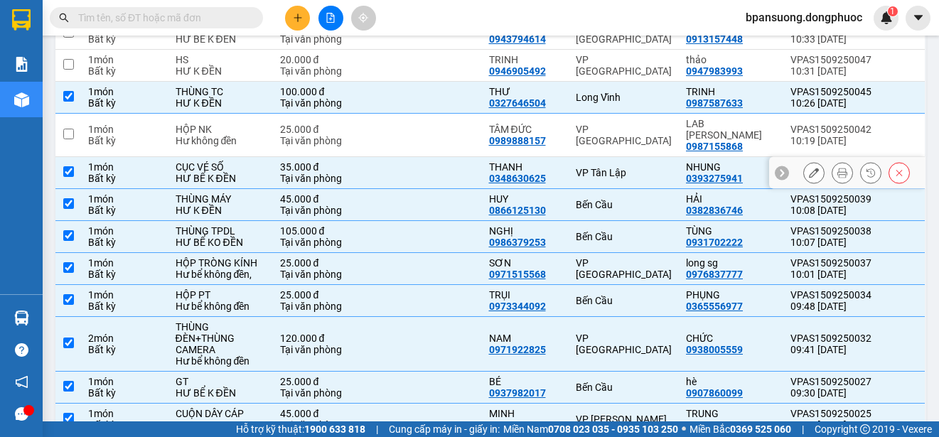
click at [452, 163] on td at bounding box center [429, 173] width 104 height 32
checkbox input "false"
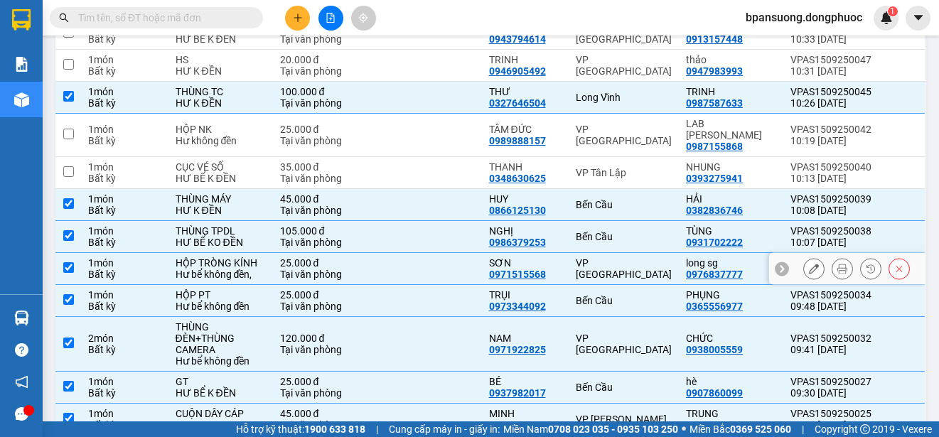
click at [452, 263] on td at bounding box center [429, 269] width 104 height 32
checkbox input "false"
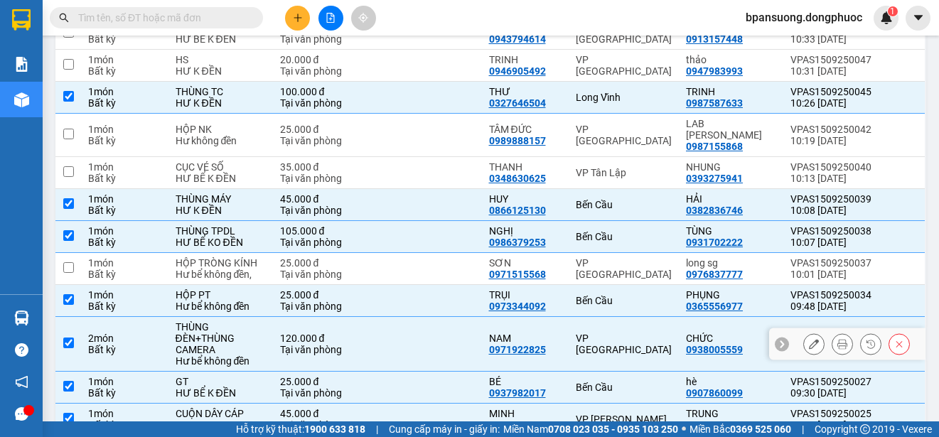
click at [429, 330] on td at bounding box center [429, 344] width 104 height 55
checkbox input "false"
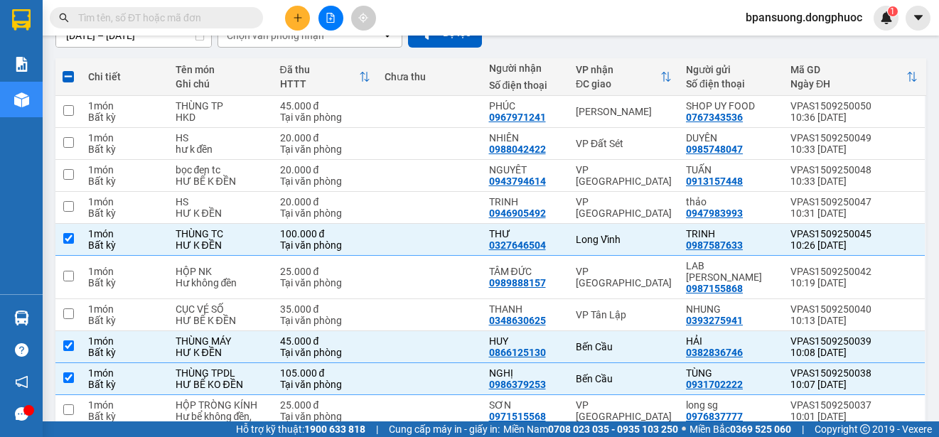
scroll to position [0, 0]
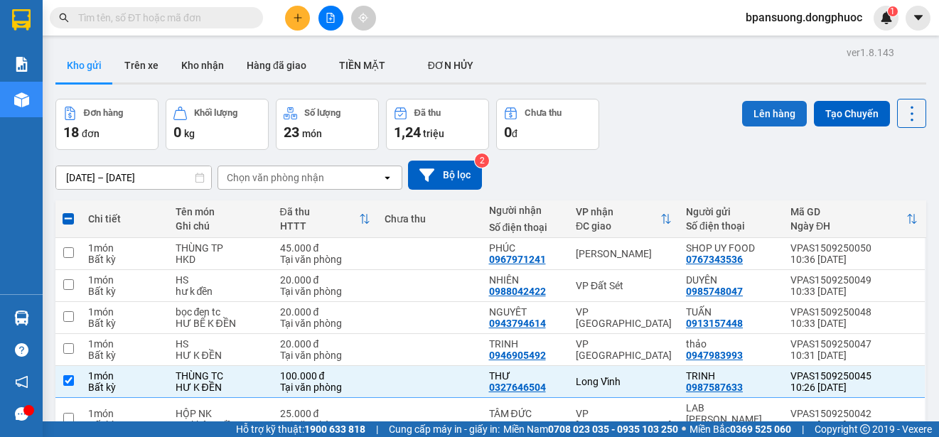
click at [771, 109] on button "Lên hàng" at bounding box center [774, 114] width 65 height 26
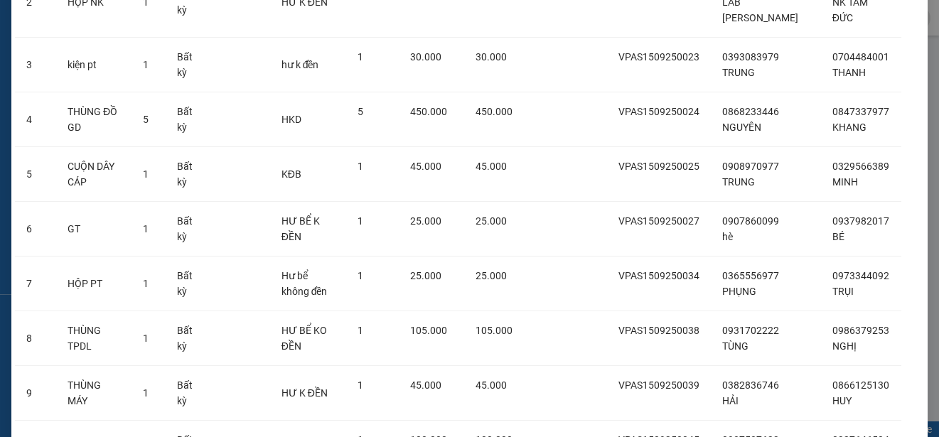
scroll to position [371, 0]
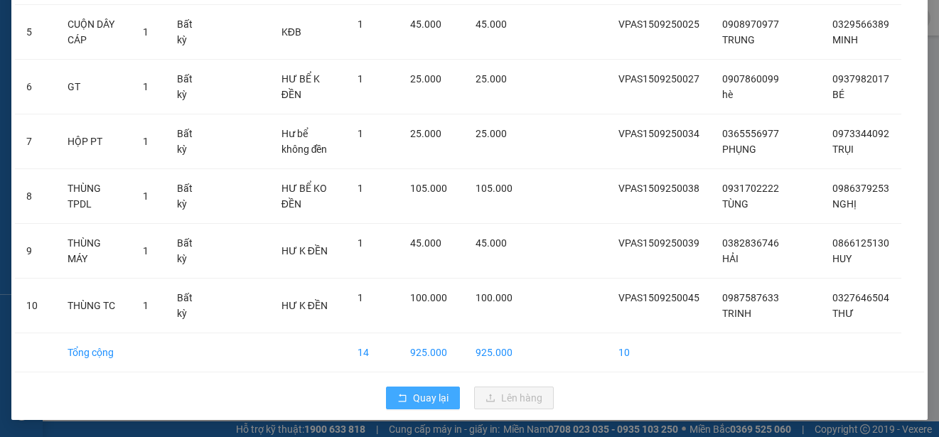
click at [397, 397] on icon "rollback" at bounding box center [402, 398] width 10 height 10
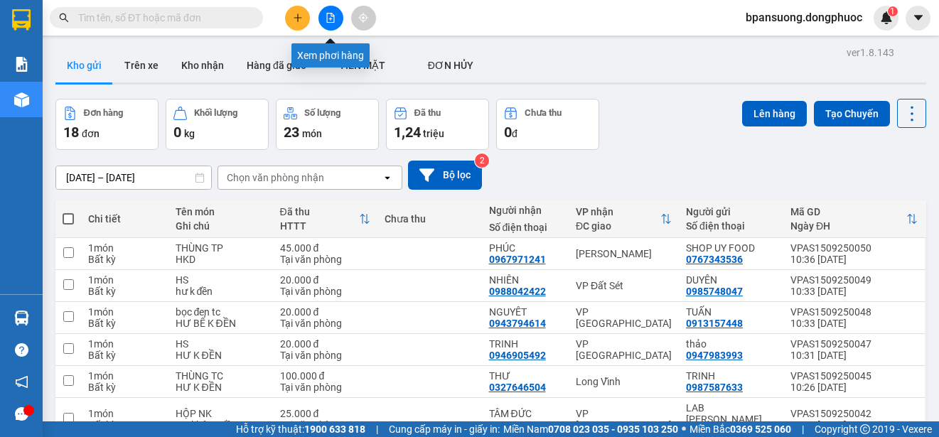
click at [333, 14] on icon "file-add" at bounding box center [330, 18] width 10 height 10
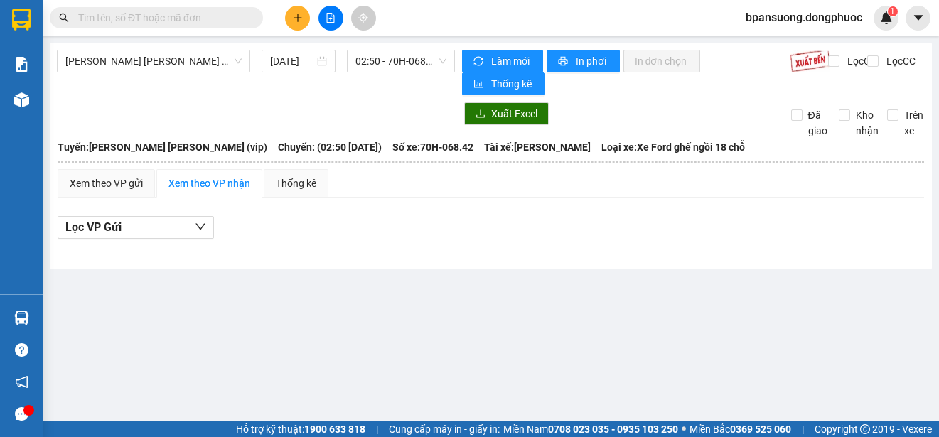
click at [134, 74] on div "Tây Ninh - Hồ Chí Minh (vip) 15/09/2025 02:50 - 70H-068.42" at bounding box center [256, 72] width 398 height 45
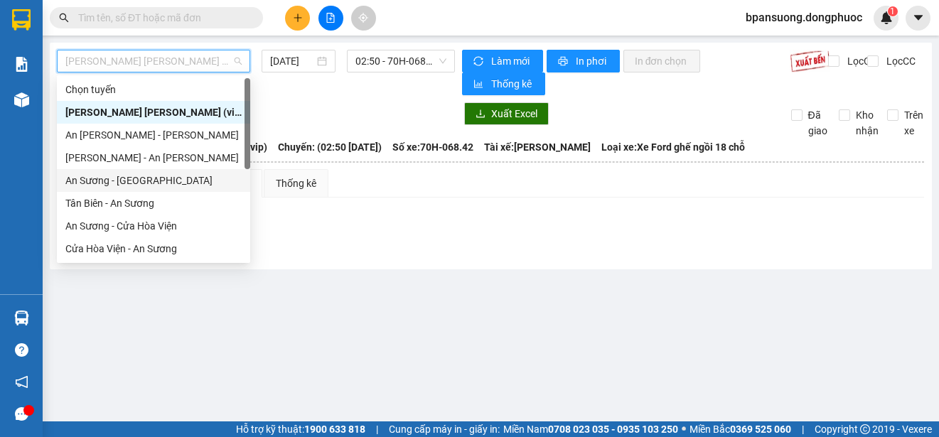
click at [121, 175] on div "An Sương - [GEOGRAPHIC_DATA]" at bounding box center [153, 181] width 176 height 16
type input "[DATE]"
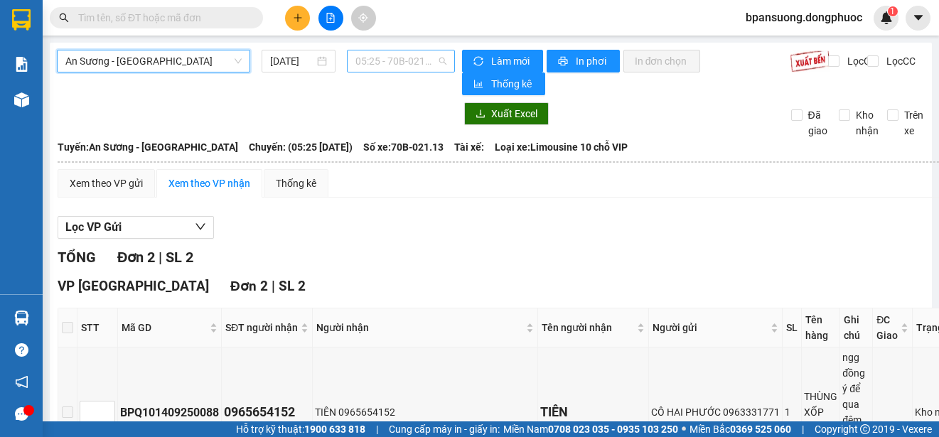
click at [394, 60] on span "05:25 - 70B-021.13" at bounding box center [400, 60] width 91 height 21
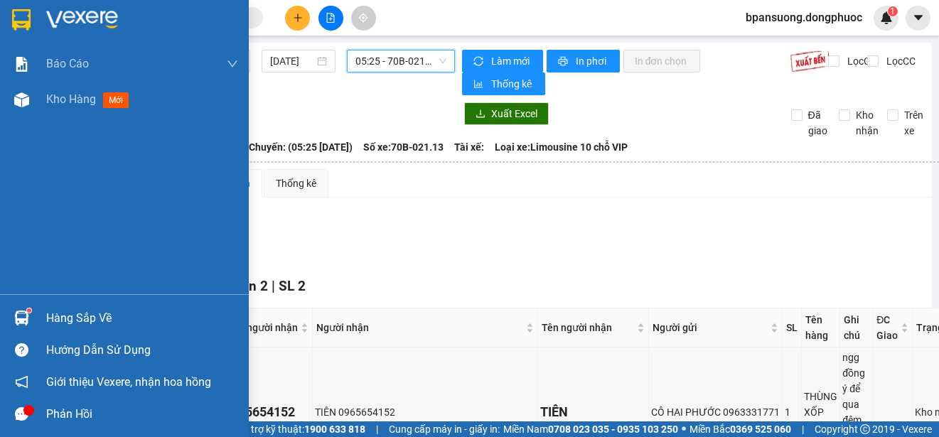
click at [15, 325] on img at bounding box center [21, 318] width 15 height 15
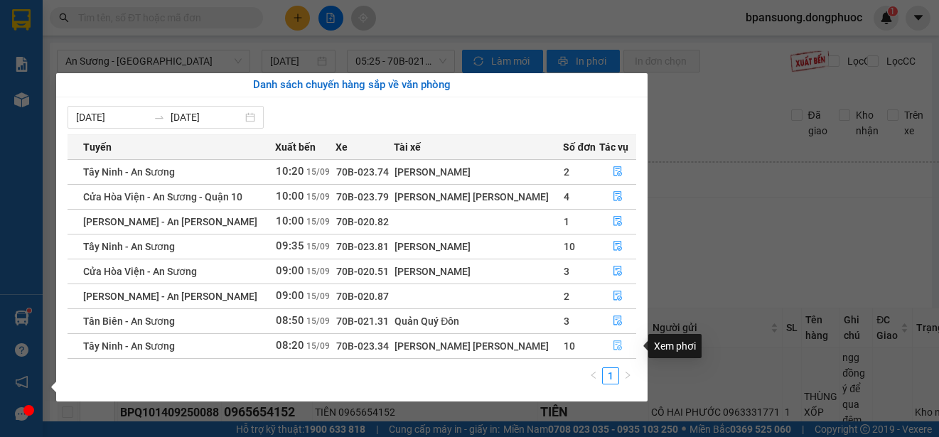
click at [623, 338] on button "button" at bounding box center [618, 346] width 36 height 23
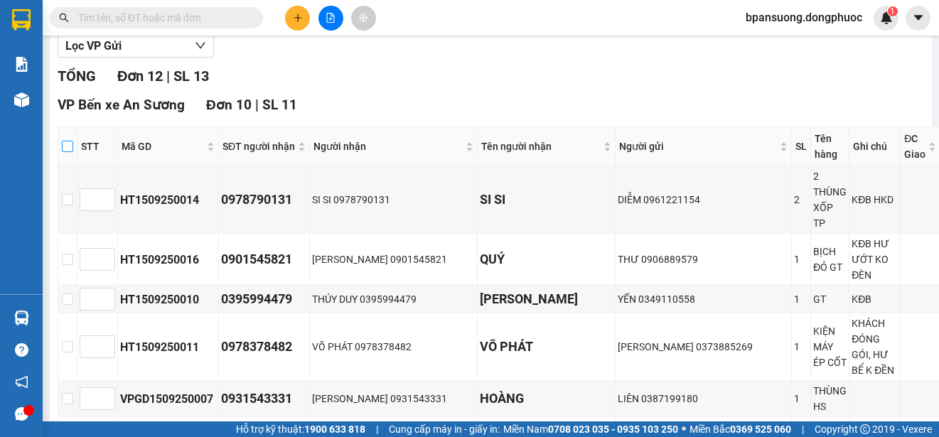
click at [70, 149] on input "checkbox" at bounding box center [67, 146] width 11 height 11
checkbox input "true"
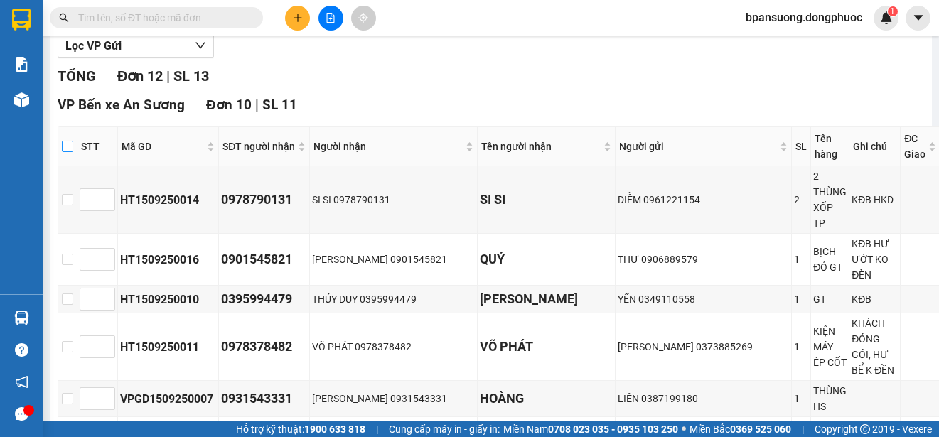
checkbox input "true"
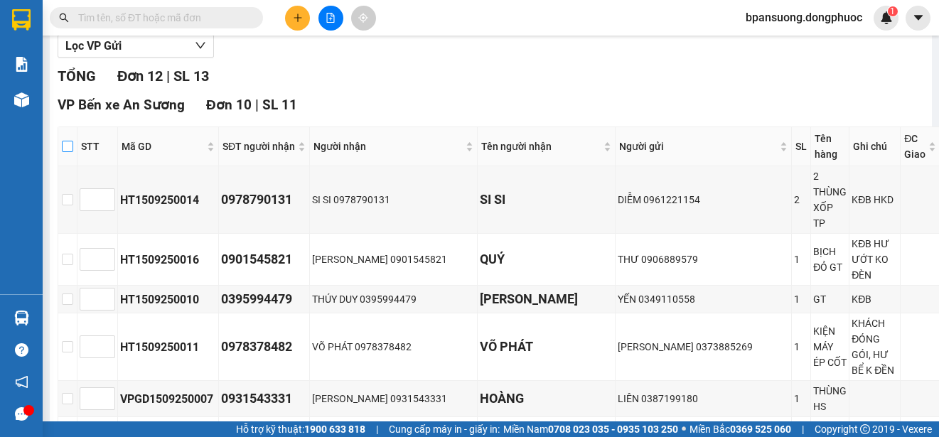
checkbox input "true"
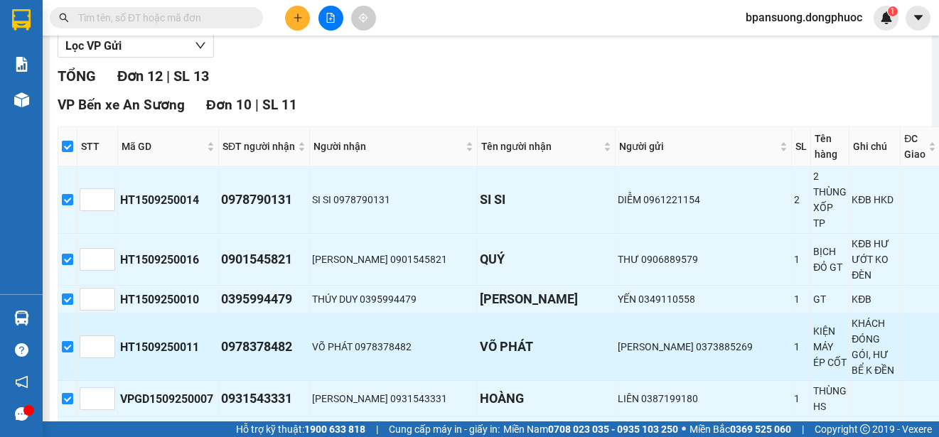
scroll to position [465, 0]
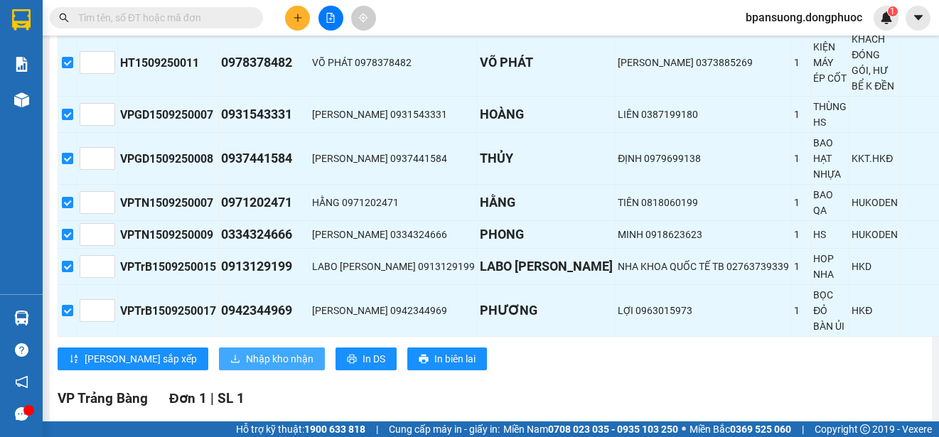
click at [246, 351] on span "Nhập kho nhận" at bounding box center [280, 359] width 68 height 16
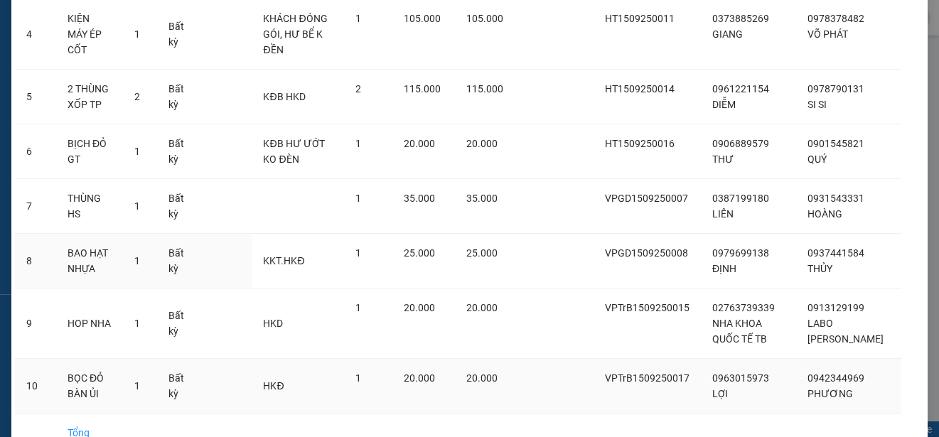
scroll to position [349, 0]
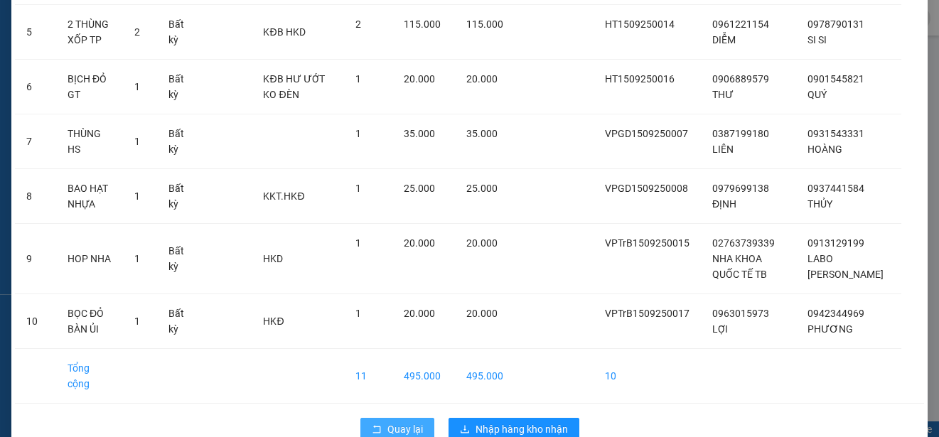
click at [387, 421] on span "Quay lại" at bounding box center [405, 429] width 36 height 16
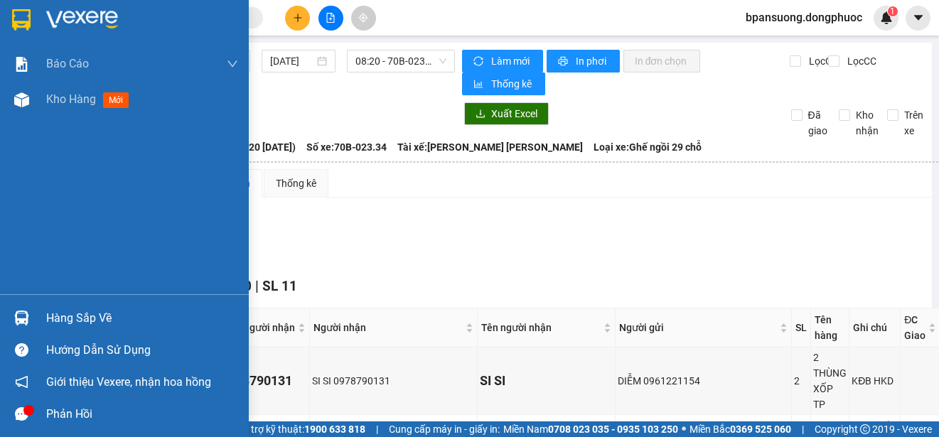
click at [26, 317] on img at bounding box center [21, 318] width 15 height 15
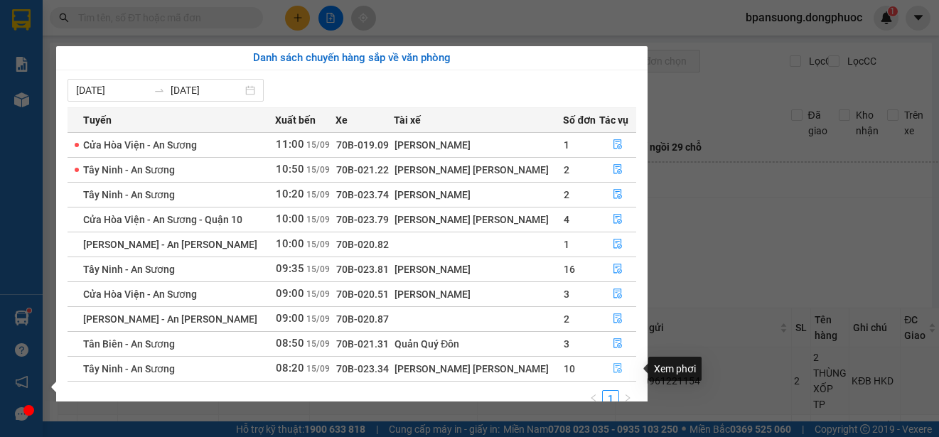
click at [614, 367] on icon "file-done" at bounding box center [618, 368] width 10 height 10
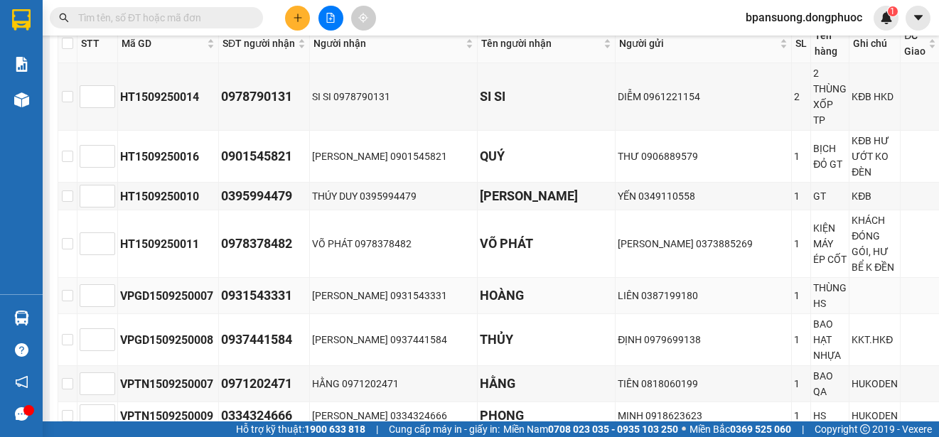
scroll to position [426, 0]
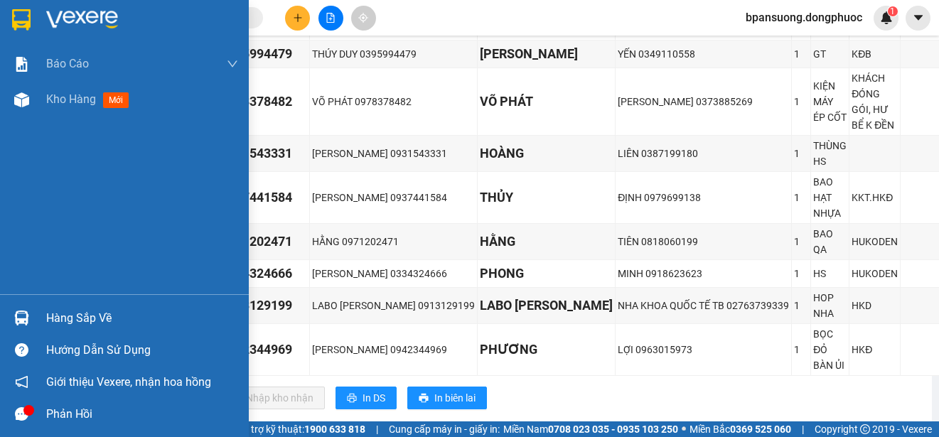
click at [34, 321] on div "Hàng sắp về" at bounding box center [124, 318] width 249 height 32
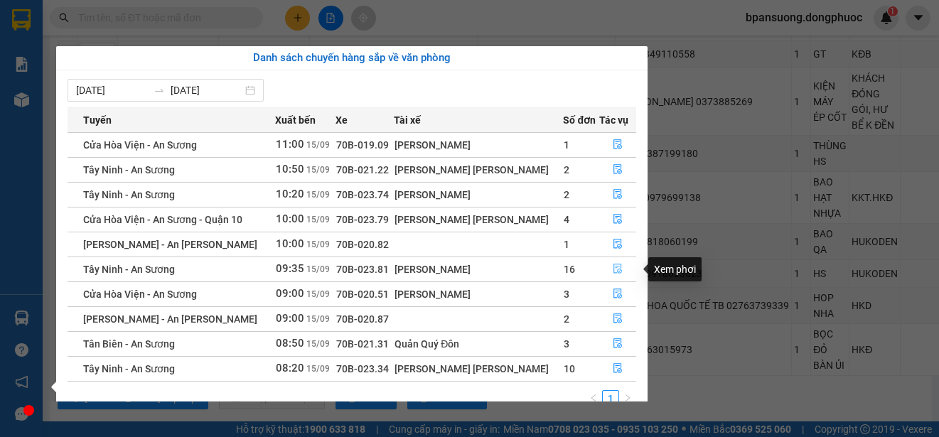
click at [615, 266] on icon "file-done" at bounding box center [618, 269] width 10 height 10
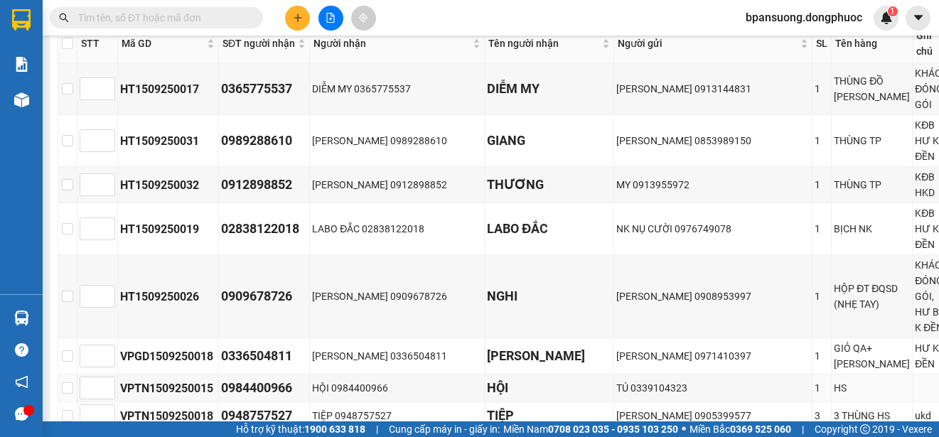
scroll to position [142, 0]
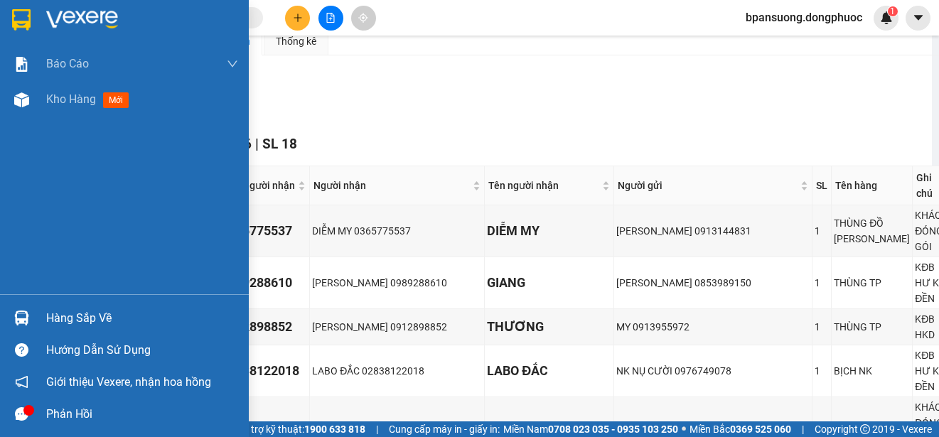
click at [28, 317] on img at bounding box center [21, 318] width 15 height 15
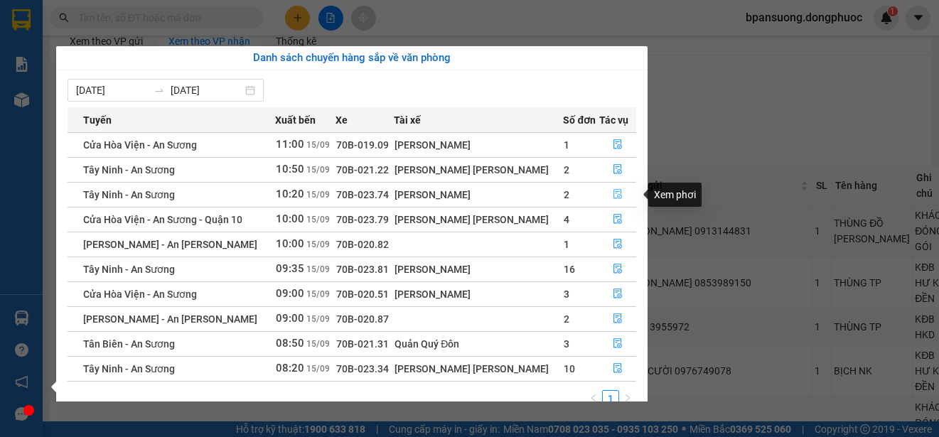
click at [613, 190] on icon "file-done" at bounding box center [618, 194] width 10 height 10
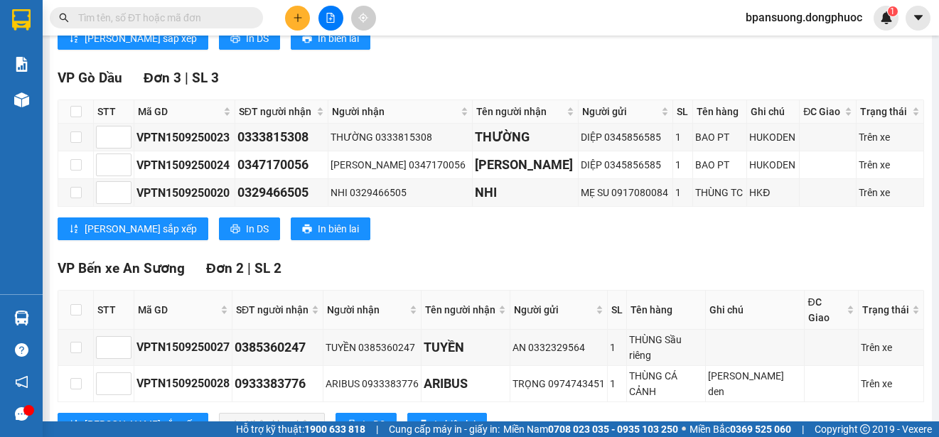
scroll to position [448, 0]
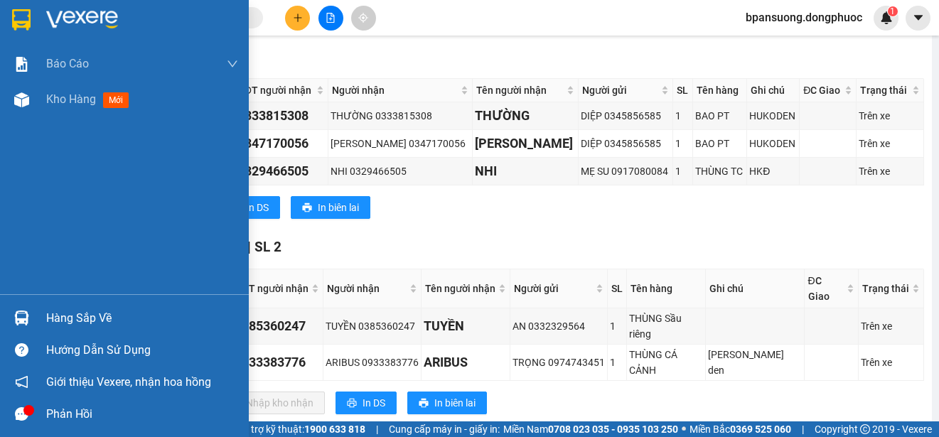
click at [14, 314] on img at bounding box center [21, 318] width 15 height 15
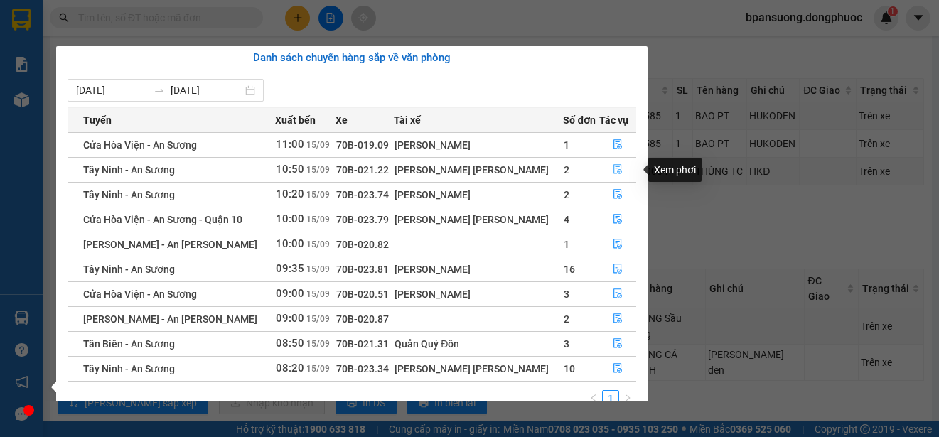
click at [613, 164] on icon "file-done" at bounding box center [618, 169] width 10 height 10
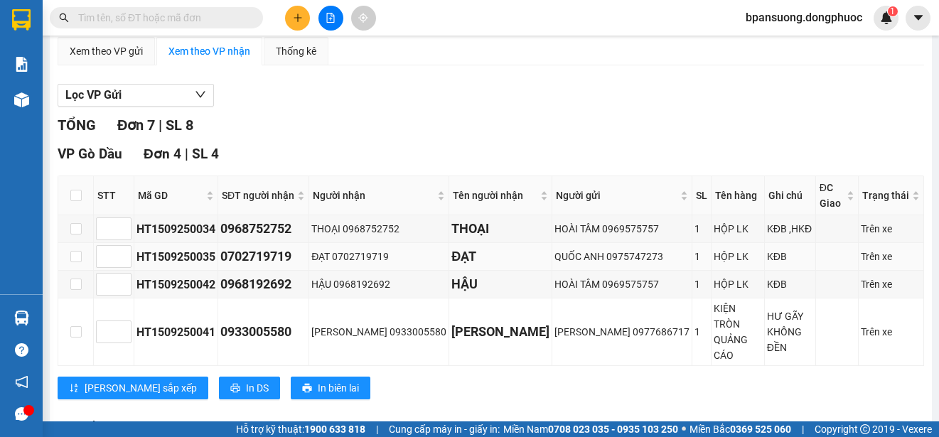
scroll to position [416, 0]
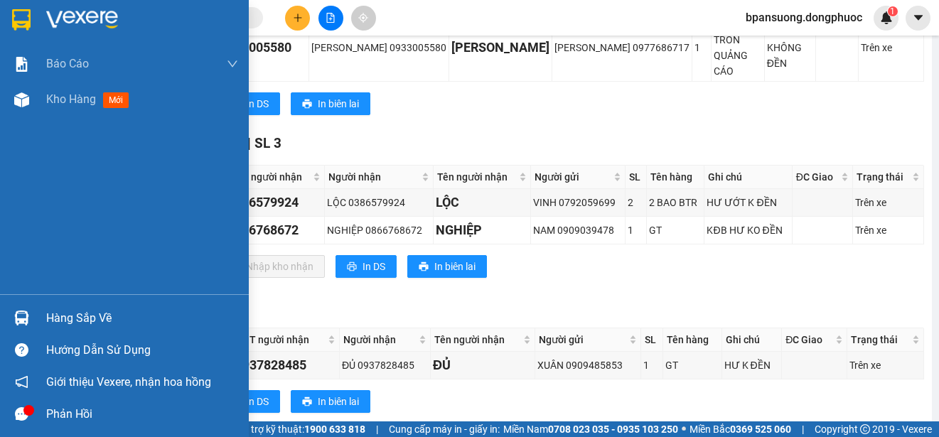
click at [6, 311] on div "Hàng sắp về" at bounding box center [124, 318] width 249 height 32
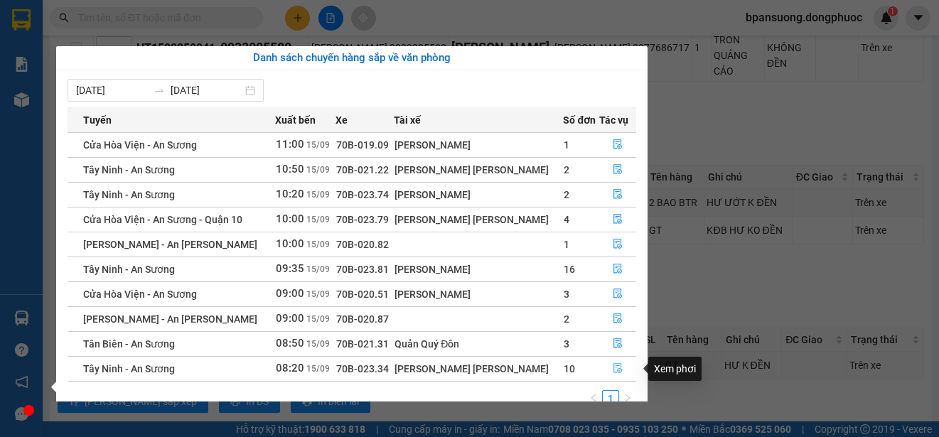
click at [608, 368] on button "button" at bounding box center [618, 368] width 36 height 23
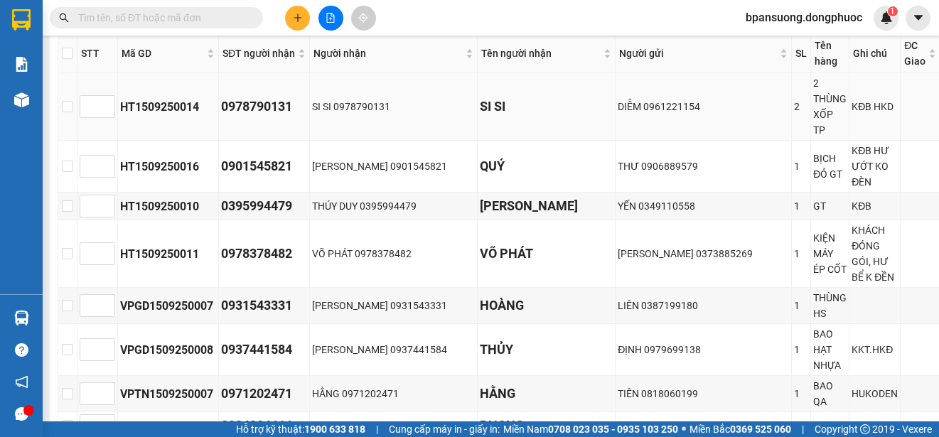
scroll to position [132, 0]
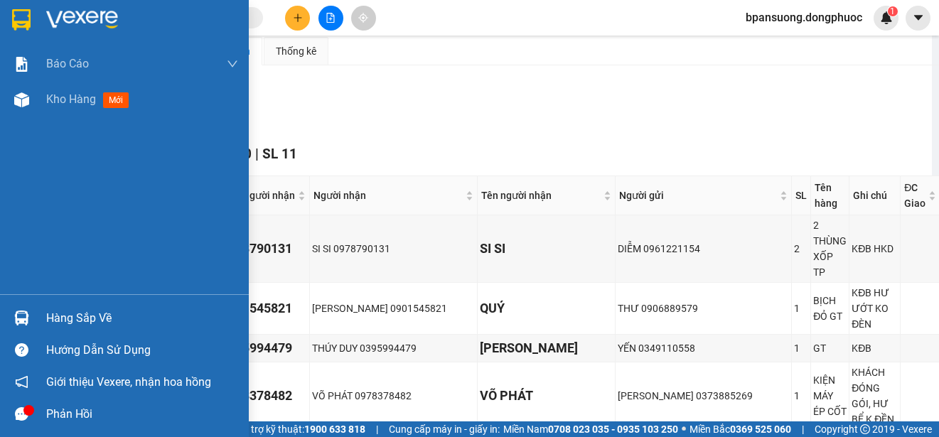
click at [17, 293] on div "Báo cáo Mẫu 1: Báo cáo dòng tiền theo nhân viên Mẫu 1: Báo cáo dòng tiền theo n…" at bounding box center [124, 170] width 249 height 248
click at [18, 314] on img at bounding box center [21, 318] width 15 height 15
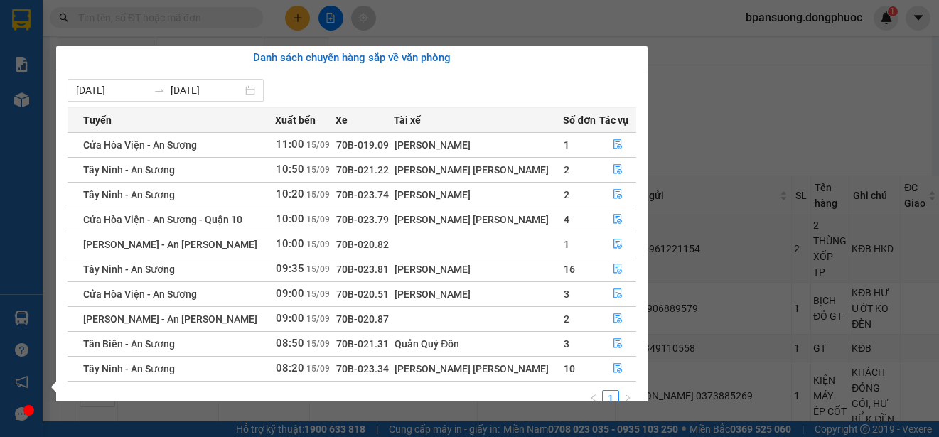
scroll to position [23, 0]
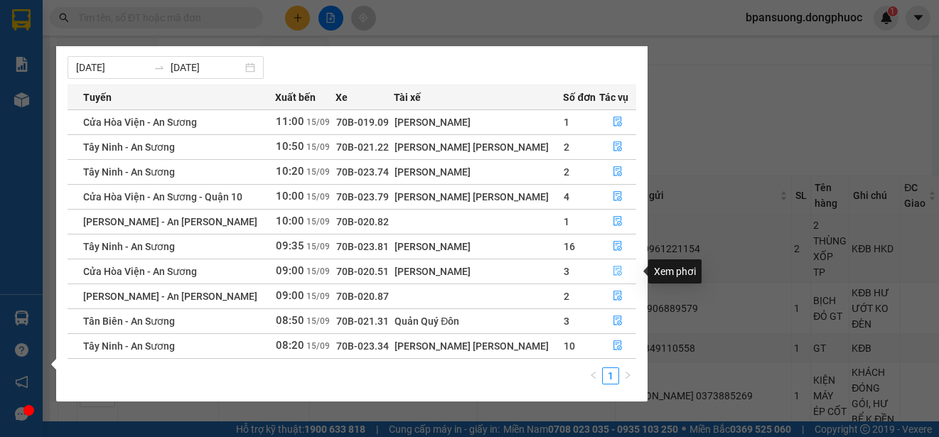
click at [614, 269] on icon "file-done" at bounding box center [617, 271] width 9 height 10
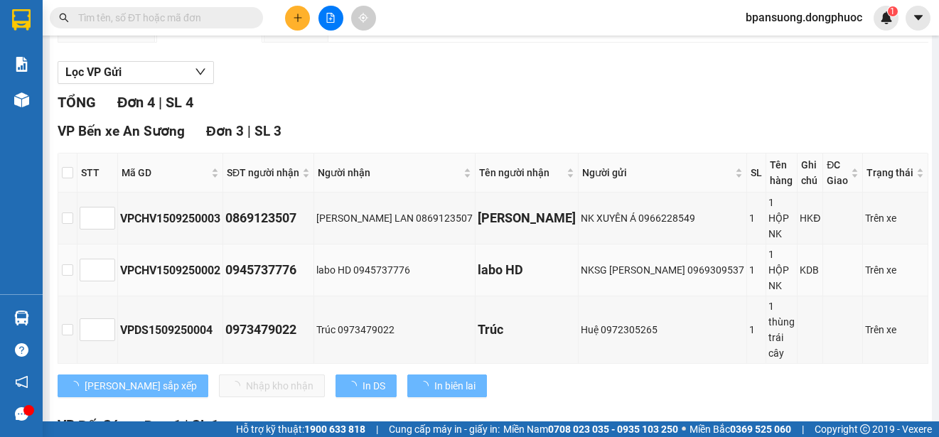
scroll to position [132, 0]
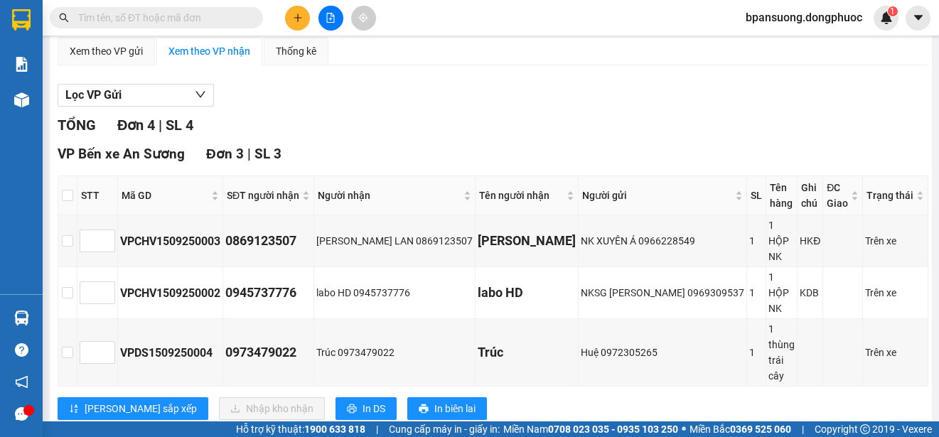
click at [77, 199] on th at bounding box center [67, 195] width 19 height 39
click at [73, 198] on input "checkbox" at bounding box center [67, 195] width 11 height 11
checkbox input "true"
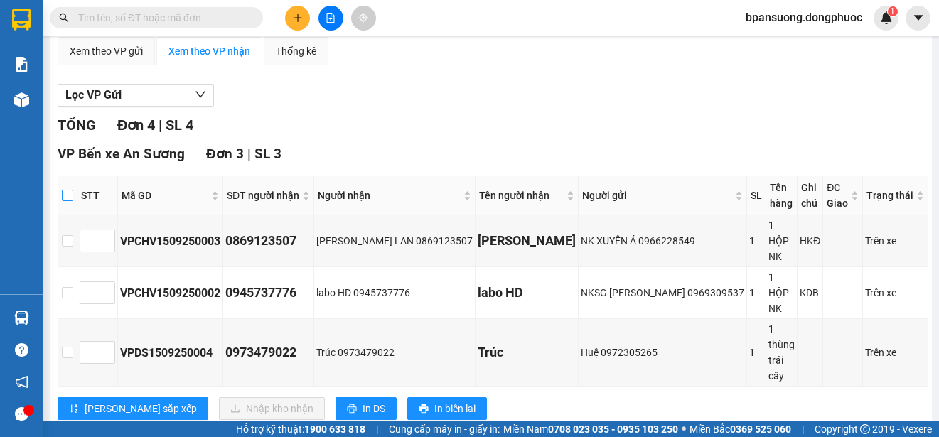
checkbox input "true"
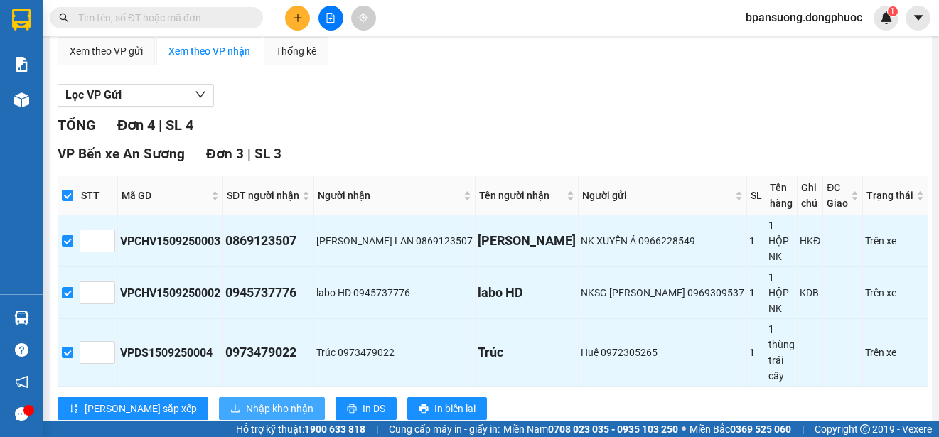
click at [219, 397] on button "Nhập kho nhận" at bounding box center [272, 408] width 106 height 23
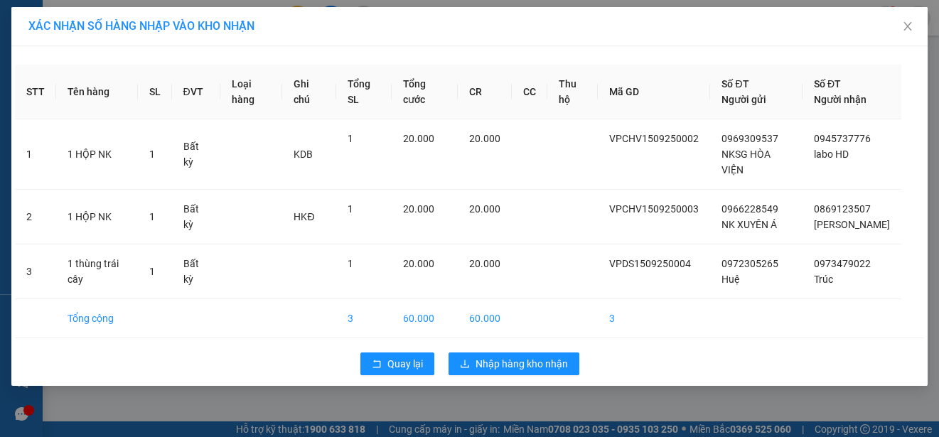
click at [357, 373] on div "Quay lại Nhập hàng kho nhận" at bounding box center [469, 363] width 909 height 37
click at [371, 375] on button "Quay lại" at bounding box center [397, 363] width 74 height 23
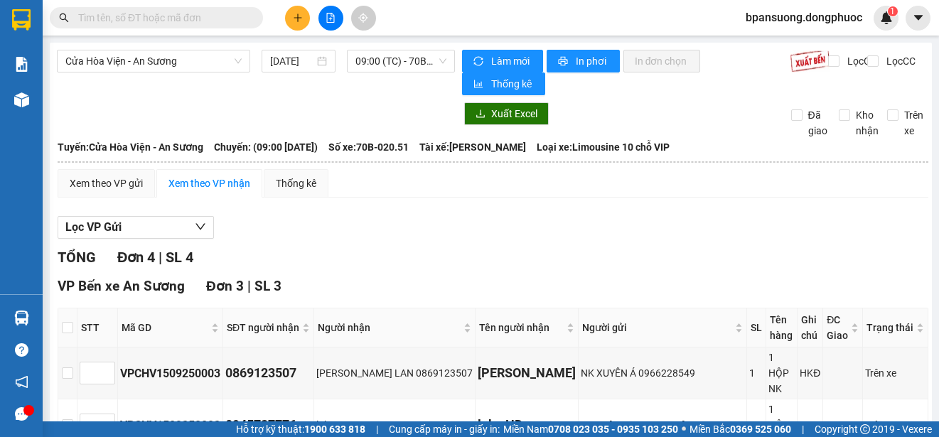
drag, startPoint x: 166, startPoint y: 92, endPoint x: 120, endPoint y: 149, distance: 72.3
click at [166, 92] on div "Cửa Hòa Viện - An Sương 15/09/2025 09:00 (TC) - 70B-020.51" at bounding box center [256, 72] width 398 height 45
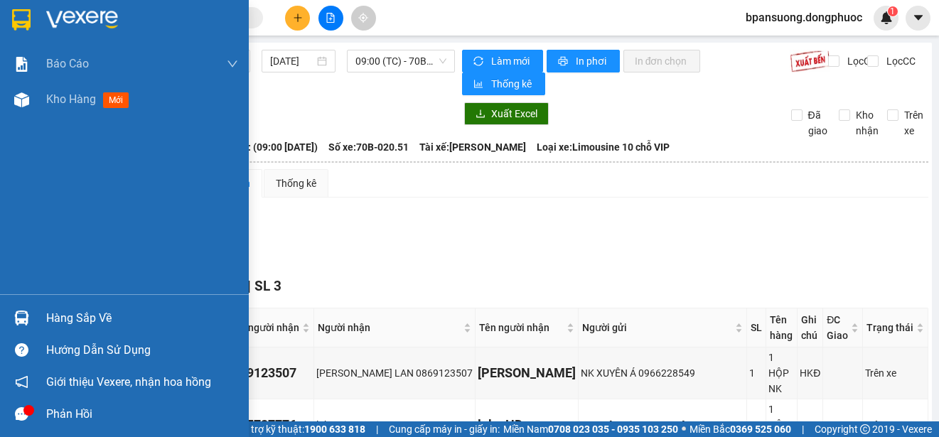
click at [75, 311] on div "Hàng sắp về" at bounding box center [142, 318] width 192 height 21
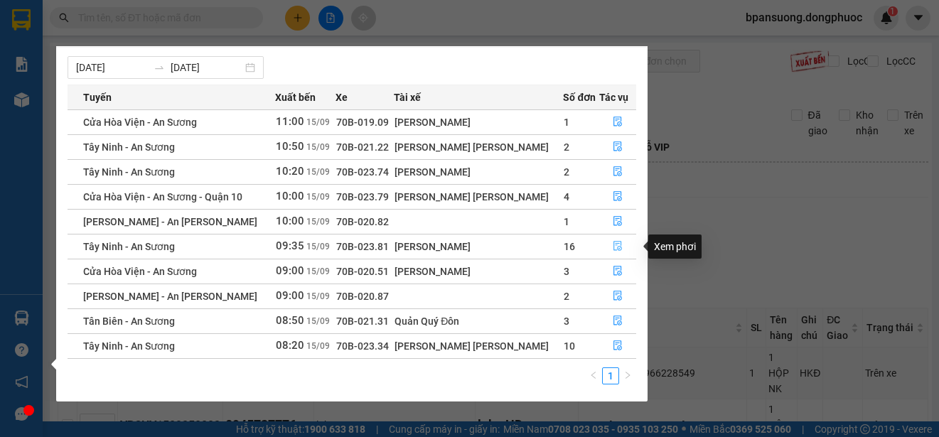
click at [614, 245] on icon "file-done" at bounding box center [618, 246] width 10 height 10
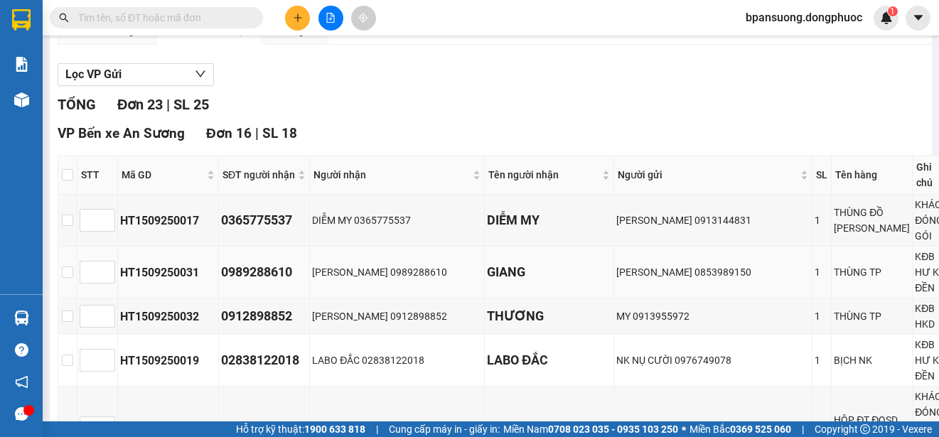
scroll to position [11, 0]
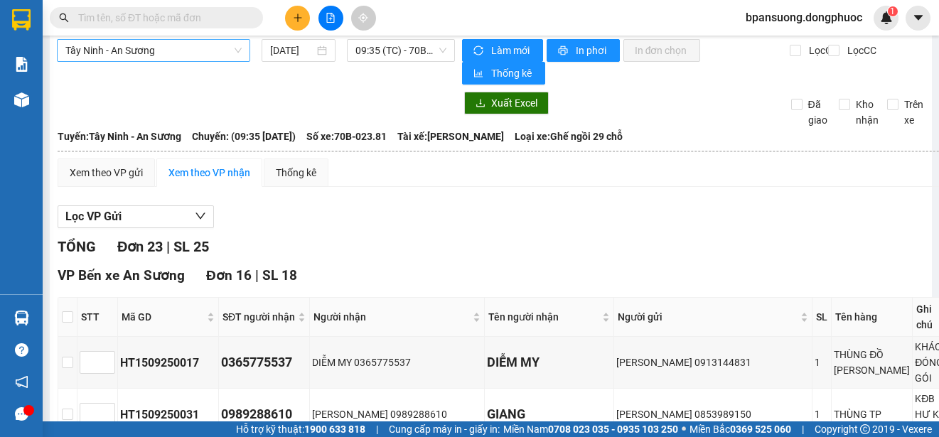
click at [190, 50] on span "Tây Ninh - An Sương" at bounding box center [153, 50] width 176 height 21
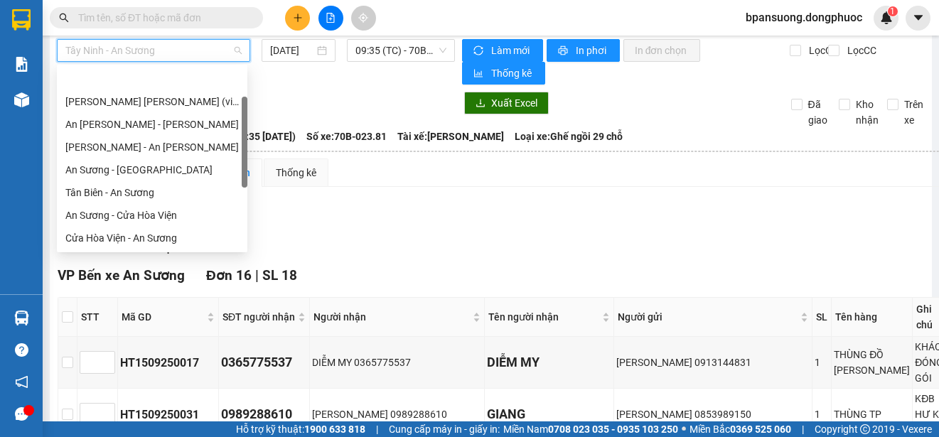
scroll to position [45, 0]
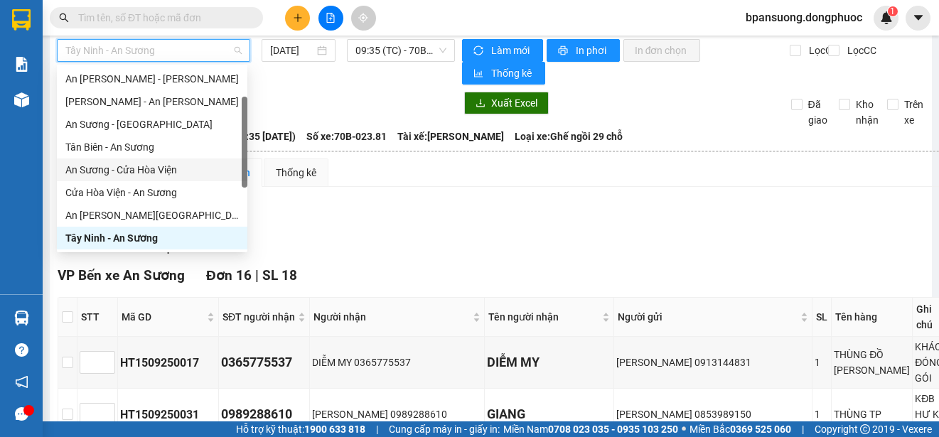
click at [179, 163] on div "An Sương - Cửa Hòa Viện" at bounding box center [151, 170] width 173 height 16
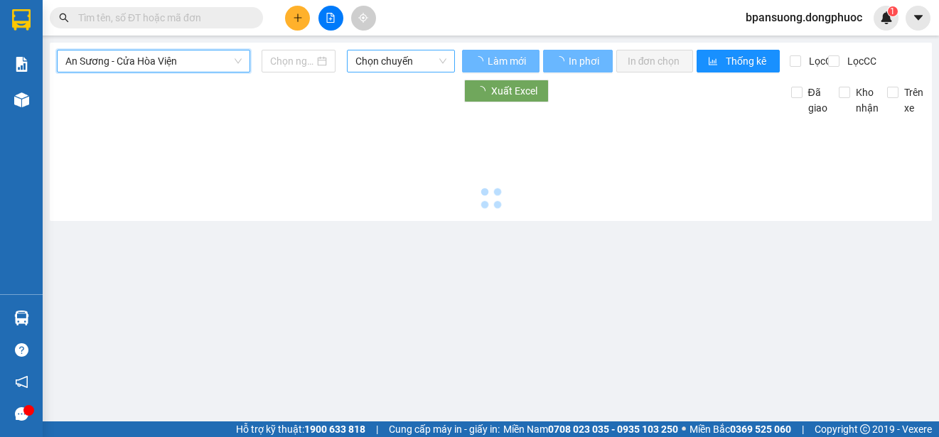
scroll to position [0, 0]
type input "[DATE]"
click at [376, 61] on span "Chọn chuyến" at bounding box center [400, 60] width 91 height 21
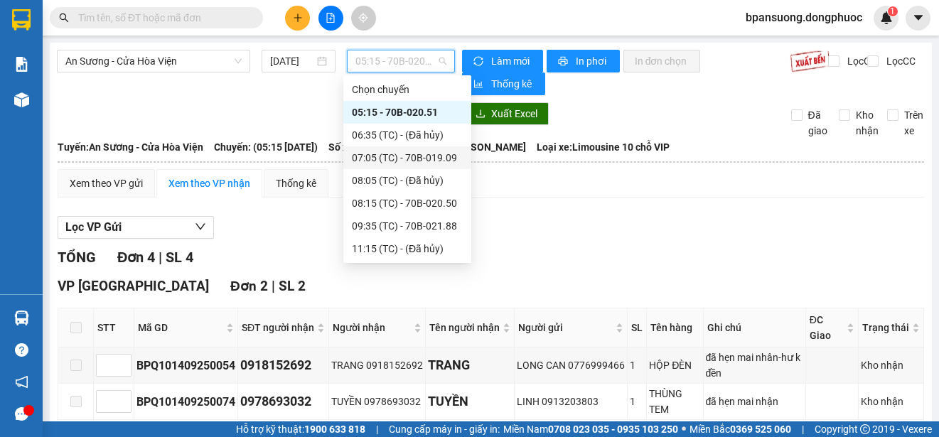
scroll to position [136, 0]
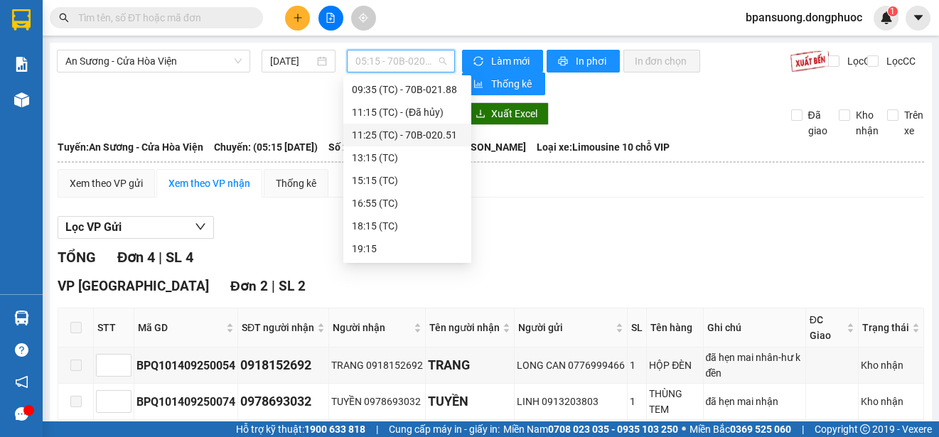
click at [819, 237] on div "Lọc VP Gửi" at bounding box center [491, 227] width 866 height 23
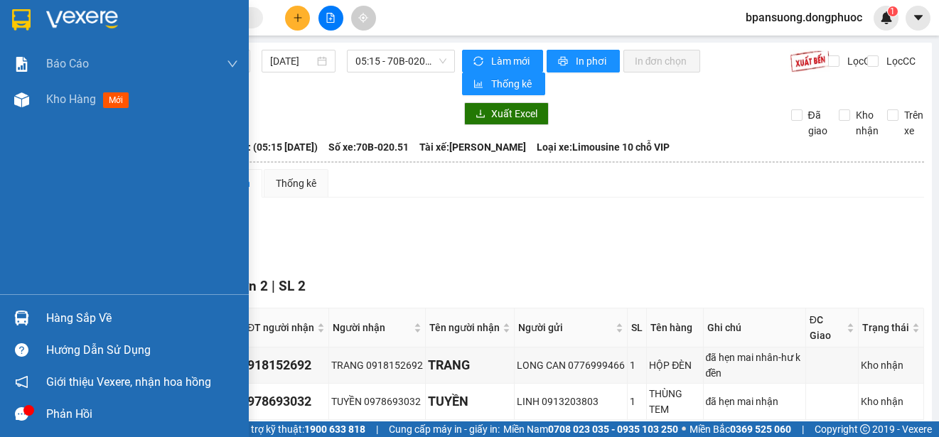
click at [31, 315] on div at bounding box center [21, 318] width 25 height 25
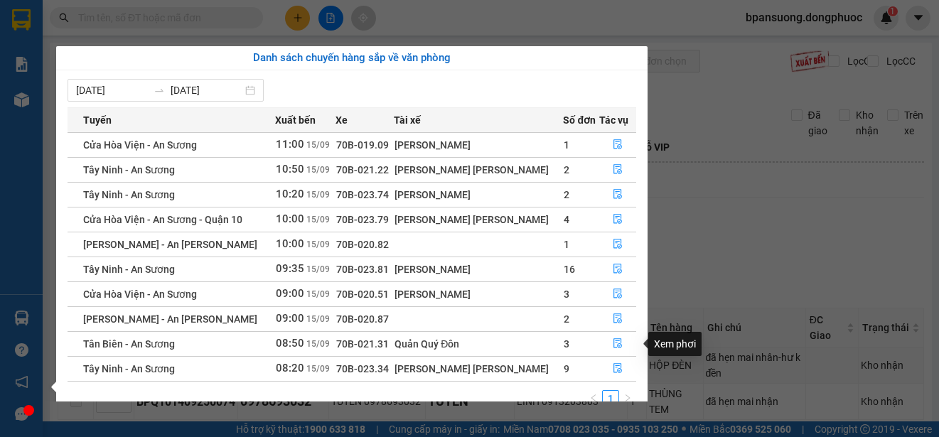
scroll to position [23, 0]
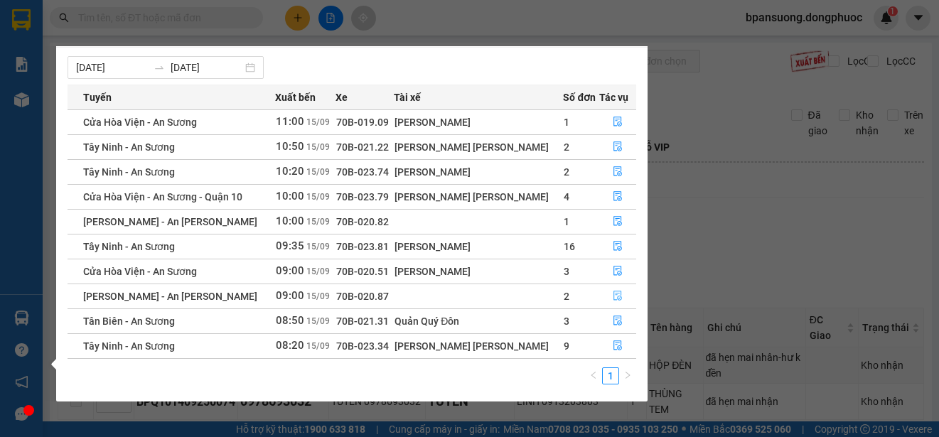
click at [621, 295] on button "button" at bounding box center [618, 296] width 36 height 23
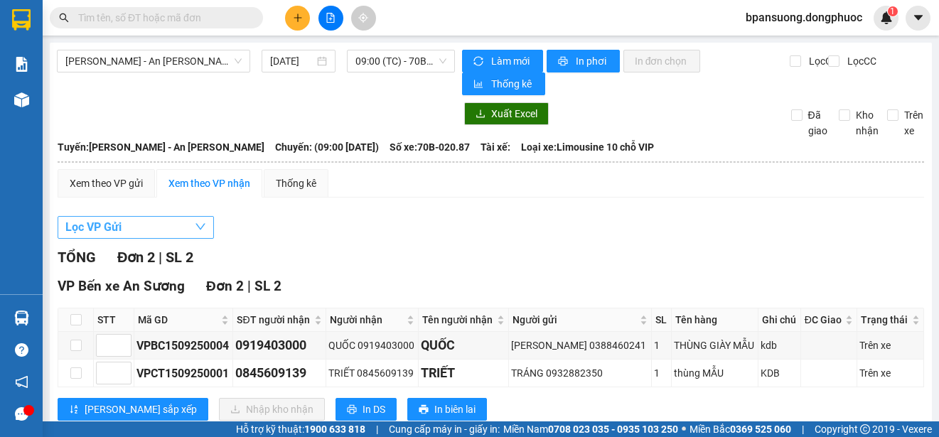
scroll to position [28, 0]
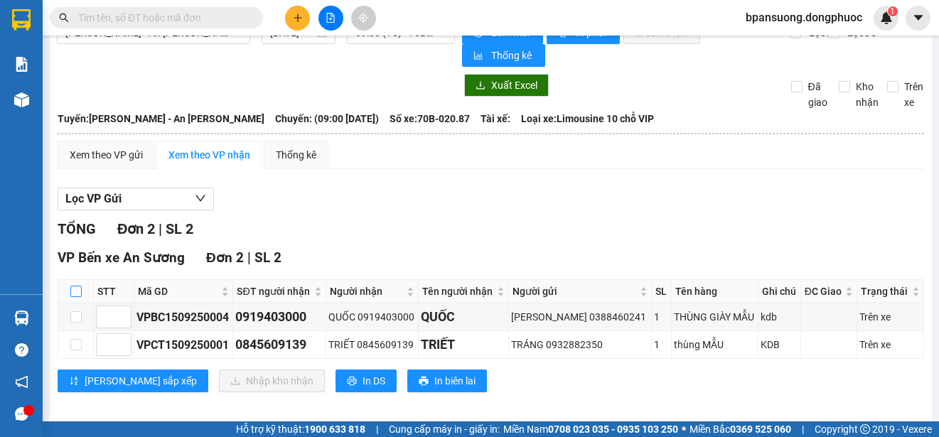
click at [78, 289] on input "checkbox" at bounding box center [75, 291] width 11 height 11
checkbox input "true"
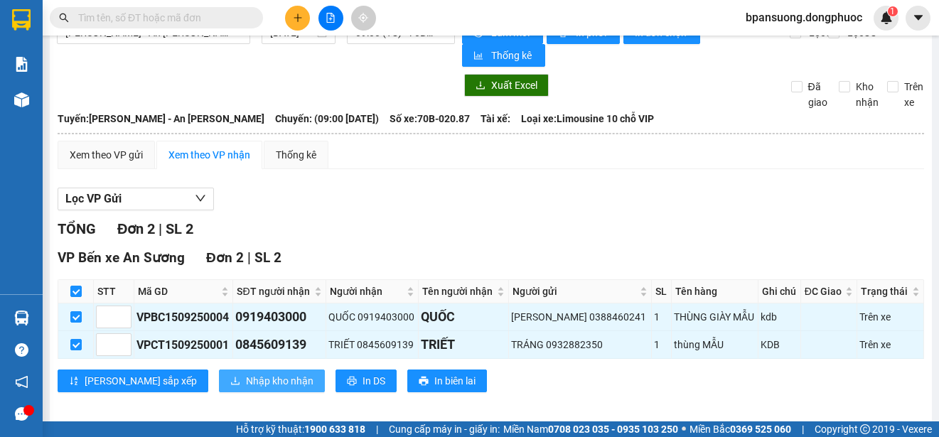
click at [246, 374] on span "Nhập kho nhận" at bounding box center [280, 381] width 68 height 16
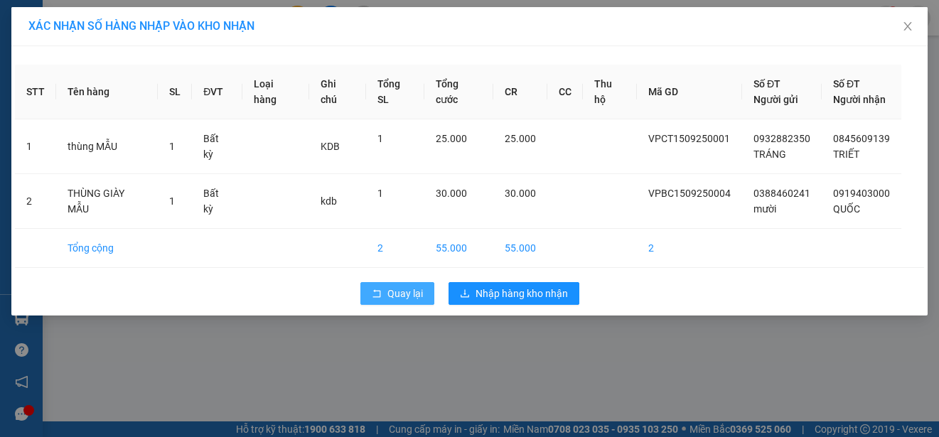
click at [415, 289] on span "Quay lại" at bounding box center [405, 294] width 36 height 16
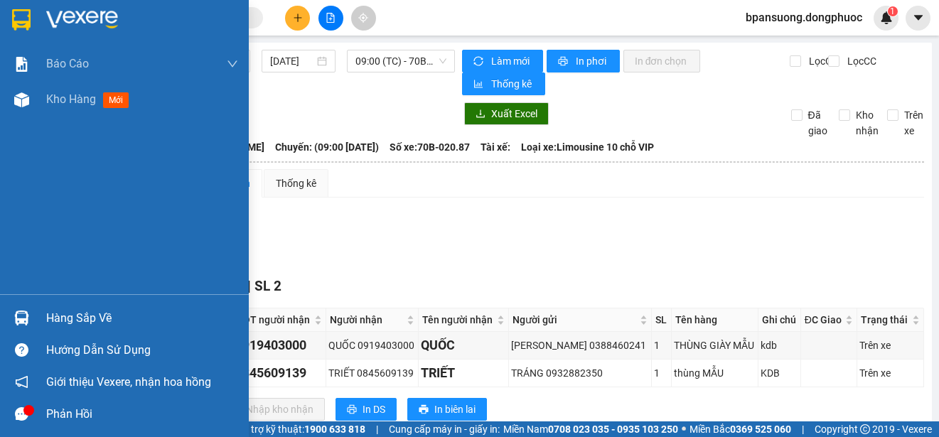
click at [38, 320] on div "Hàng sắp về" at bounding box center [124, 318] width 249 height 32
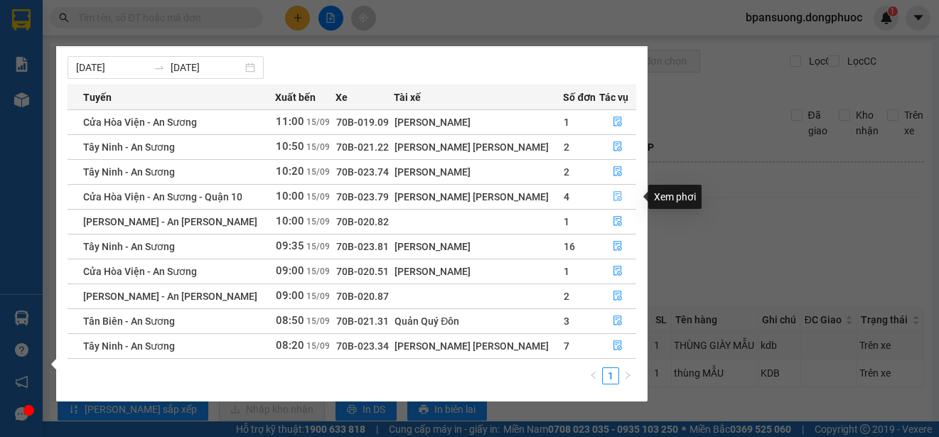
click at [613, 191] on icon "file-done" at bounding box center [618, 196] width 10 height 10
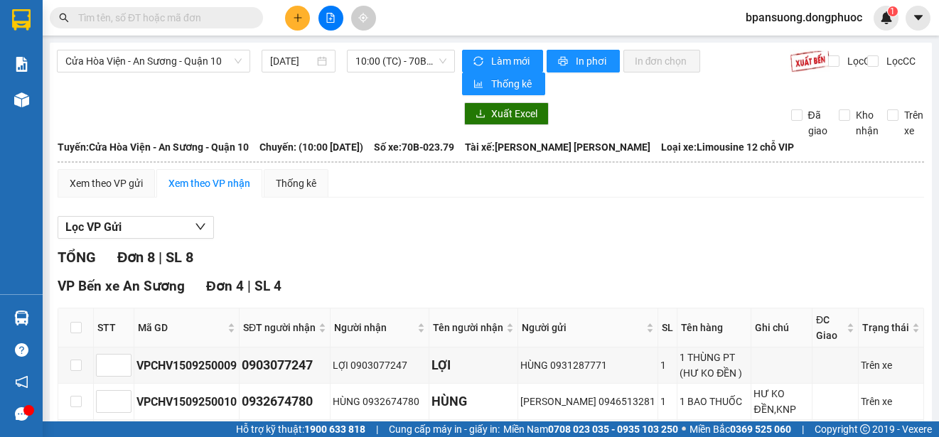
scroll to position [142, 0]
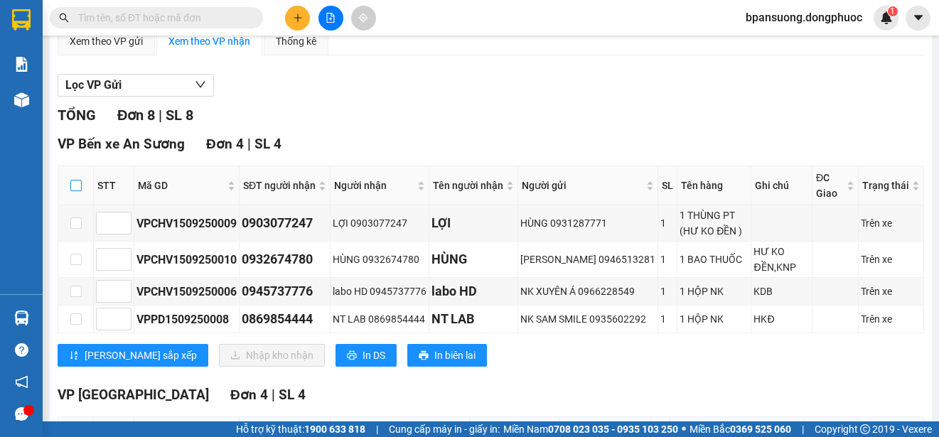
click at [72, 188] on input "checkbox" at bounding box center [75, 185] width 11 height 11
checkbox input "true"
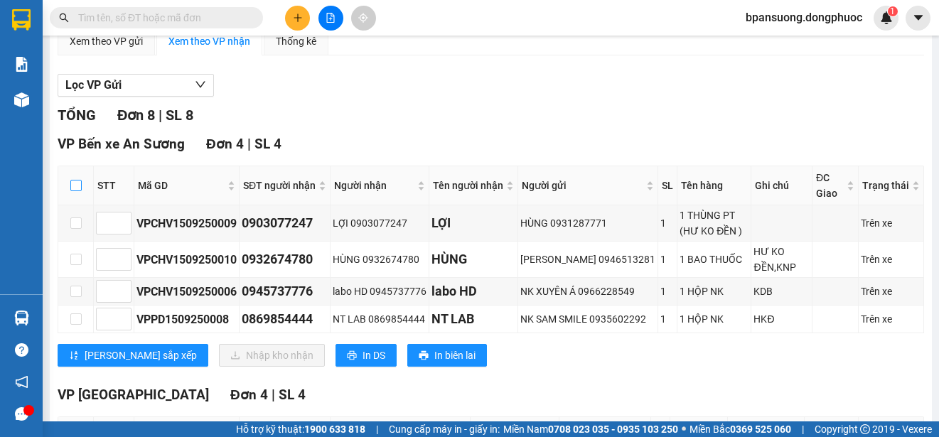
checkbox input "true"
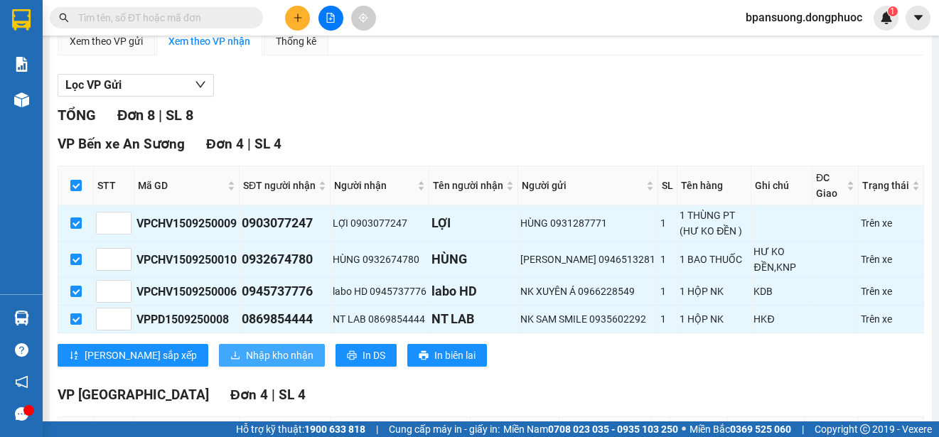
click at [246, 354] on span "Nhập kho nhận" at bounding box center [280, 355] width 68 height 16
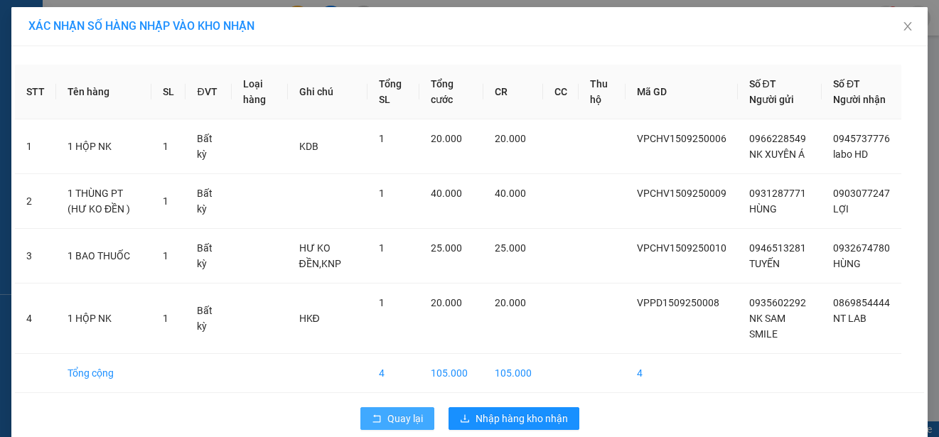
click at [387, 426] on span "Quay lại" at bounding box center [405, 419] width 36 height 16
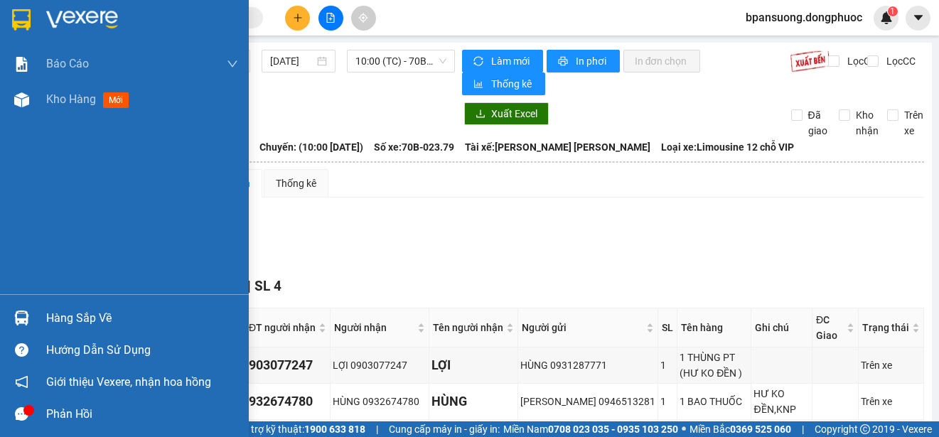
click at [23, 306] on div at bounding box center [21, 318] width 25 height 25
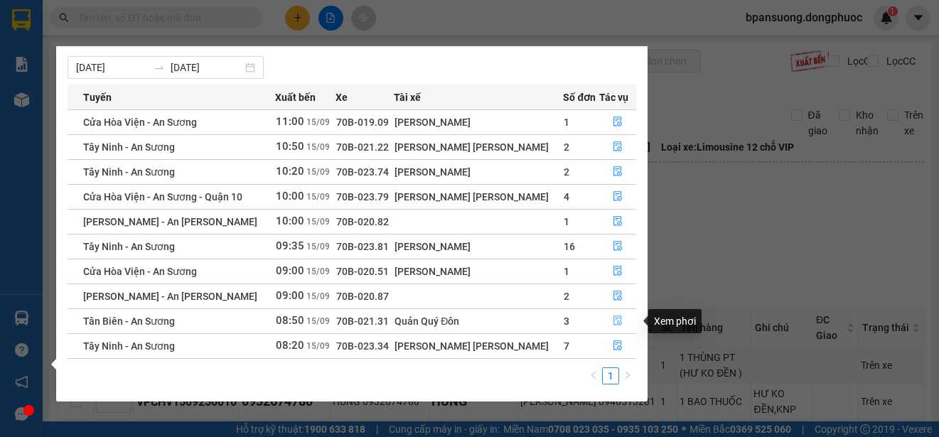
click at [613, 317] on icon "file-done" at bounding box center [618, 321] width 10 height 10
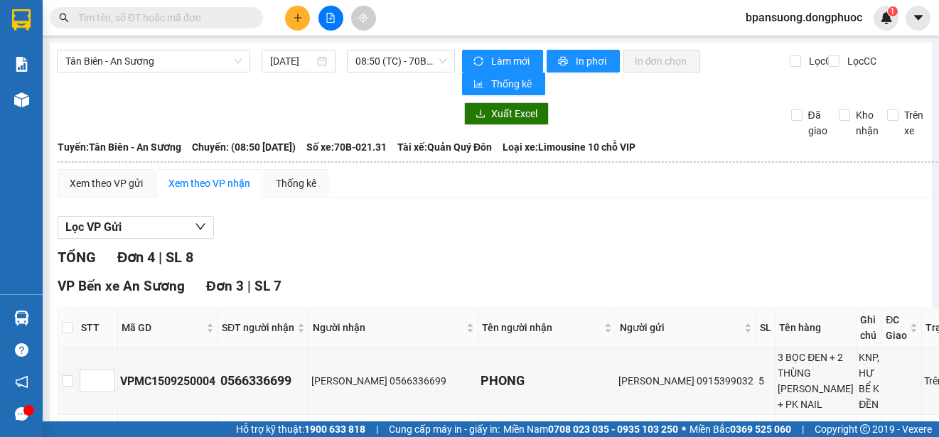
scroll to position [142, 0]
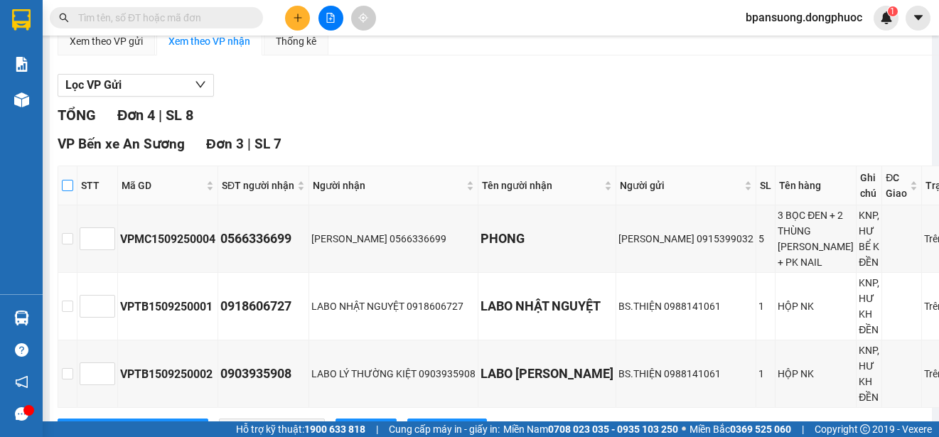
click at [68, 184] on input "checkbox" at bounding box center [67, 185] width 11 height 11
checkbox input "true"
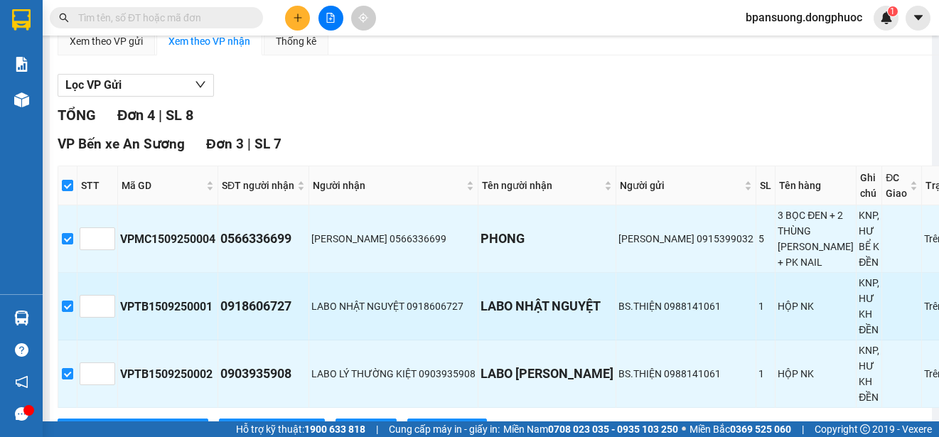
scroll to position [284, 0]
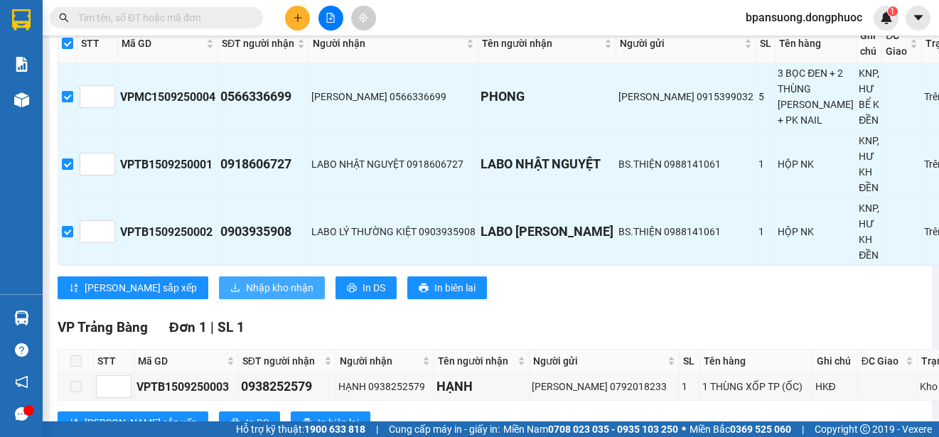
click at [246, 296] on span "Nhập kho nhận" at bounding box center [280, 288] width 68 height 16
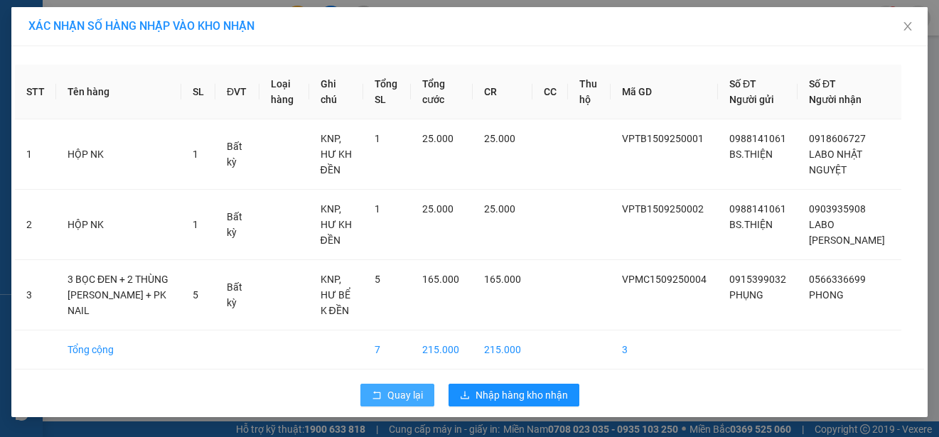
click at [410, 386] on button "Quay lại" at bounding box center [397, 395] width 74 height 23
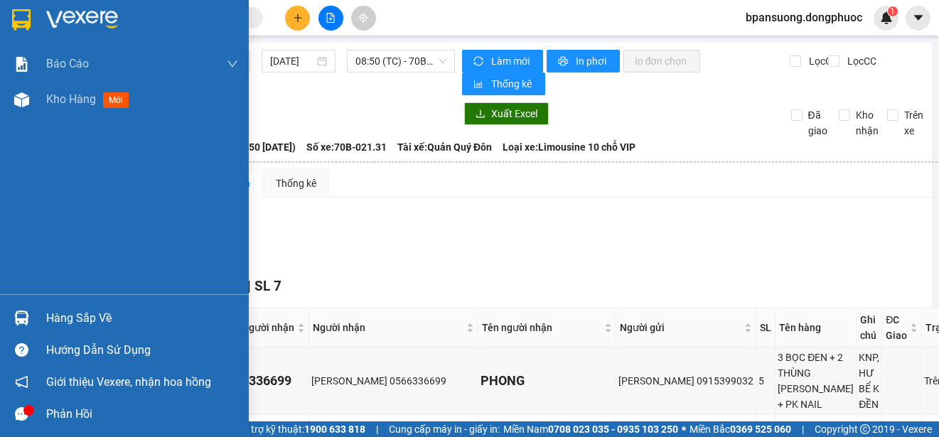
click at [29, 311] on div at bounding box center [21, 318] width 25 height 25
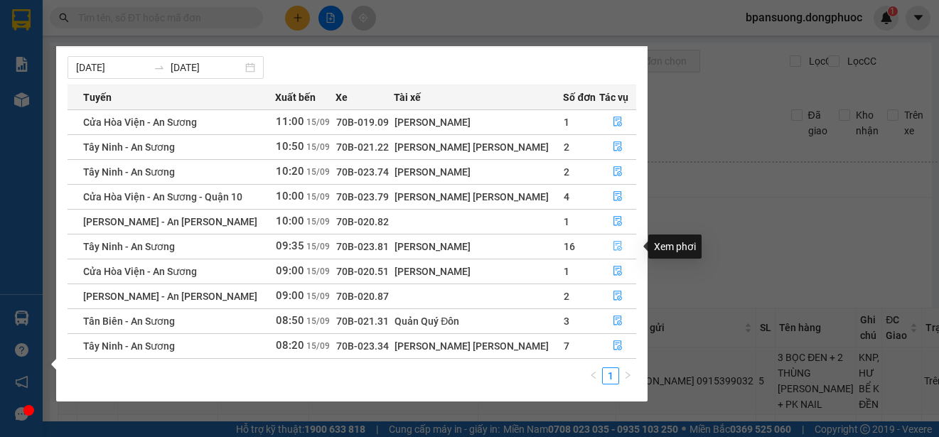
click at [617, 245] on icon "file-done" at bounding box center [617, 247] width 9 height 10
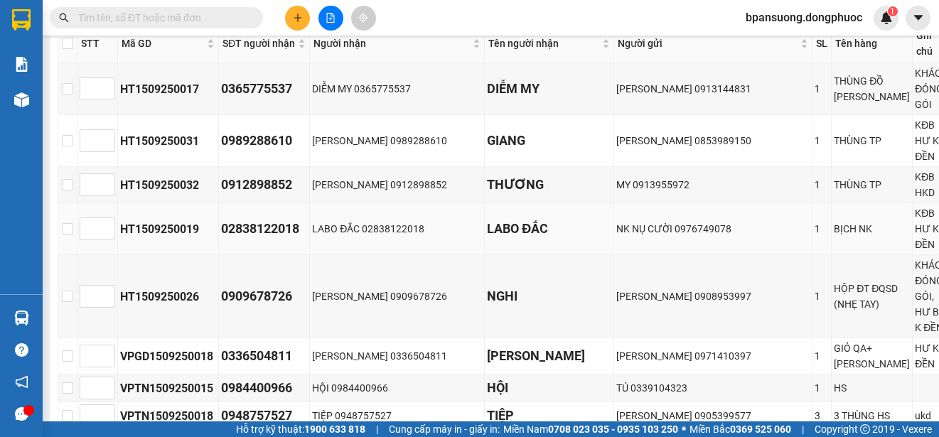
scroll to position [142, 0]
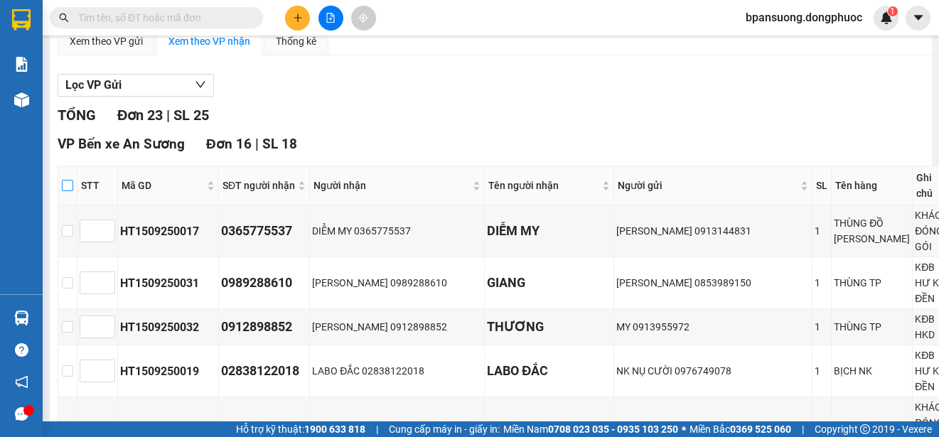
click at [71, 184] on input "checkbox" at bounding box center [67, 185] width 11 height 11
checkbox input "true"
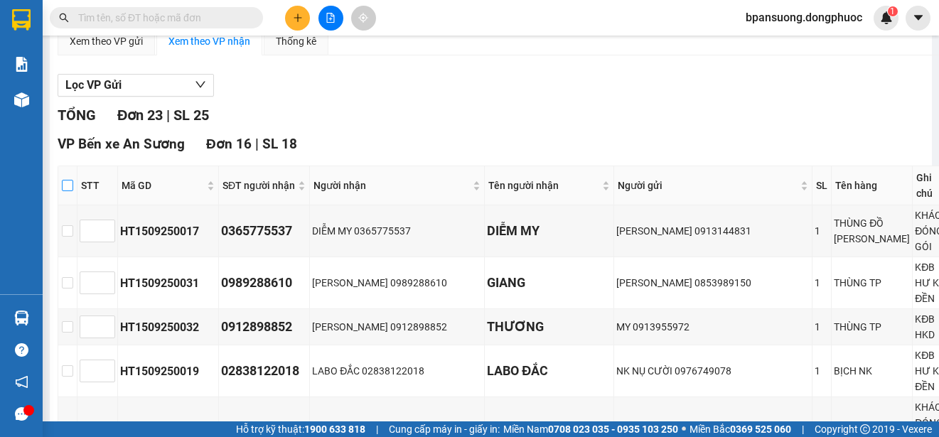
checkbox input "true"
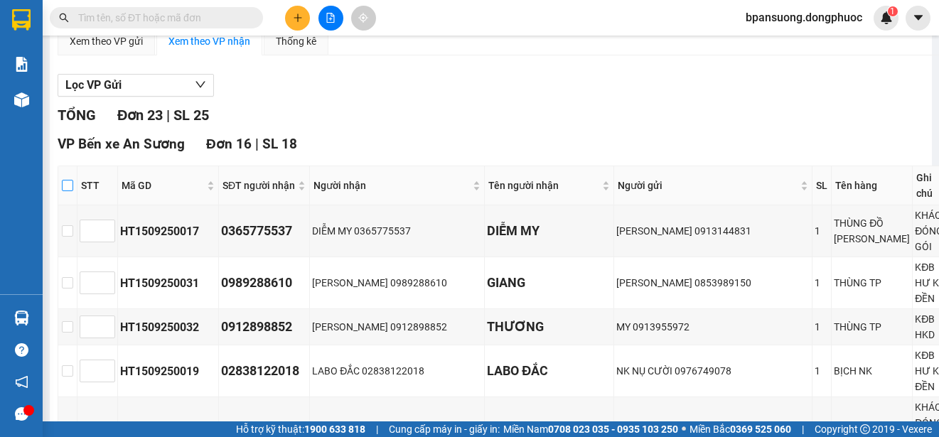
checkbox input "true"
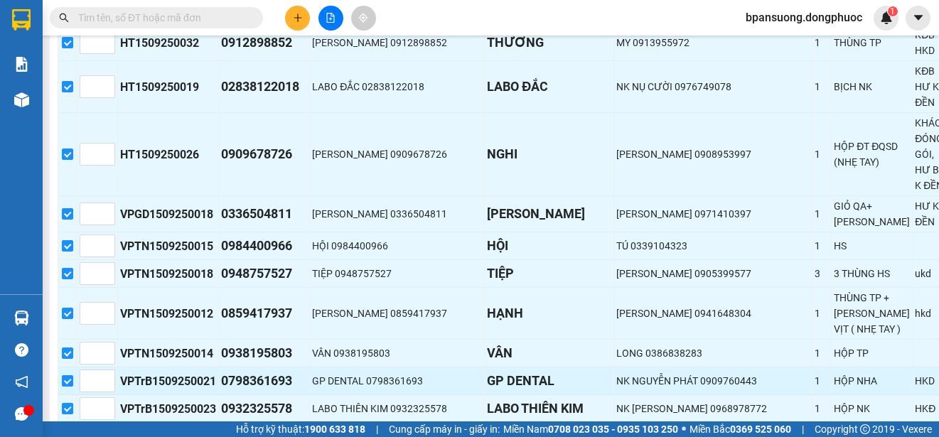
scroll to position [711, 0]
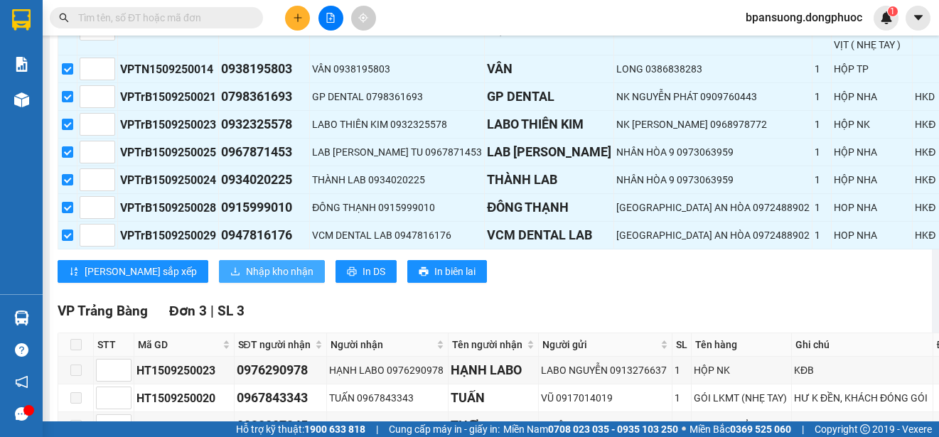
click at [246, 264] on span "Nhập kho nhận" at bounding box center [280, 272] width 68 height 16
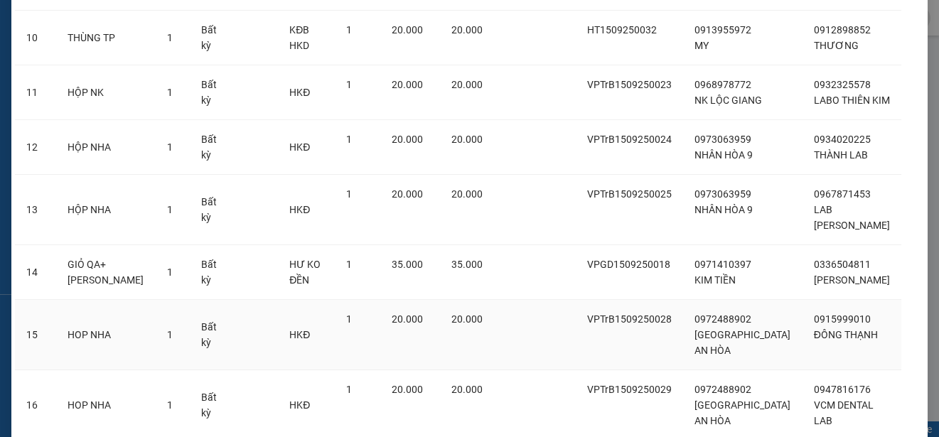
scroll to position [771, 0]
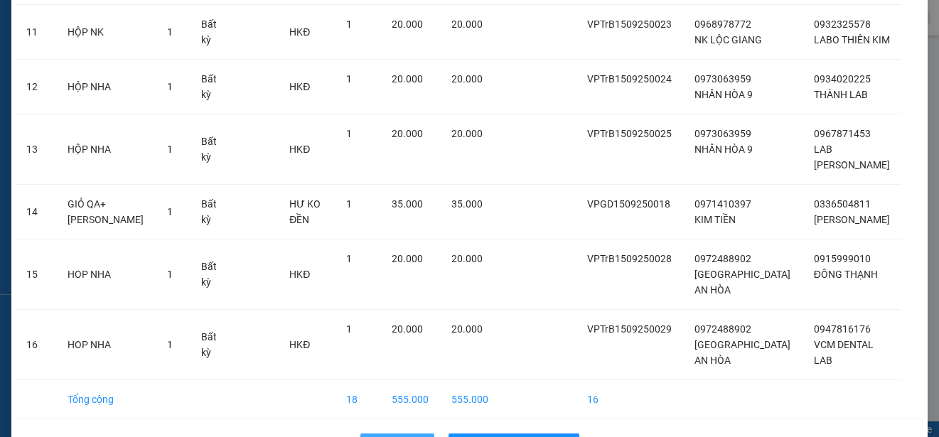
click at [372, 436] on icon "rollback" at bounding box center [377, 445] width 10 height 10
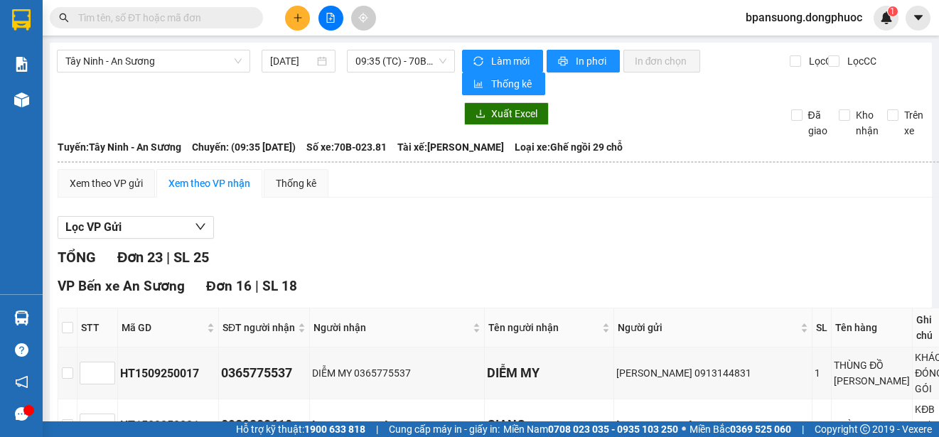
scroll to position [142, 0]
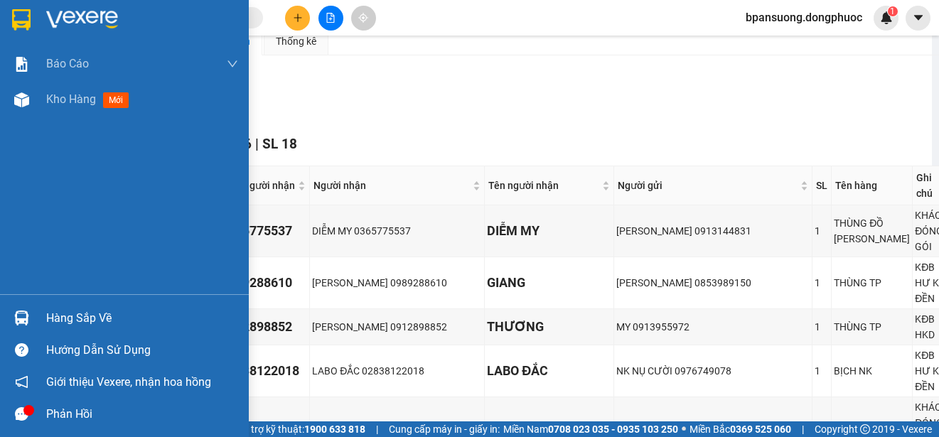
click at [16, 316] on img at bounding box center [21, 318] width 15 height 15
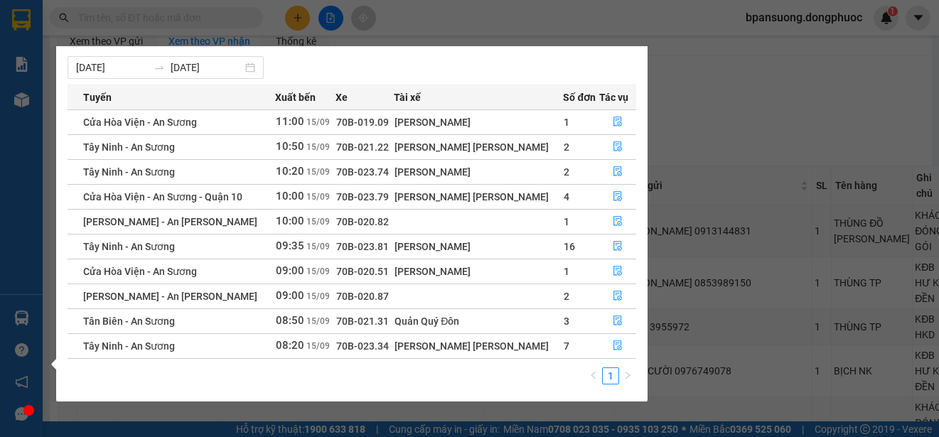
click at [819, 105] on section "Kết quả tìm kiếm ( 0 ) Bộ lọc No Data bpansuong.dongphuoc 1 Báo cáo Mẫu 1: Báo …" at bounding box center [469, 218] width 939 height 437
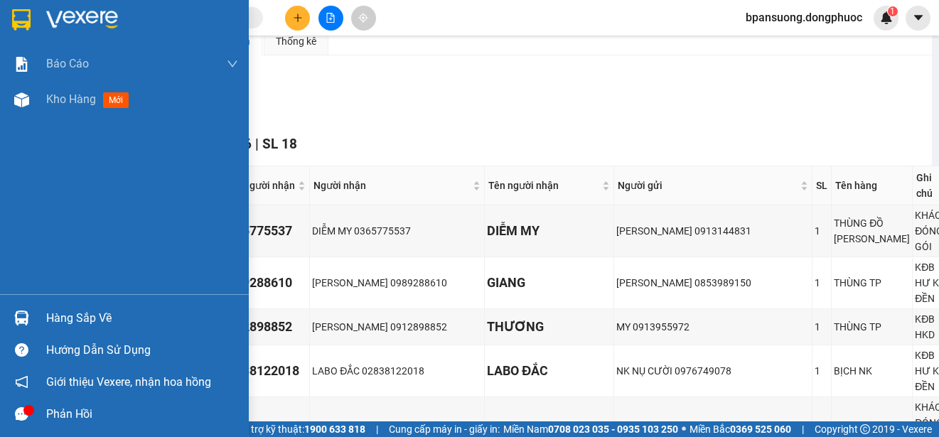
click at [17, 308] on div at bounding box center [21, 318] width 25 height 25
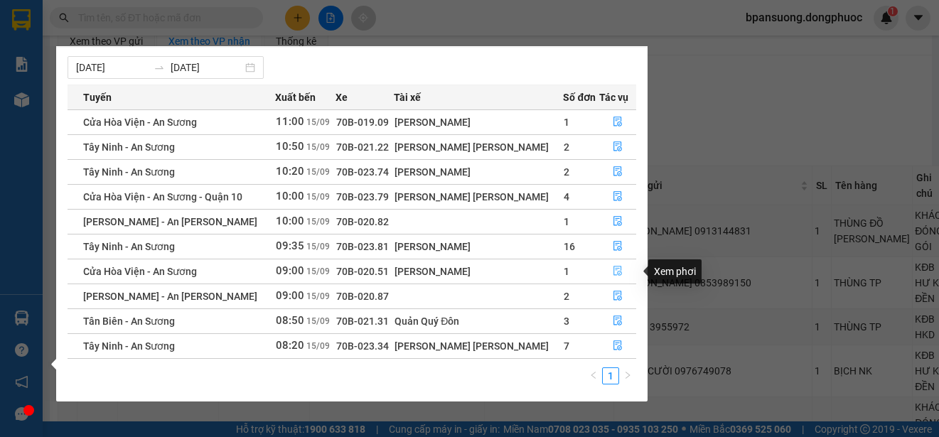
click at [614, 279] on button "button" at bounding box center [618, 271] width 36 height 23
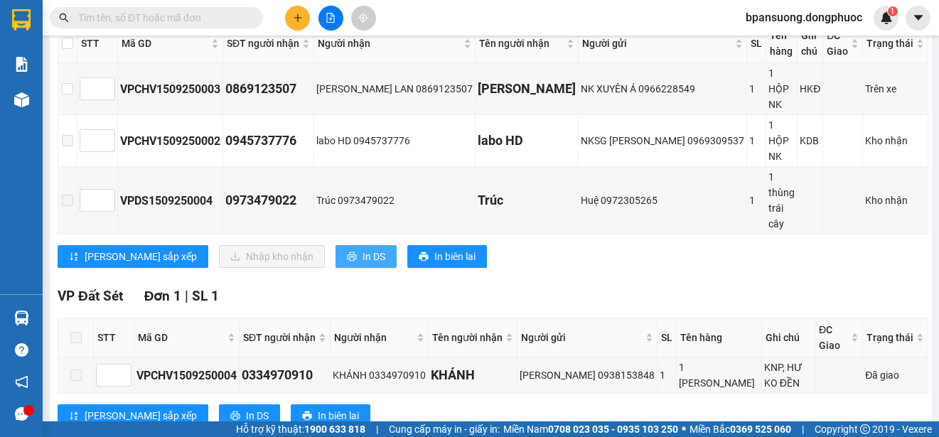
scroll to position [142, 0]
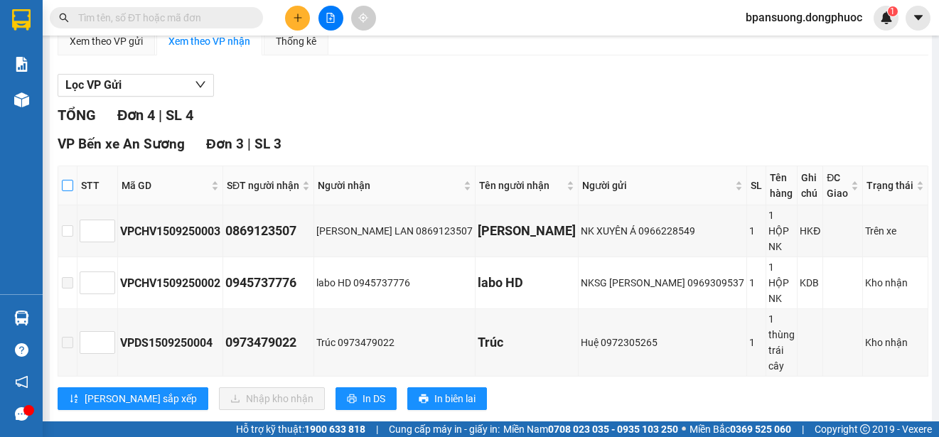
click at [73, 181] on input "checkbox" at bounding box center [67, 185] width 11 height 11
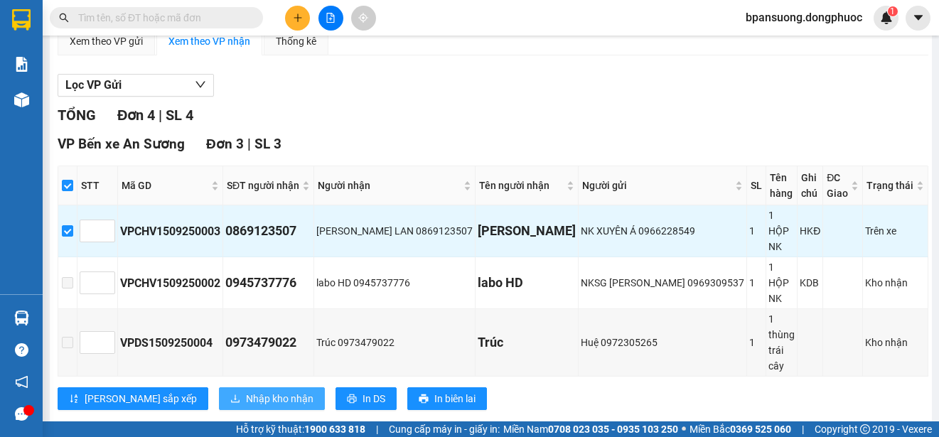
click at [246, 391] on span "Nhập kho nhận" at bounding box center [280, 399] width 68 height 16
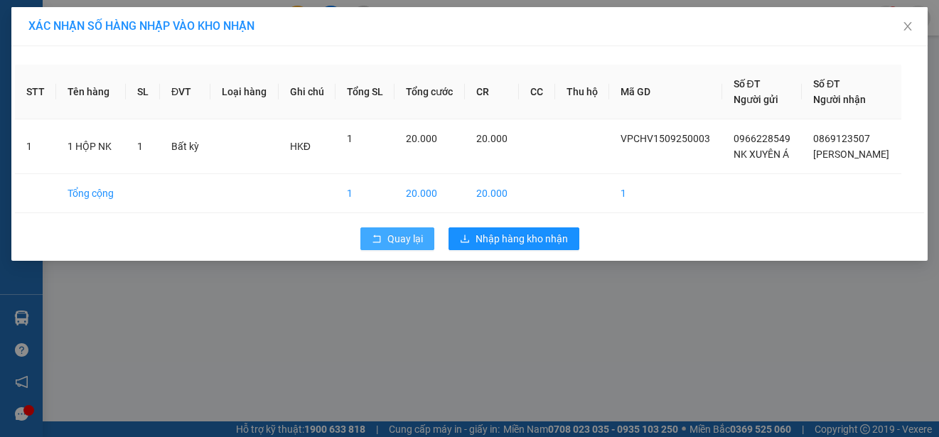
click at [399, 246] on span "Quay lại" at bounding box center [405, 239] width 36 height 16
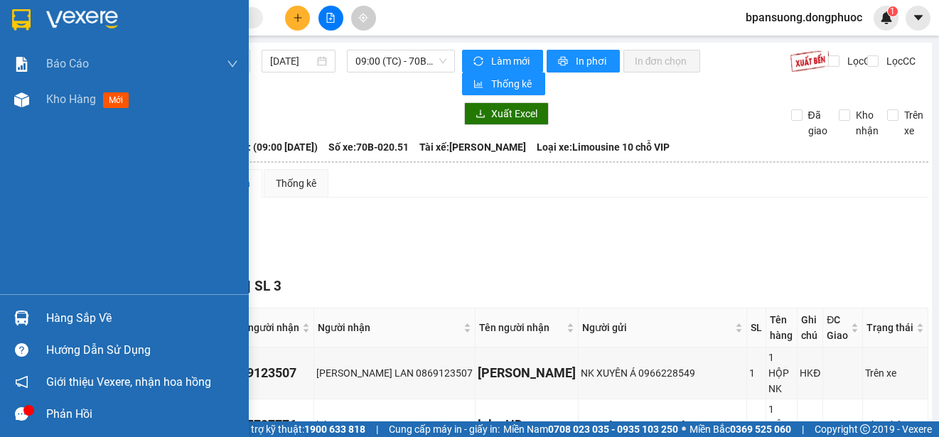
click at [25, 315] on img at bounding box center [21, 318] width 15 height 15
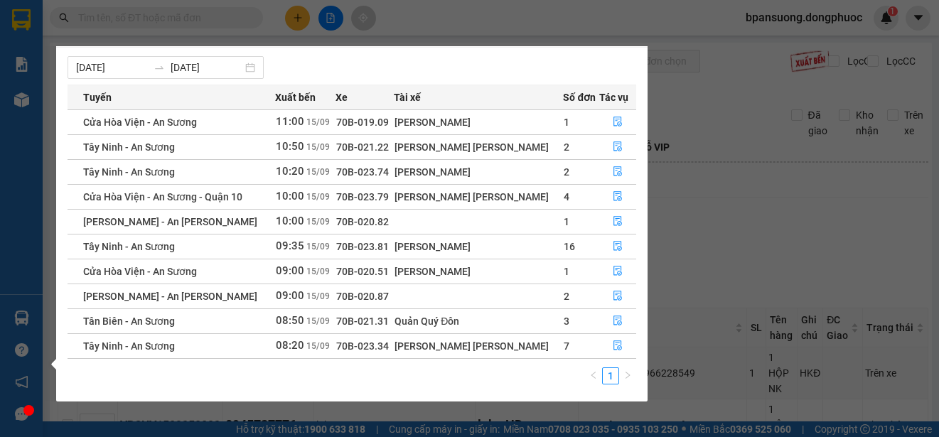
click at [818, 246] on section "Kết quả tìm kiếm ( 0 ) Bộ lọc No Data bpansuong.dongphuoc 1 Báo cáo Mẫu 1: Báo …" at bounding box center [469, 218] width 939 height 437
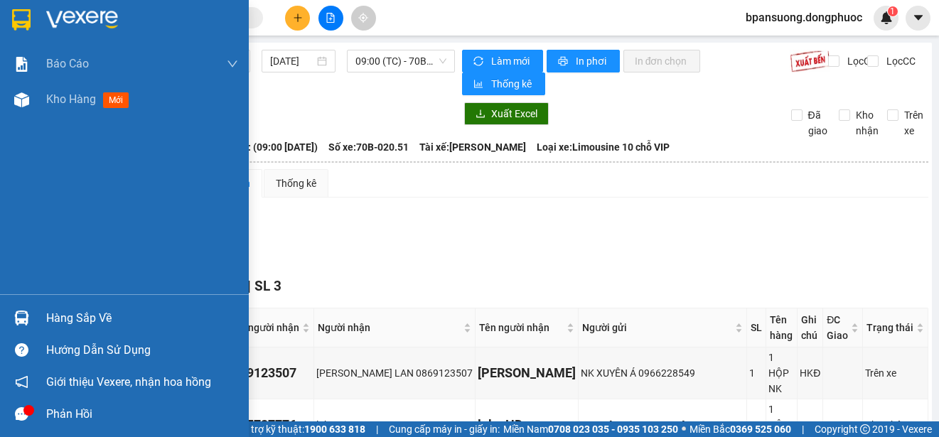
click at [64, 320] on div "Hàng sắp về" at bounding box center [142, 318] width 192 height 21
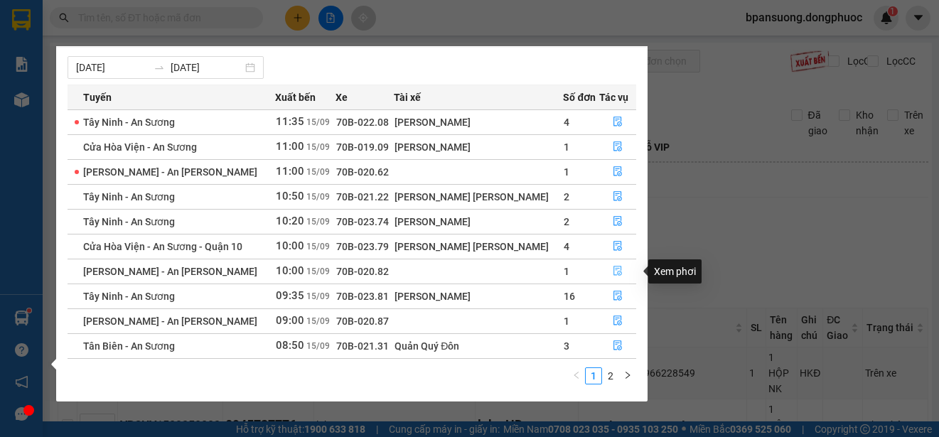
click at [613, 274] on icon "file-done" at bounding box center [618, 271] width 10 height 10
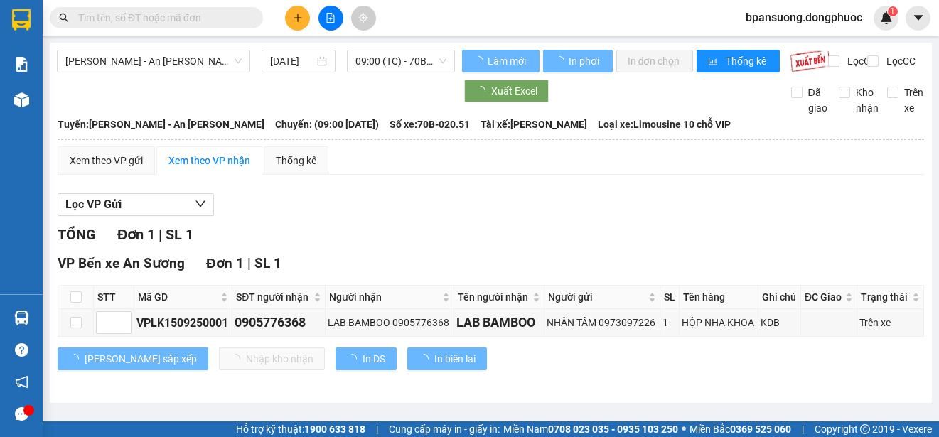
scroll to position [1, 0]
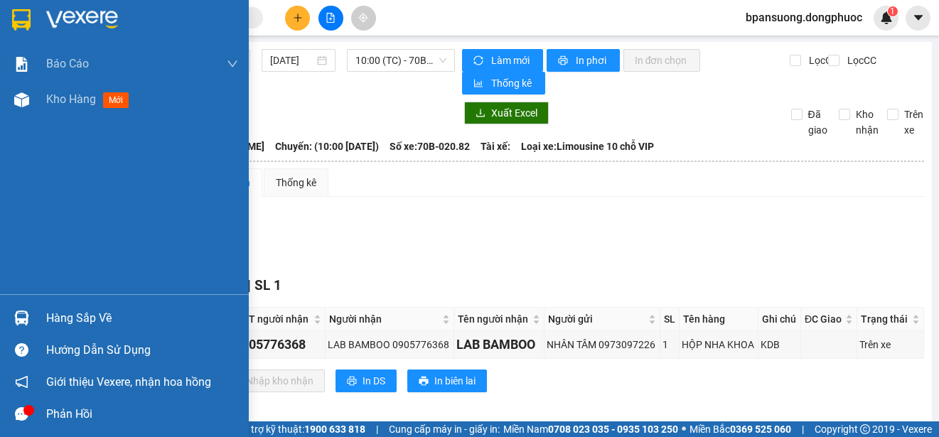
click at [14, 314] on img at bounding box center [21, 318] width 15 height 15
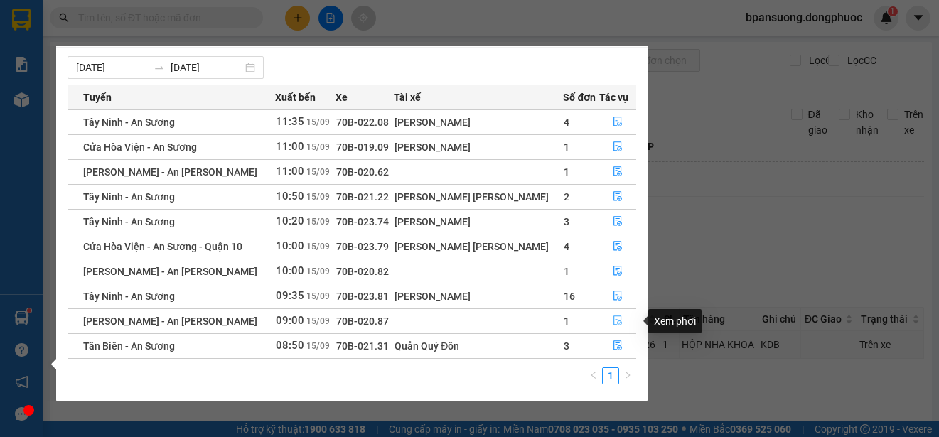
click at [624, 316] on button "button" at bounding box center [618, 321] width 36 height 23
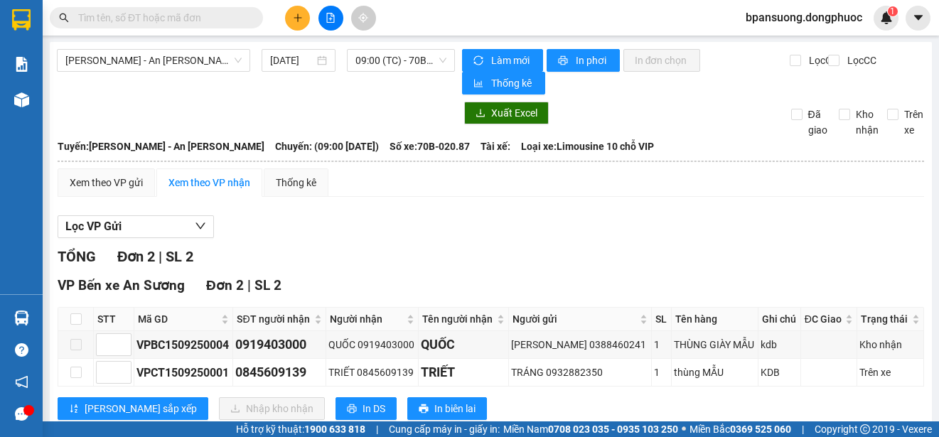
scroll to position [39, 0]
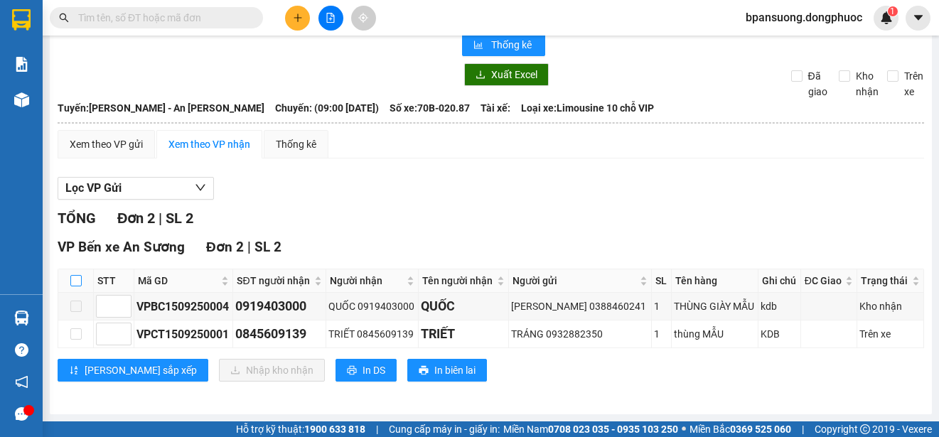
click at [76, 279] on input "checkbox" at bounding box center [75, 280] width 11 height 11
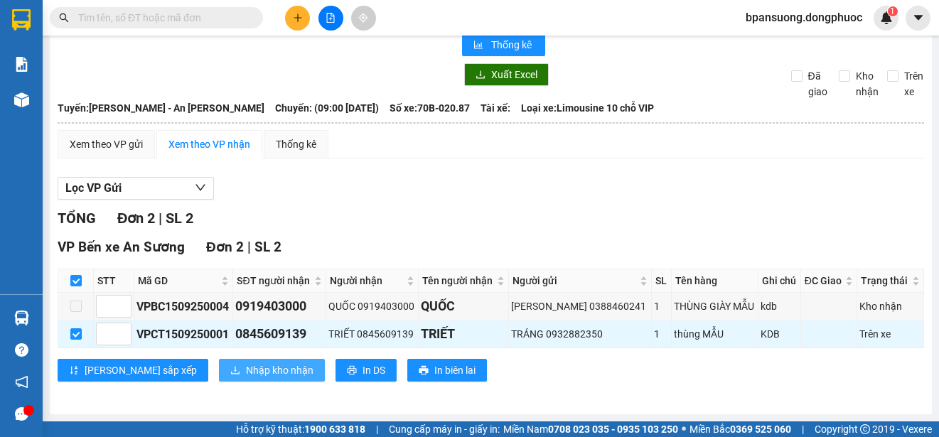
click at [246, 370] on span "Nhập kho nhận" at bounding box center [280, 370] width 68 height 16
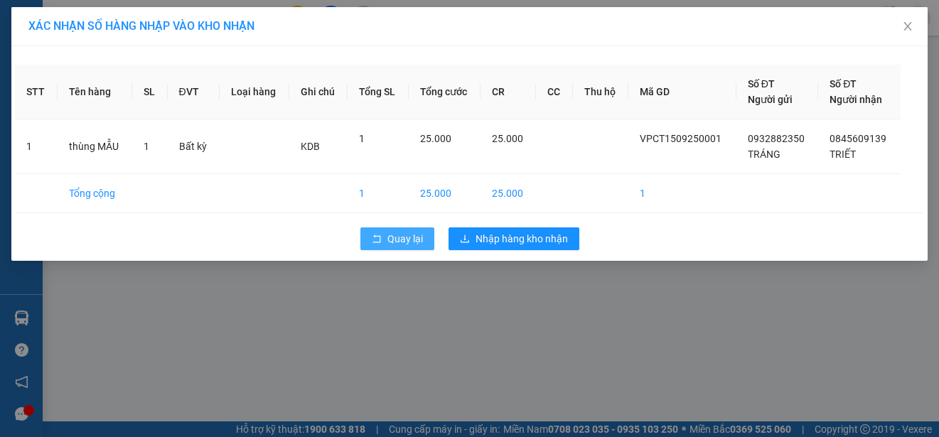
click at [384, 287] on div "XÁC NHẬN SỐ HÀNG NHẬP VÀO KHO NHẬN STT Tên hàng SL ĐVT Loại hàng Ghi chú Tổng S…" at bounding box center [469, 218] width 939 height 437
click at [387, 244] on span "Quay lại" at bounding box center [405, 239] width 36 height 16
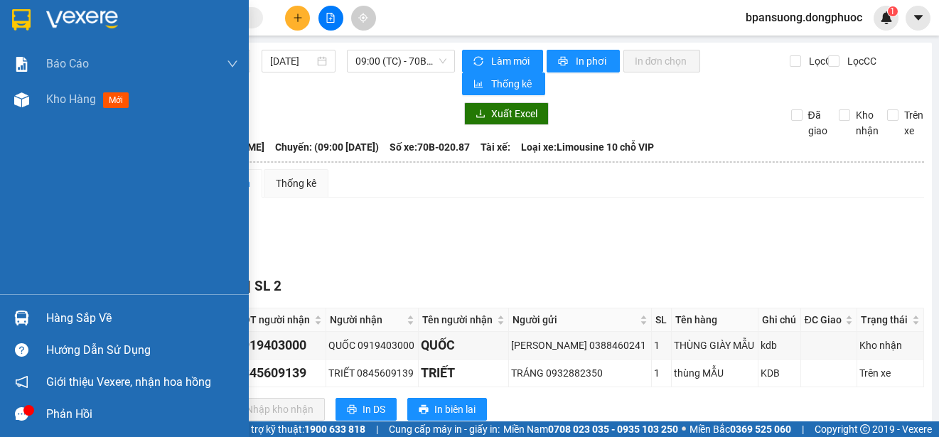
click at [11, 320] on div at bounding box center [21, 318] width 25 height 25
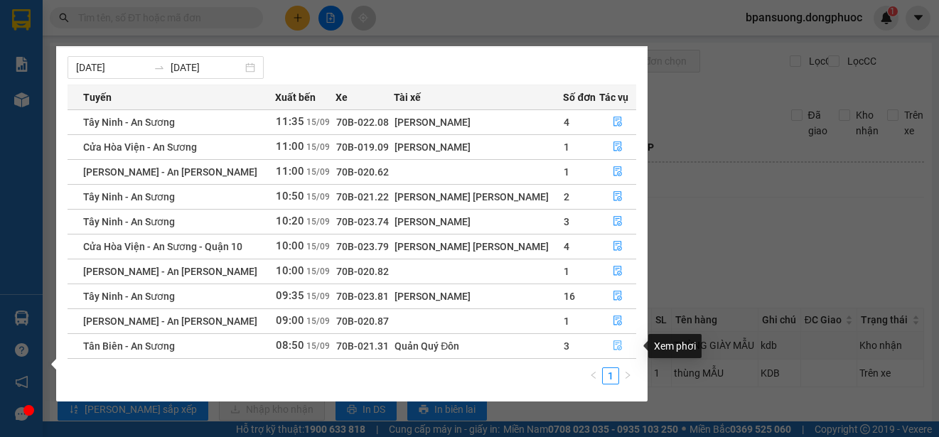
click at [613, 343] on icon "file-done" at bounding box center [617, 346] width 9 height 10
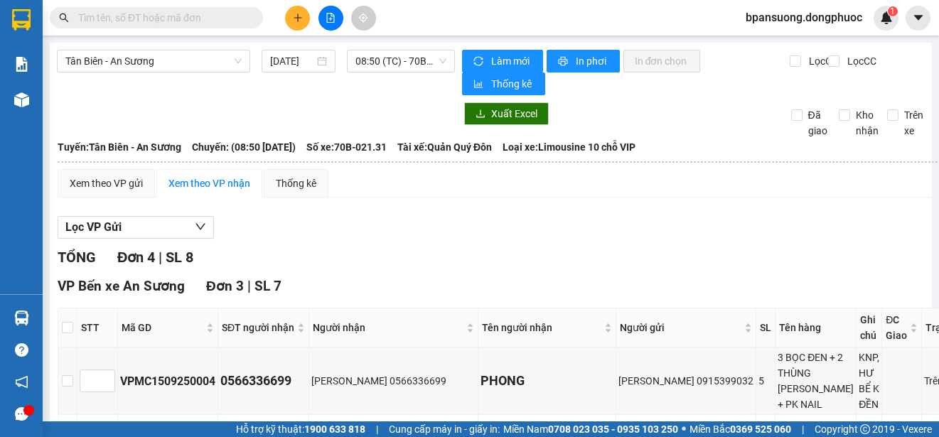
scroll to position [142, 0]
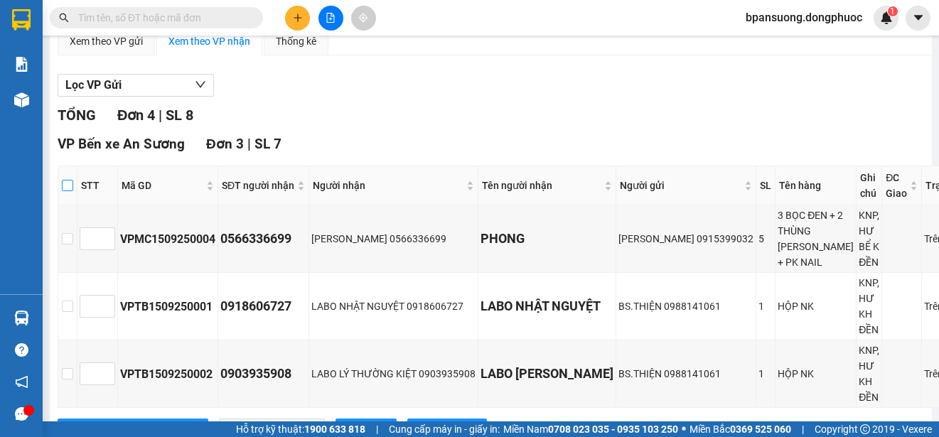
click at [63, 185] on input "checkbox" at bounding box center [67, 185] width 11 height 11
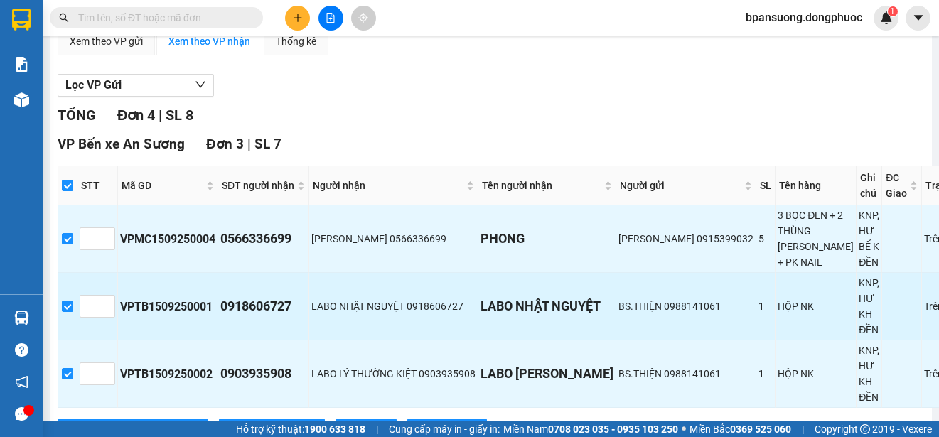
scroll to position [284, 0]
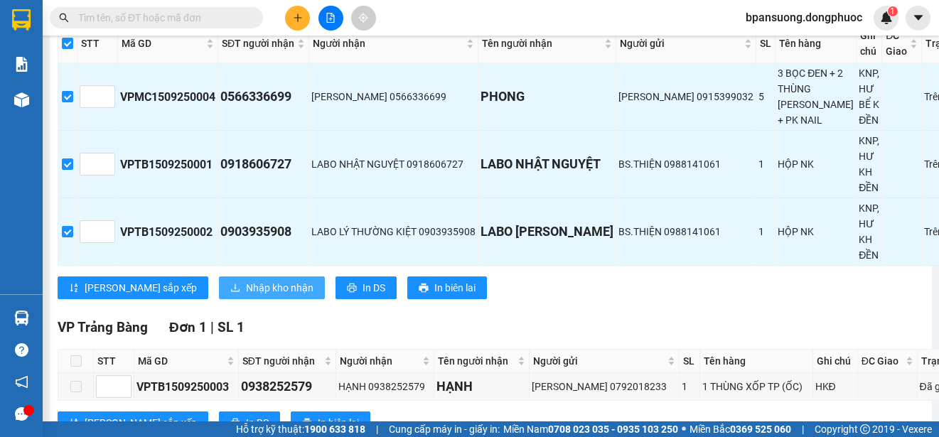
click at [246, 296] on span "Nhập kho nhận" at bounding box center [280, 288] width 68 height 16
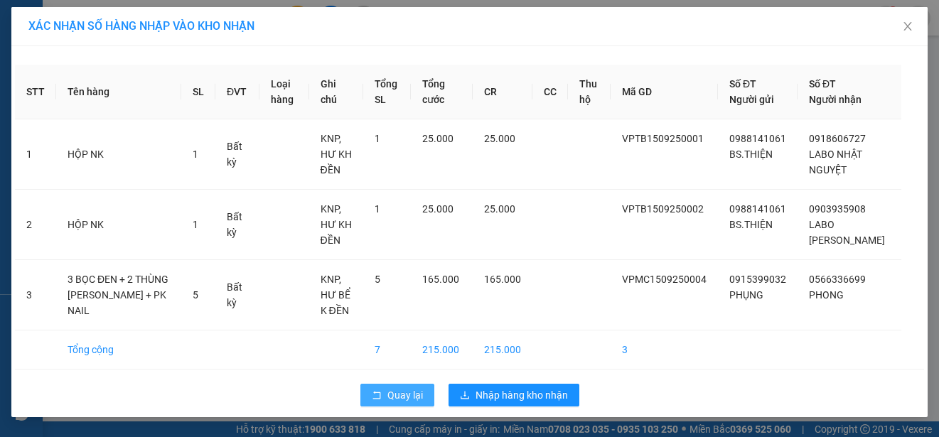
click at [387, 392] on span "Quay lại" at bounding box center [405, 395] width 36 height 16
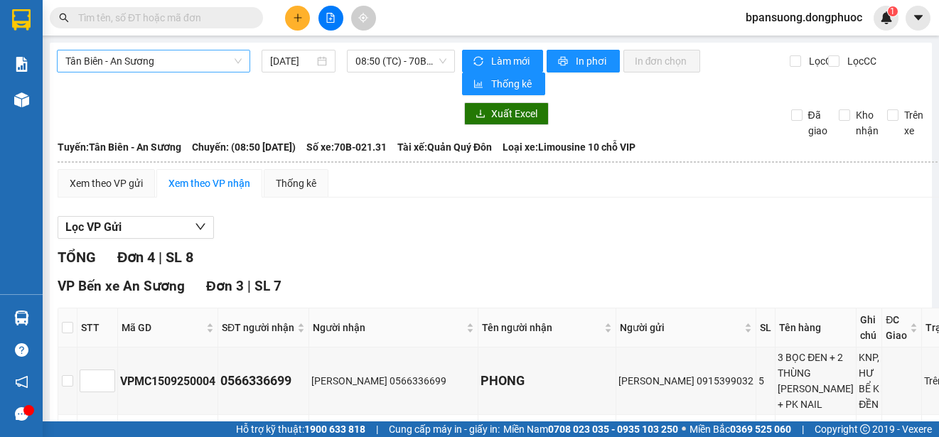
click at [105, 52] on span "Tân Biên - An Sương" at bounding box center [153, 60] width 176 height 21
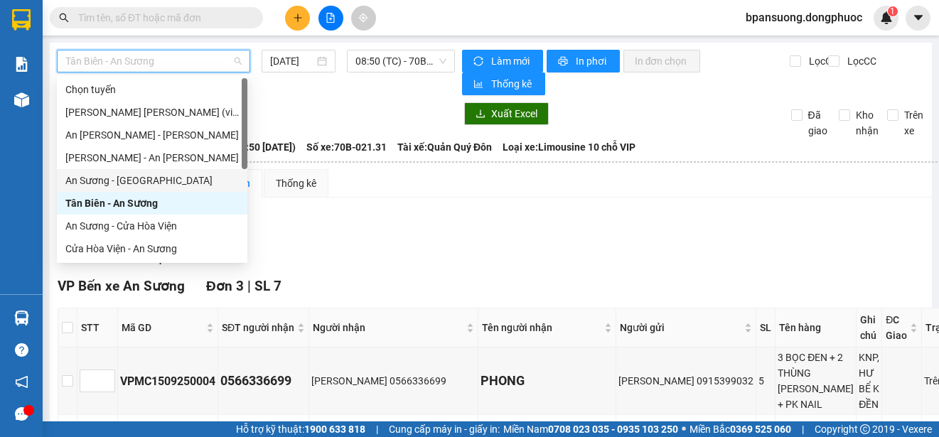
click at [138, 175] on div "An Sương - [GEOGRAPHIC_DATA]" at bounding box center [151, 181] width 173 height 16
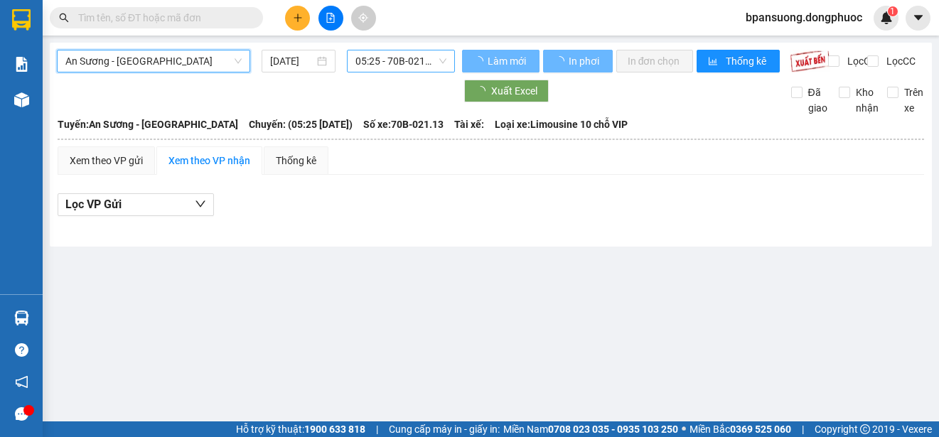
click at [389, 51] on span "05:25 - 70B-021.13" at bounding box center [400, 60] width 91 height 21
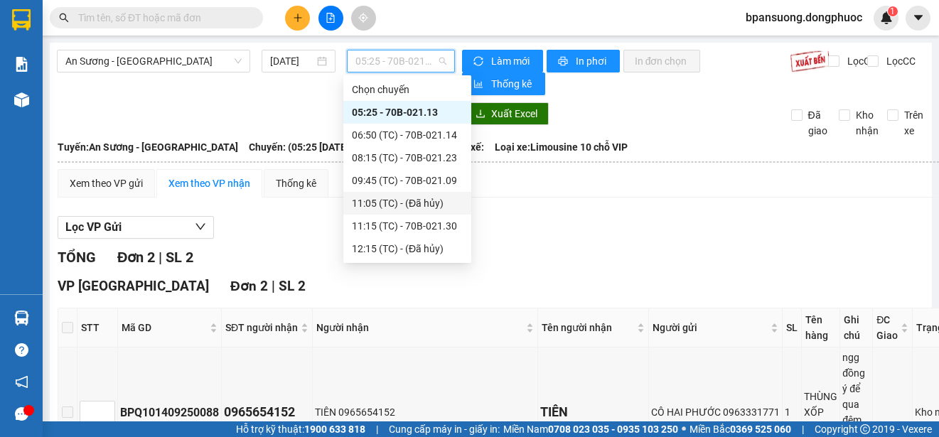
scroll to position [142, 0]
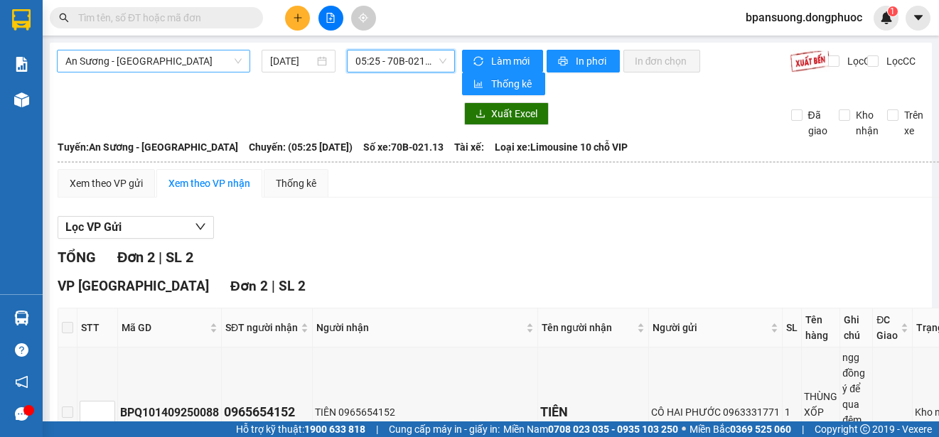
click at [183, 64] on span "An Sương - [GEOGRAPHIC_DATA]" at bounding box center [153, 60] width 176 height 21
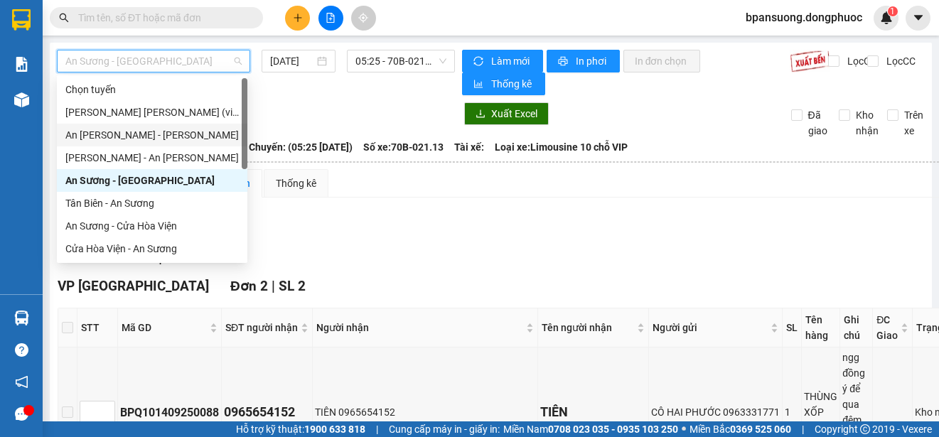
click at [150, 130] on div "An Sương - [GEOGRAPHIC_DATA]" at bounding box center [151, 135] width 173 height 16
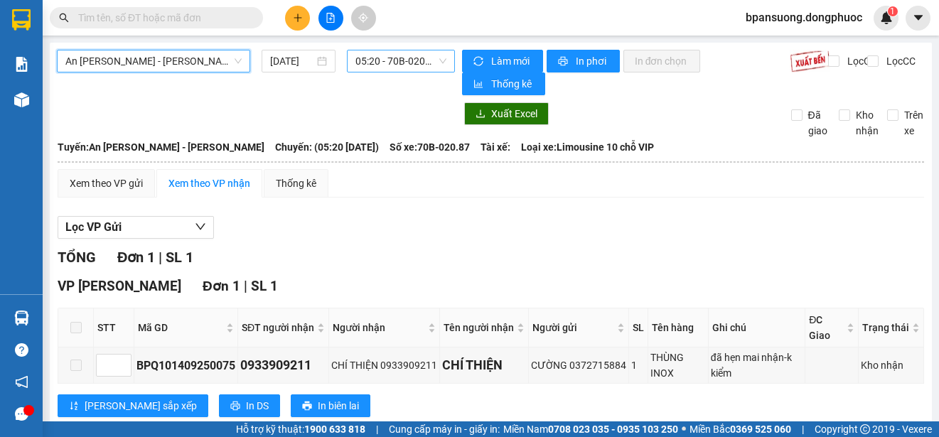
click at [383, 58] on span "05:20 - 70B-020.87" at bounding box center [400, 60] width 91 height 21
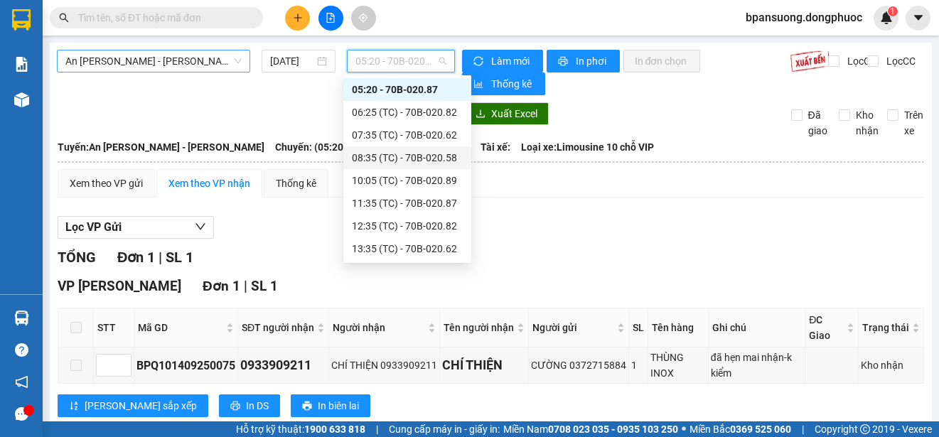
click at [156, 51] on span "An Sương - [GEOGRAPHIC_DATA]" at bounding box center [153, 60] width 176 height 21
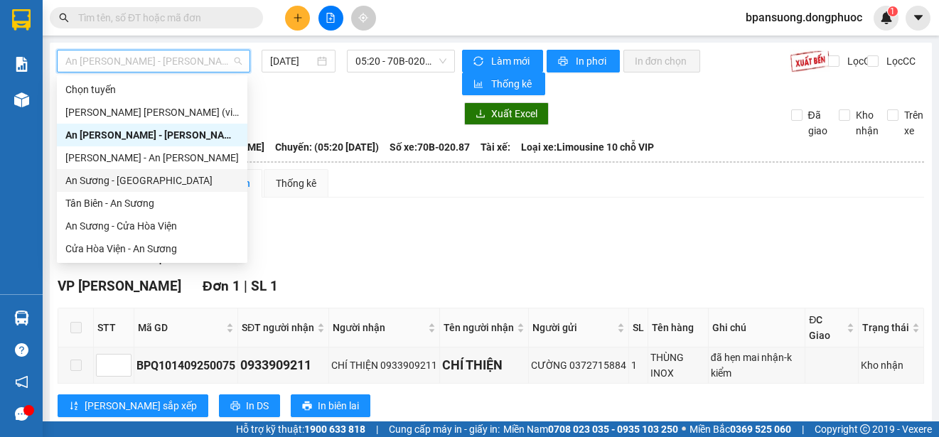
scroll to position [159, 0]
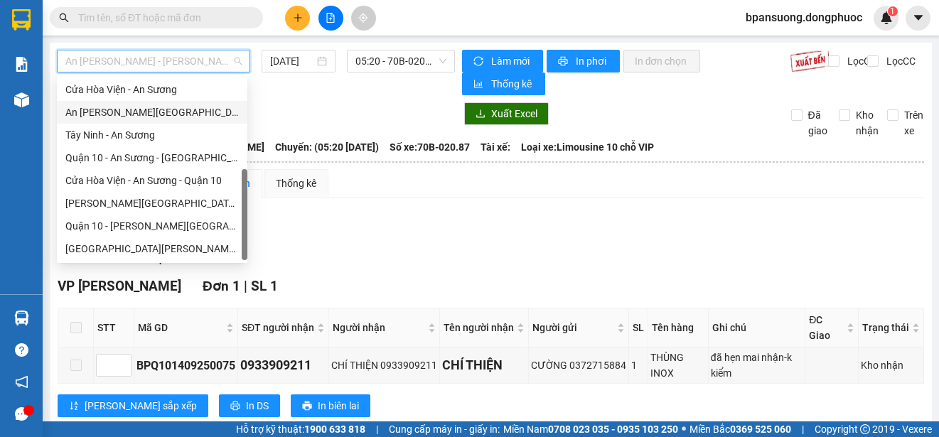
click at [140, 109] on div "An Sương - [GEOGRAPHIC_DATA]" at bounding box center [151, 112] width 173 height 16
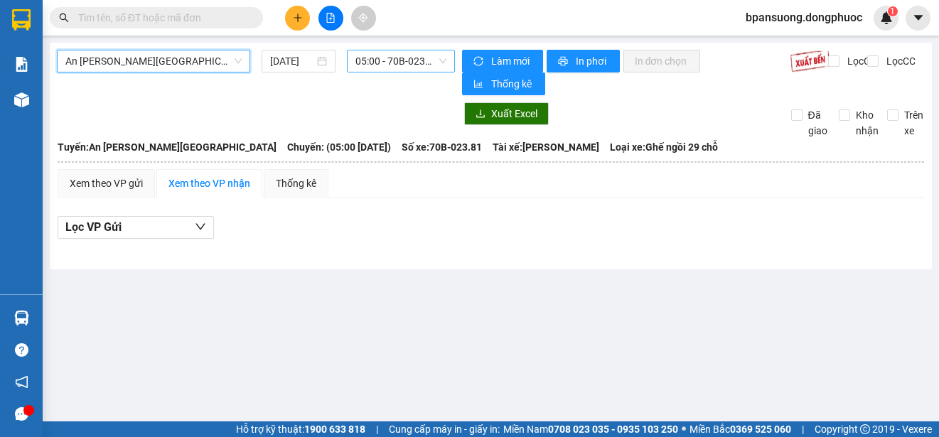
click at [419, 54] on span "05:00 - 70B-023.81" at bounding box center [400, 60] width 91 height 21
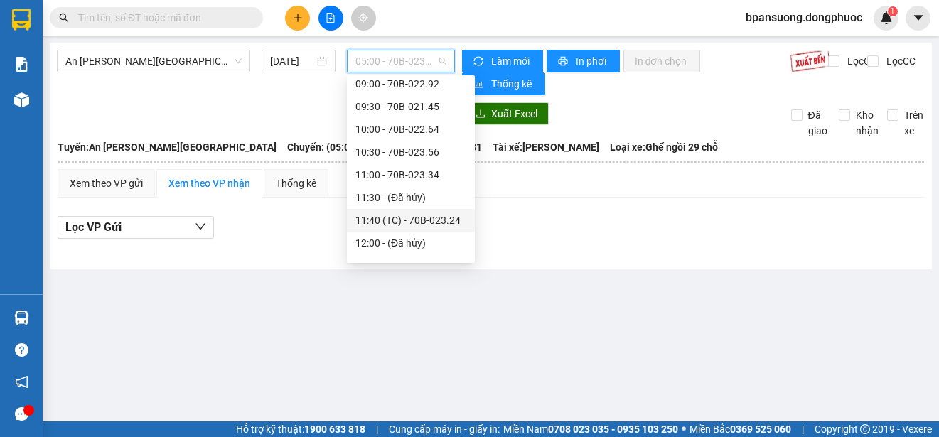
scroll to position [307, 0]
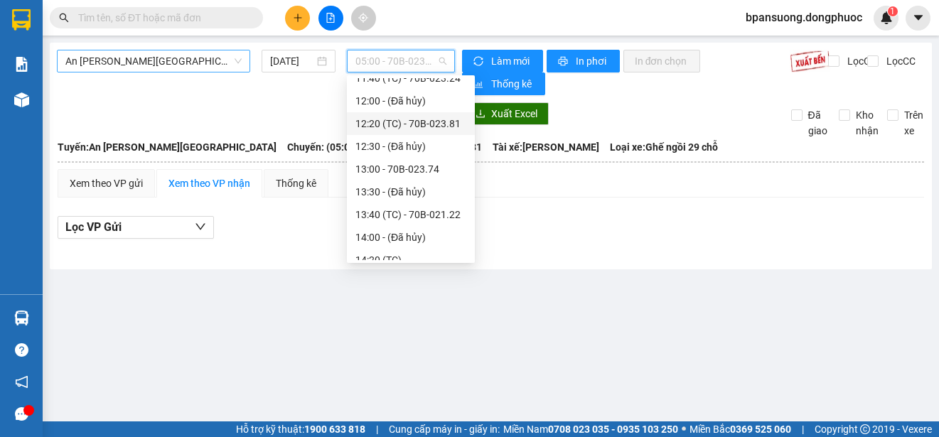
click at [187, 60] on span "An Sương - [GEOGRAPHIC_DATA]" at bounding box center [153, 60] width 176 height 21
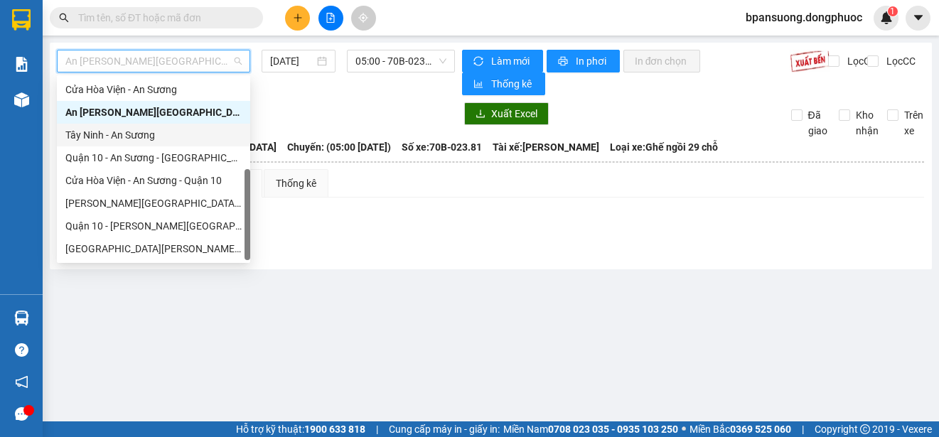
scroll to position [0, 0]
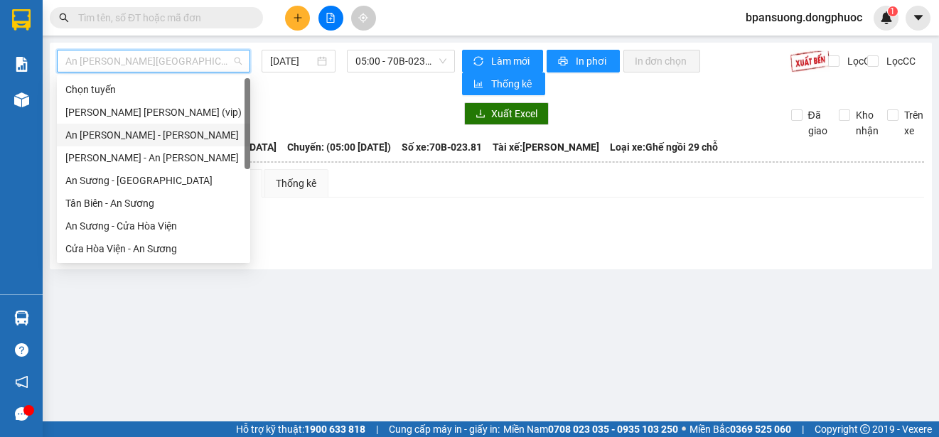
click at [142, 131] on div "An Sương - [GEOGRAPHIC_DATA]" at bounding box center [153, 135] width 176 height 16
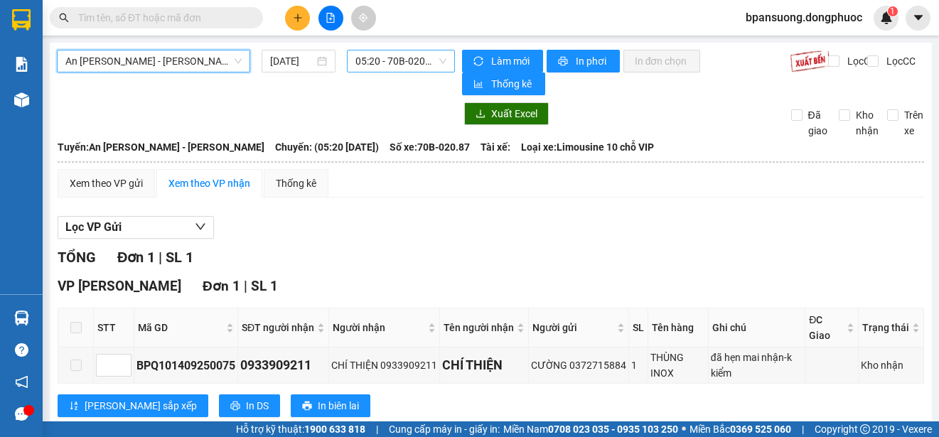
click at [411, 58] on span "05:20 - 70B-020.87" at bounding box center [400, 60] width 91 height 21
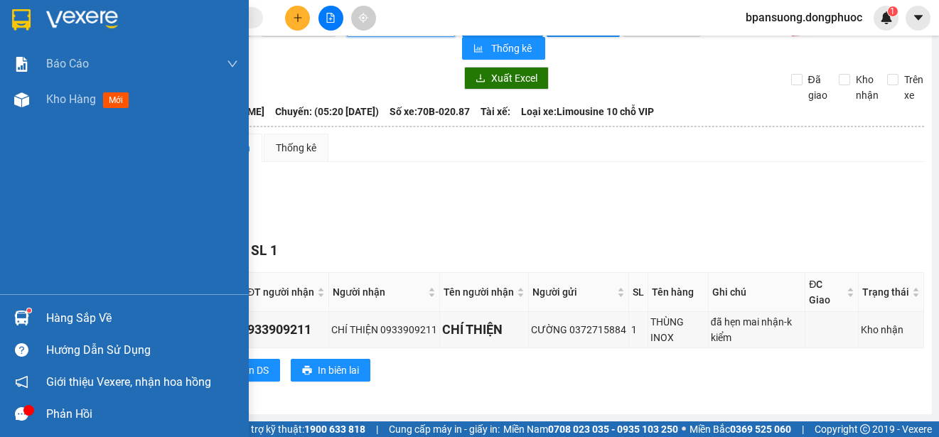
click at [34, 314] on div "Hàng sắp về" at bounding box center [124, 318] width 249 height 32
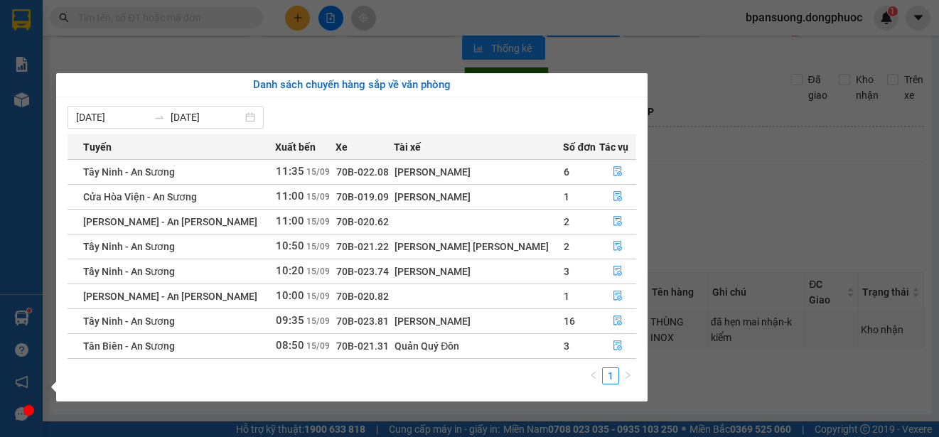
click at [748, 183] on section "Kết quả tìm kiếm ( 0 ) Bộ lọc No Data bpansuong.dongphuoc 1 Báo cáo Mẫu 1: Báo …" at bounding box center [469, 218] width 939 height 437
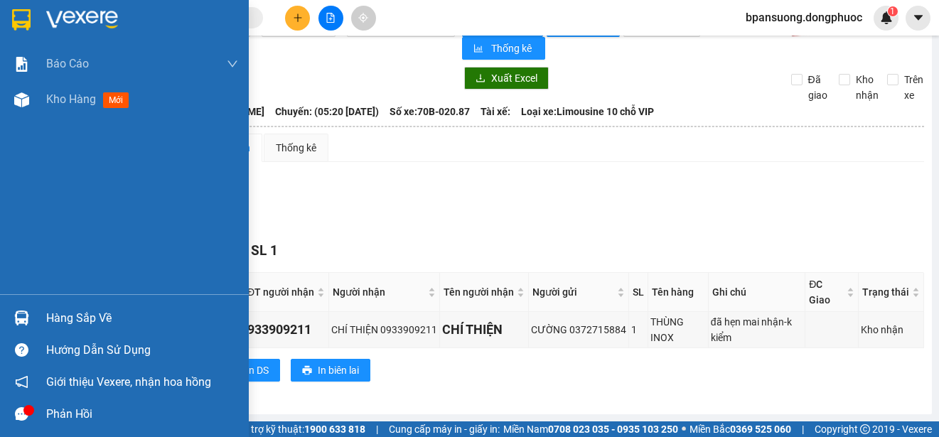
click at [30, 318] on div at bounding box center [21, 318] width 25 height 25
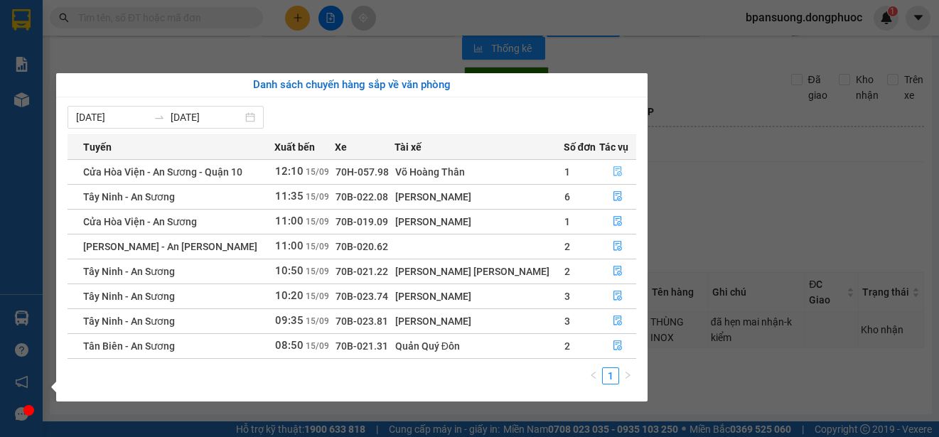
click at [617, 172] on icon "file-done" at bounding box center [617, 172] width 9 height 10
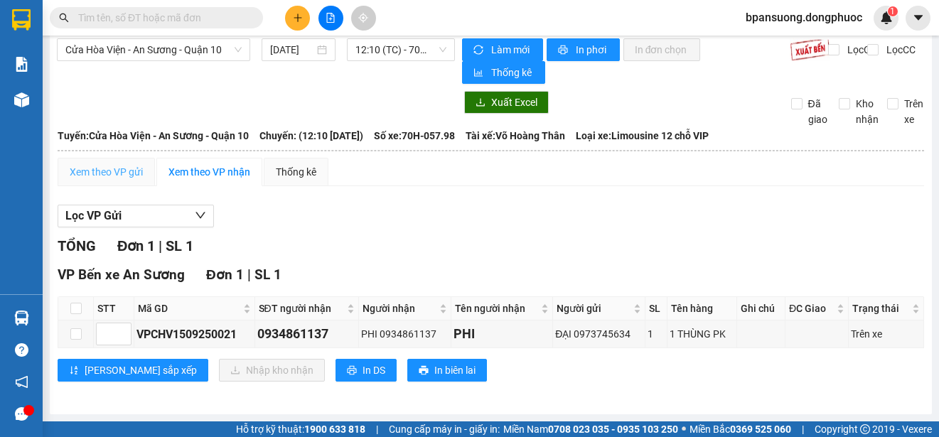
scroll to position [11, 0]
click at [80, 307] on input "checkbox" at bounding box center [75, 308] width 11 height 11
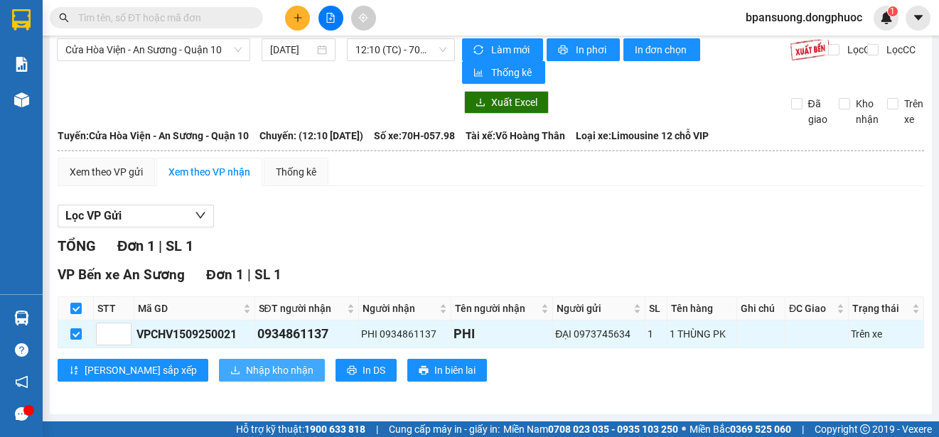
click at [246, 372] on span "Nhập kho nhận" at bounding box center [280, 370] width 68 height 16
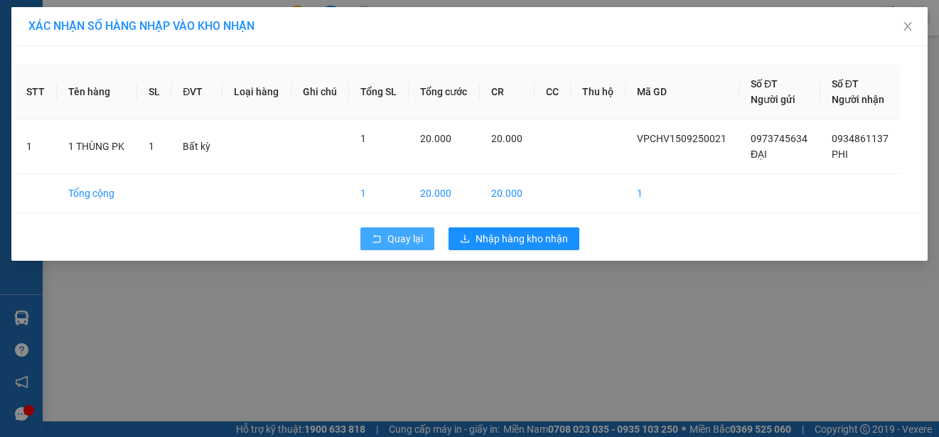
click at [394, 236] on span "Quay lại" at bounding box center [405, 239] width 36 height 16
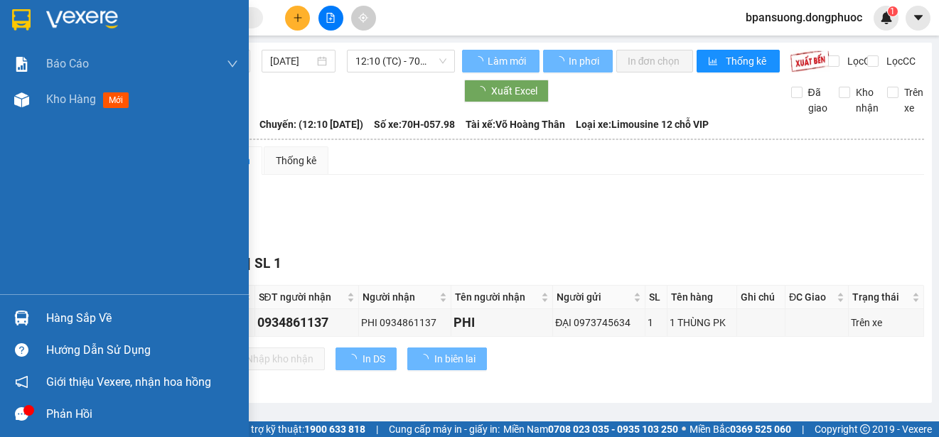
click at [26, 325] on div at bounding box center [21, 318] width 25 height 25
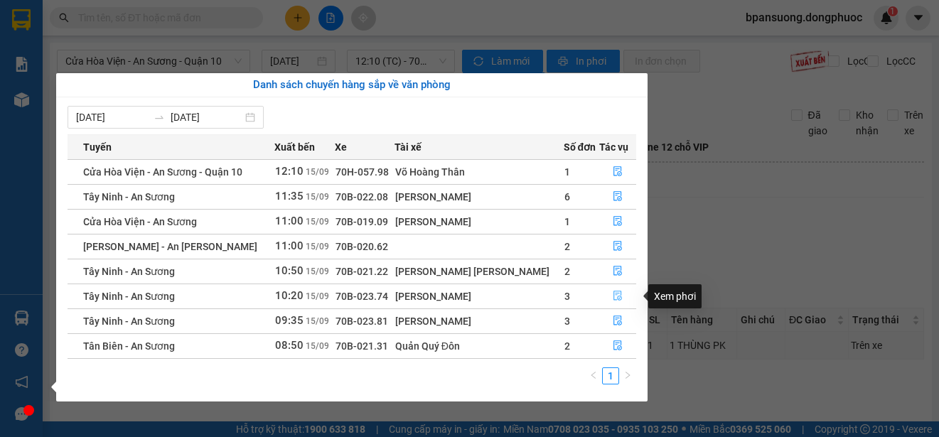
click at [613, 293] on icon "file-done" at bounding box center [618, 296] width 10 height 10
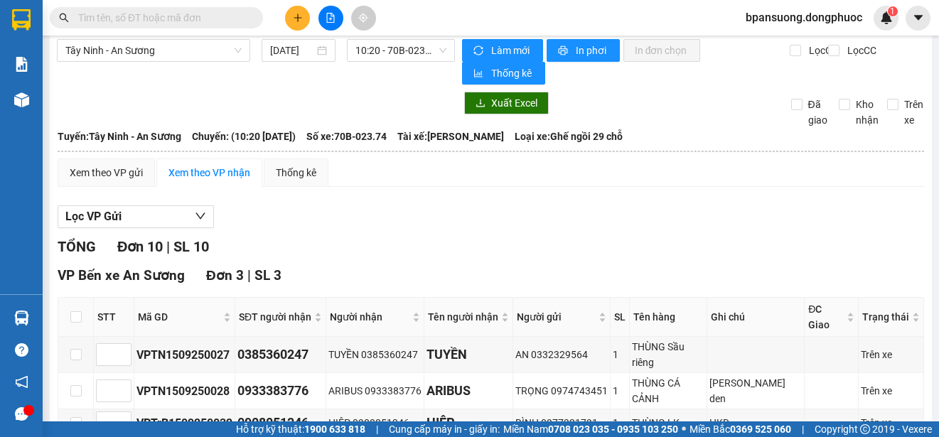
scroll to position [153, 0]
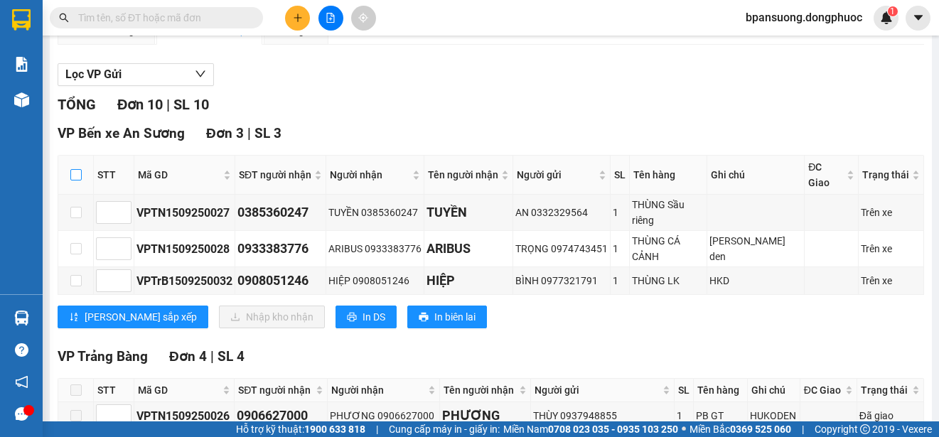
click at [72, 169] on input "checkbox" at bounding box center [75, 174] width 11 height 11
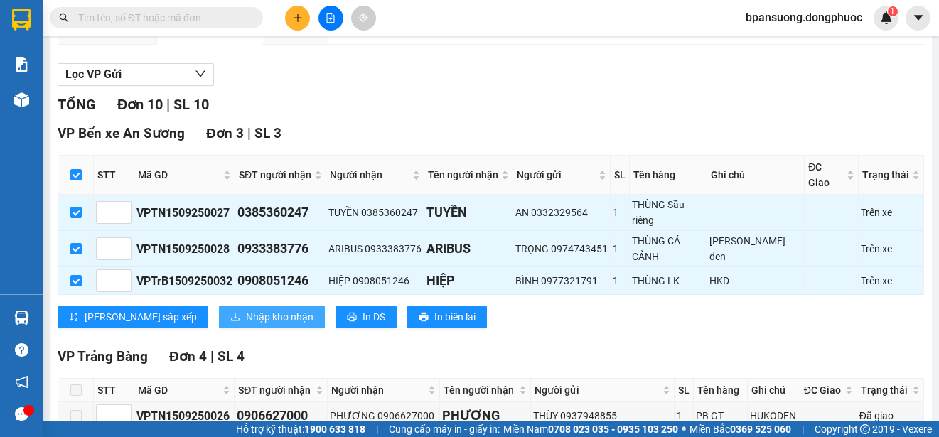
click at [246, 309] on span "Nhập kho nhận" at bounding box center [280, 317] width 68 height 16
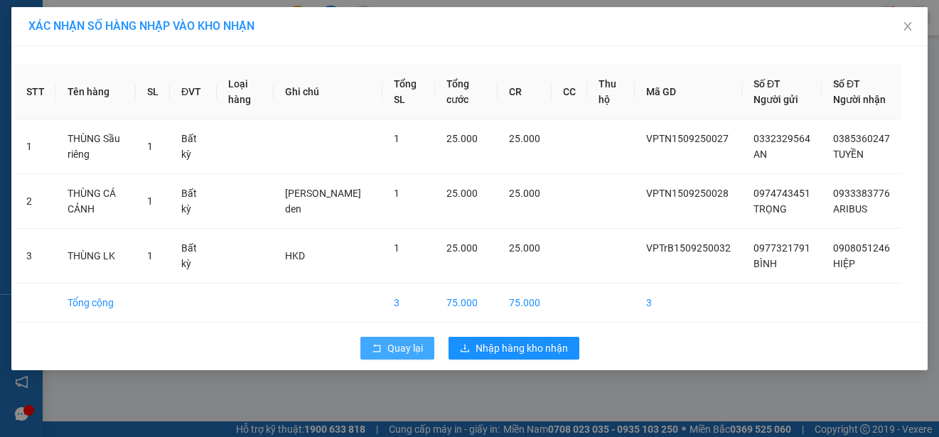
click at [419, 345] on span "Quay lại" at bounding box center [405, 348] width 36 height 16
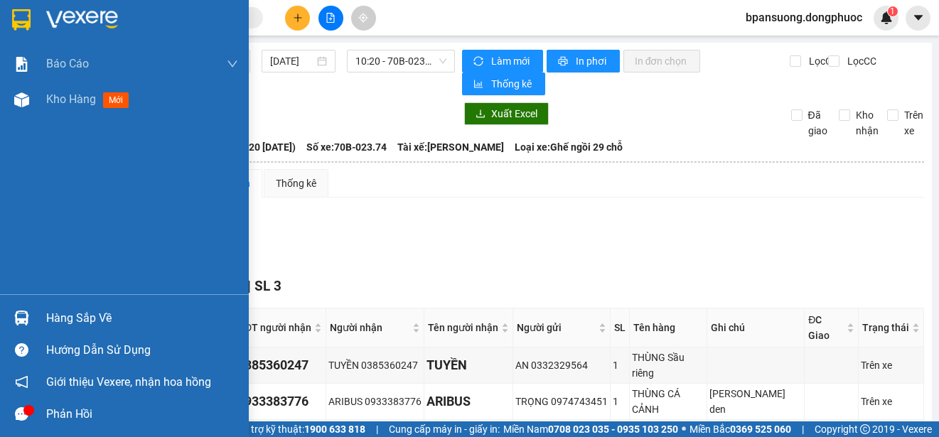
click at [31, 311] on div at bounding box center [21, 318] width 25 height 25
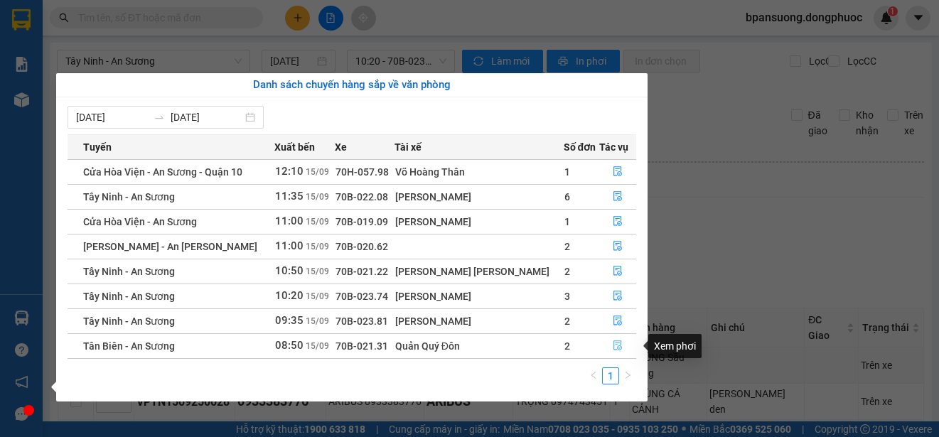
drag, startPoint x: 614, startPoint y: 343, endPoint x: 609, endPoint y: 354, distance: 12.4
click at [613, 350] on icon "file-done" at bounding box center [618, 345] width 10 height 10
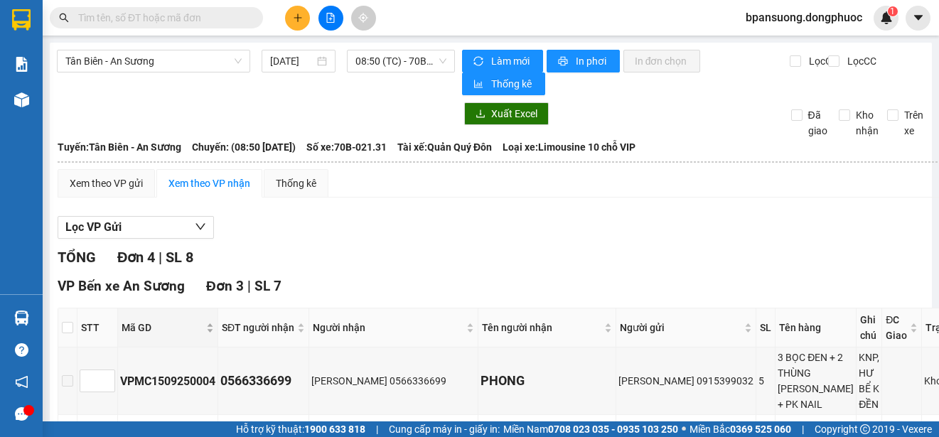
scroll to position [142, 0]
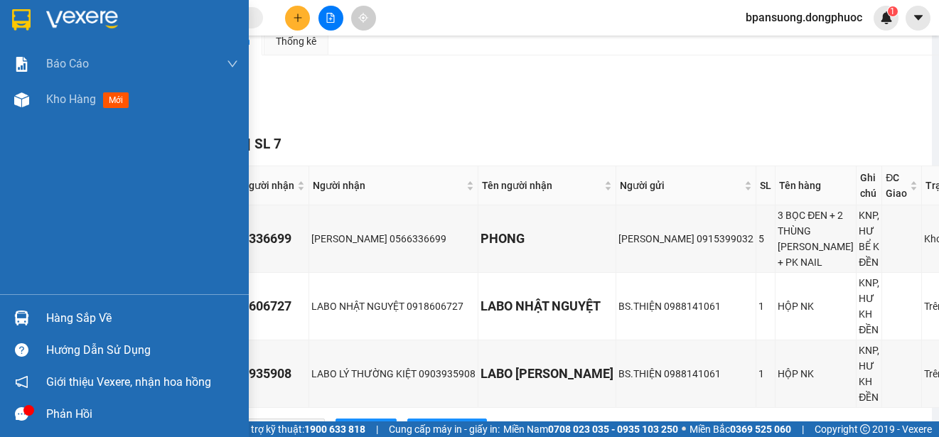
click at [27, 316] on img at bounding box center [21, 318] width 15 height 15
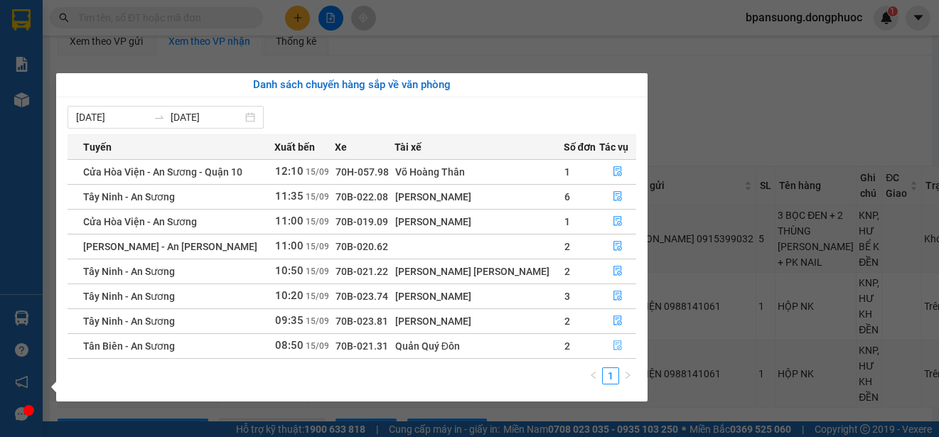
click at [613, 350] on icon "file-done" at bounding box center [618, 345] width 10 height 10
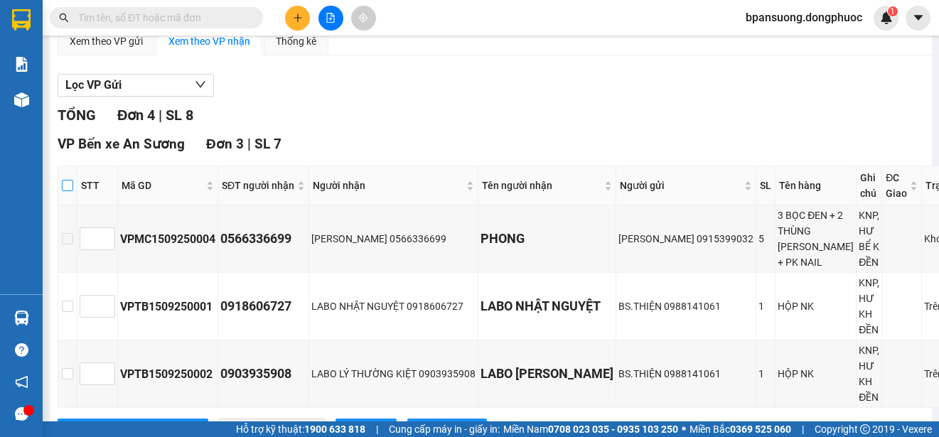
click at [64, 190] on input "checkbox" at bounding box center [67, 185] width 11 height 11
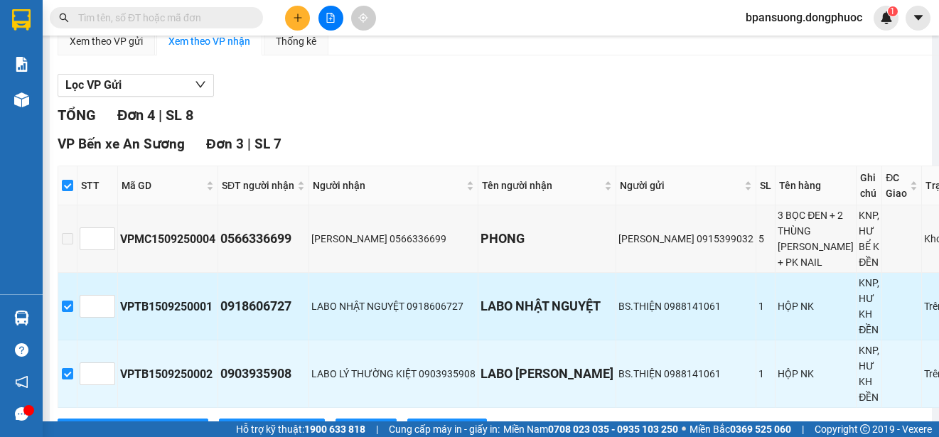
scroll to position [284, 0]
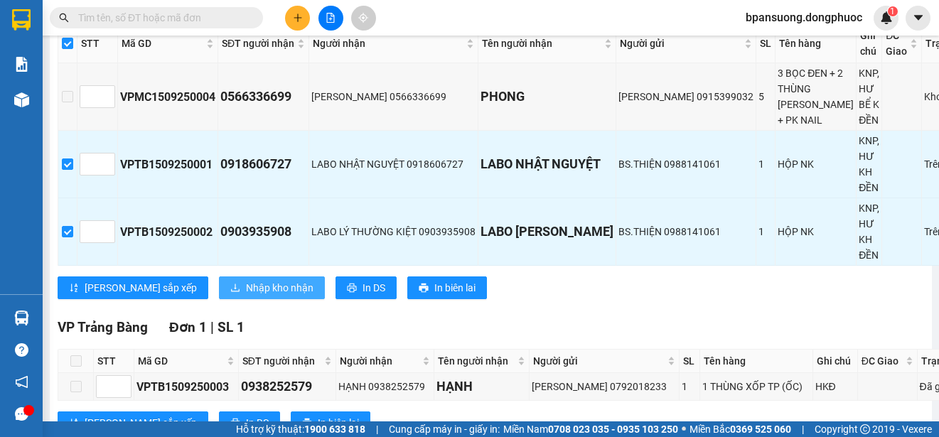
click at [246, 296] on span "Nhập kho nhận" at bounding box center [280, 288] width 68 height 16
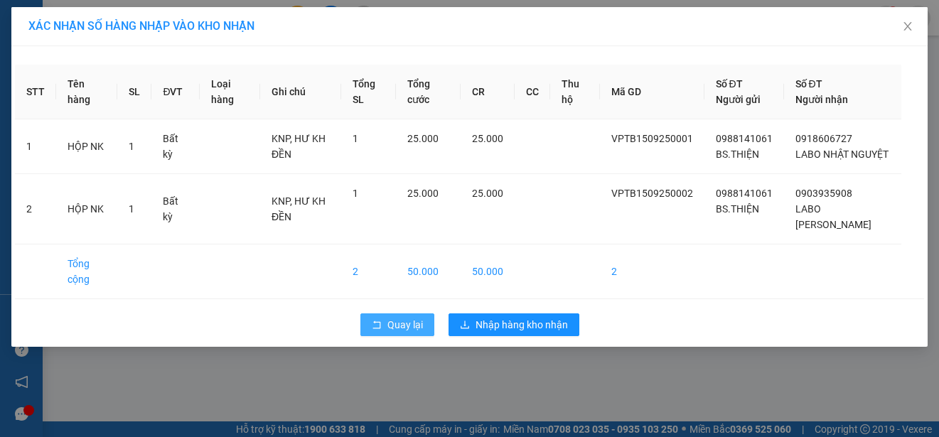
click at [388, 333] on span "Quay lại" at bounding box center [405, 325] width 36 height 16
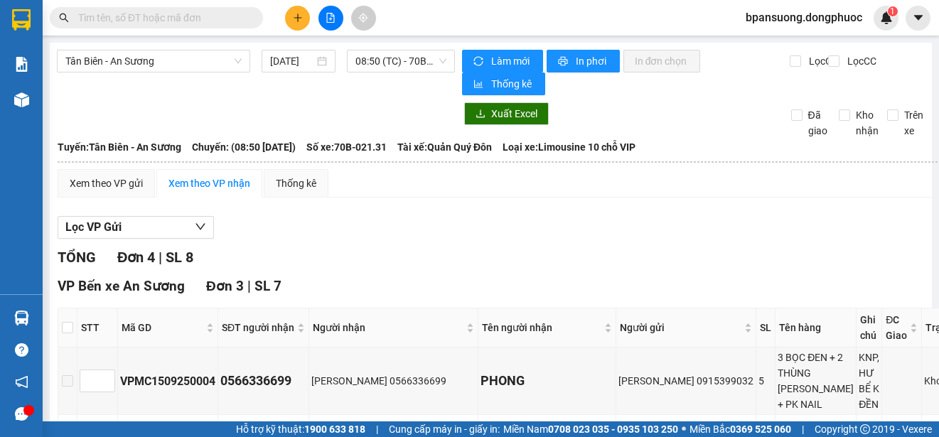
click at [109, 22] on input "text" at bounding box center [162, 18] width 168 height 16
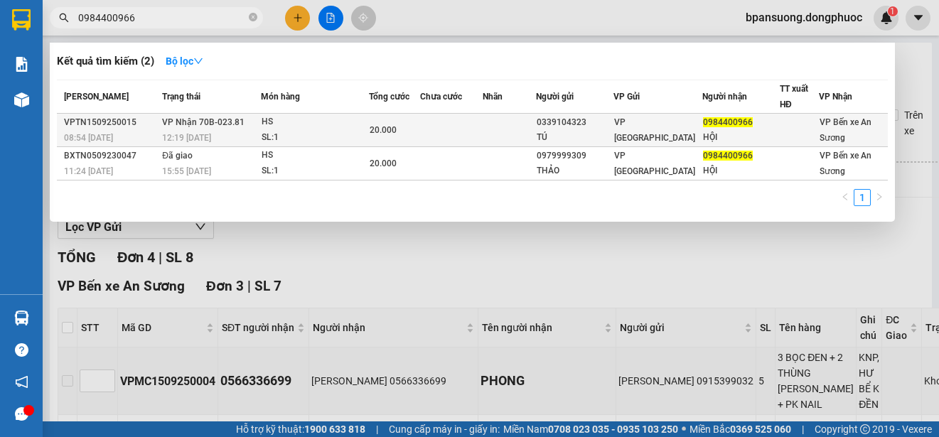
click at [387, 140] on td "20.000" at bounding box center [394, 130] width 51 height 33
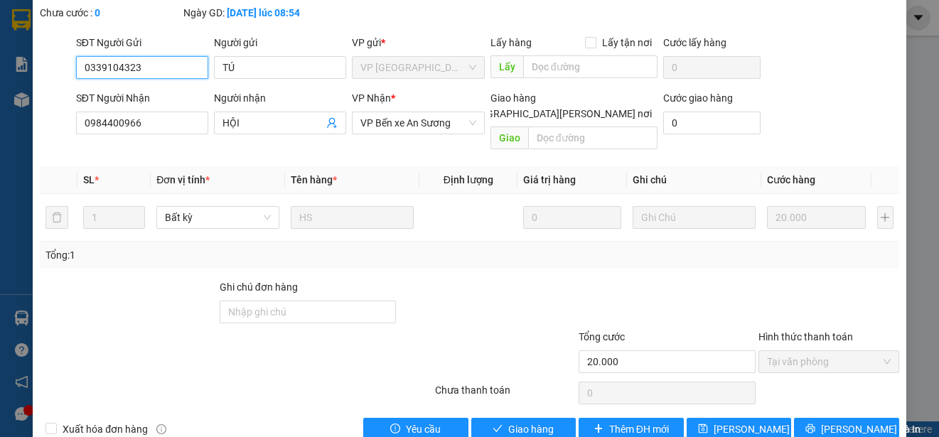
scroll to position [107, 0]
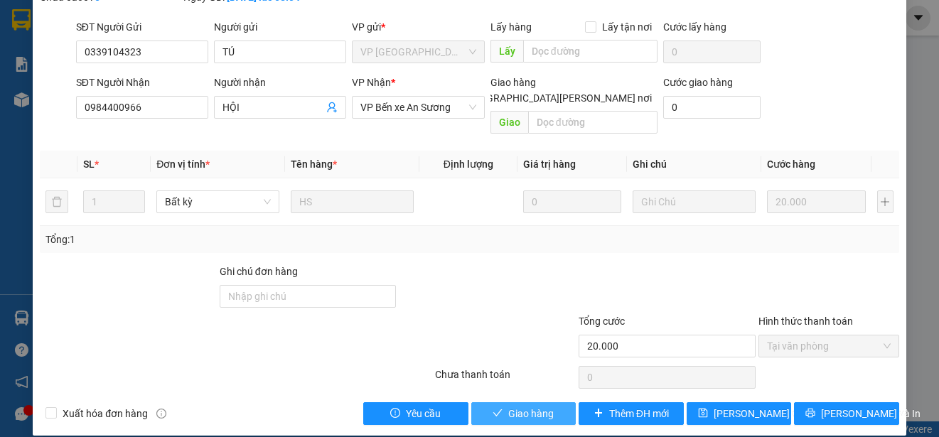
click at [521, 406] on span "Giao hàng" at bounding box center [530, 414] width 45 height 16
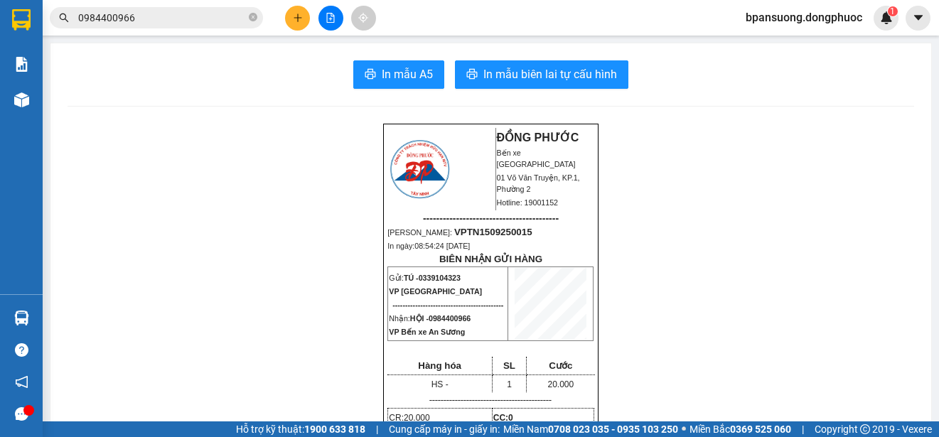
click at [324, 23] on button at bounding box center [330, 18] width 25 height 25
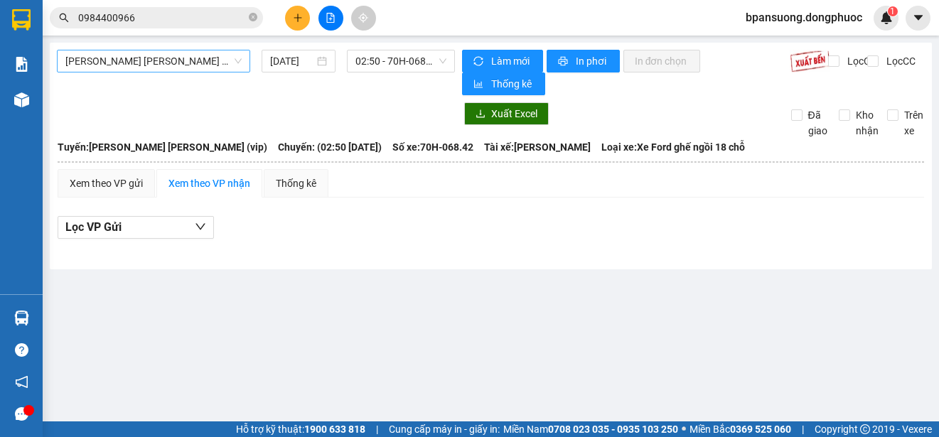
click at [174, 60] on span "Tây Ninh - [PERSON_NAME] (vip)" at bounding box center [153, 60] width 176 height 21
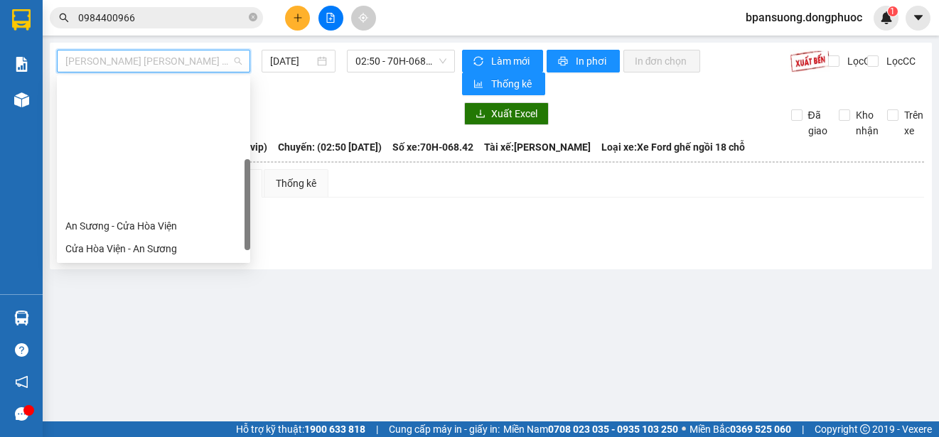
scroll to position [142, 0]
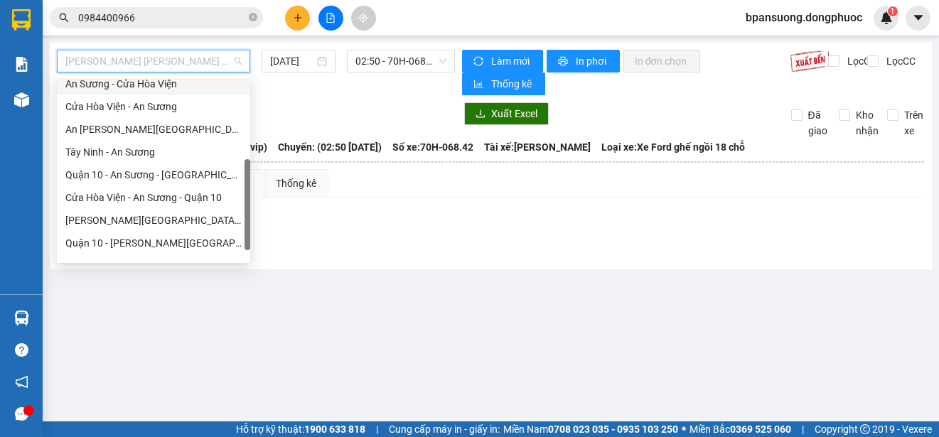
click at [168, 85] on div "An Sương - Cửa Hòa Viện" at bounding box center [153, 84] width 176 height 16
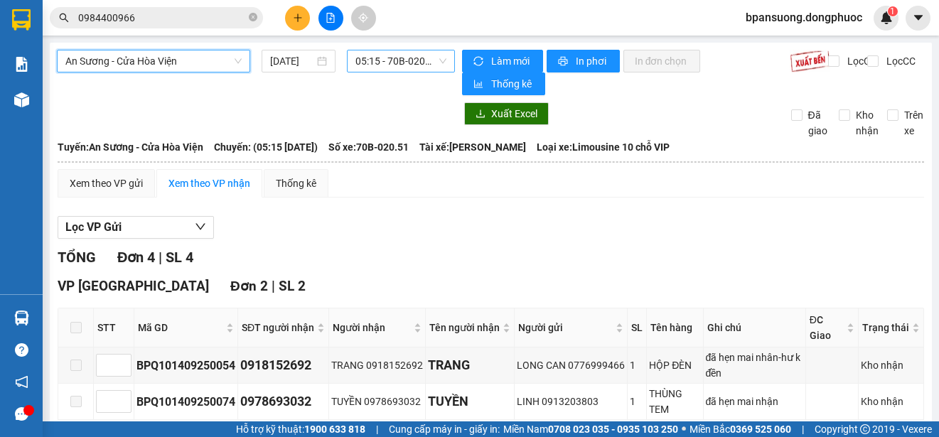
click at [398, 61] on span "05:15 - 70B-020.51" at bounding box center [400, 60] width 91 height 21
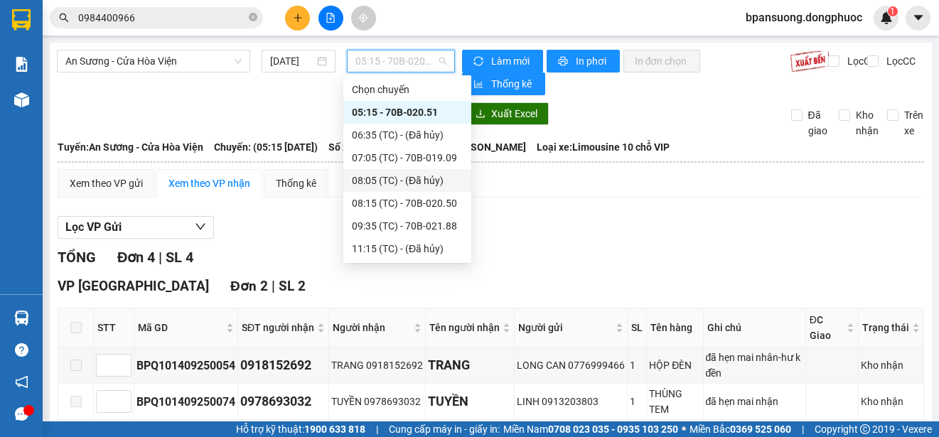
scroll to position [142, 0]
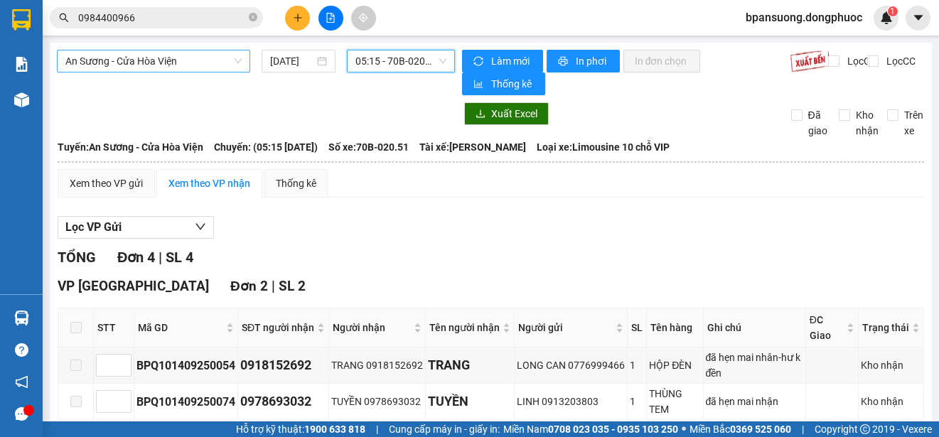
click at [186, 55] on span "An Sương - Cửa Hòa Viện" at bounding box center [153, 60] width 176 height 21
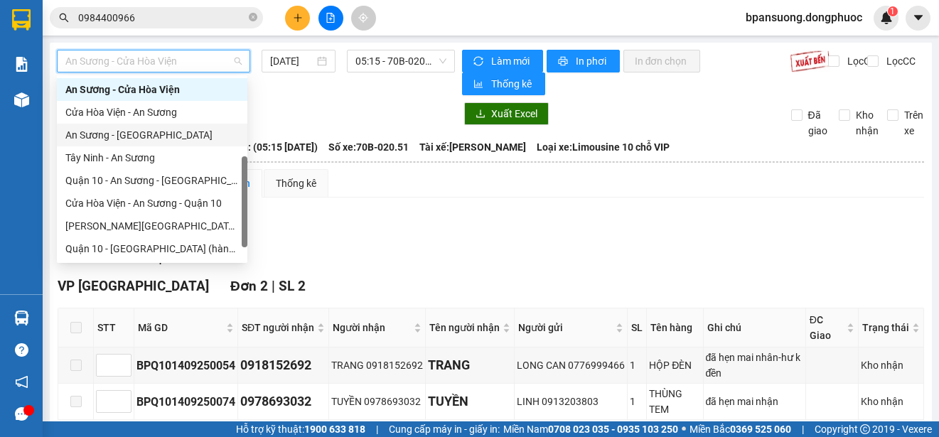
click at [146, 137] on div "An Sương - [GEOGRAPHIC_DATA]" at bounding box center [151, 135] width 173 height 16
type input "[DATE]"
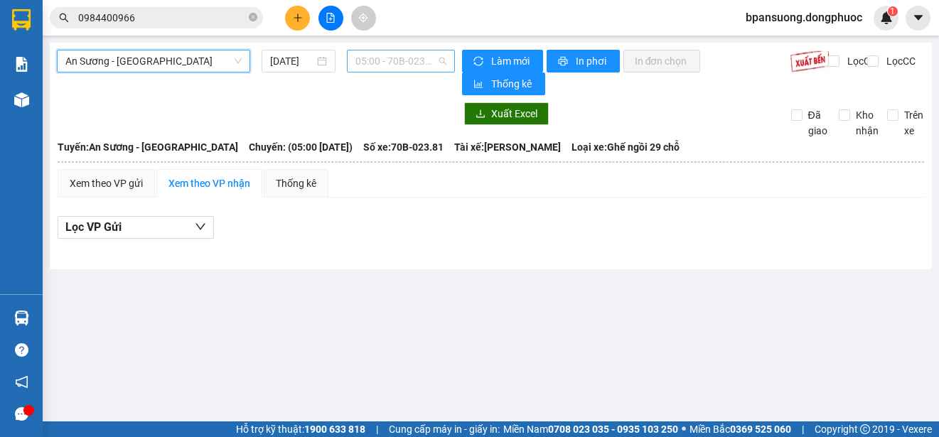
click at [394, 59] on span "05:00 - 70B-023.81" at bounding box center [400, 60] width 91 height 21
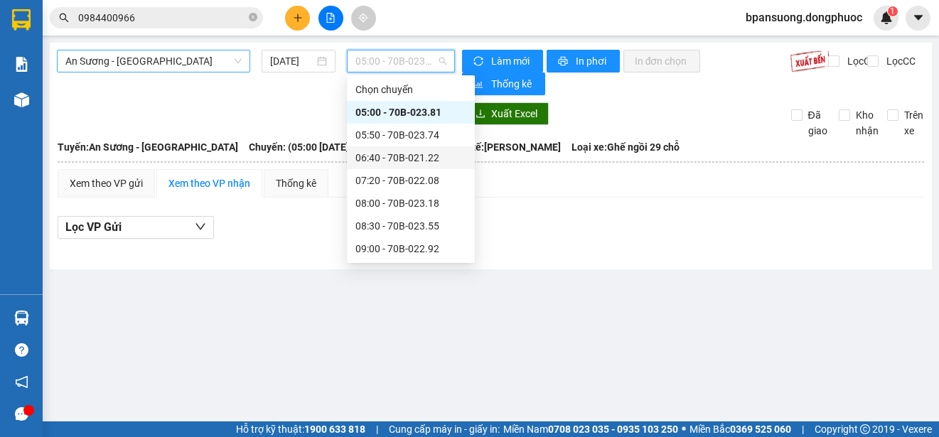
click at [170, 60] on span "An Sương - [GEOGRAPHIC_DATA]" at bounding box center [153, 60] width 176 height 21
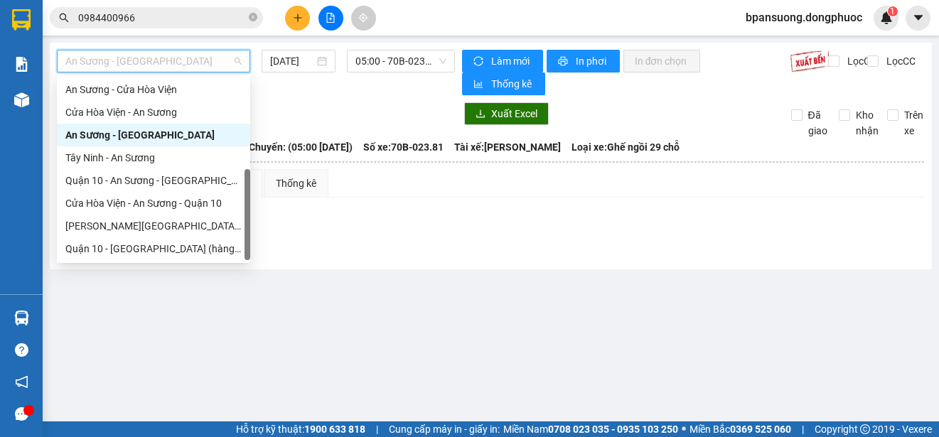
scroll to position [159, 0]
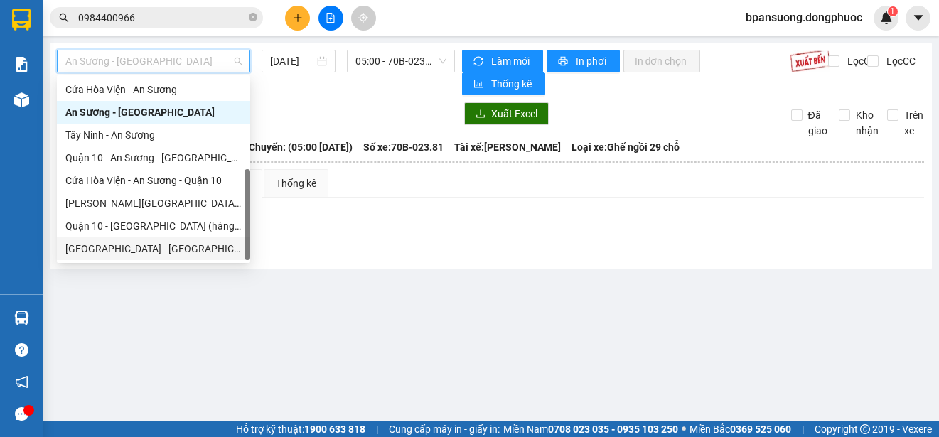
click at [155, 246] on div "[GEOGRAPHIC_DATA] - [GEOGRAPHIC_DATA] (vip)" at bounding box center [153, 249] width 176 height 16
type input "[DATE]"
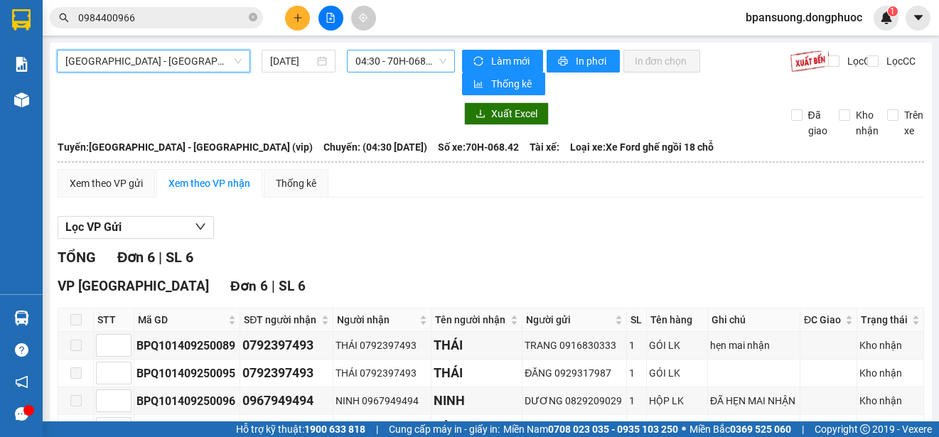
click at [387, 58] on span "04:30 - 70H-068.42" at bounding box center [400, 60] width 91 height 21
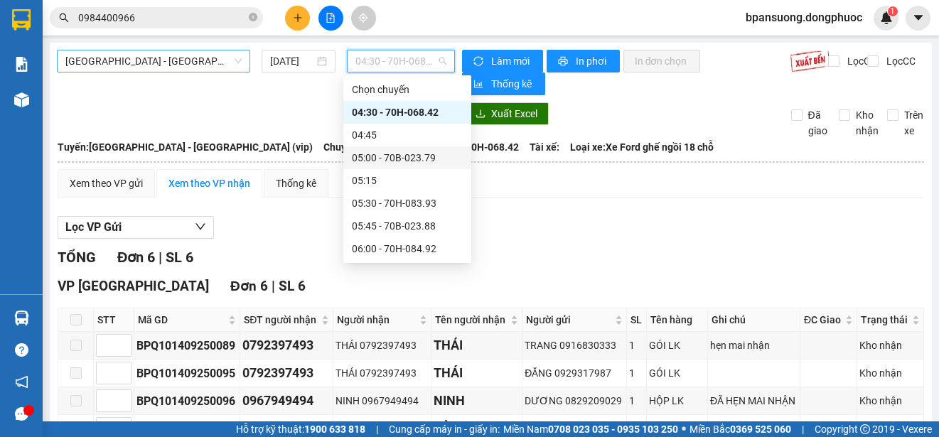
click at [128, 53] on span "[GEOGRAPHIC_DATA] - [GEOGRAPHIC_DATA] (vip)" at bounding box center [153, 60] width 176 height 21
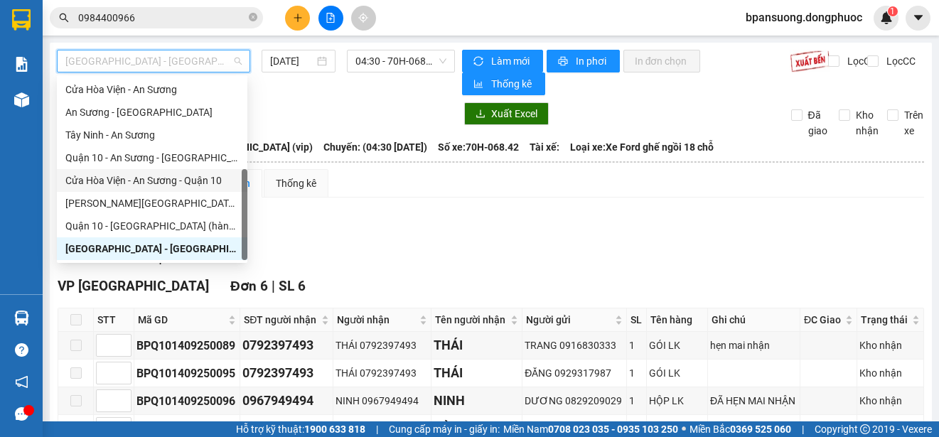
click at [158, 180] on div "Cửa Hòa Viện - An Sương - Quận 10" at bounding box center [151, 181] width 173 height 16
type input "[DATE]"
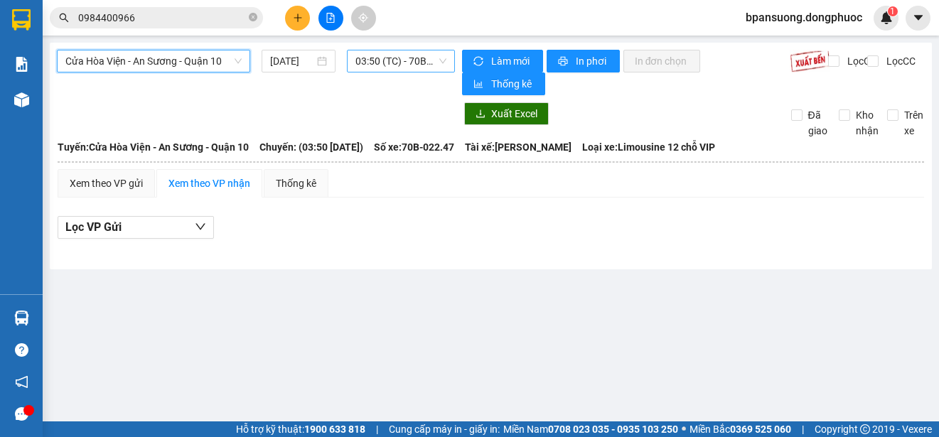
click at [409, 50] on div "03:50 (TC) - 70B-022.47" at bounding box center [401, 61] width 108 height 23
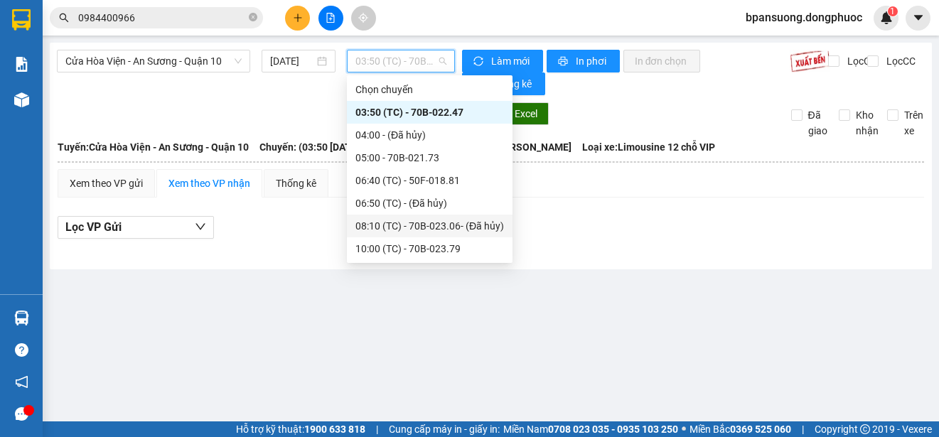
scroll to position [45, 0]
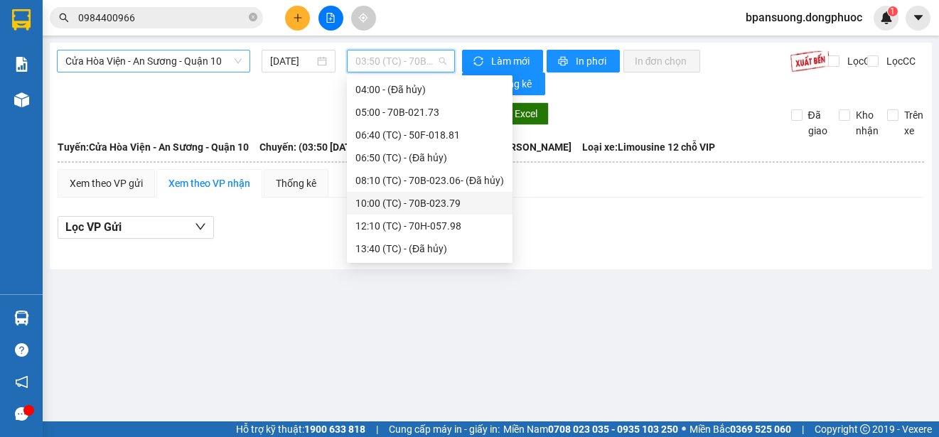
click at [158, 60] on span "Cửa Hòa Viện - An Sương - Quận 10" at bounding box center [153, 60] width 176 height 21
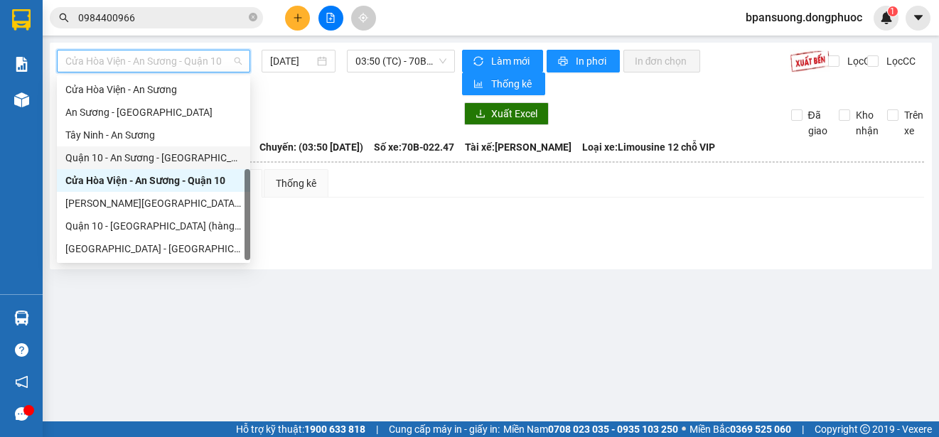
click at [179, 159] on div "Quận 10 - An Sương - [GEOGRAPHIC_DATA]" at bounding box center [153, 158] width 176 height 16
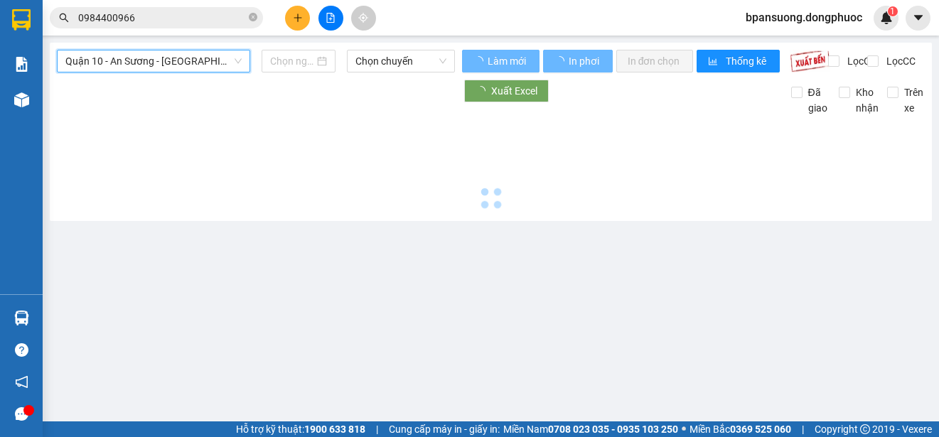
type input "[DATE]"
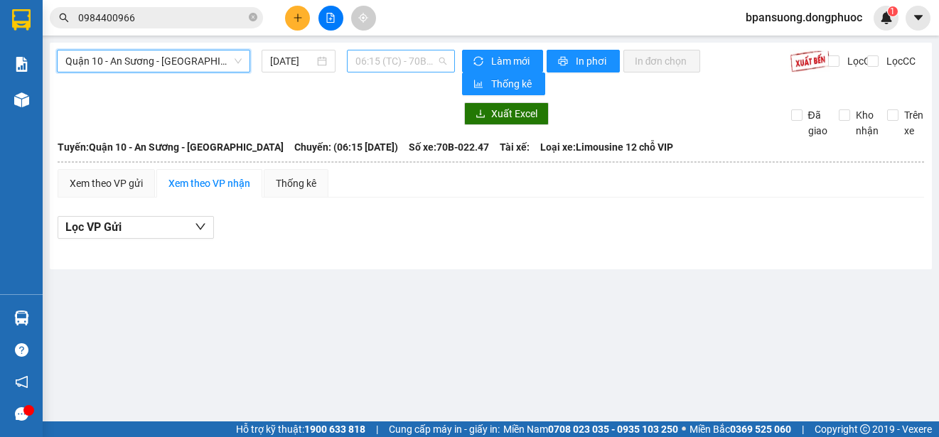
click at [405, 58] on span "06:15 (TC) - 70B-022.47" at bounding box center [400, 60] width 91 height 21
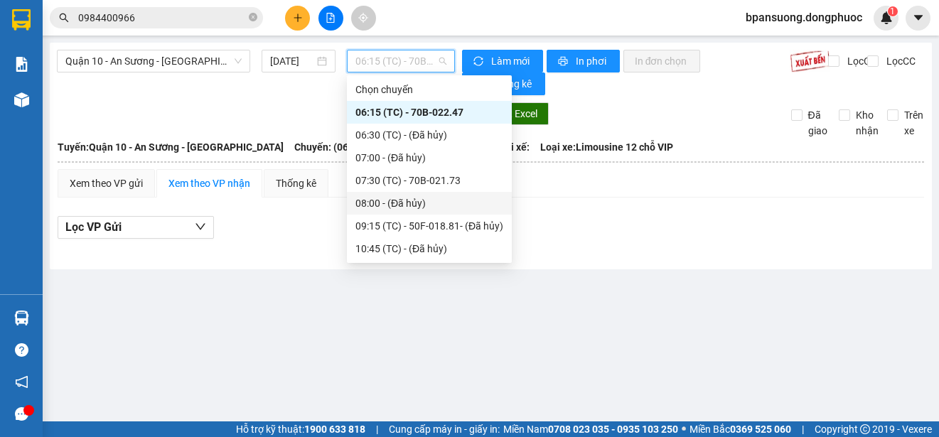
scroll to position [68, 0]
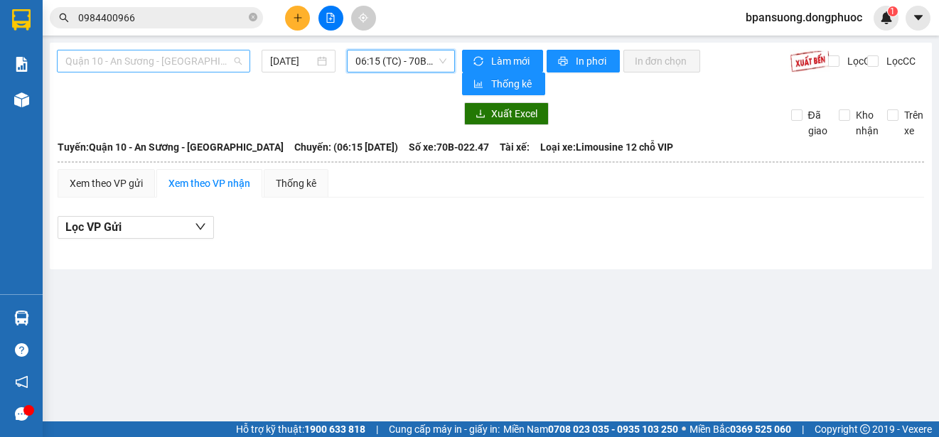
click at [160, 61] on span "Quận 10 - An Sương - [GEOGRAPHIC_DATA]" at bounding box center [153, 60] width 176 height 21
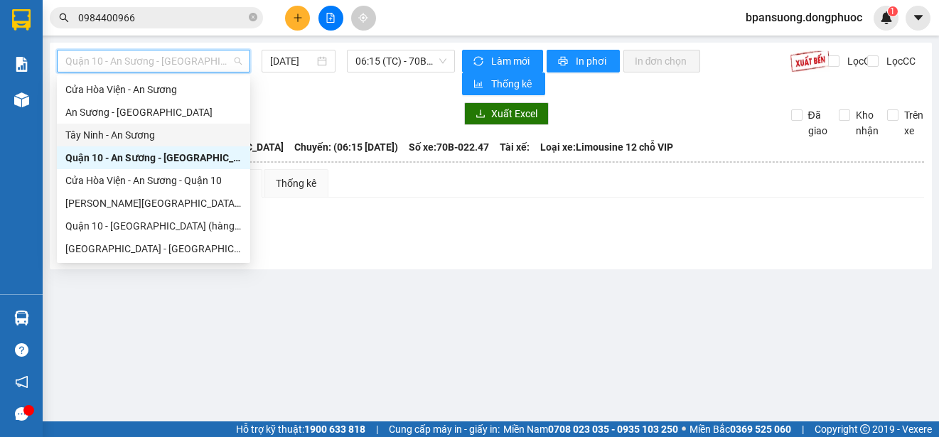
scroll to position [0, 0]
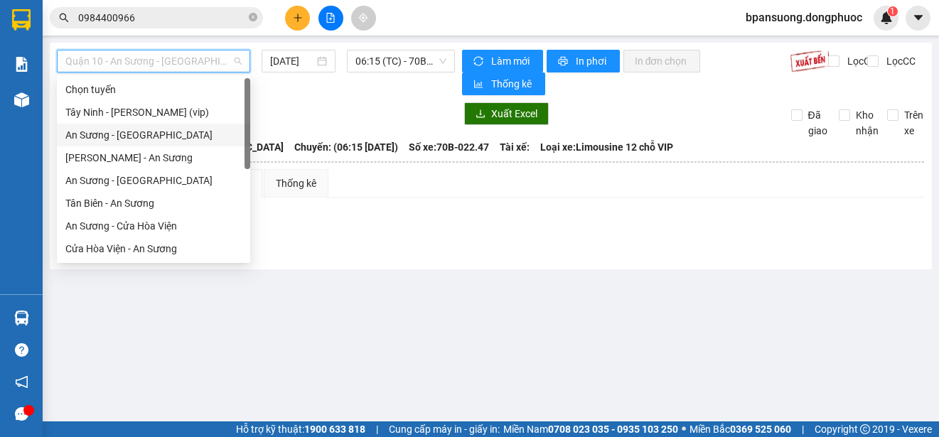
click at [152, 131] on div "An Sương - [GEOGRAPHIC_DATA]" at bounding box center [153, 135] width 176 height 16
type input "[DATE]"
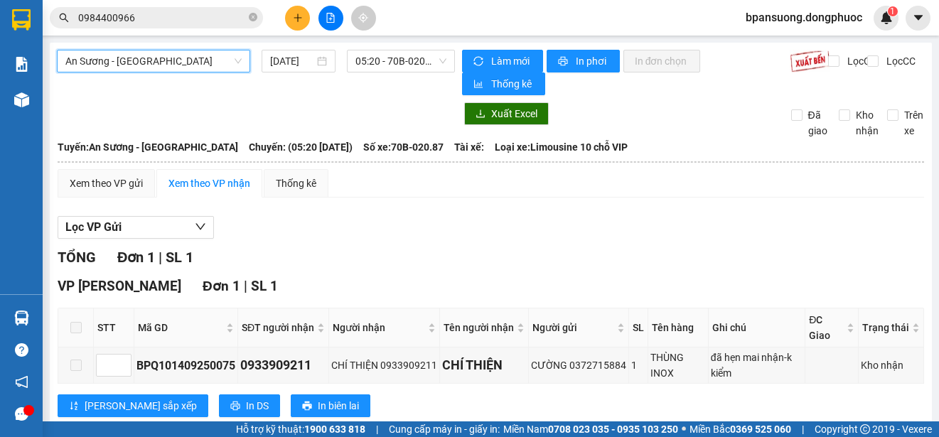
click at [404, 42] on main "An Sương - Châu Thành An Sương - [GEOGRAPHIC_DATA] [DATE] 05:20 - 70B-020.87 Là…" at bounding box center [469, 210] width 939 height 421
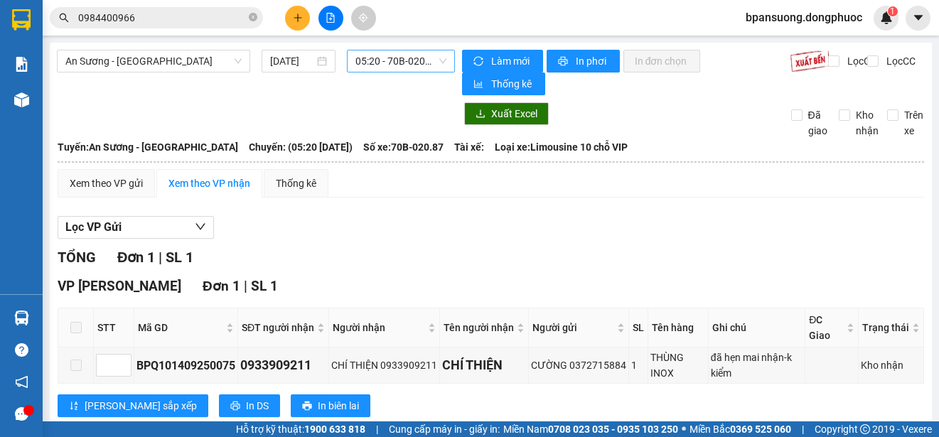
click at [401, 56] on span "05:20 - 70B-020.87" at bounding box center [400, 60] width 91 height 21
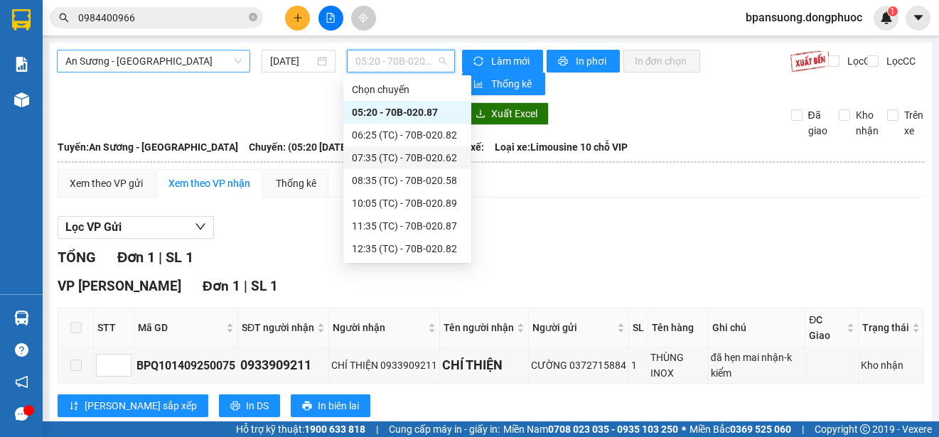
click at [168, 66] on span "An Sương - [GEOGRAPHIC_DATA]" at bounding box center [153, 60] width 176 height 21
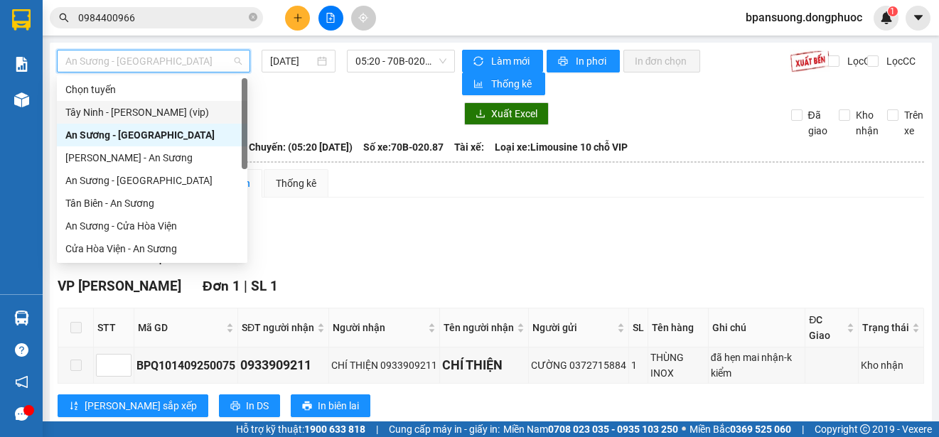
click at [349, 97] on div "An Sương - [GEOGRAPHIC_DATA] [DATE] 05:20 - 70B-020.87 Làm mới In phơi In đơn c…" at bounding box center [491, 246] width 882 height 407
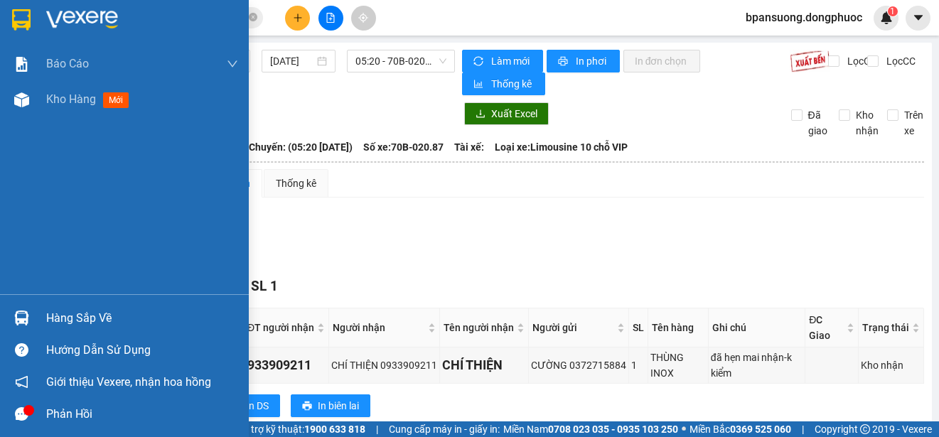
click at [48, 318] on div "Hàng sắp về" at bounding box center [142, 318] width 192 height 21
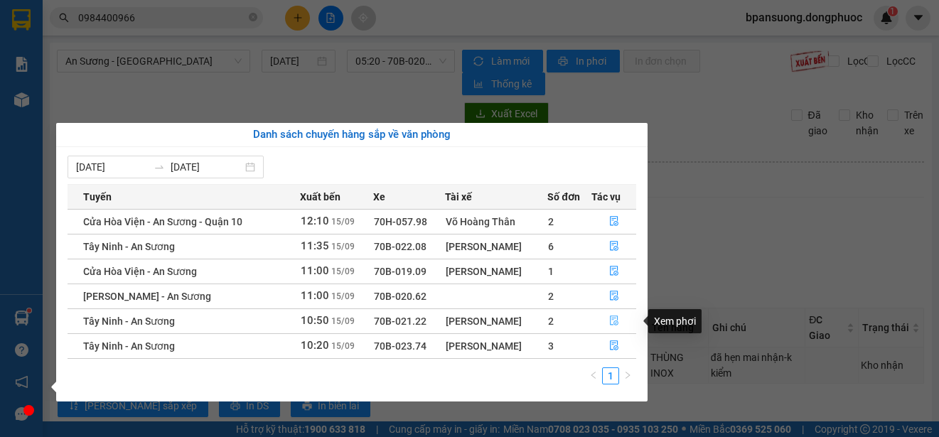
click at [616, 317] on icon "file-done" at bounding box center [614, 321] width 10 height 10
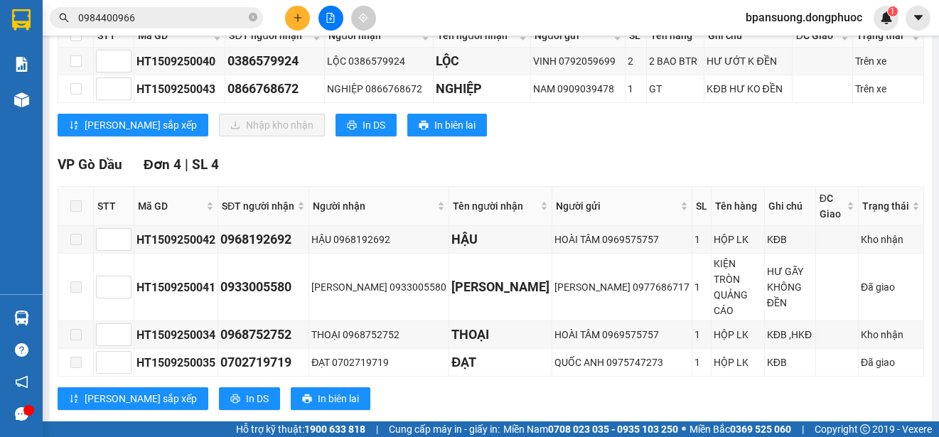
scroll to position [142, 0]
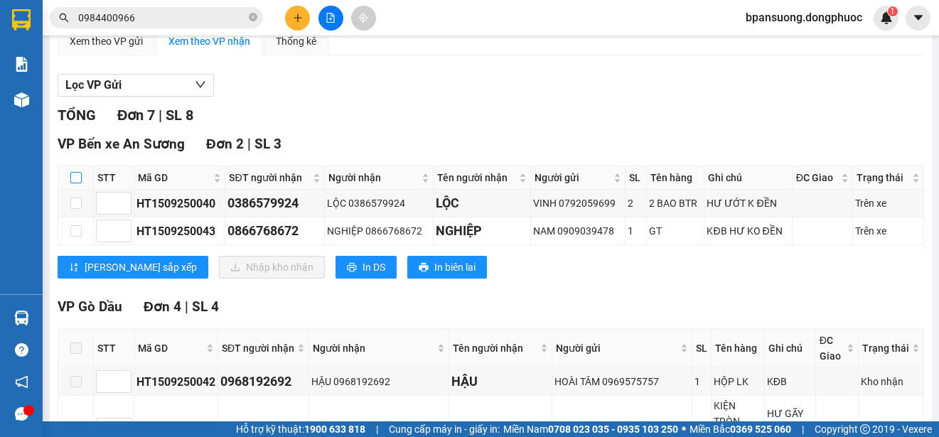
click at [80, 177] on input "checkbox" at bounding box center [75, 177] width 11 height 11
checkbox input "true"
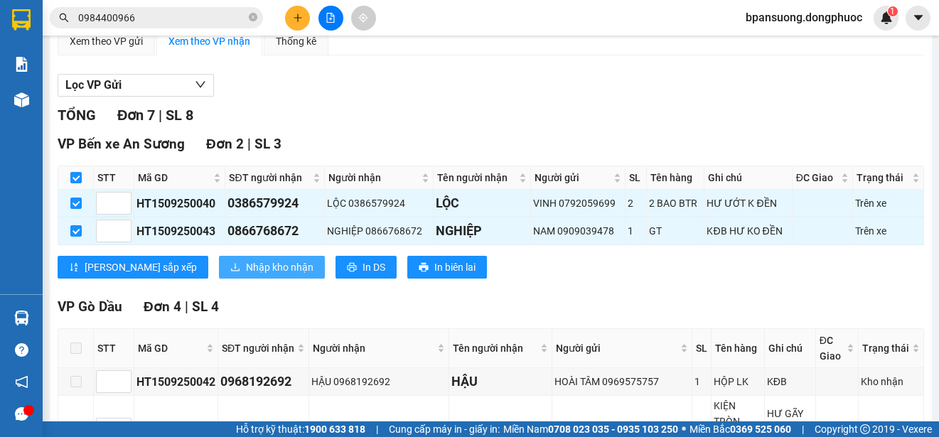
click at [246, 260] on span "Nhập kho nhận" at bounding box center [280, 267] width 68 height 16
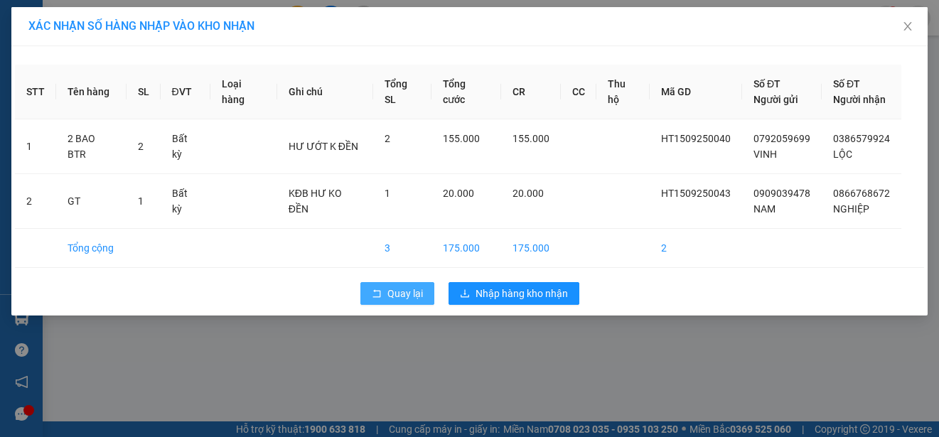
click at [398, 283] on button "Quay lại" at bounding box center [397, 293] width 74 height 23
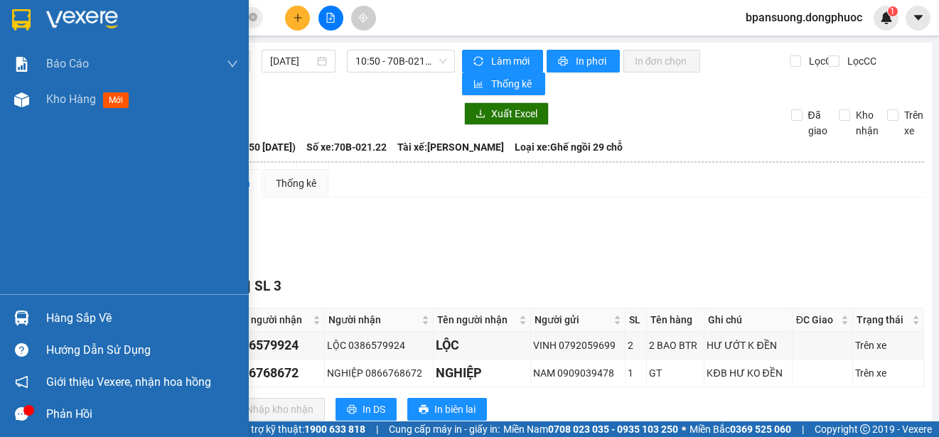
click at [26, 323] on img at bounding box center [21, 318] width 15 height 15
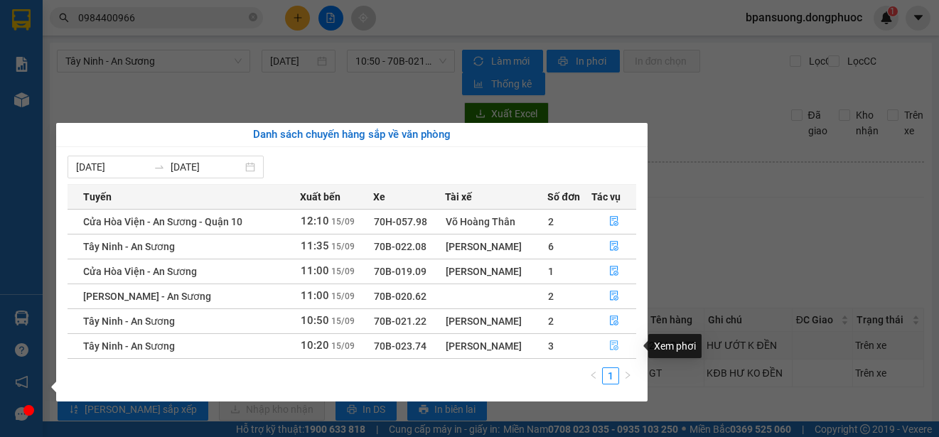
click at [615, 349] on icon "file-done" at bounding box center [614, 346] width 9 height 10
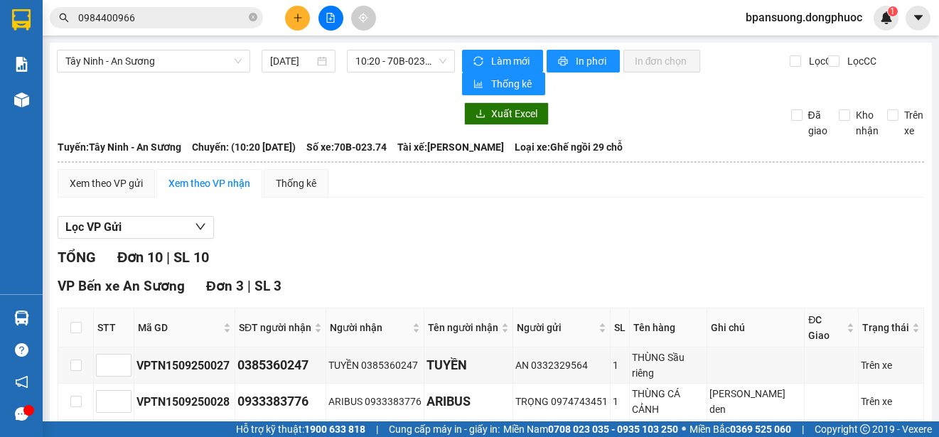
scroll to position [142, 0]
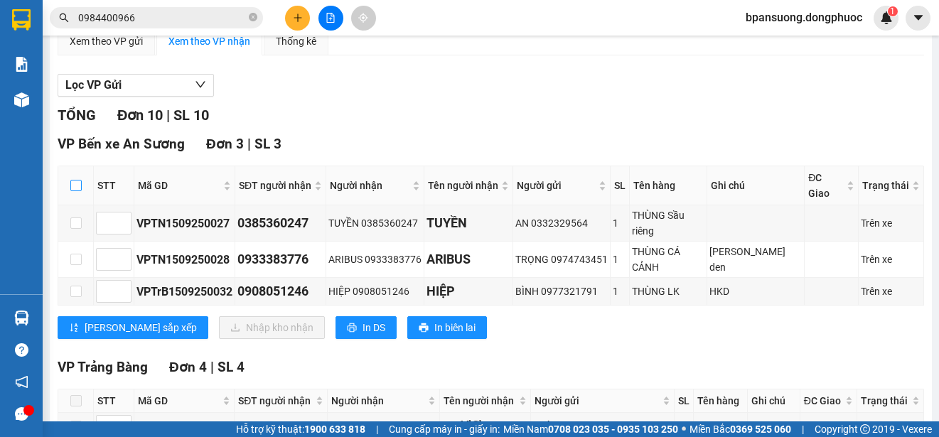
click at [70, 180] on input "checkbox" at bounding box center [75, 185] width 11 height 11
checkbox input "true"
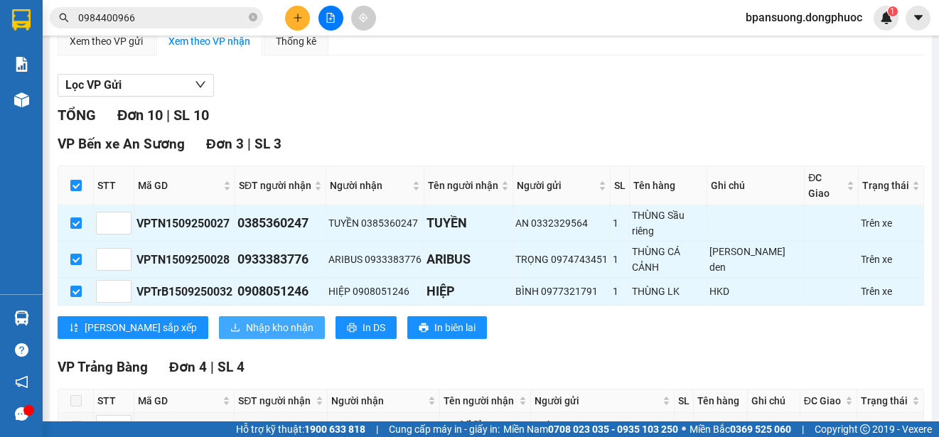
click at [246, 320] on span "Nhập kho nhận" at bounding box center [280, 328] width 68 height 16
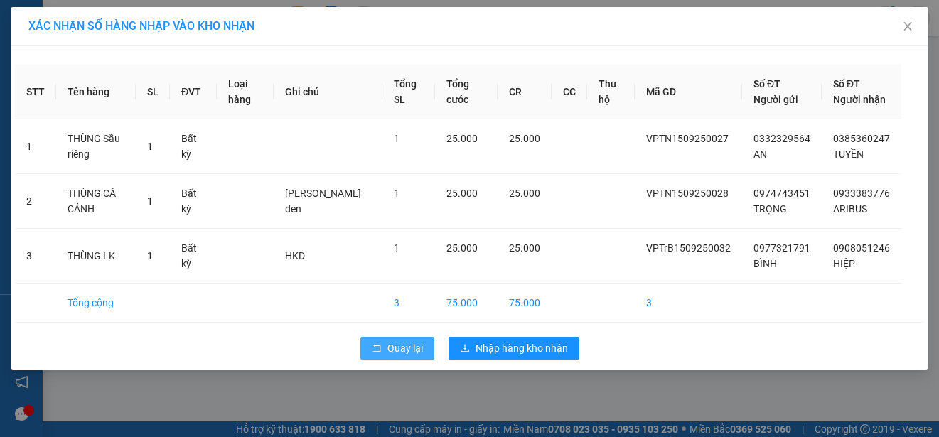
click at [404, 348] on span "Quay lại" at bounding box center [405, 348] width 36 height 16
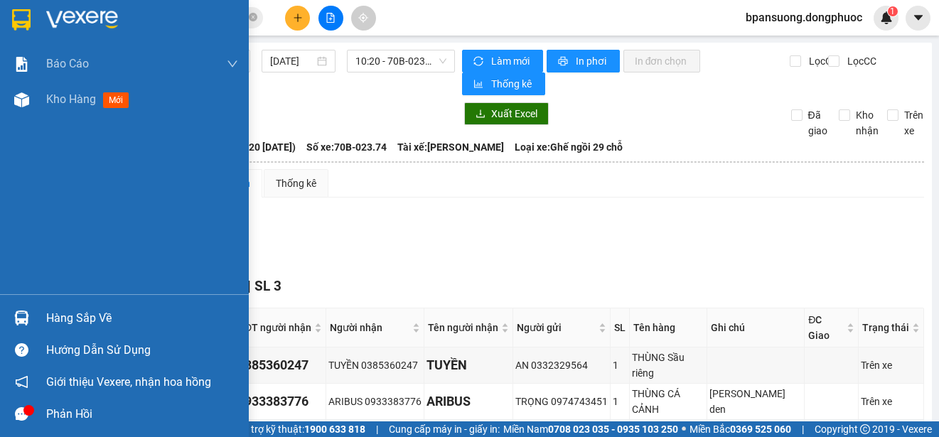
click at [21, 320] on img at bounding box center [21, 318] width 15 height 15
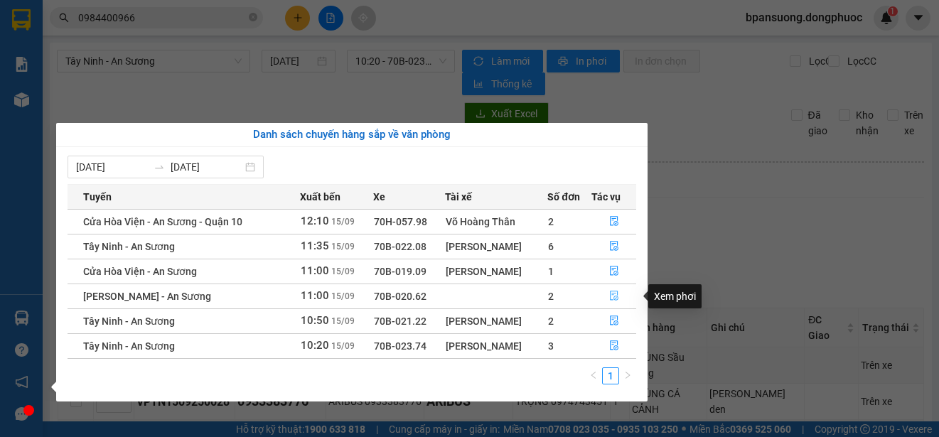
click at [615, 296] on icon "file-done" at bounding box center [614, 296] width 10 height 10
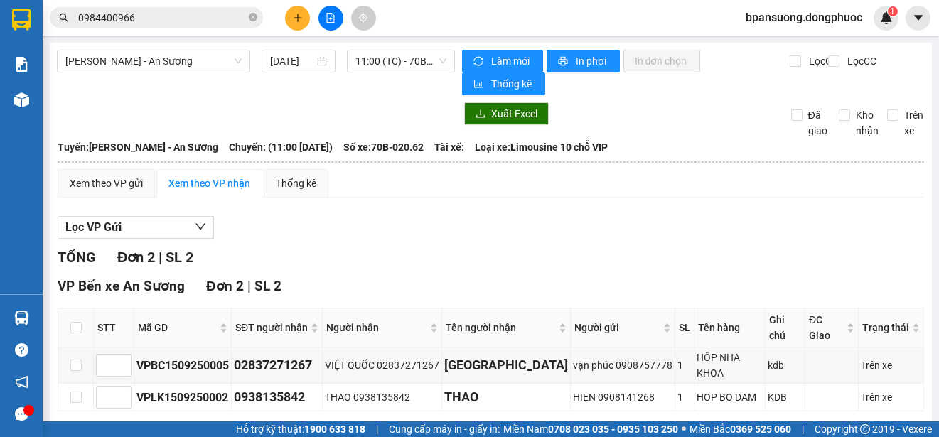
scroll to position [39, 0]
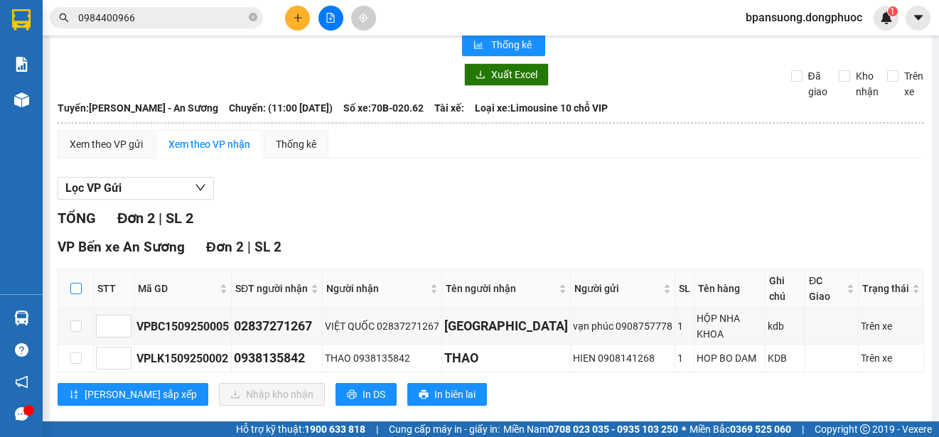
click at [72, 283] on input "checkbox" at bounding box center [75, 288] width 11 height 11
checkbox input "true"
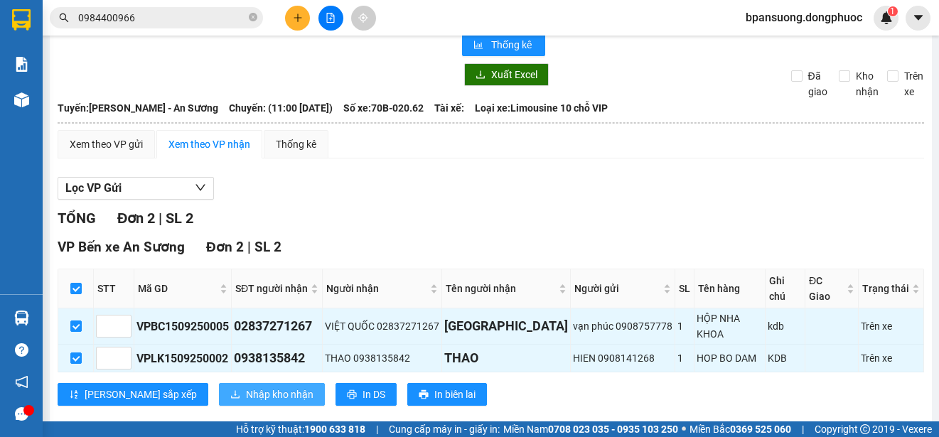
click at [246, 387] on span "Nhập kho nhận" at bounding box center [280, 395] width 68 height 16
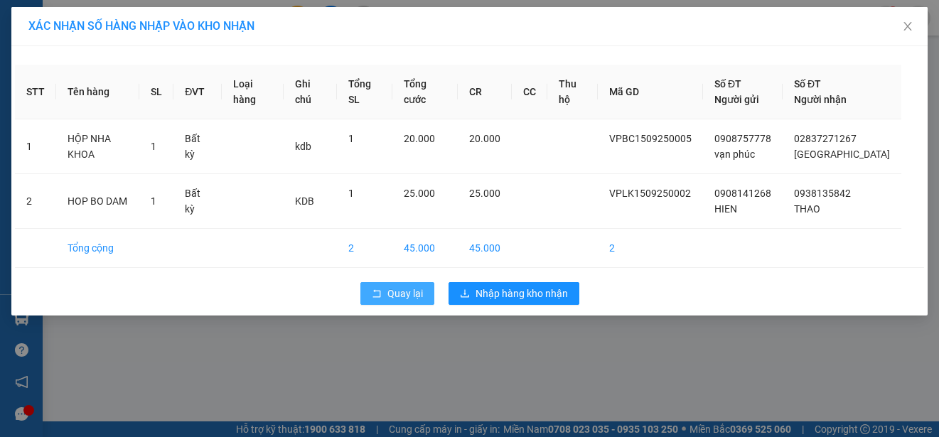
click at [385, 287] on button "Quay lại" at bounding box center [397, 293] width 74 height 23
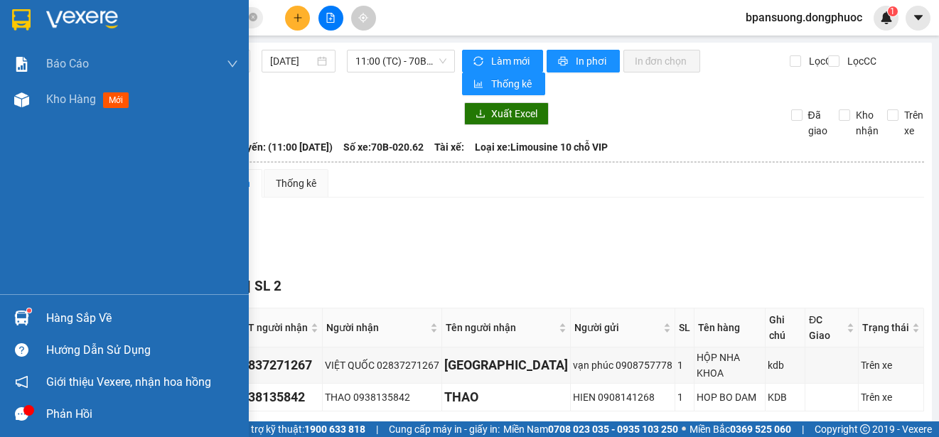
click at [31, 314] on div at bounding box center [21, 318] width 25 height 25
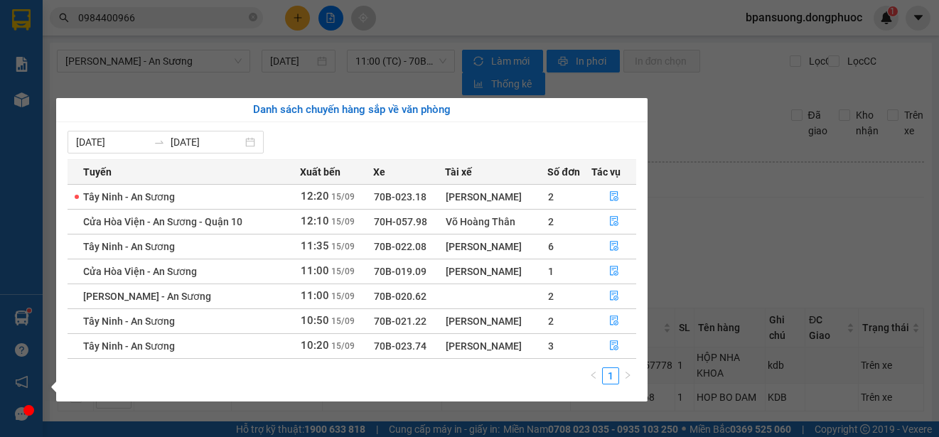
click at [769, 225] on section "Kết quả tìm kiếm ( 2 ) Bộ lọc Mã ĐH Trạng thái Món hàng Tổng cước Chưa cước Nhã…" at bounding box center [469, 218] width 939 height 437
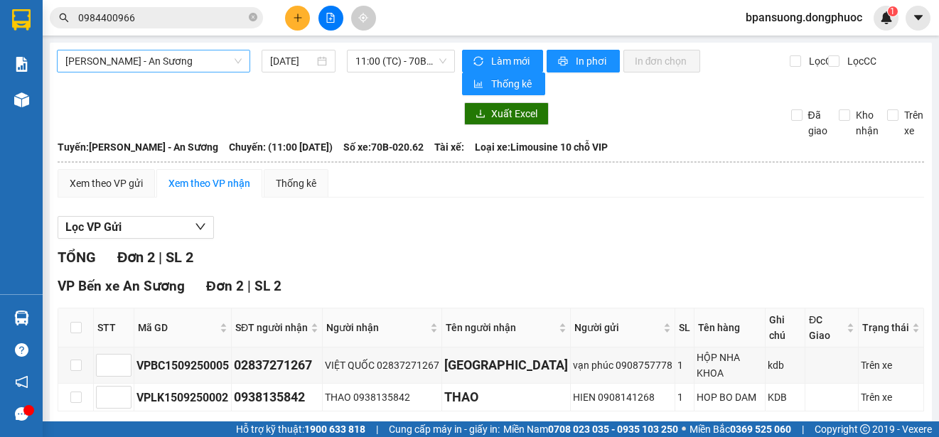
click at [158, 60] on span "[PERSON_NAME] - An Sương" at bounding box center [153, 60] width 176 height 21
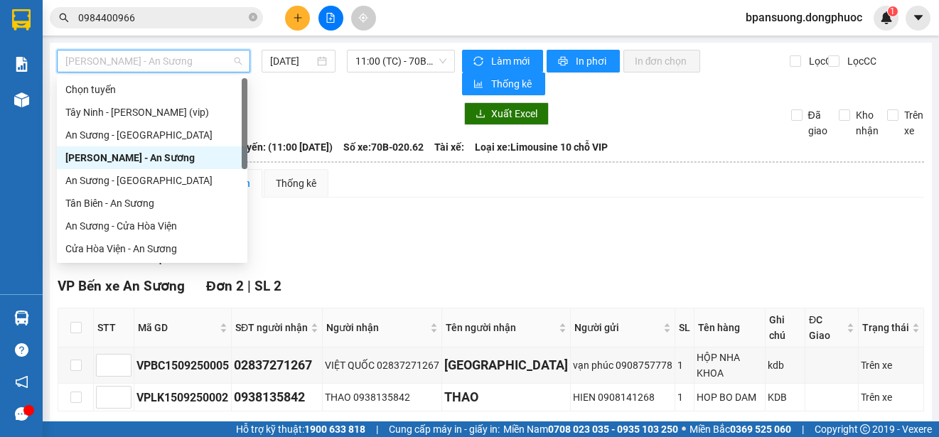
click at [169, 156] on div "[PERSON_NAME] - An Sương" at bounding box center [151, 158] width 173 height 16
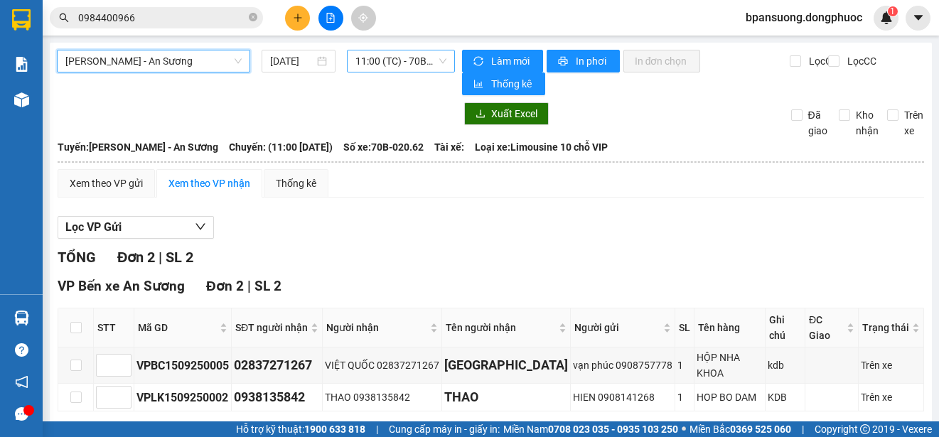
click at [400, 58] on span "11:00 (TC) - 70B-020.62" at bounding box center [400, 60] width 91 height 21
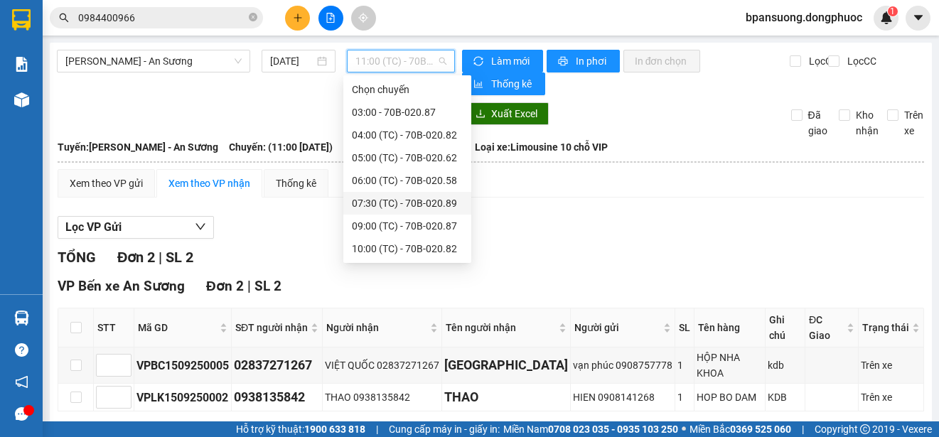
drag, startPoint x: 662, startPoint y: 219, endPoint x: 625, endPoint y: 196, distance: 44.0
click at [657, 214] on div "Lọc VP Gửi TỔNG Đơn 2 | SL 2 VP Bến xe An Sương Đơn 2 | SL 2 STT Mã GD SĐT ngư…" at bounding box center [491, 336] width 866 height 254
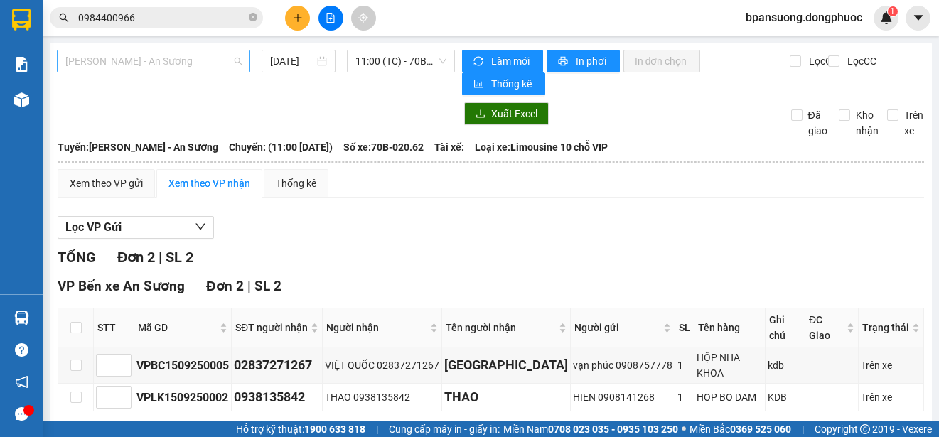
click at [159, 57] on span "[PERSON_NAME] - An Sương" at bounding box center [153, 60] width 176 height 21
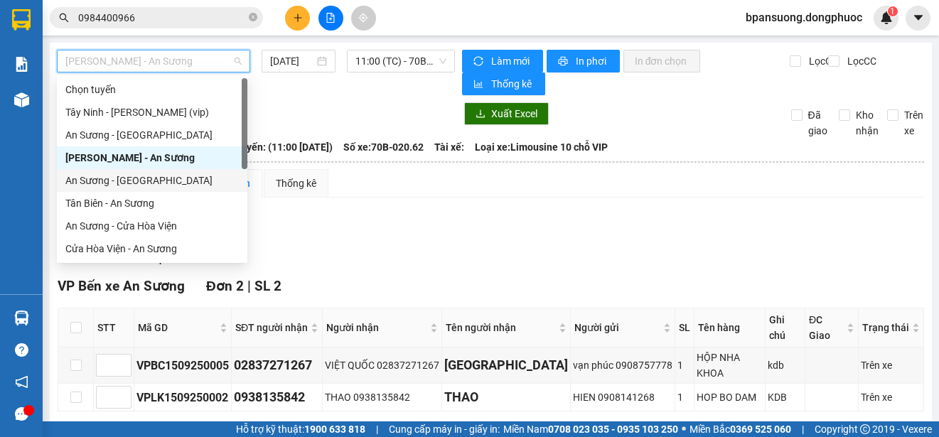
click at [139, 178] on div "An Sương - [GEOGRAPHIC_DATA]" at bounding box center [151, 181] width 173 height 16
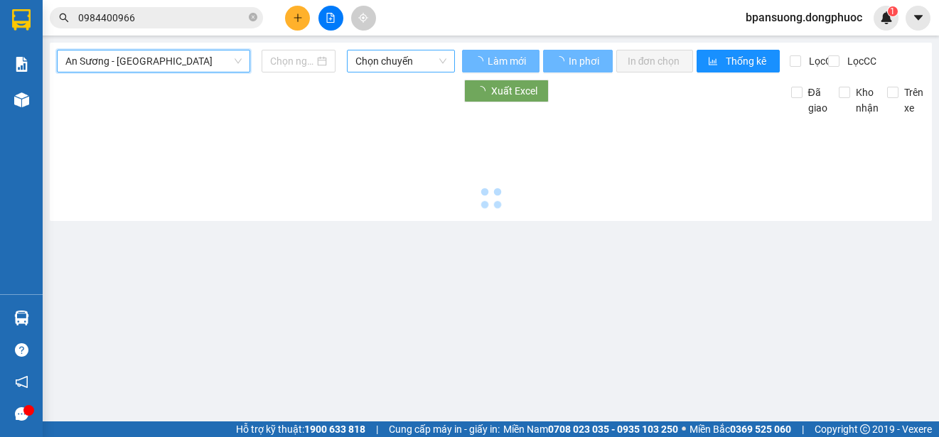
type input "[DATE]"
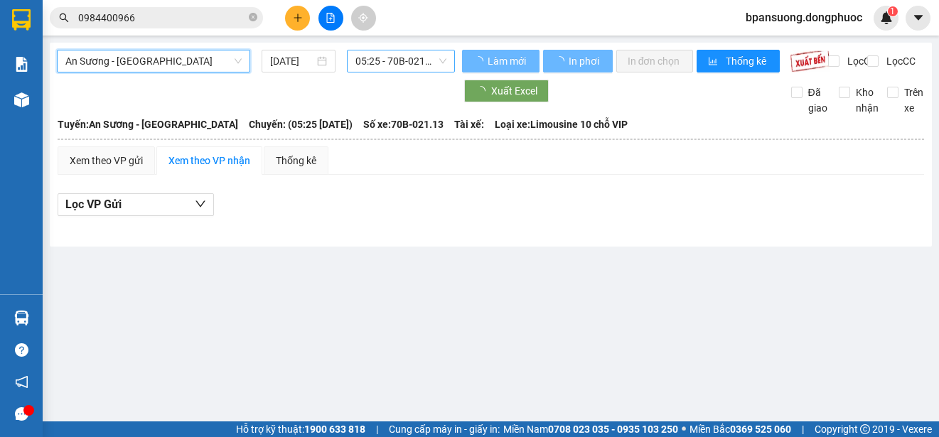
click at [384, 54] on span "05:25 - 70B-021.13" at bounding box center [400, 60] width 91 height 21
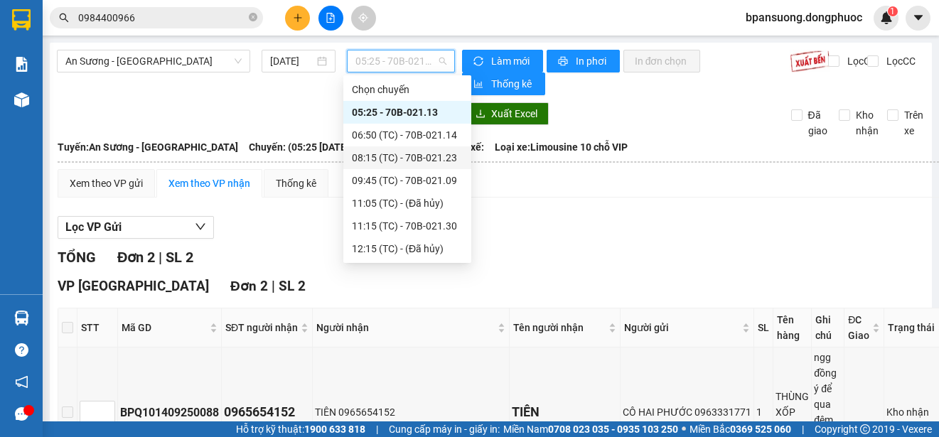
scroll to position [142, 0]
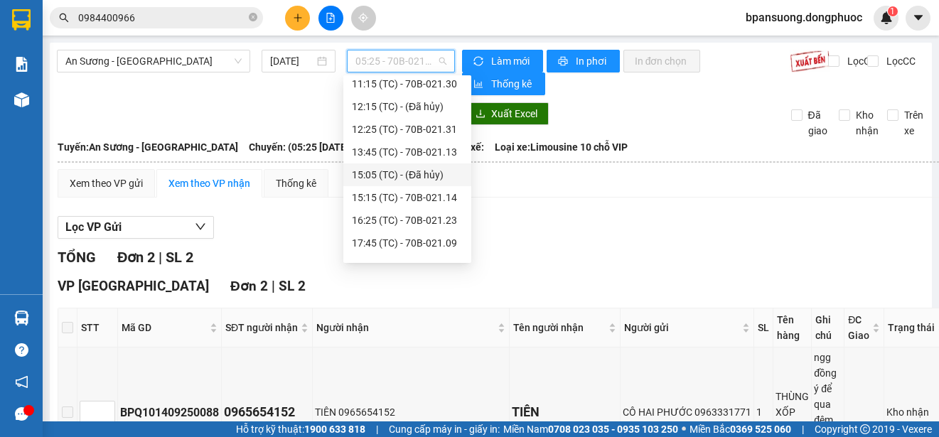
click at [610, 232] on div "Lọc VP Gửi" at bounding box center [504, 227] width 892 height 23
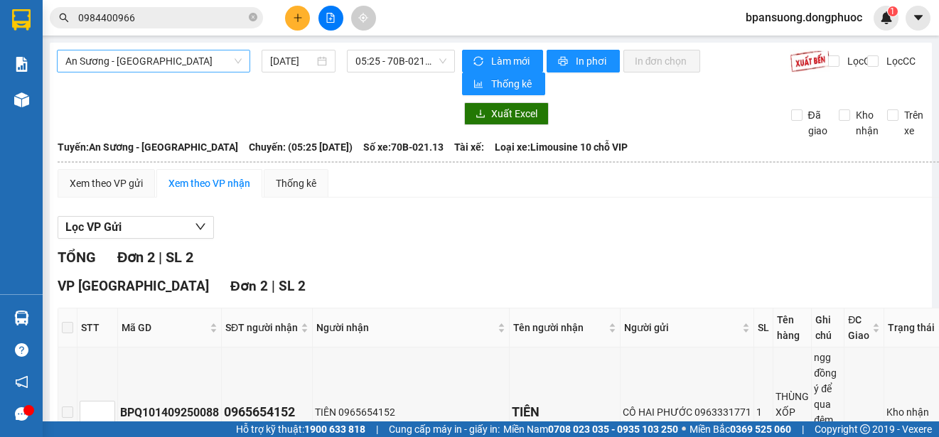
click at [183, 63] on span "An Sương - [GEOGRAPHIC_DATA]" at bounding box center [153, 60] width 176 height 21
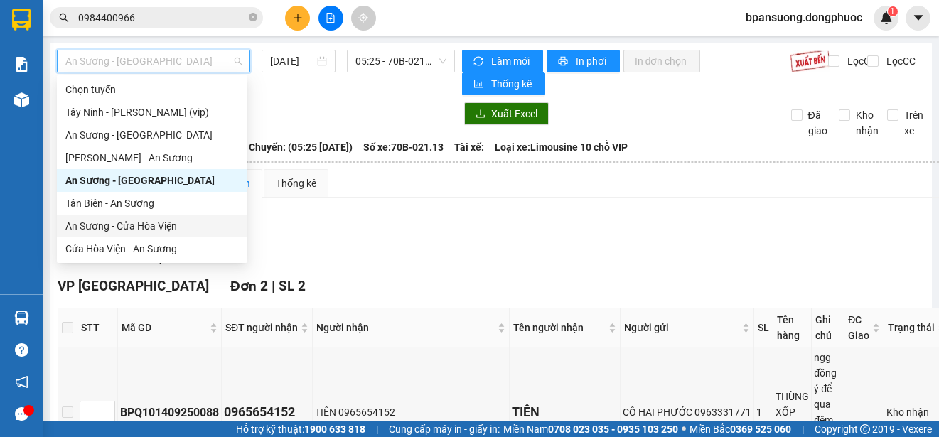
click at [136, 217] on div "An Sương - Cửa Hòa Viện" at bounding box center [152, 226] width 190 height 23
type input "[DATE]"
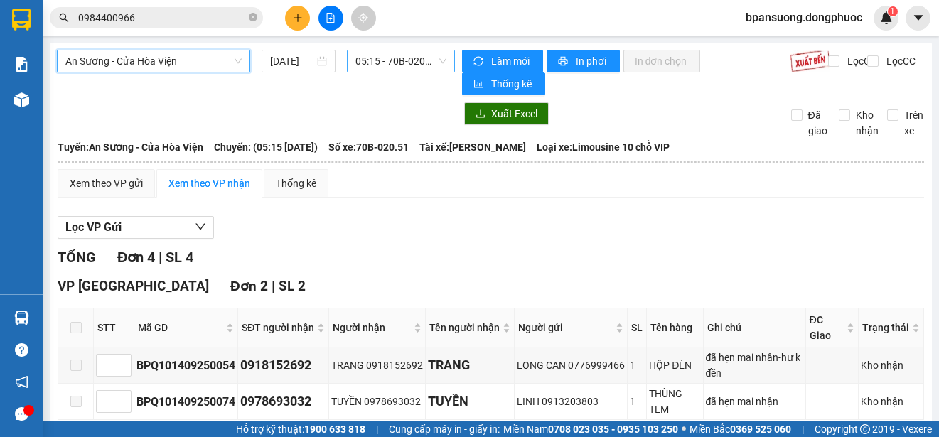
click at [382, 57] on span "05:15 - 70B-020.51" at bounding box center [400, 60] width 91 height 21
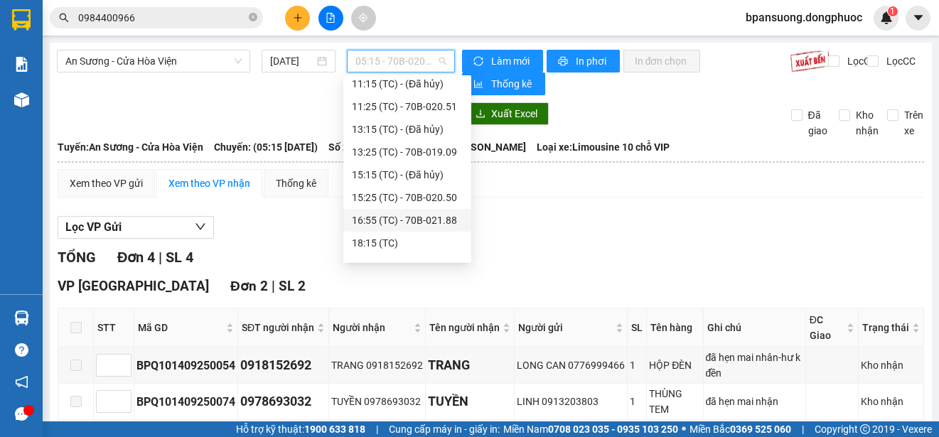
scroll to position [182, 0]
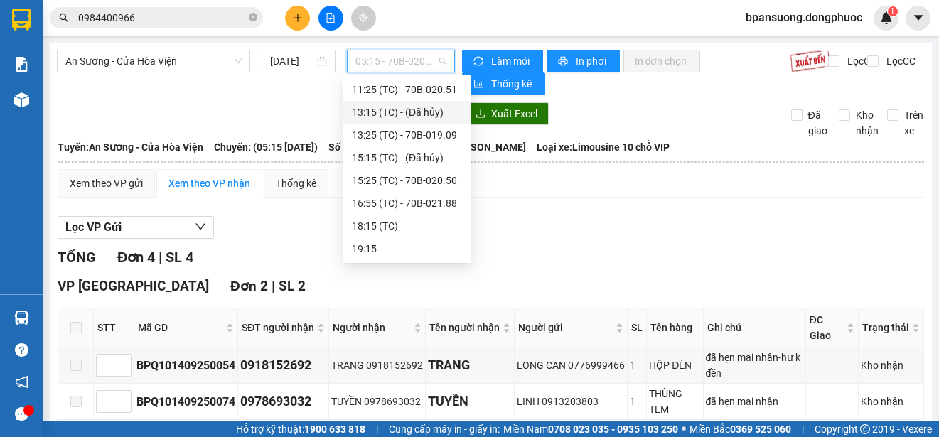
click at [146, 95] on div "An Sương - Cửa Hòa Viện [DATE] 05:15 - 70B-020.51" at bounding box center [256, 72] width 398 height 45
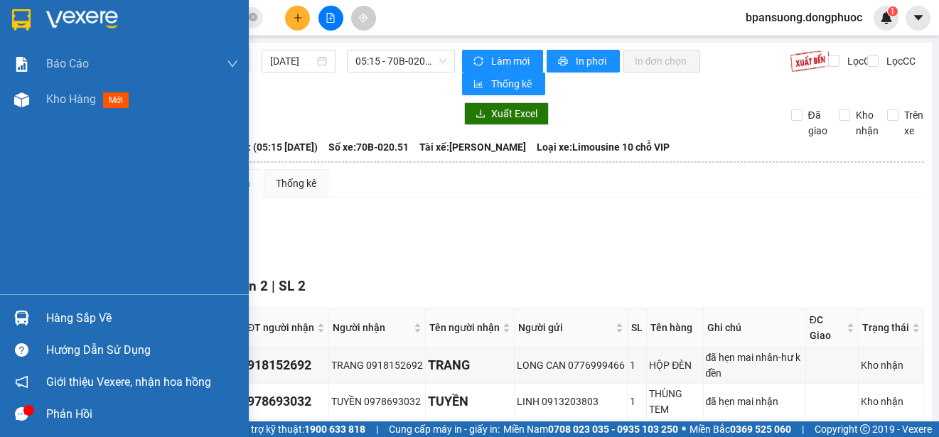
click at [35, 318] on div "Hàng sắp về" at bounding box center [124, 318] width 249 height 32
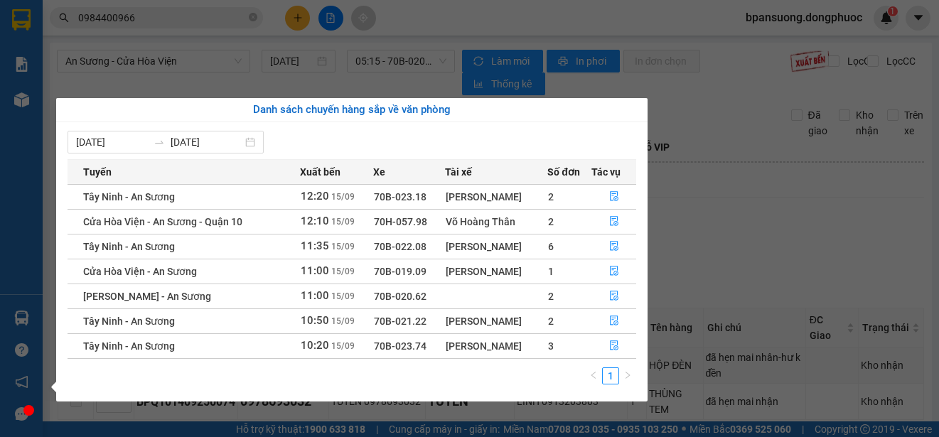
drag, startPoint x: 755, startPoint y: 230, endPoint x: 742, endPoint y: 212, distance: 21.3
click at [755, 227] on section "Kết quả tìm kiếm ( 2 ) Bộ lọc Mã ĐH Trạng thái Món hàng Tổng cước Chưa cước Nhã…" at bounding box center [469, 218] width 939 height 437
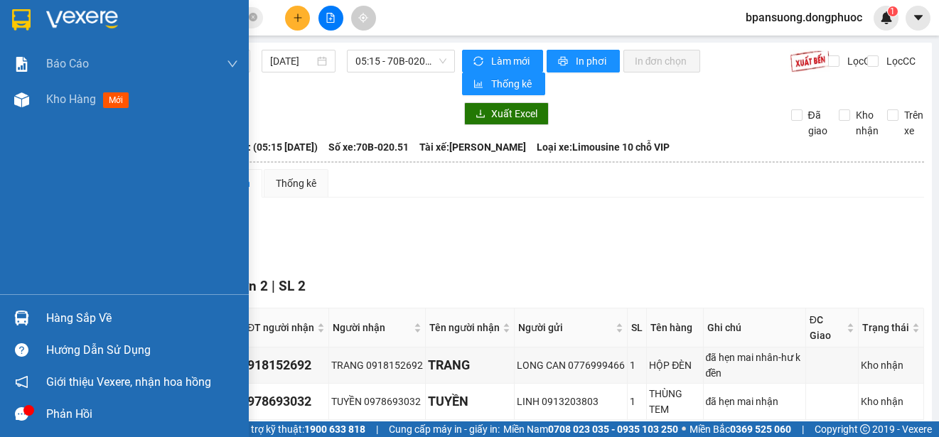
click at [26, 311] on img at bounding box center [21, 318] width 15 height 15
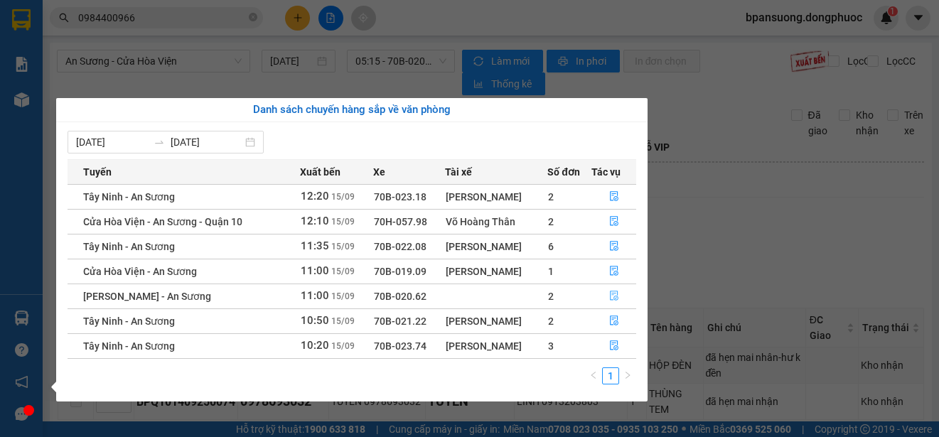
click at [613, 294] on icon "file-done" at bounding box center [614, 296] width 10 height 10
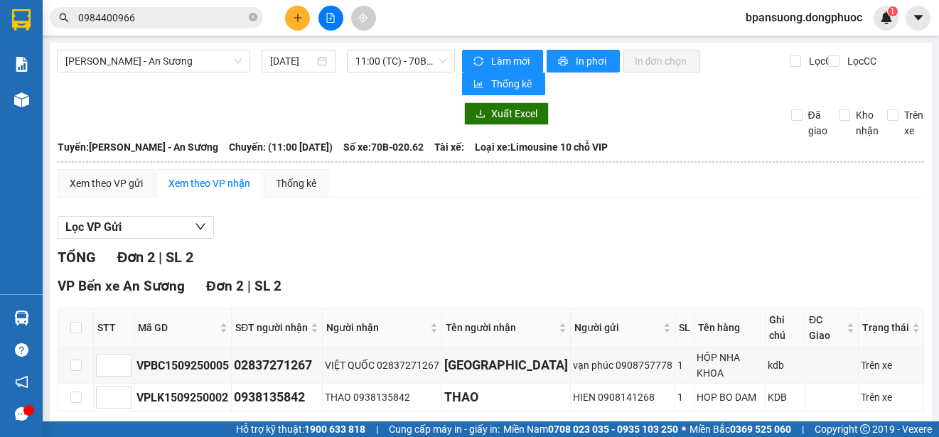
click at [64, 318] on th at bounding box center [76, 327] width 36 height 39
click at [72, 322] on input "checkbox" at bounding box center [75, 327] width 11 height 11
checkbox input "true"
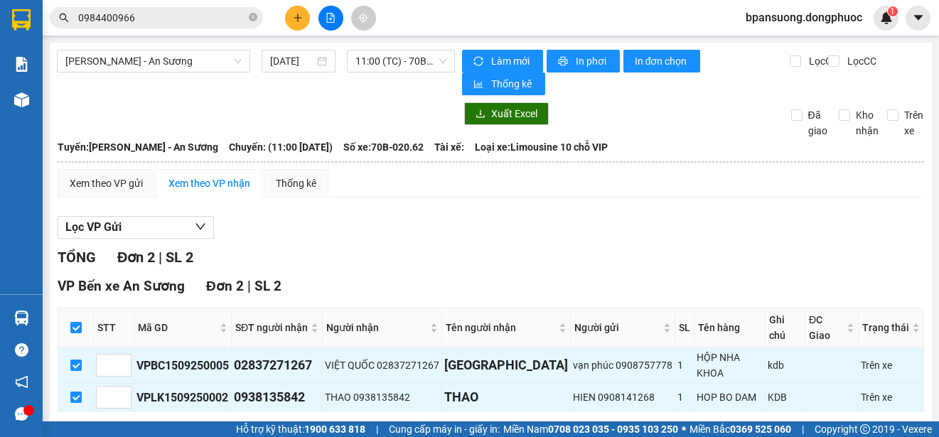
scroll to position [39, 0]
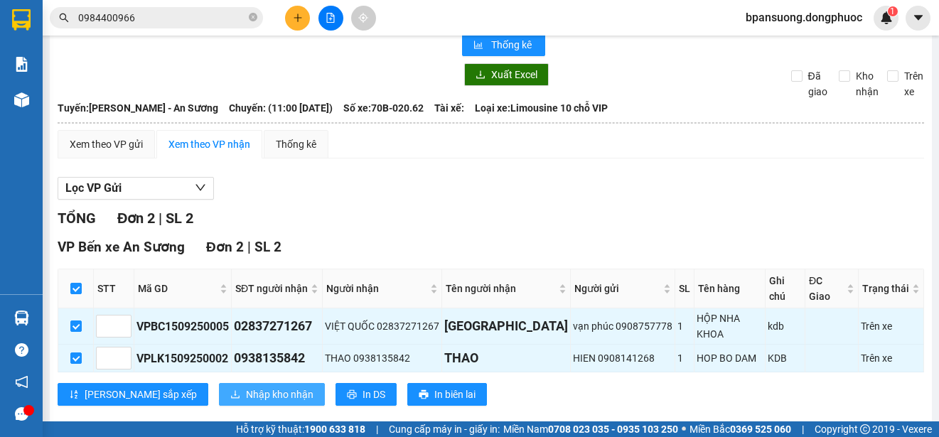
click at [246, 387] on span "Nhập kho nhận" at bounding box center [280, 395] width 68 height 16
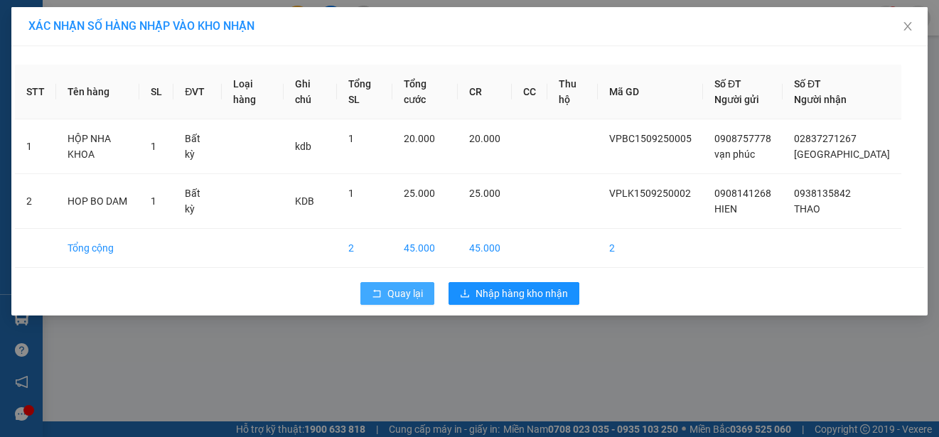
click at [395, 302] on button "Quay lại" at bounding box center [397, 293] width 74 height 23
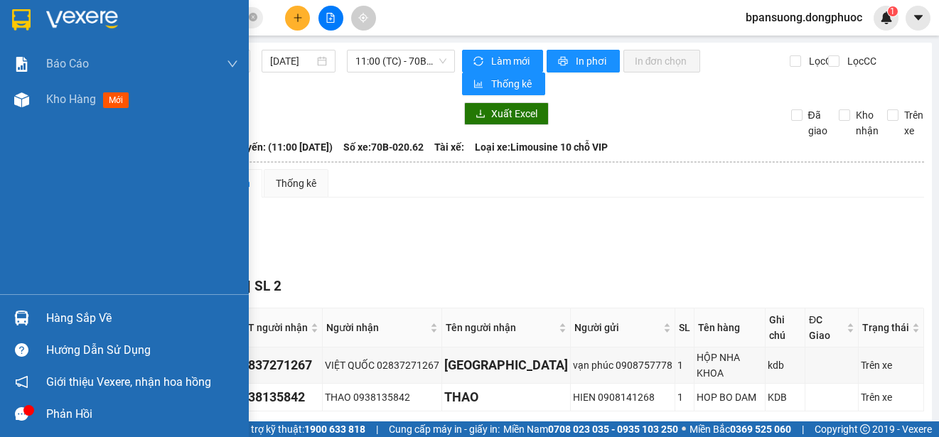
click at [16, 320] on img at bounding box center [21, 318] width 15 height 15
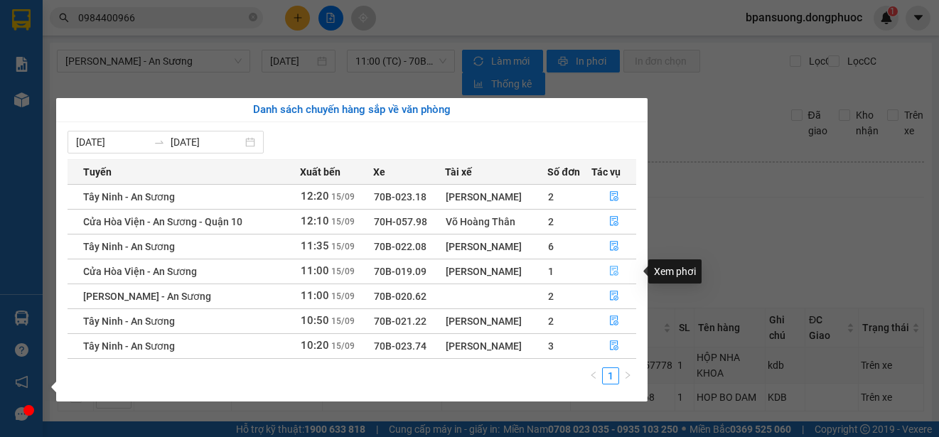
click at [614, 269] on icon "file-done" at bounding box center [614, 271] width 9 height 10
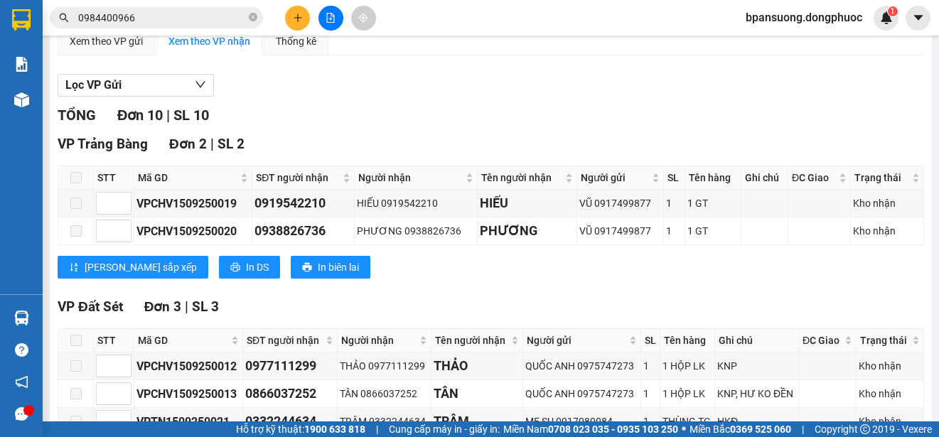
scroll to position [426, 0]
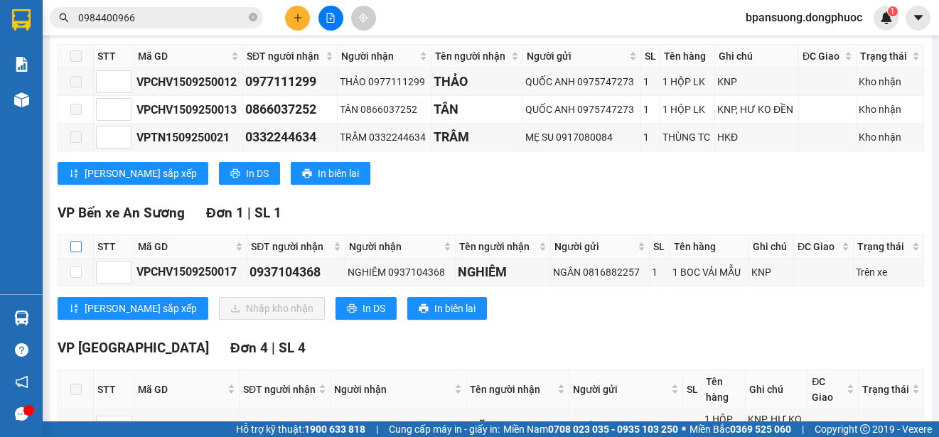
click at [79, 242] on input "checkbox" at bounding box center [75, 246] width 11 height 11
checkbox input "true"
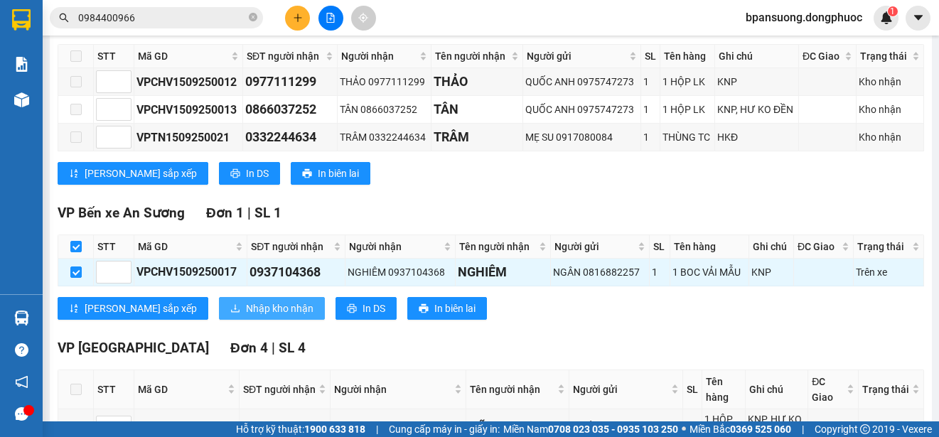
click at [219, 298] on button "Nhập kho nhận" at bounding box center [272, 308] width 106 height 23
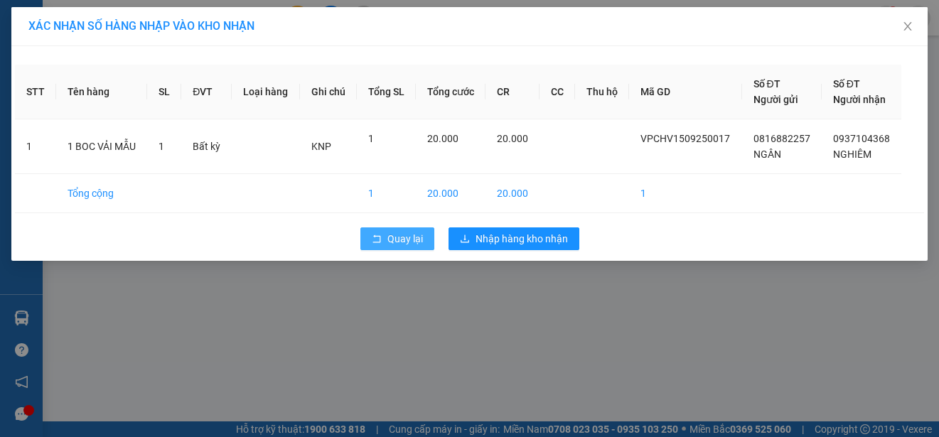
click at [390, 229] on button "Quay lại" at bounding box center [397, 238] width 74 height 23
